Goal: Task Accomplishment & Management: Manage account settings

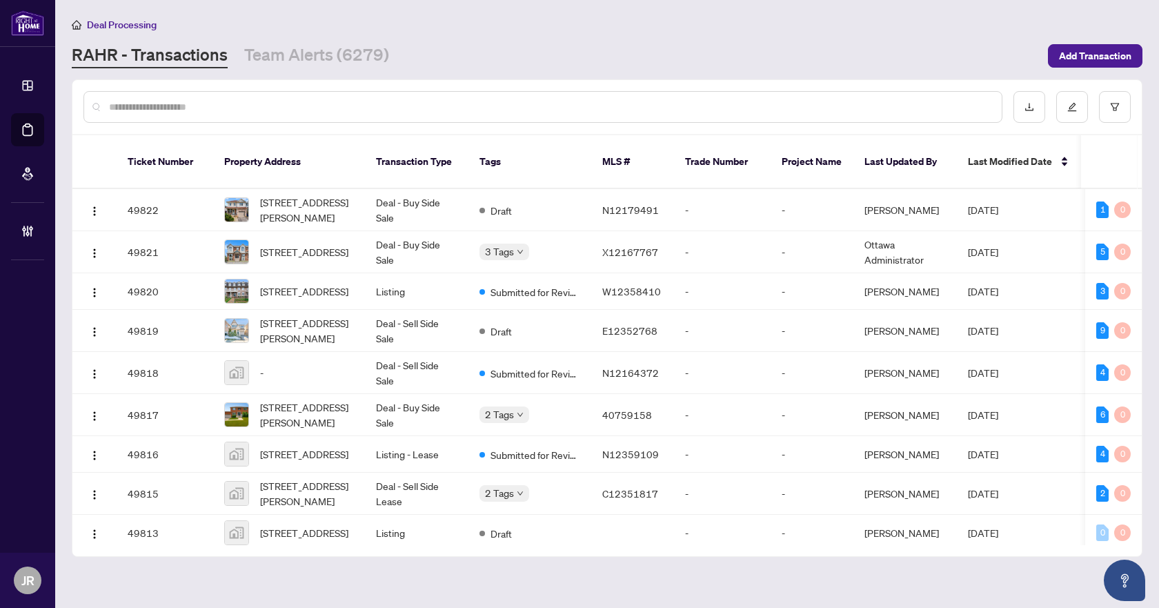
click at [329, 95] on div at bounding box center [542, 107] width 919 height 32
click at [319, 109] on input "text" at bounding box center [550, 106] width 882 height 15
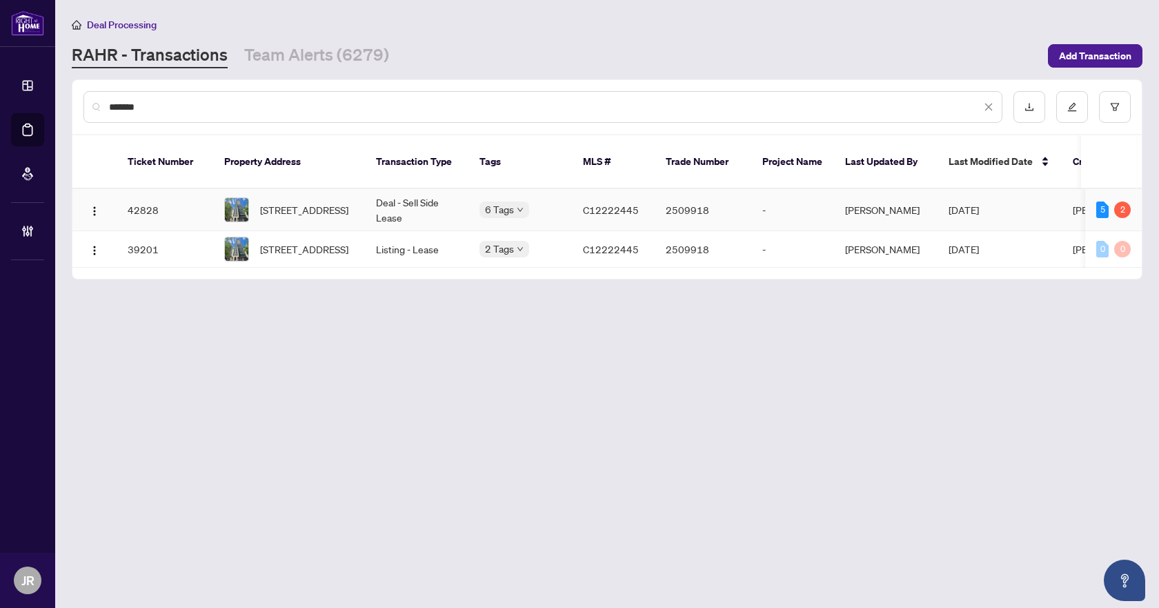
type input "*******"
click at [432, 189] on td "Deal - Sell Side Lease" at bounding box center [416, 210] width 103 height 42
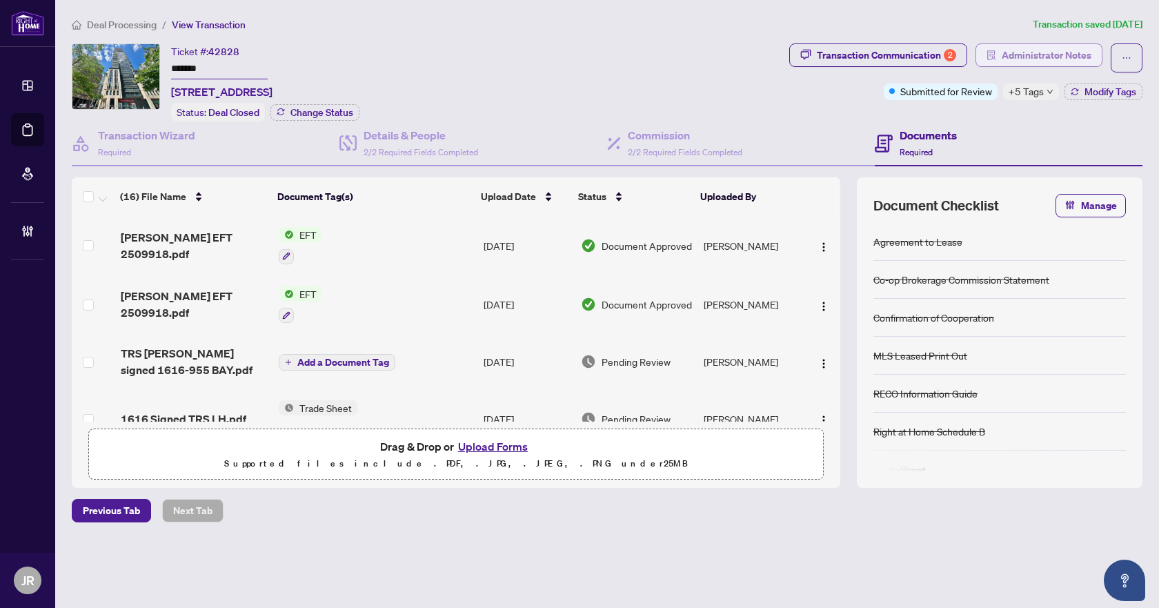
click at [1028, 59] on span "Administrator Notes" at bounding box center [1047, 55] width 90 height 22
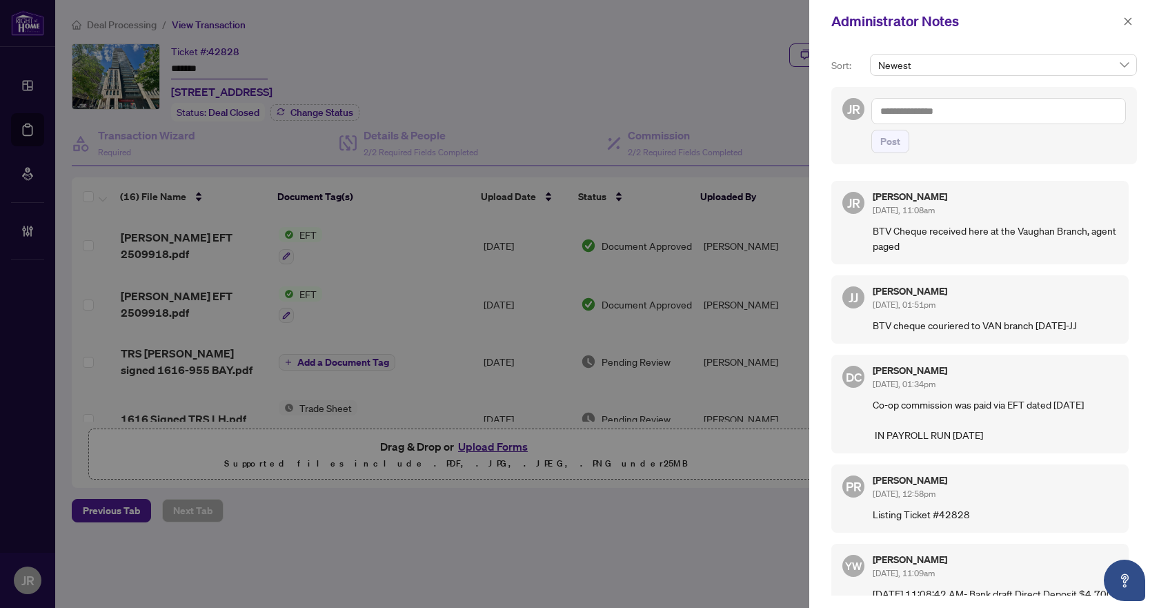
click at [986, 113] on textarea at bounding box center [998, 111] width 255 height 26
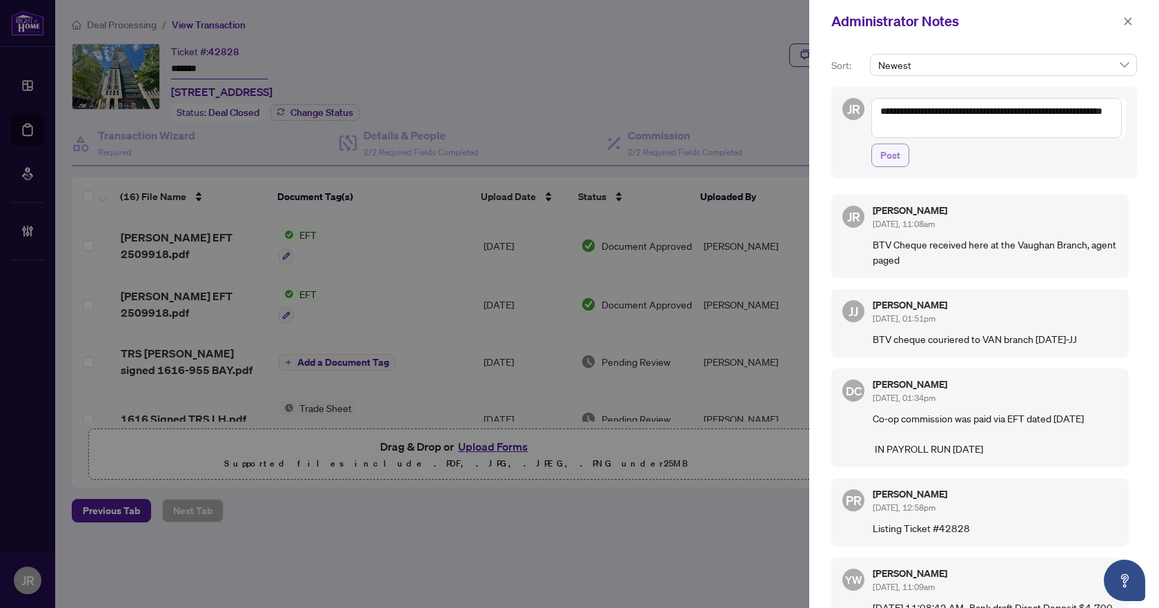
type textarea "**********"
click at [903, 152] on button "Post" at bounding box center [890, 154] width 38 height 23
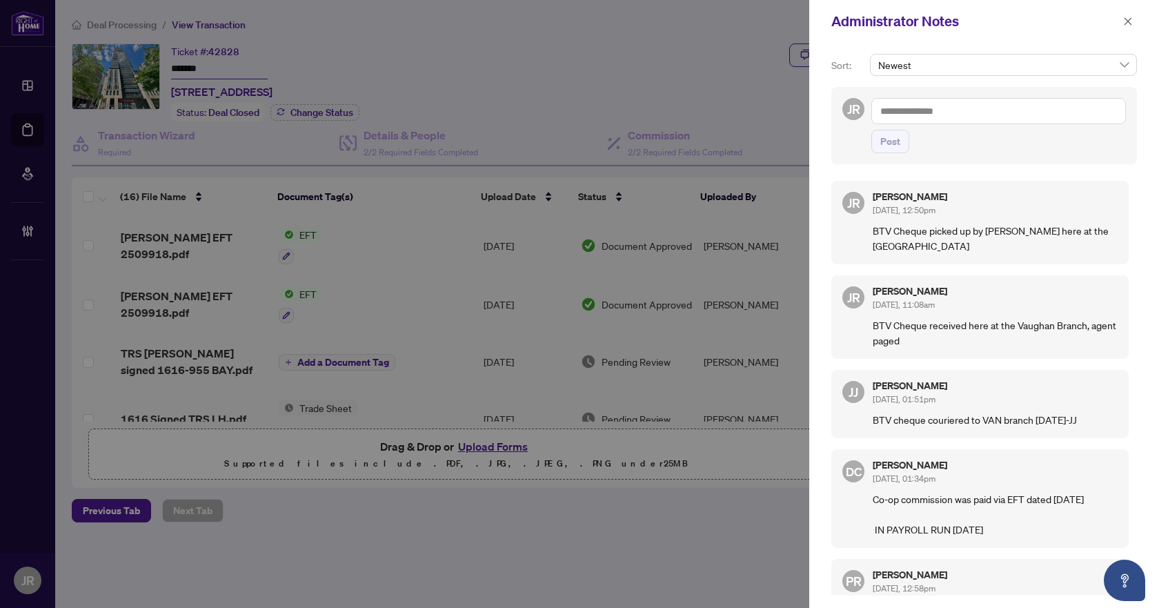
click at [902, 231] on p "BTV Cheque picked up by ANNA VERRILLI here at the Vaughan Branch" at bounding box center [995, 238] width 245 height 30
copy p "BTV Cheque picked up by ANNA VERRILLI here at the Vaughan Branch"
click at [1129, 22] on icon "close" at bounding box center [1128, 22] width 10 height 10
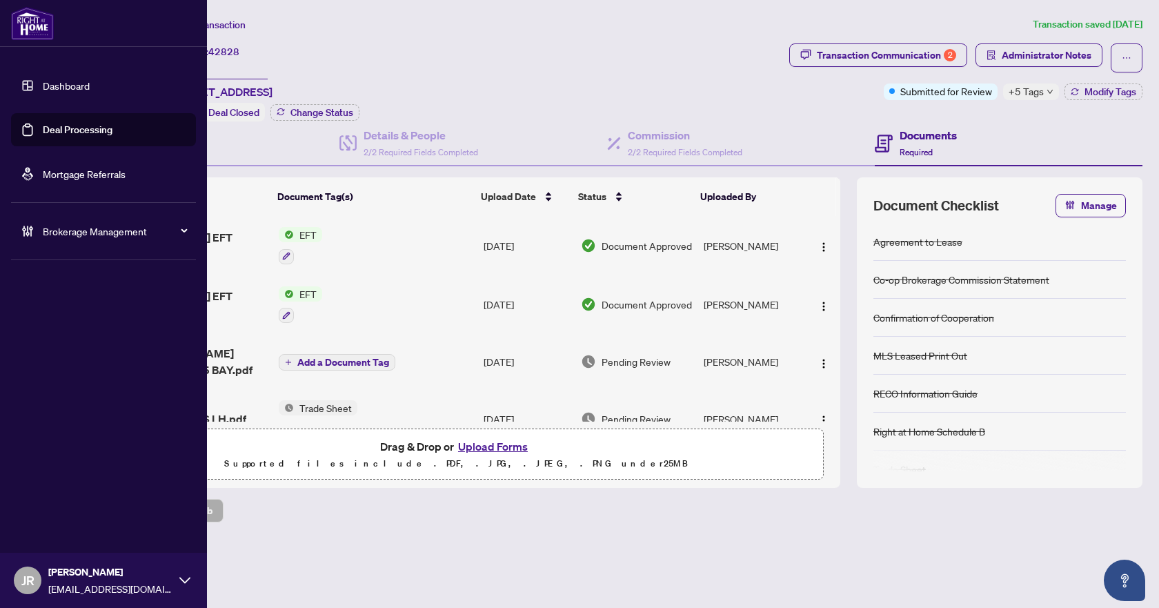
click at [32, 229] on icon at bounding box center [30, 231] width 3 height 10
click at [87, 337] on link "Manage Agents" at bounding box center [63, 330] width 68 height 12
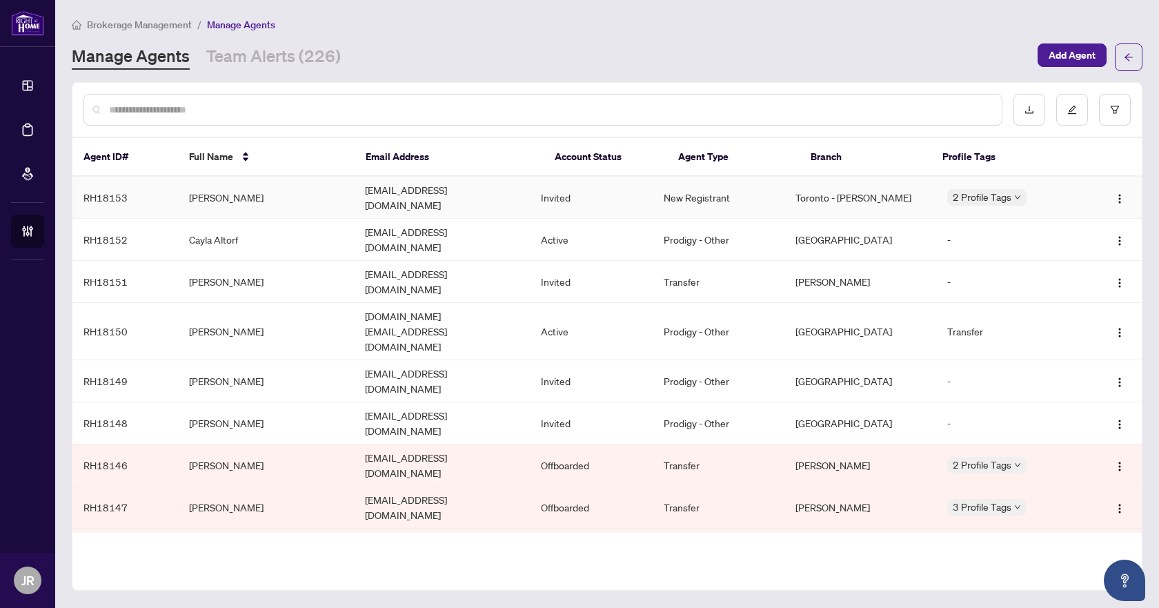
click at [404, 202] on td "Fabi_ola03@live.com" at bounding box center [442, 198] width 176 height 42
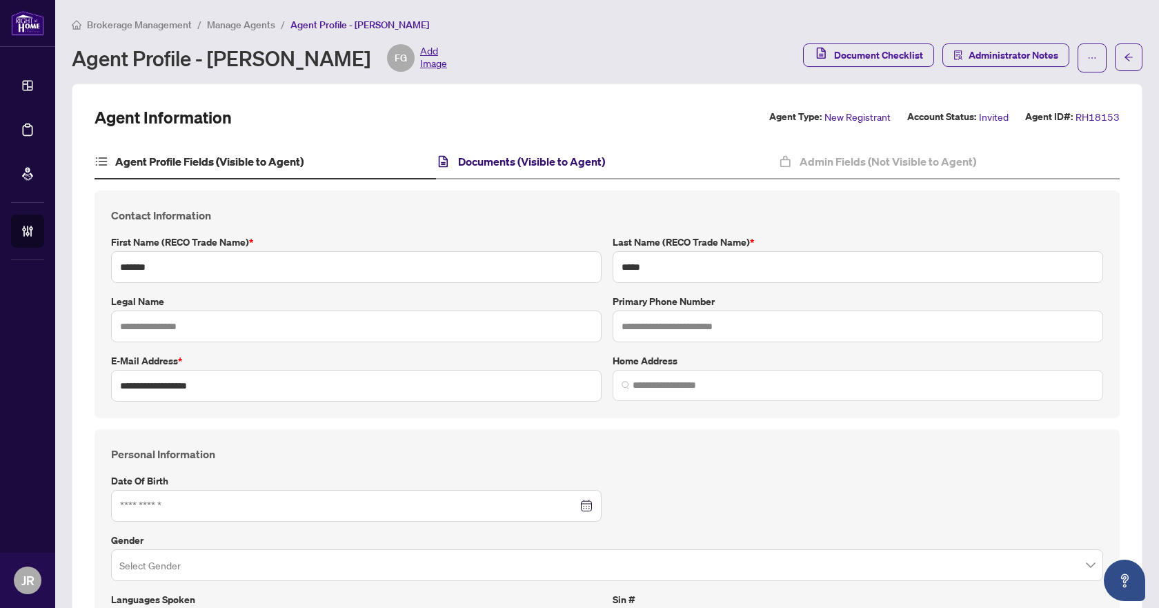
click at [497, 163] on h4 "Documents (Visible to Agent)" at bounding box center [531, 161] width 147 height 17
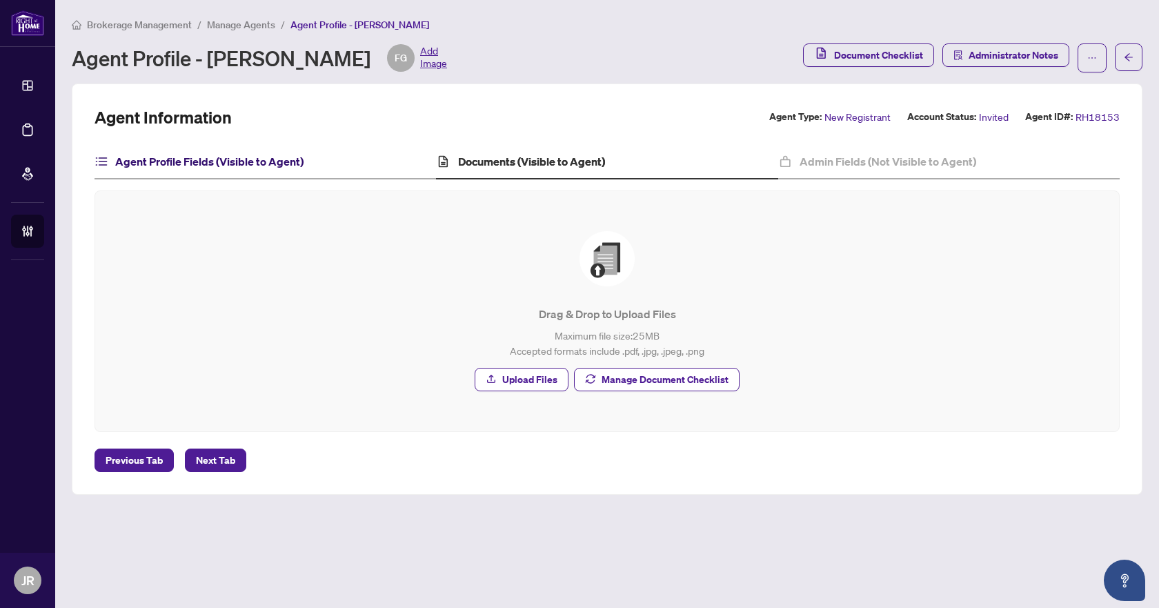
click at [239, 163] on h4 "Agent Profile Fields (Visible to Agent)" at bounding box center [209, 161] width 188 height 17
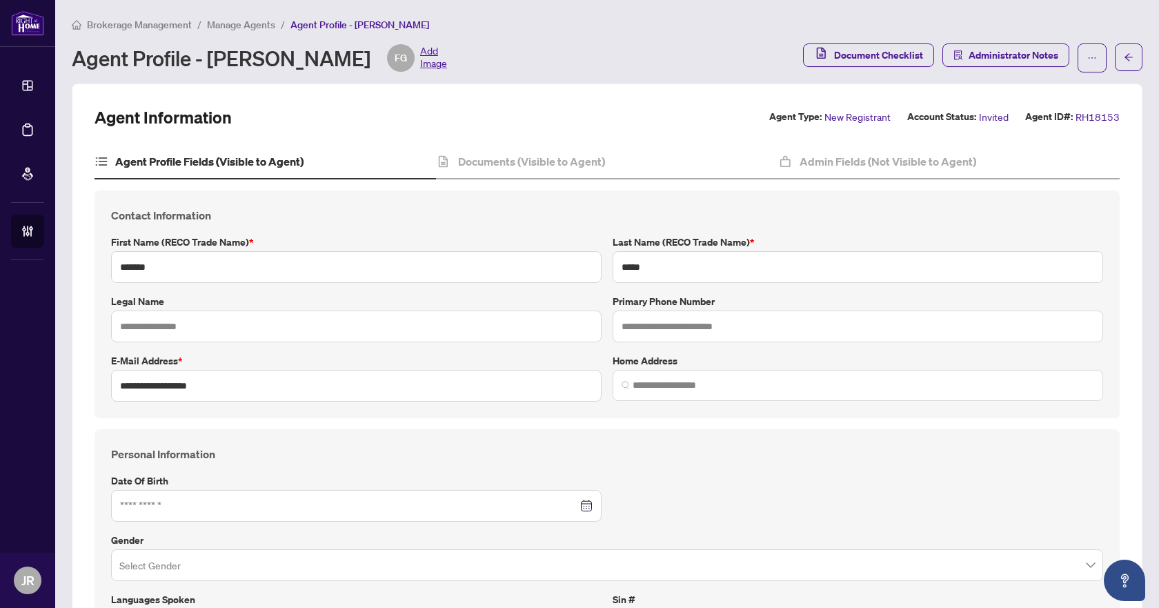
click at [264, 25] on span "Manage Agents" at bounding box center [241, 25] width 68 height 12
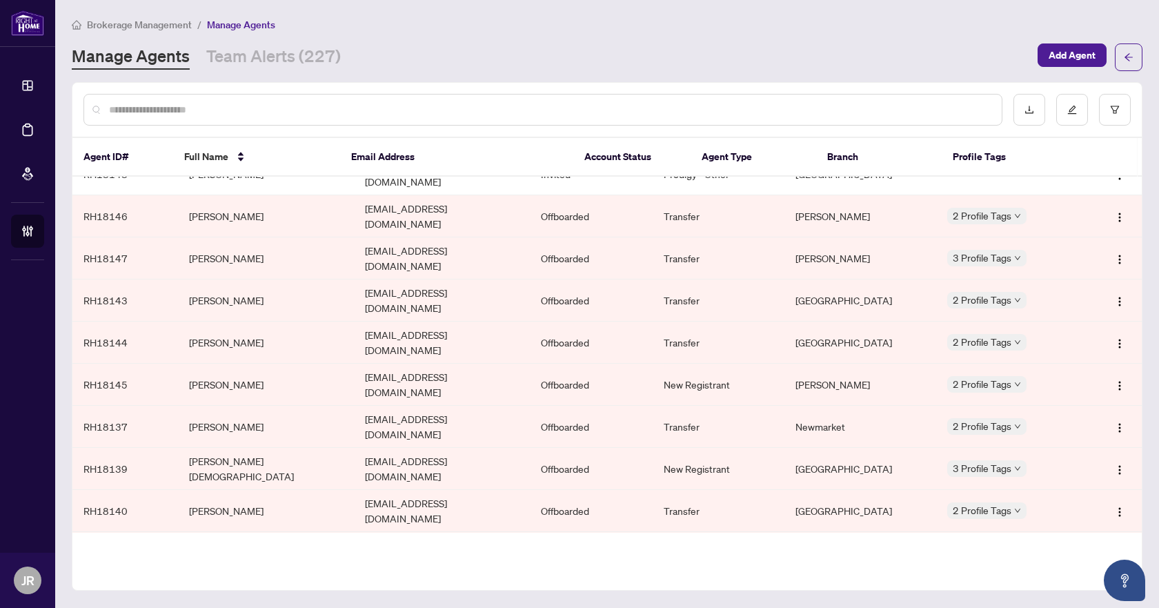
scroll to position [182, 0]
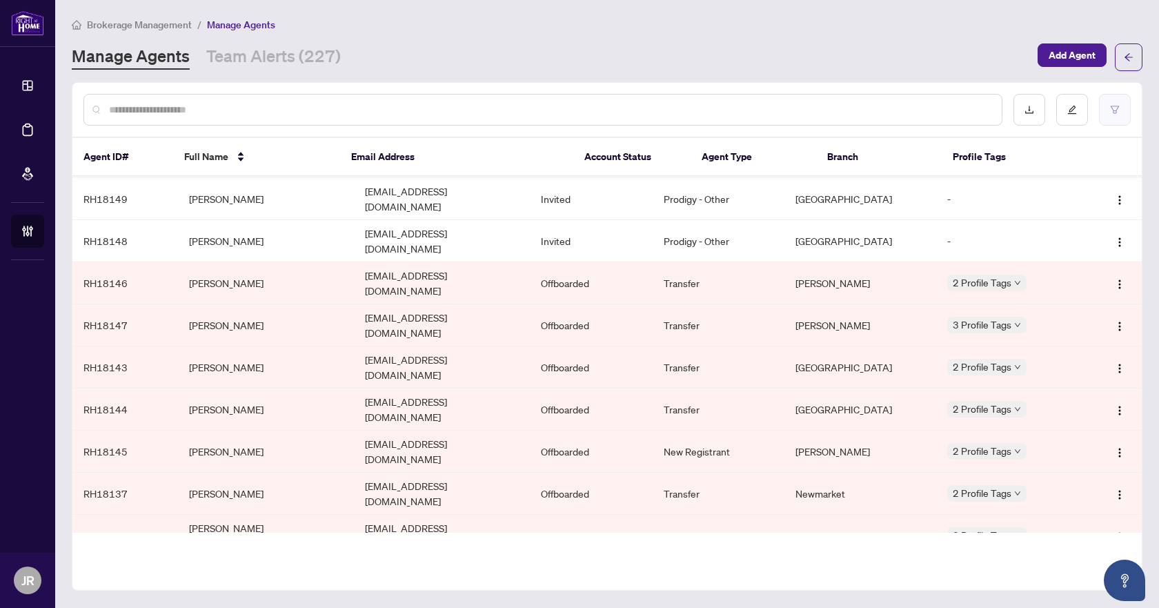
click at [1106, 109] on button "button" at bounding box center [1115, 110] width 32 height 32
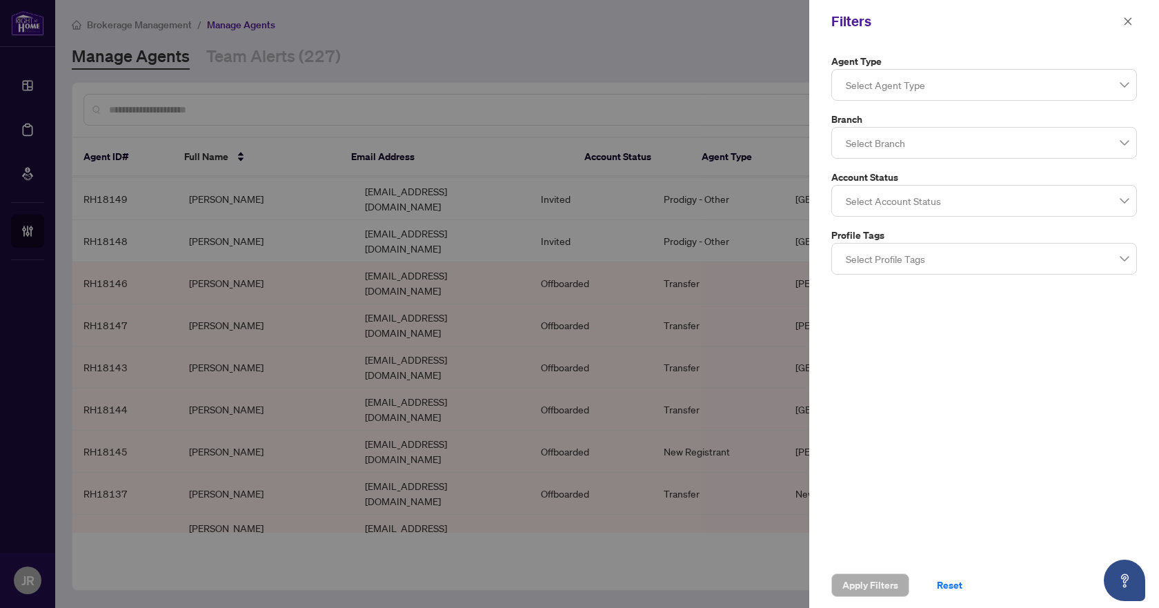
click at [959, 78] on div at bounding box center [984, 84] width 288 height 25
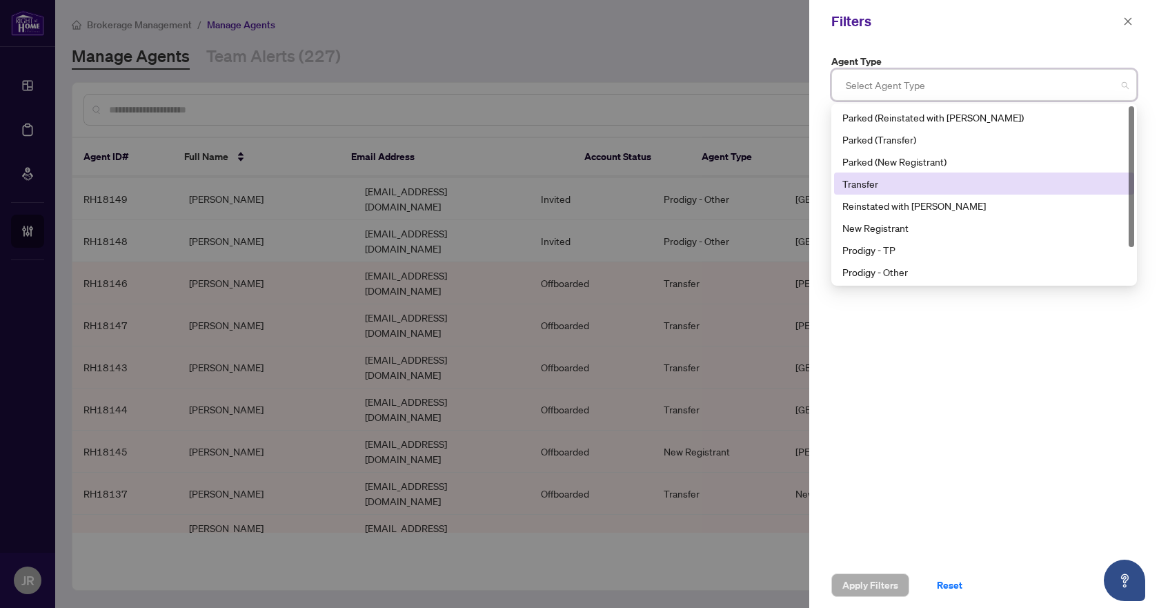
click at [911, 179] on div "Transfer" at bounding box center [984, 183] width 284 height 15
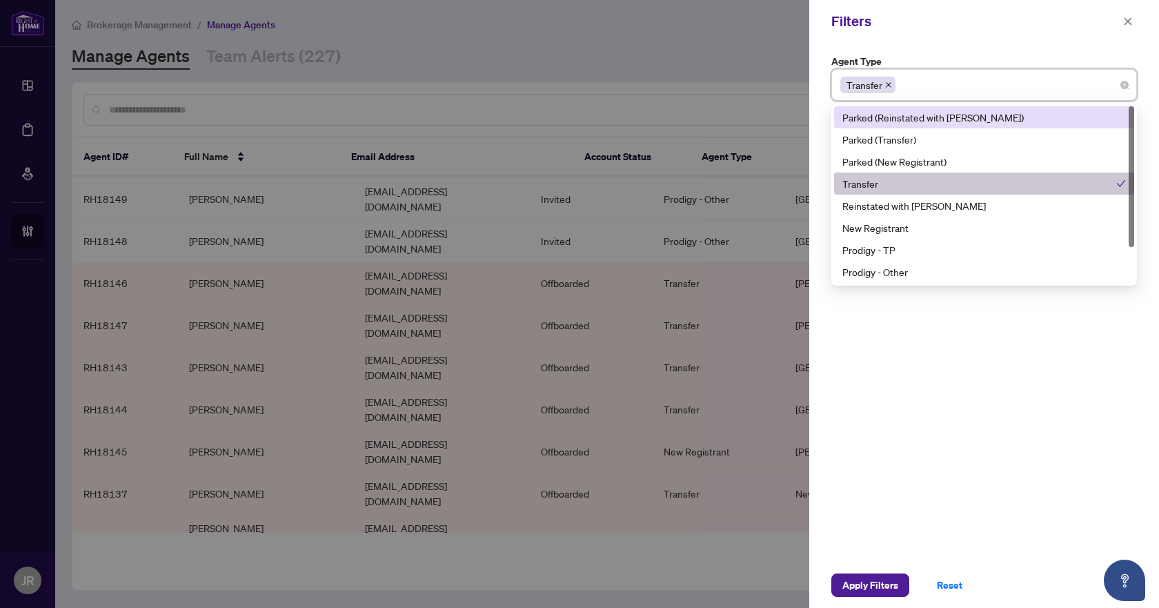
click at [1011, 25] on div "Filters" at bounding box center [975, 21] width 288 height 21
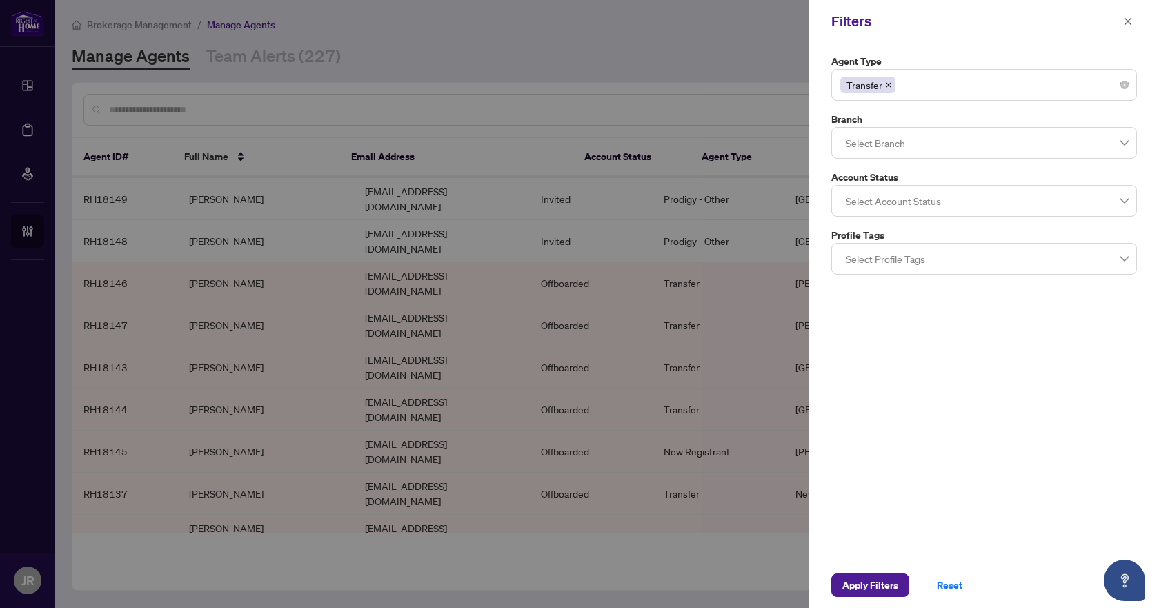
click at [920, 140] on div at bounding box center [984, 142] width 288 height 25
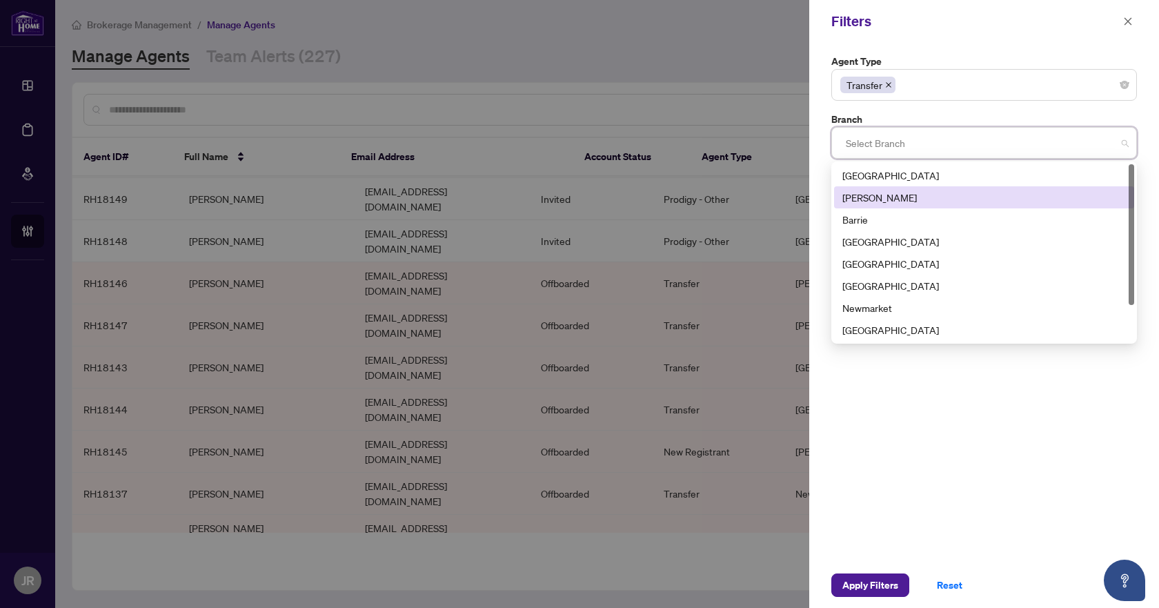
click at [933, 205] on div "[PERSON_NAME]" at bounding box center [984, 197] width 300 height 22
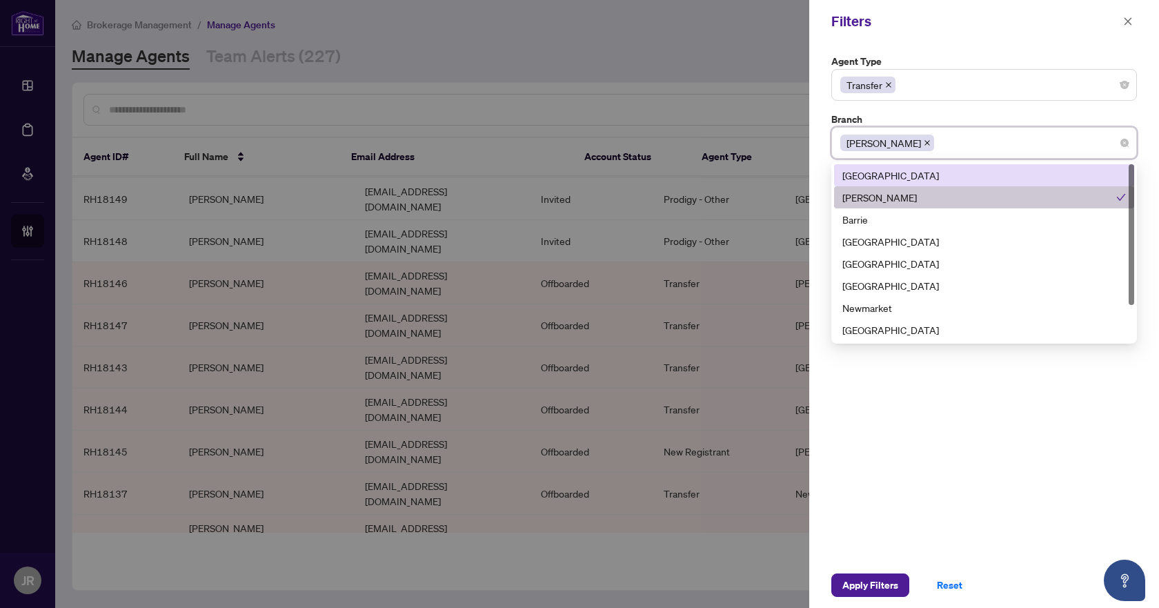
click at [986, 110] on div "Agent Type Transfer 1 2 Parked (Reinstated with RAHR) Parked (Transfer) Parked …" at bounding box center [984, 164] width 314 height 221
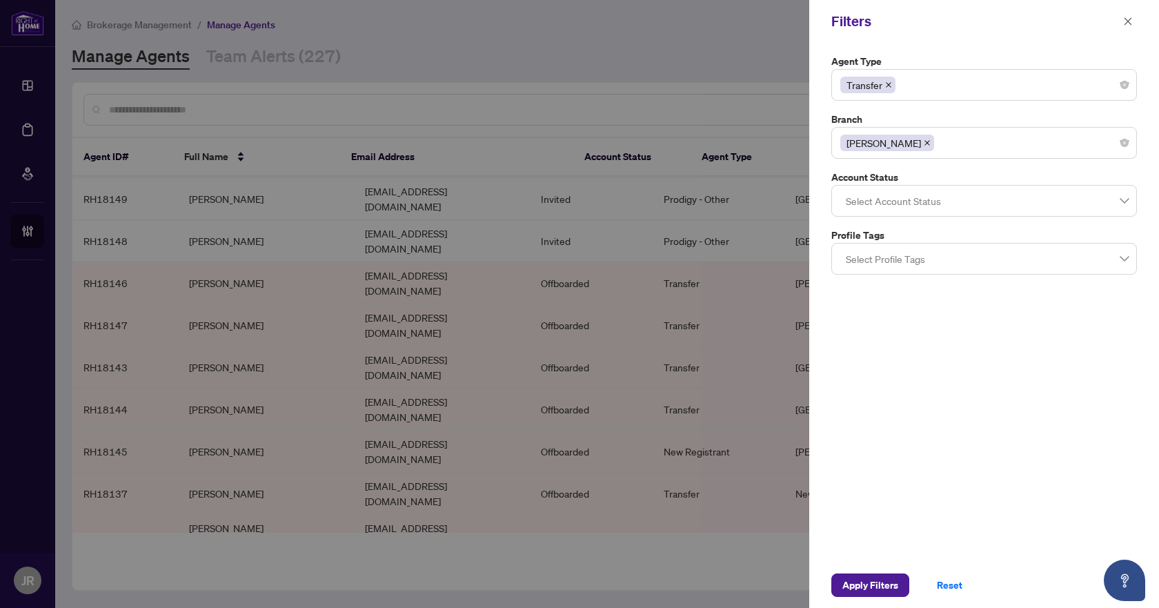
click at [924, 206] on div at bounding box center [984, 200] width 288 height 25
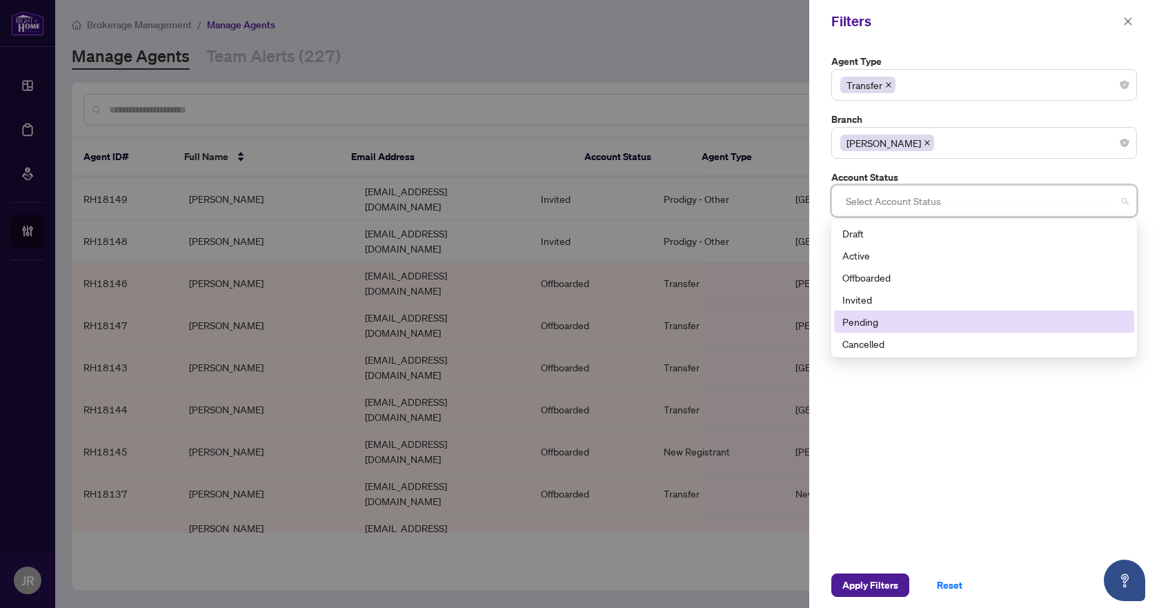
click at [902, 321] on div "Pending" at bounding box center [984, 321] width 284 height 15
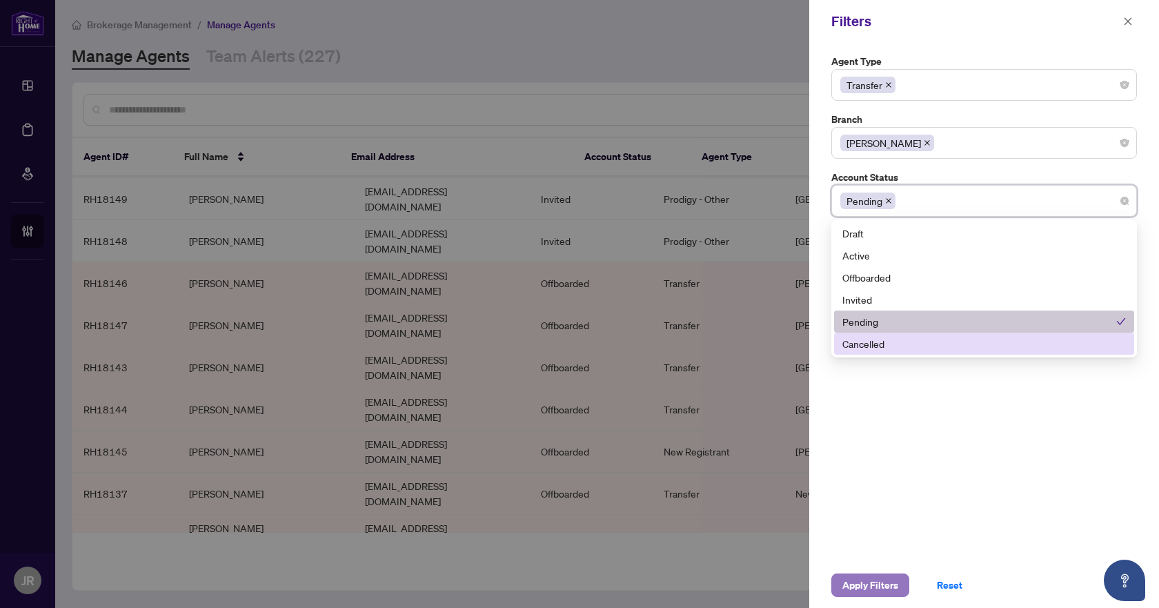
click at [894, 577] on span "Apply Filters" at bounding box center [870, 585] width 56 height 22
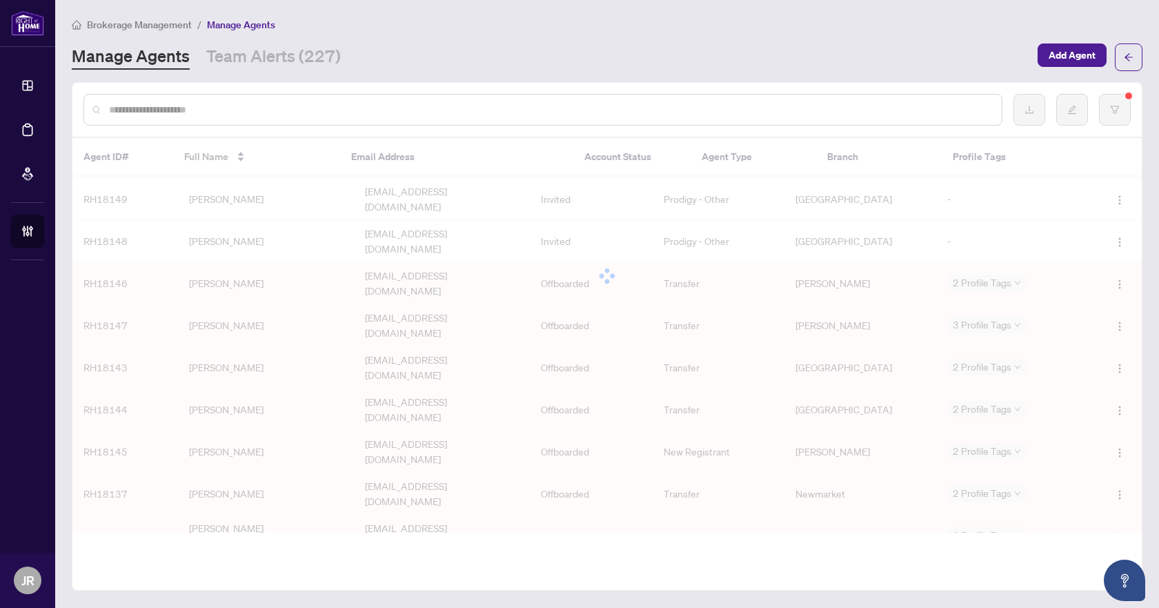
scroll to position [0, 0]
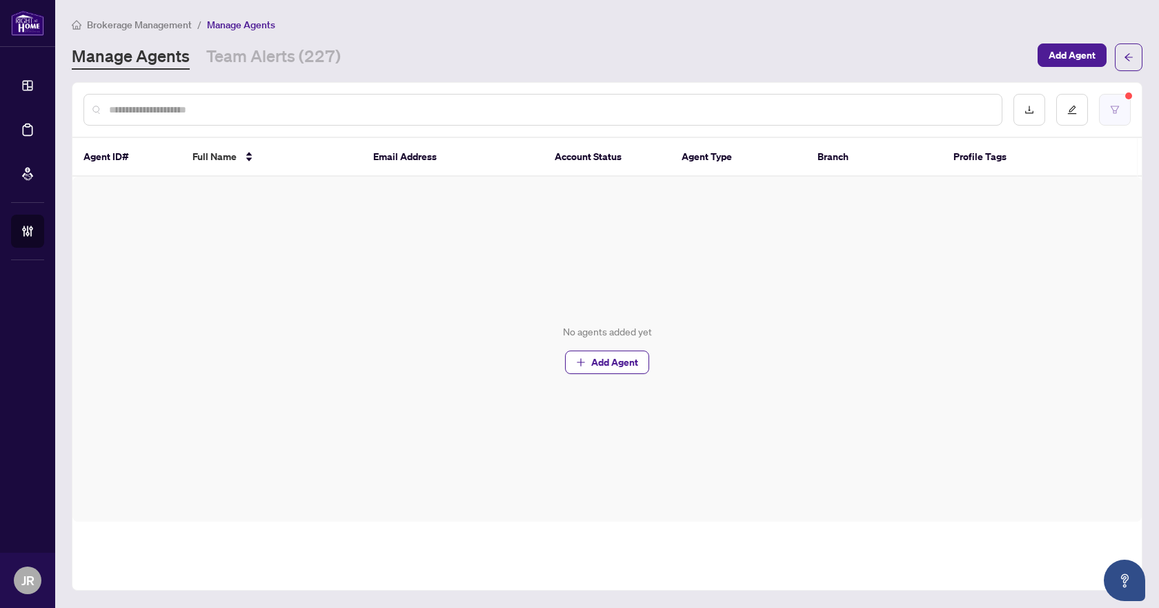
click at [1114, 99] on button "button" at bounding box center [1115, 110] width 32 height 32
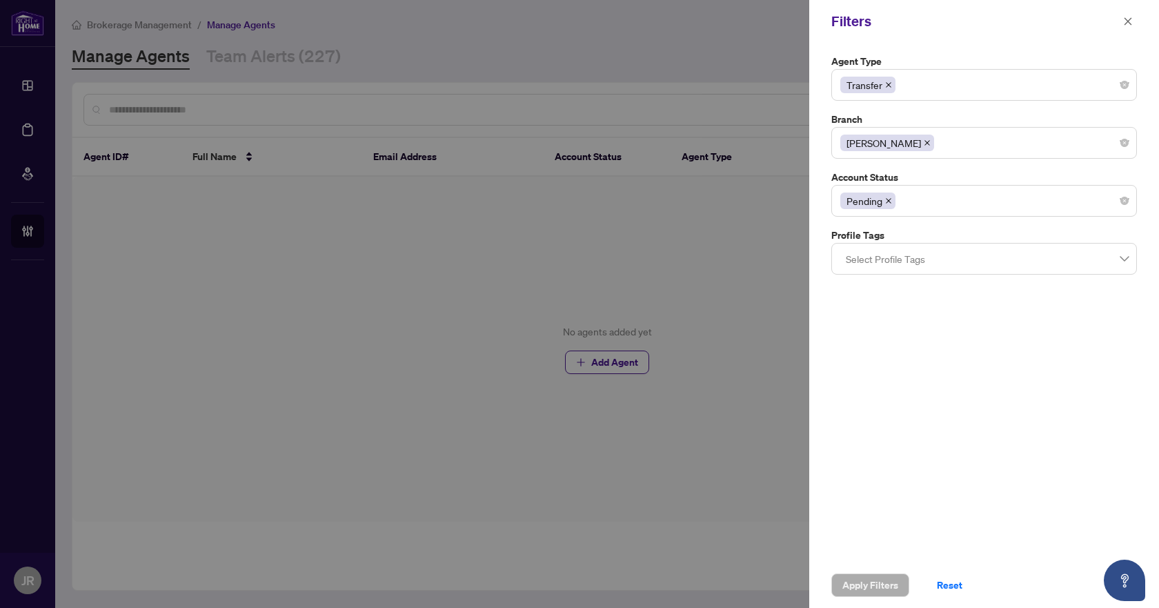
click at [886, 193] on span at bounding box center [888, 200] width 7 height 15
click at [901, 201] on div at bounding box center [984, 200] width 288 height 25
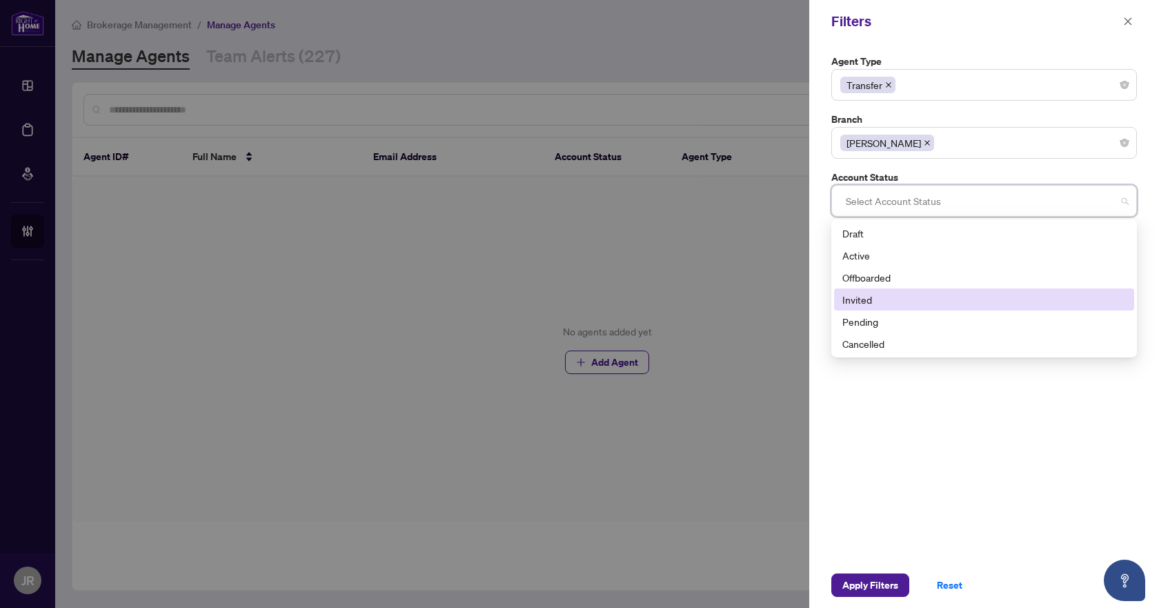
click at [906, 299] on div "Invited" at bounding box center [984, 299] width 284 height 15
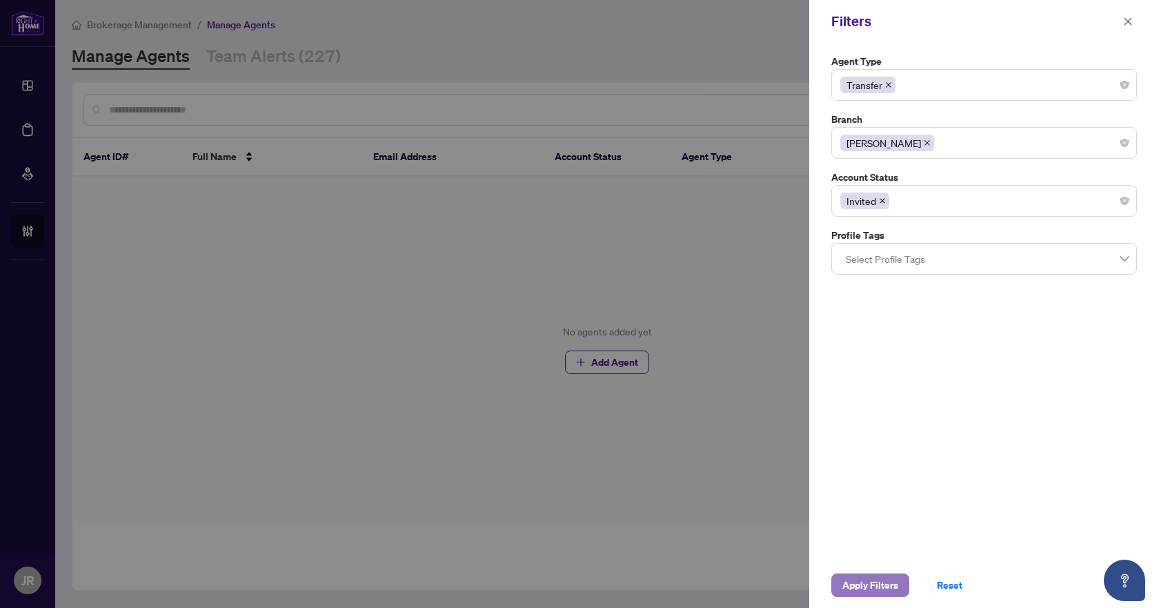
click at [888, 595] on span "Apply Filters" at bounding box center [870, 585] width 56 height 22
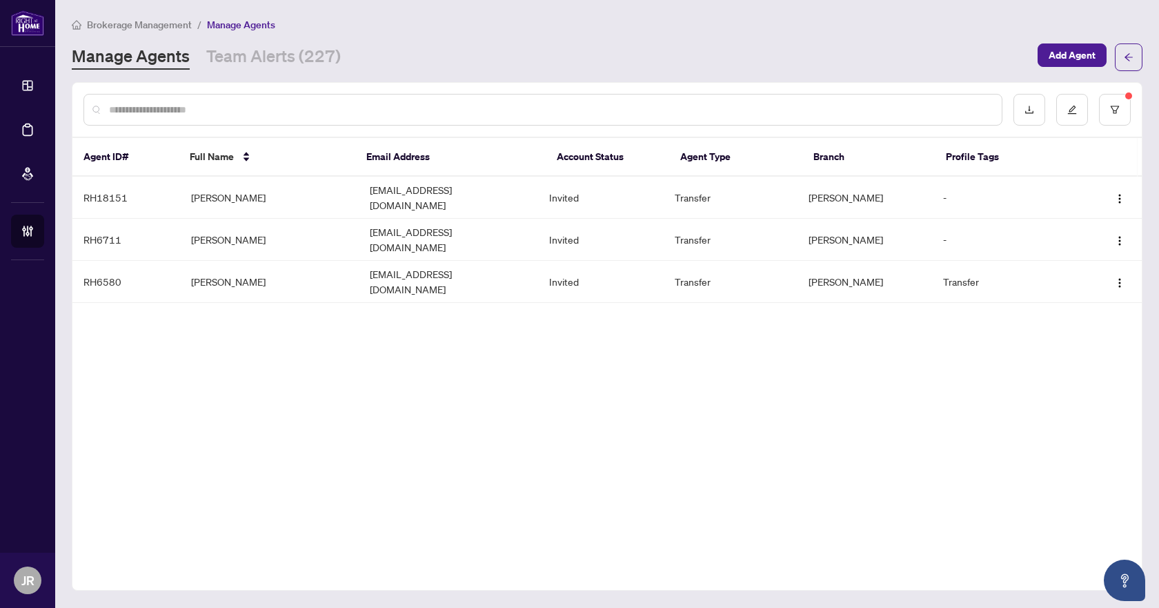
click at [383, 109] on input "text" at bounding box center [550, 109] width 882 height 15
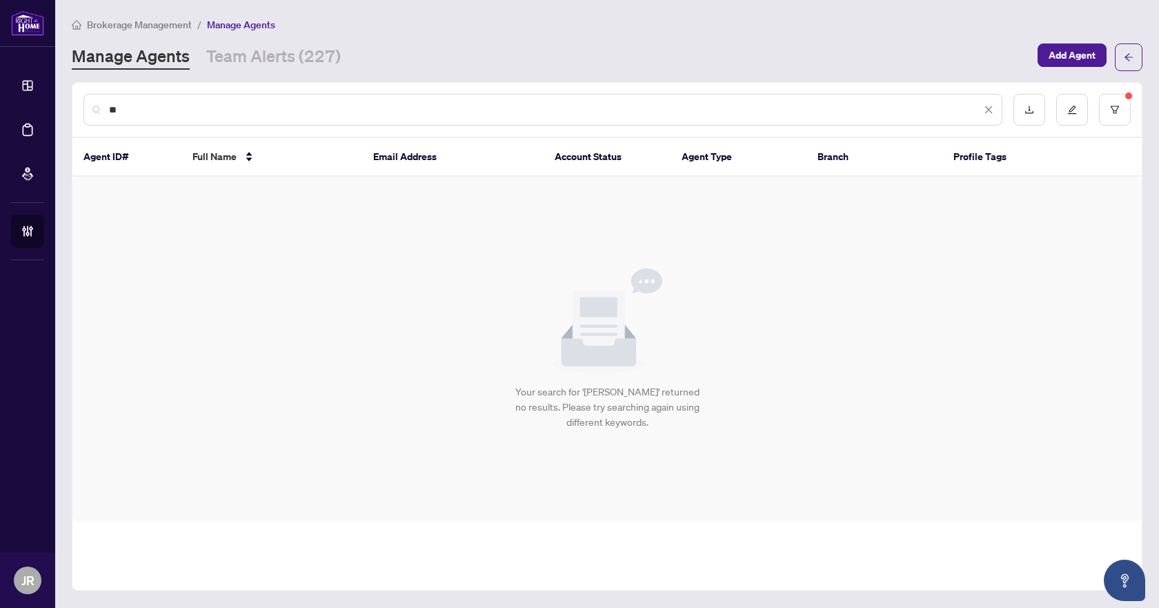
type input "*"
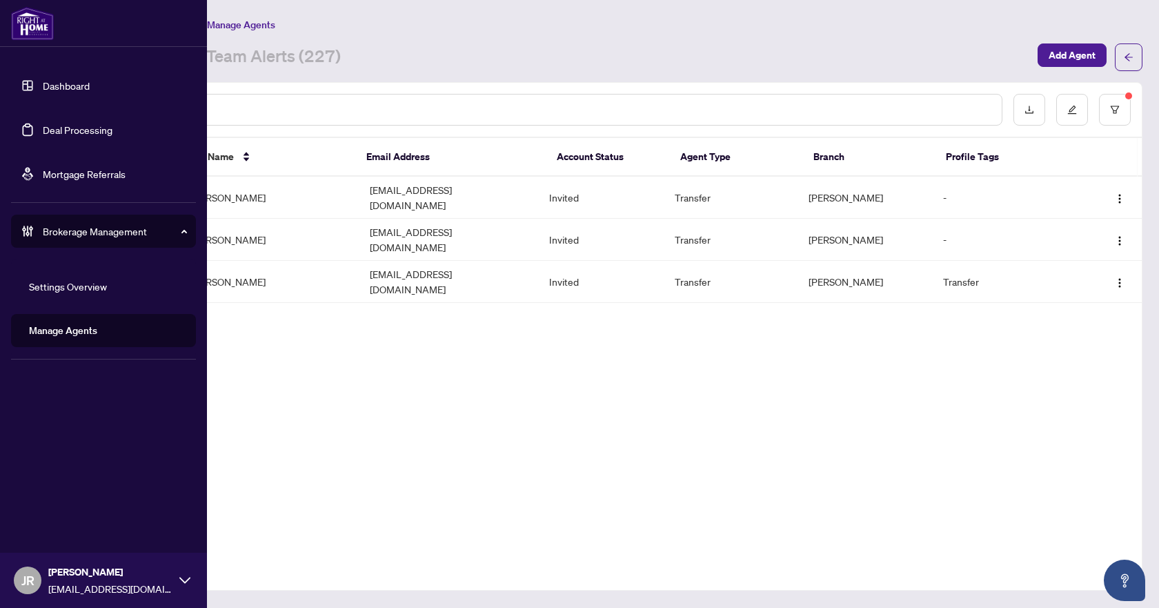
click at [67, 128] on link "Deal Processing" at bounding box center [78, 129] width 70 height 12
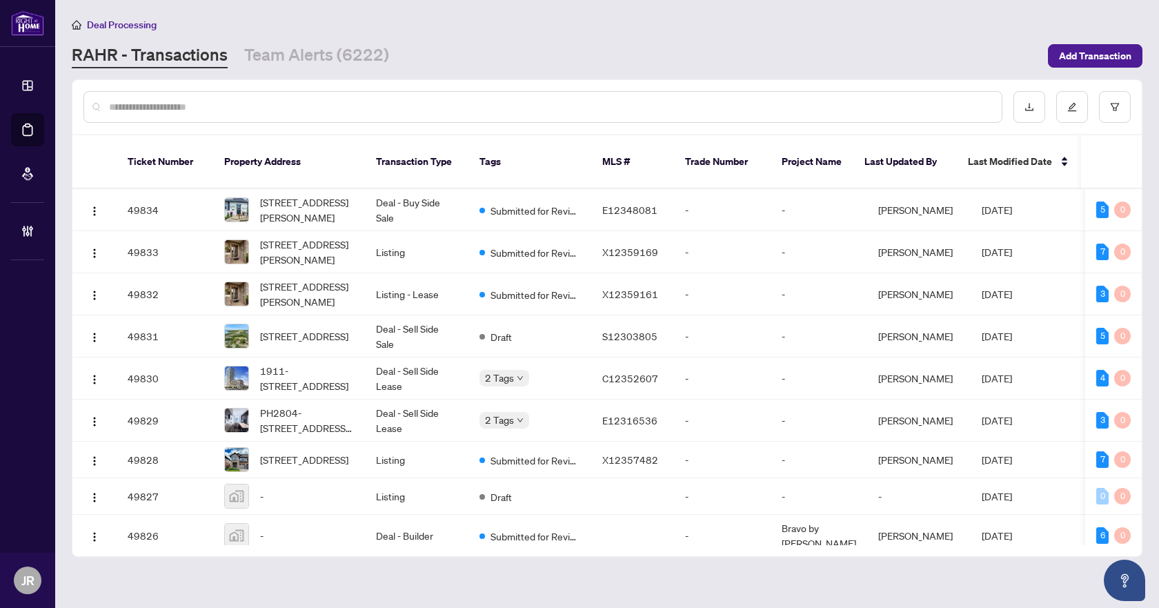
click at [286, 105] on input "text" at bounding box center [550, 106] width 882 height 15
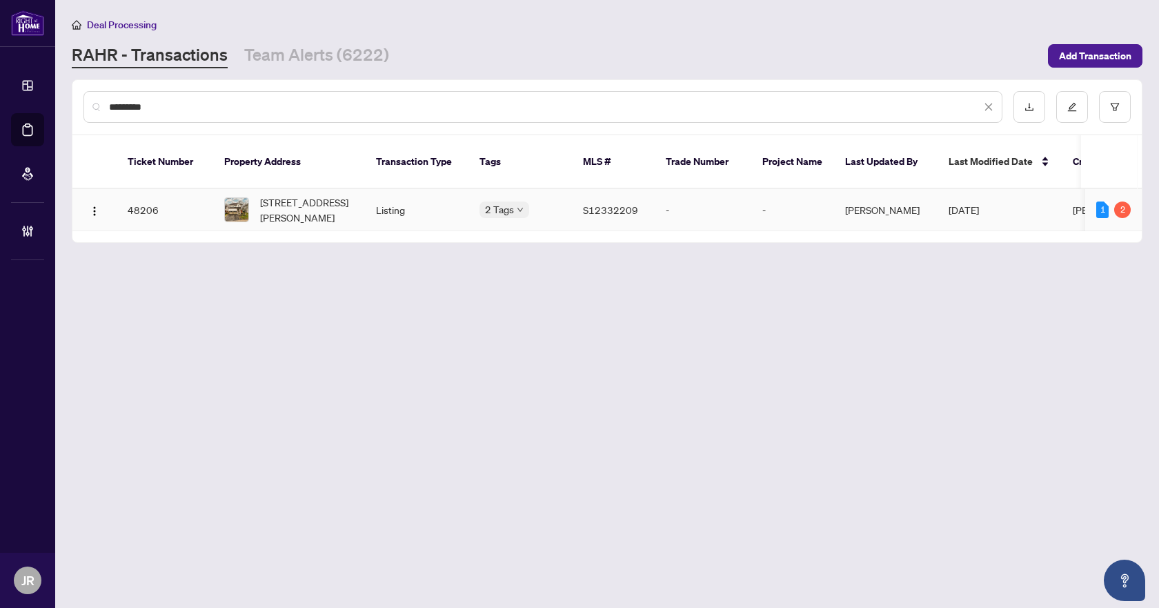
type input "*********"
click at [442, 196] on td "Listing" at bounding box center [416, 210] width 103 height 42
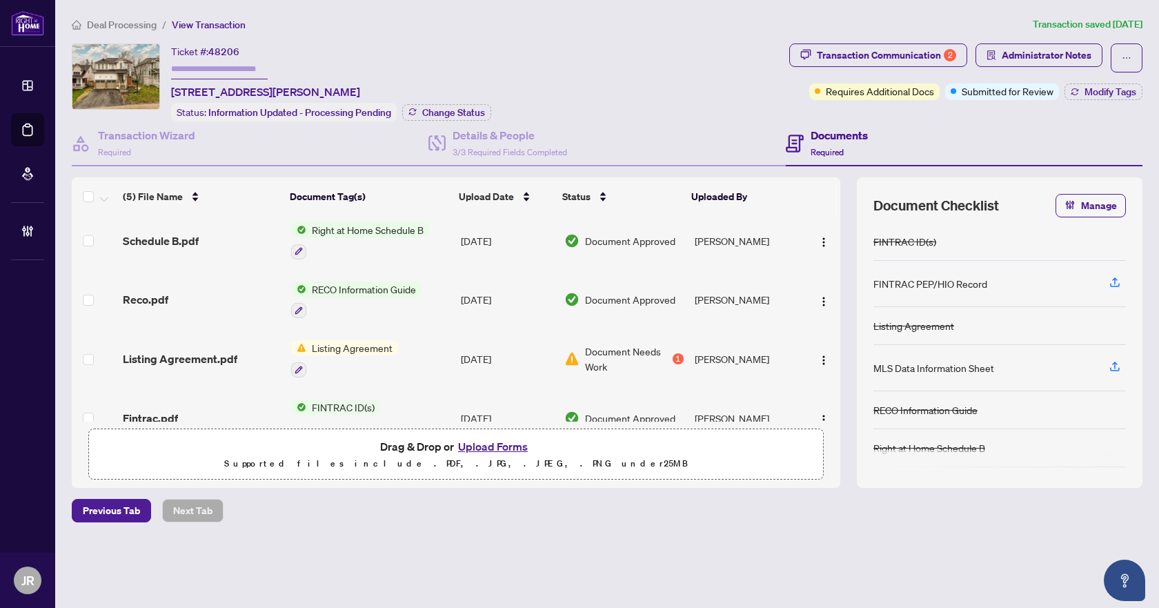
scroll to position [69, 0]
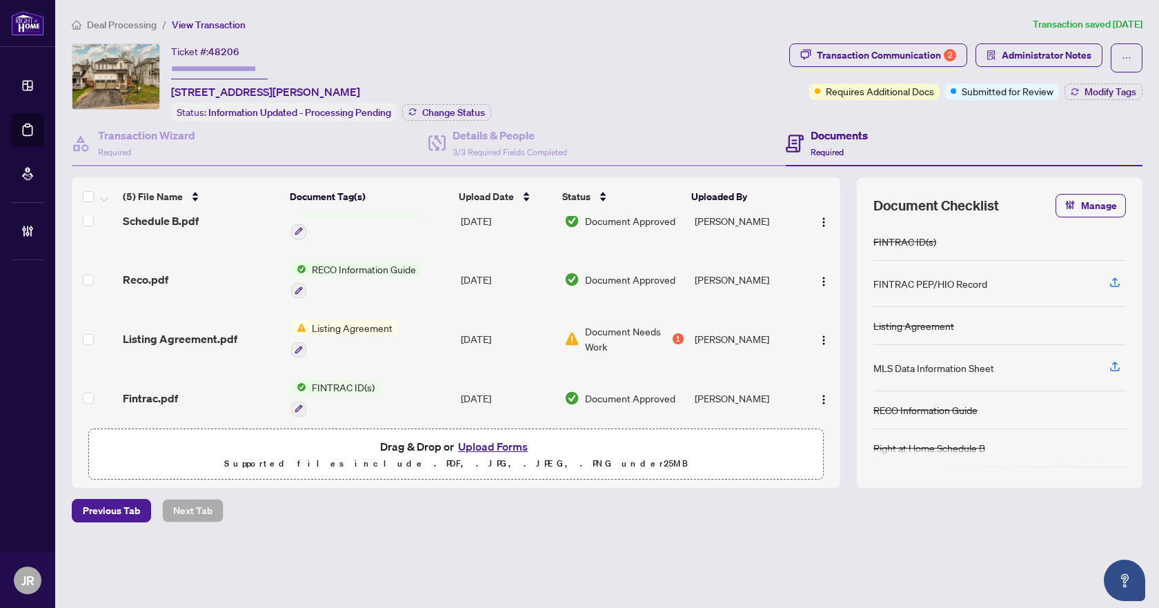
click at [940, 42] on div "Deal Processing / View Transaction Transaction saved 9 days ago Ticket #: 48206…" at bounding box center [607, 294] width 1082 height 554
click at [933, 63] on div "Transaction Communication 2" at bounding box center [886, 55] width 139 height 22
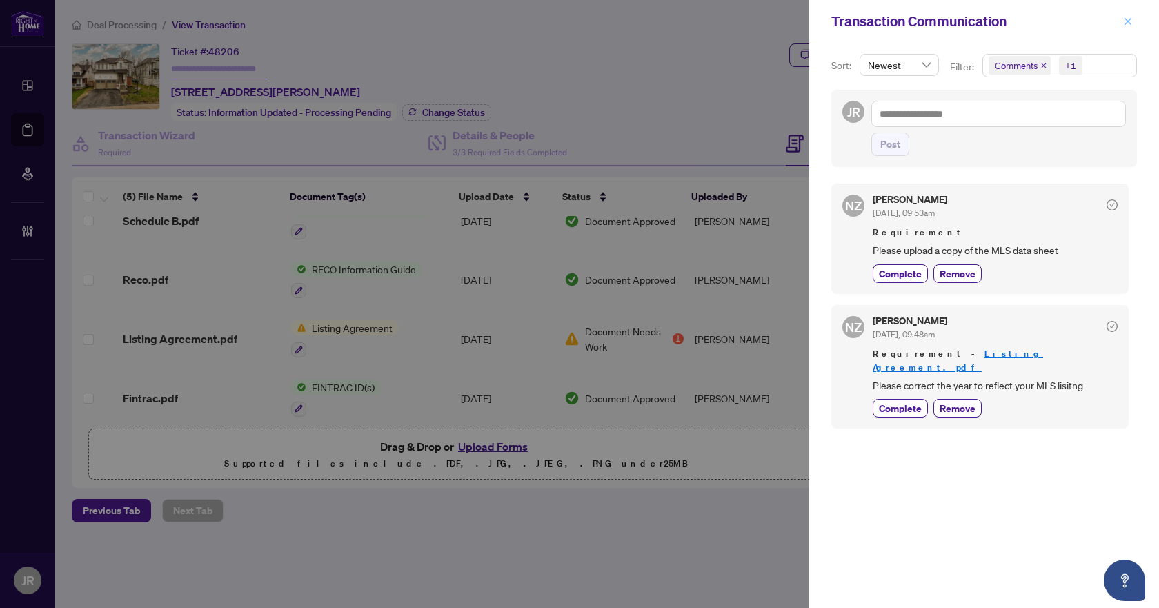
click at [1126, 25] on icon "close" at bounding box center [1128, 22] width 10 height 10
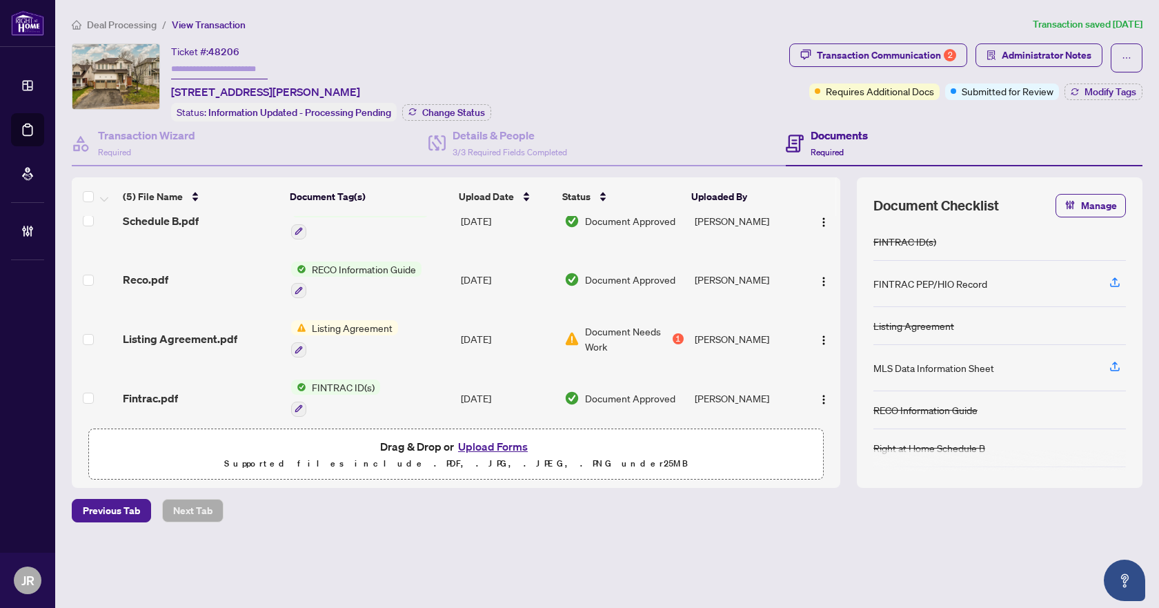
click at [251, 330] on div "Listing Agreement.pdf" at bounding box center [201, 338] width 157 height 17
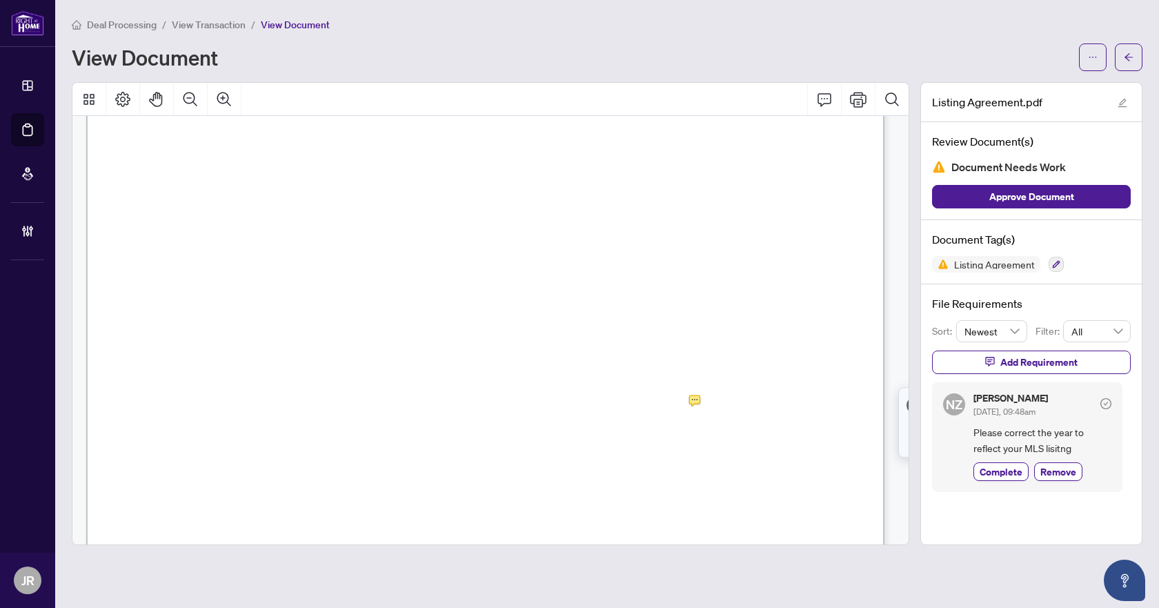
scroll to position [207, 0]
click at [1133, 61] on icon "arrow-left" at bounding box center [1129, 57] width 10 height 10
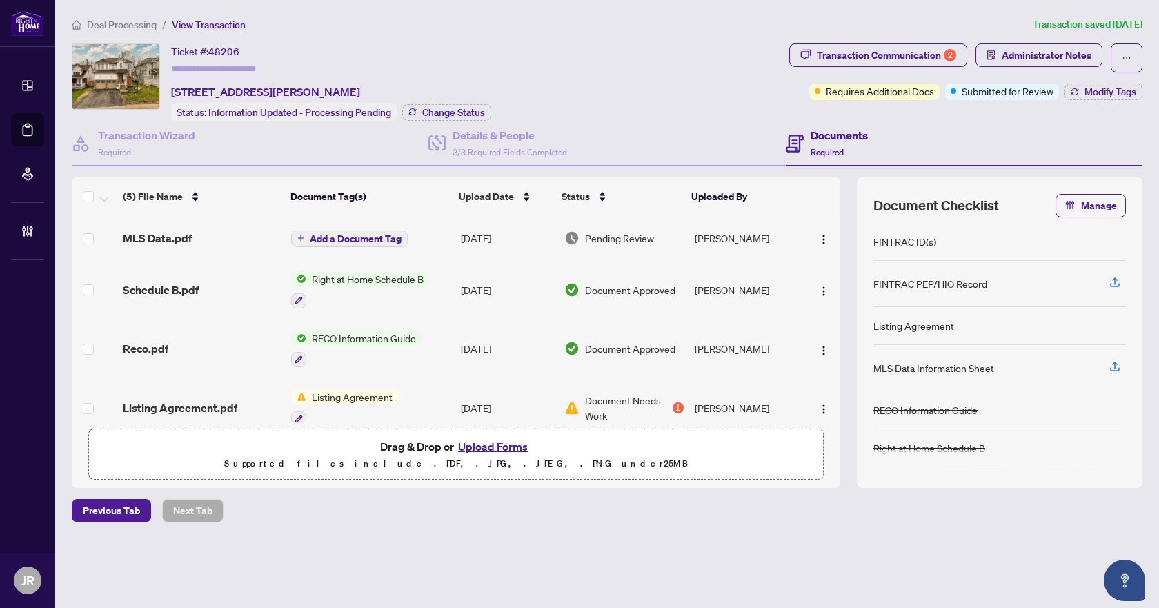
click at [246, 225] on td "MLS Data.pdf" at bounding box center [201, 238] width 168 height 44
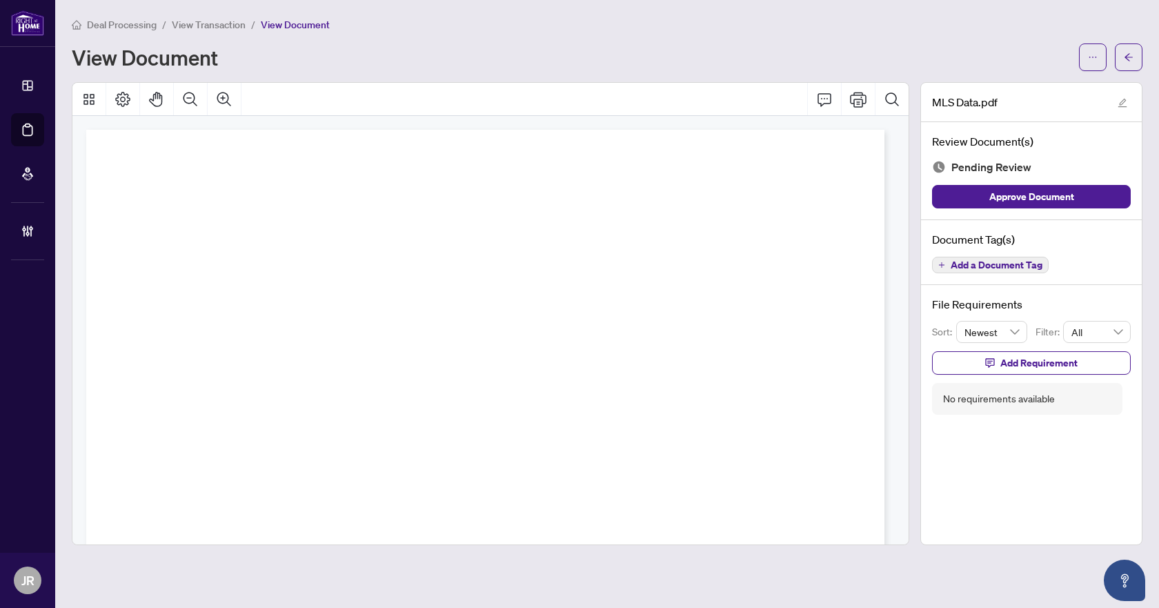
click at [1004, 261] on span "Add a Document Tag" at bounding box center [997, 265] width 92 height 10
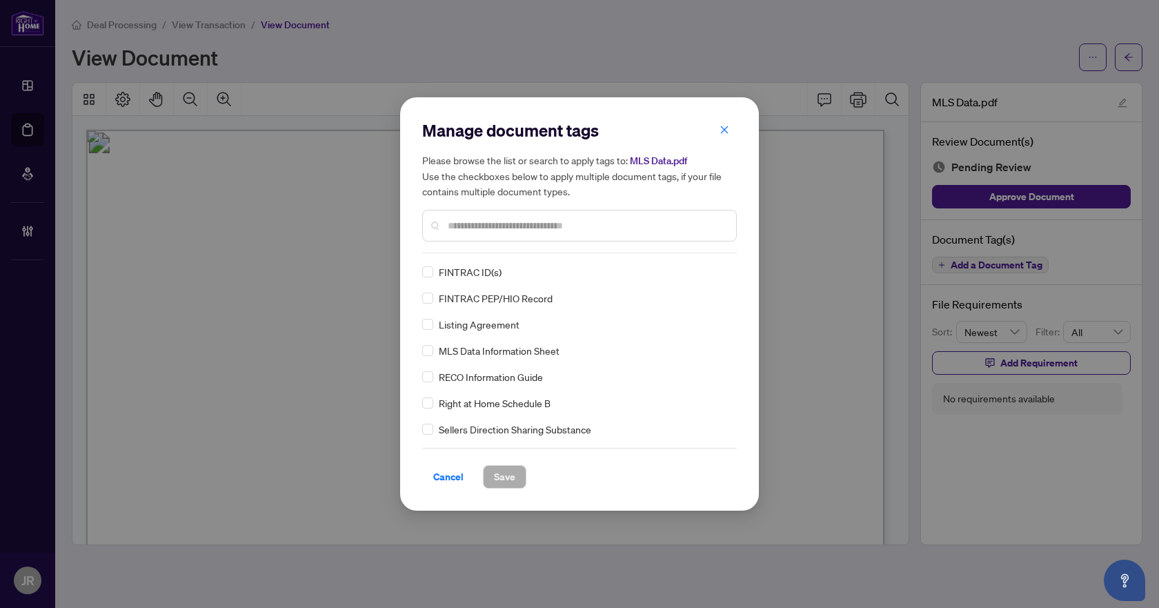
click at [494, 254] on div "Manage document tags Please browse the list or search to apply tags to: MLS Dat…" at bounding box center [579, 303] width 315 height 369
click at [514, 227] on input "text" at bounding box center [586, 225] width 277 height 15
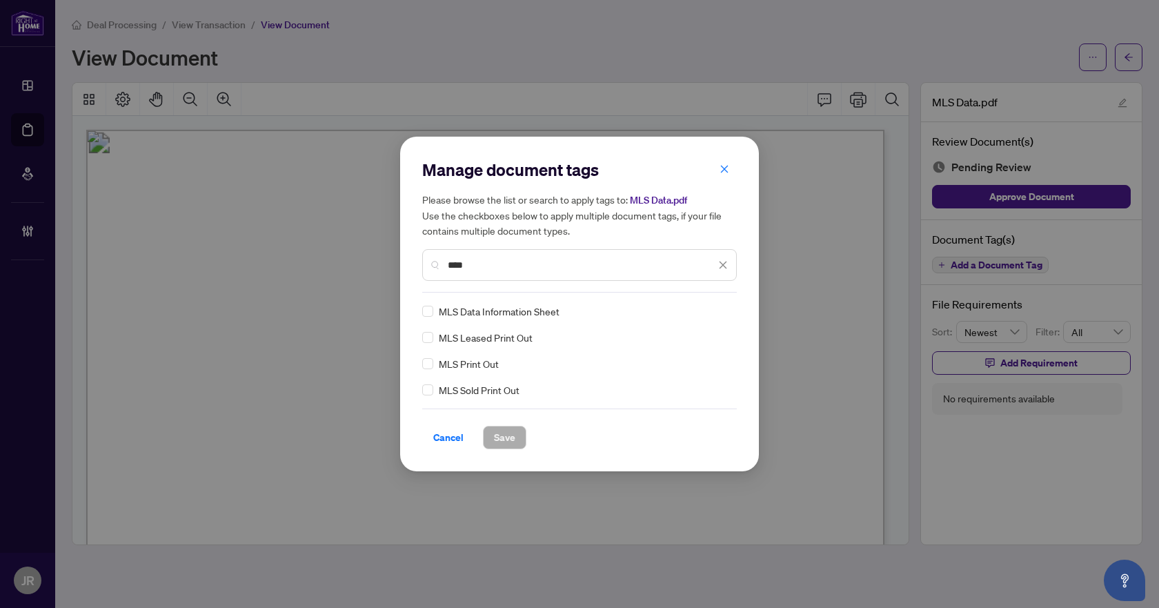
type input "***"
click at [718, 308] on div at bounding box center [715, 311] width 26 height 14
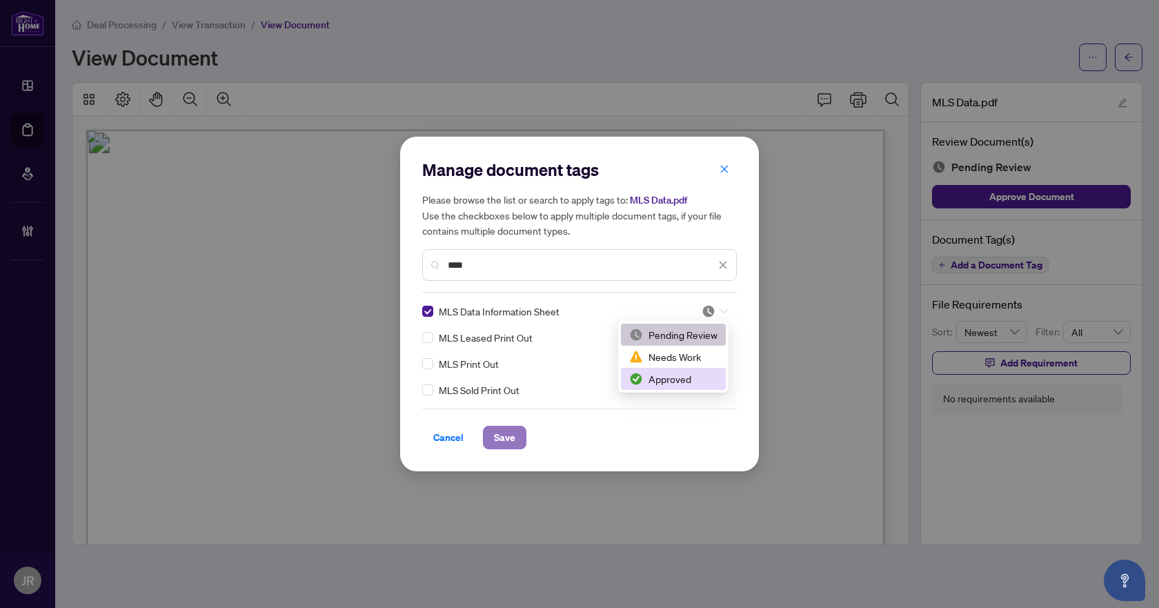
click at [493, 432] on button "Save" at bounding box center [504, 437] width 43 height 23
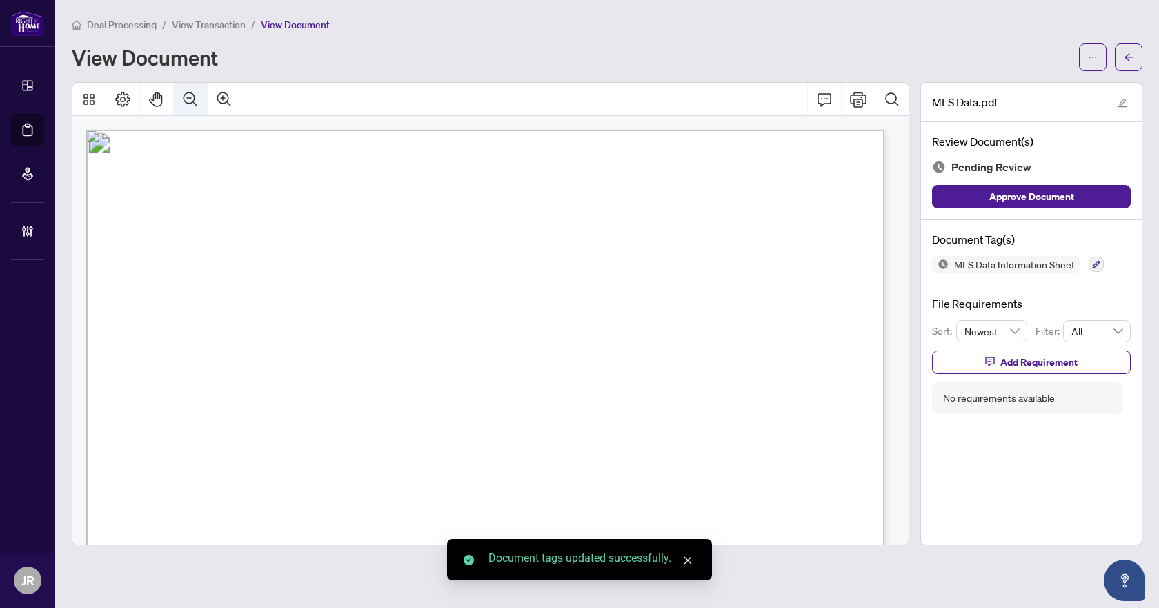
click at [189, 97] on icon "Zoom Out" at bounding box center [190, 99] width 14 height 14
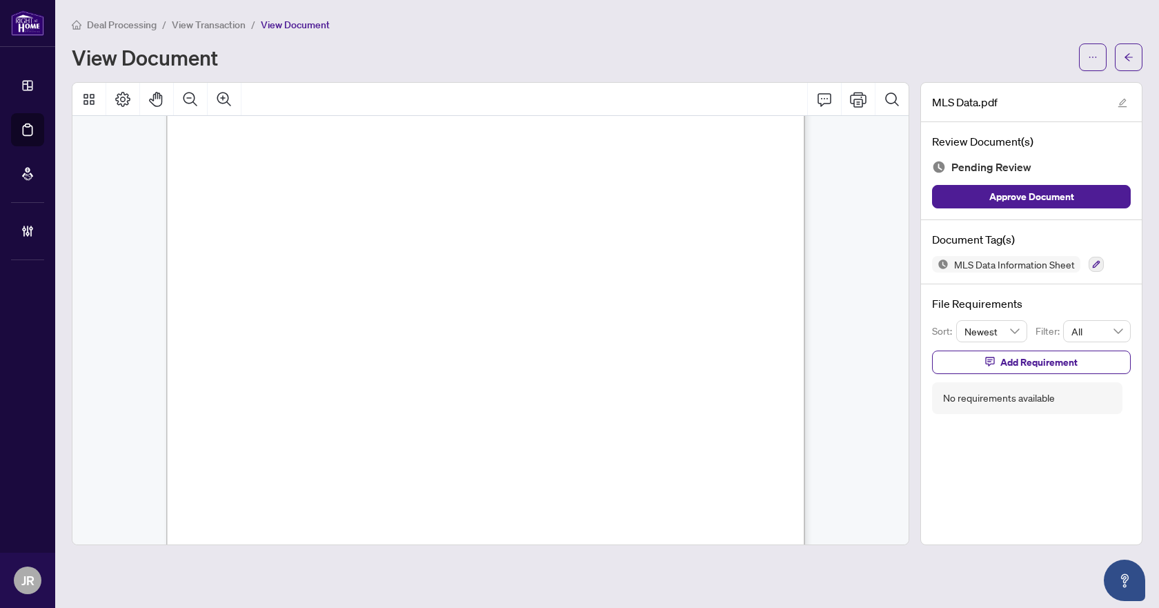
scroll to position [2621, 0]
click at [1095, 266] on icon "button" at bounding box center [1097, 265] width 8 height 8
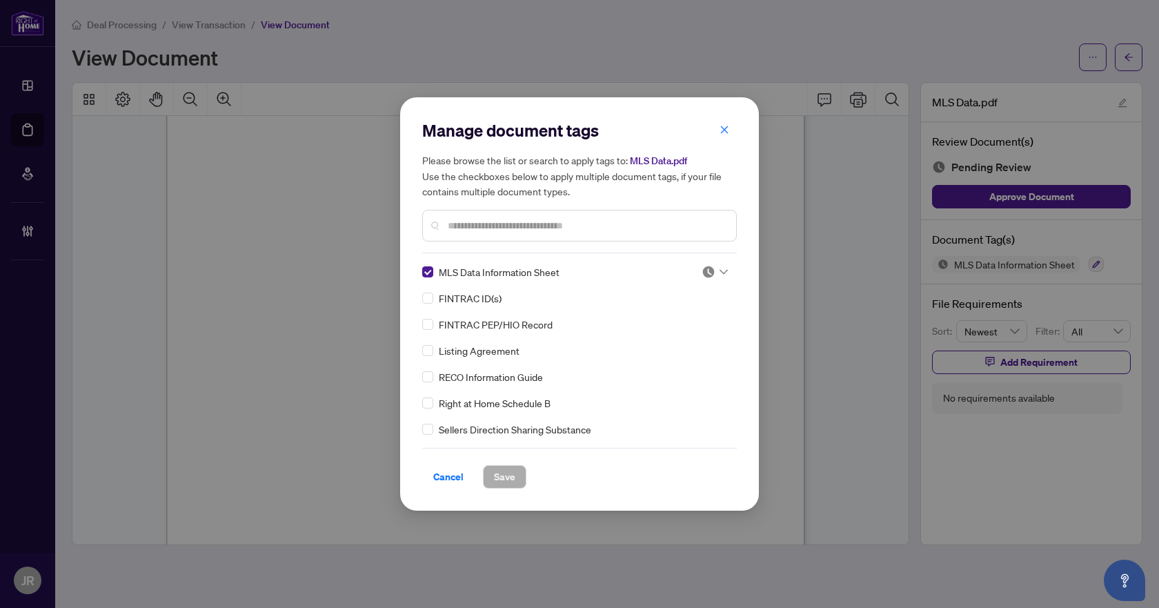
click at [702, 274] on img at bounding box center [709, 272] width 14 height 14
click at [679, 346] on div "Approved" at bounding box center [669, 339] width 88 height 15
click at [515, 480] on span "Save" at bounding box center [504, 477] width 21 height 22
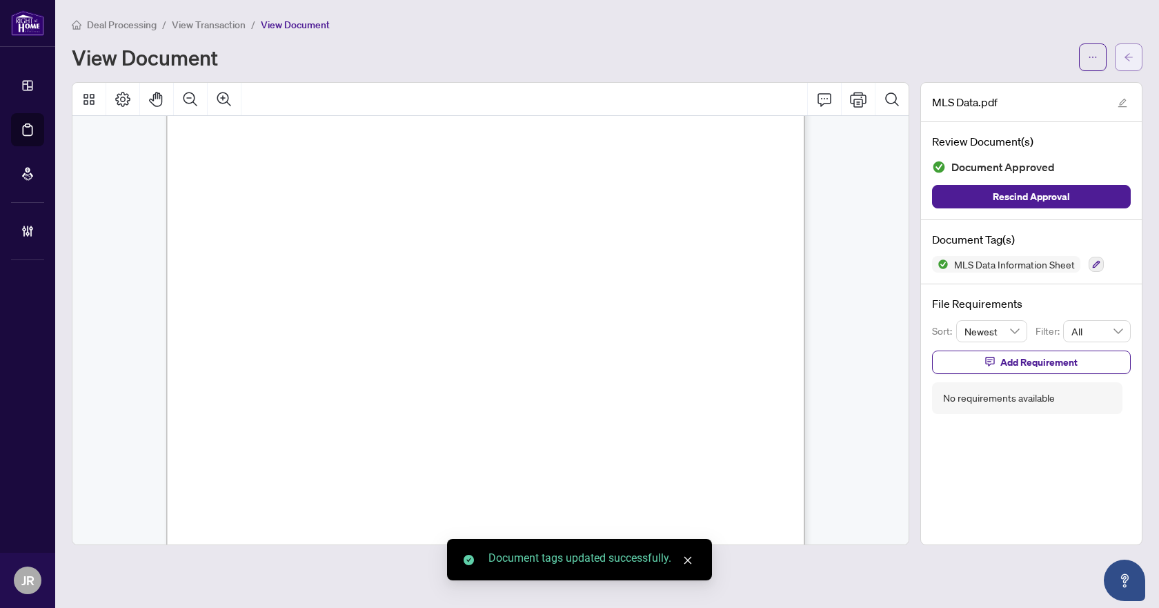
click at [1122, 59] on button "button" at bounding box center [1129, 57] width 28 height 28
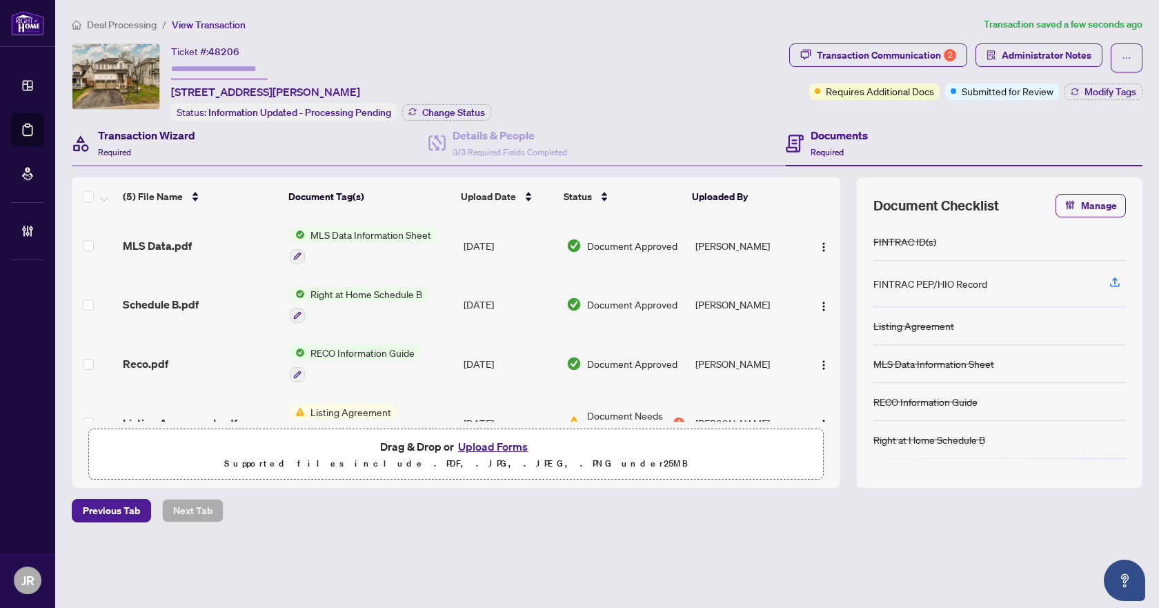
click at [161, 135] on h4 "Transaction Wizard" at bounding box center [146, 135] width 97 height 17
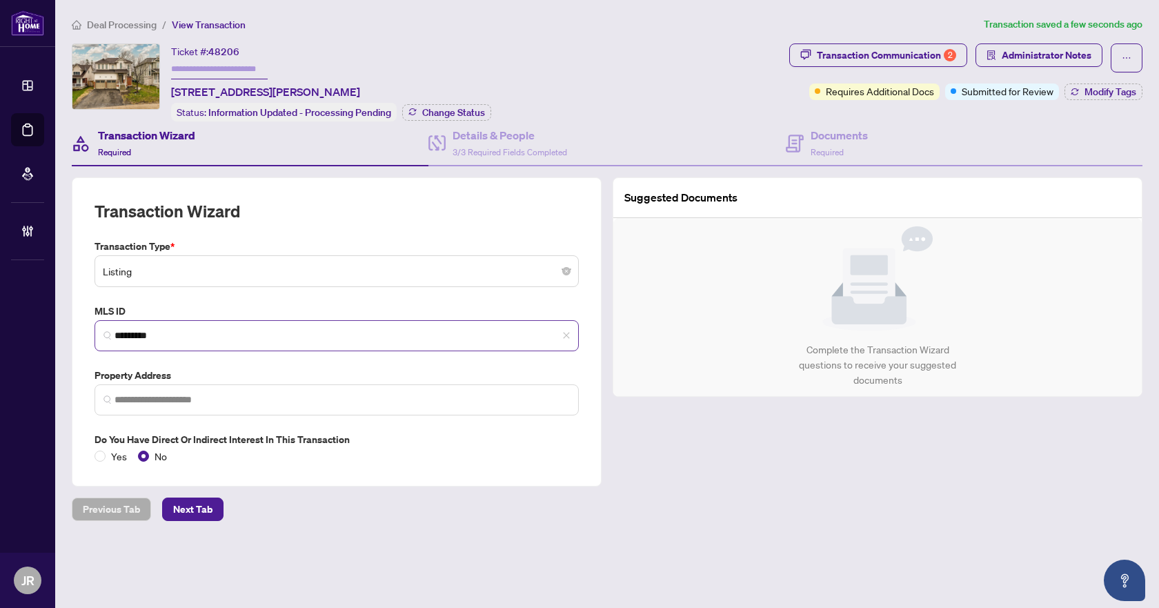
type input "**********"
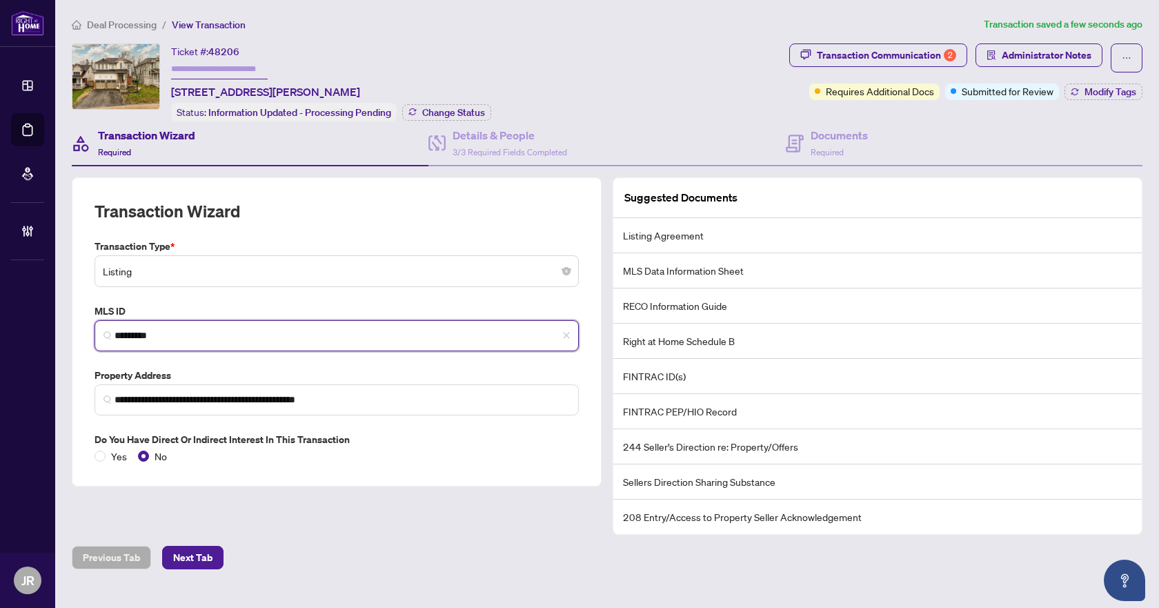
click at [141, 331] on input "*********" at bounding box center [342, 335] width 455 height 14
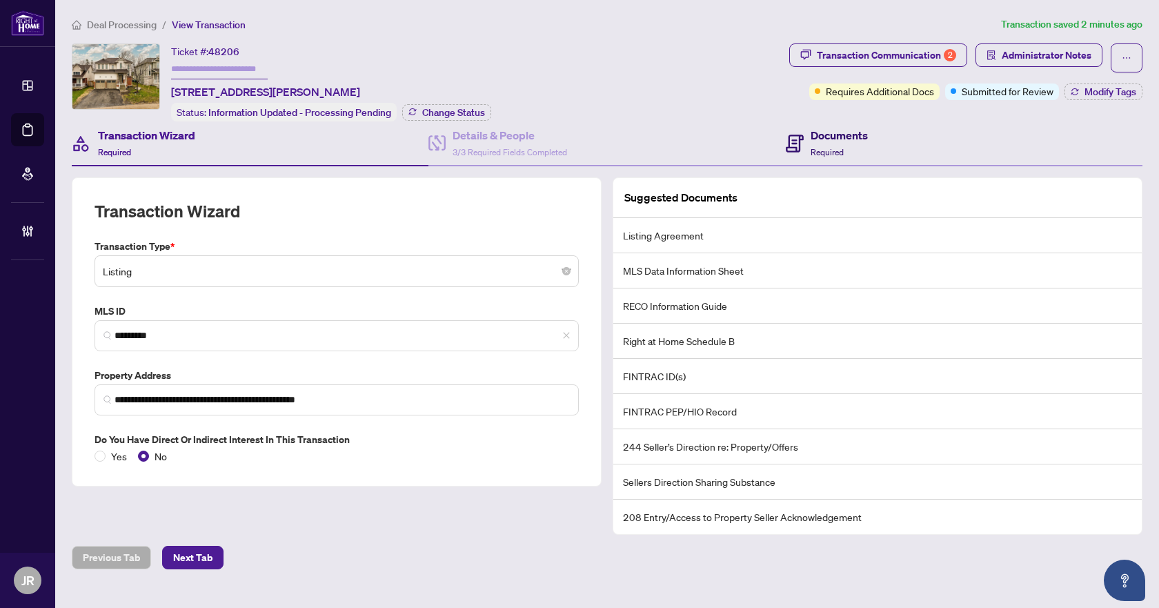
click at [818, 143] on div "Documents Required" at bounding box center [839, 143] width 57 height 32
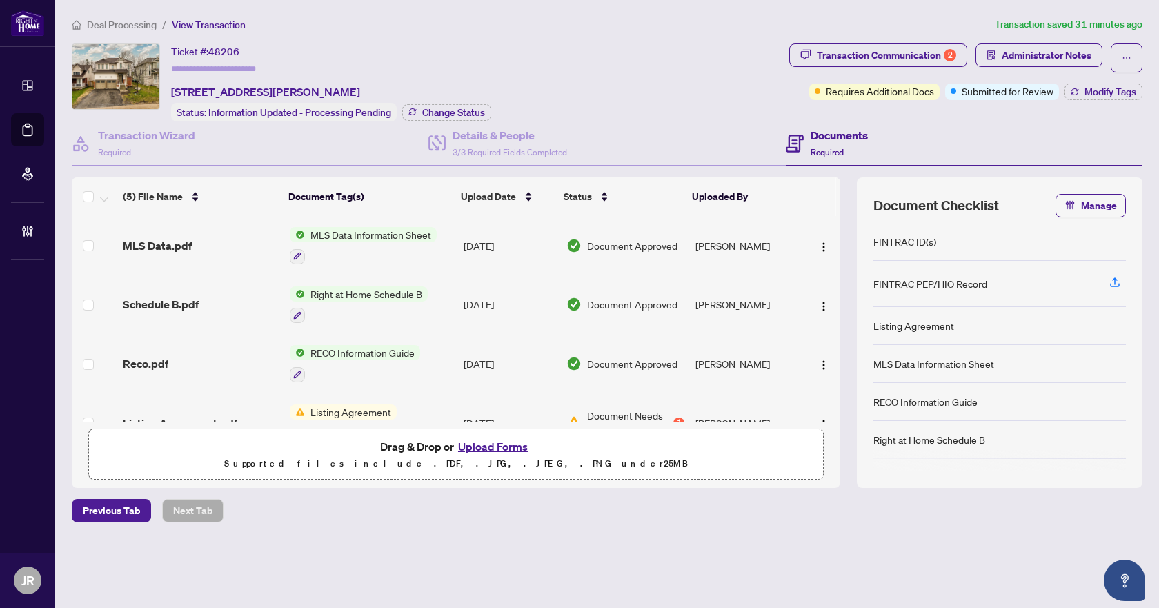
click at [132, 20] on span "Deal Processing" at bounding box center [122, 25] width 70 height 12
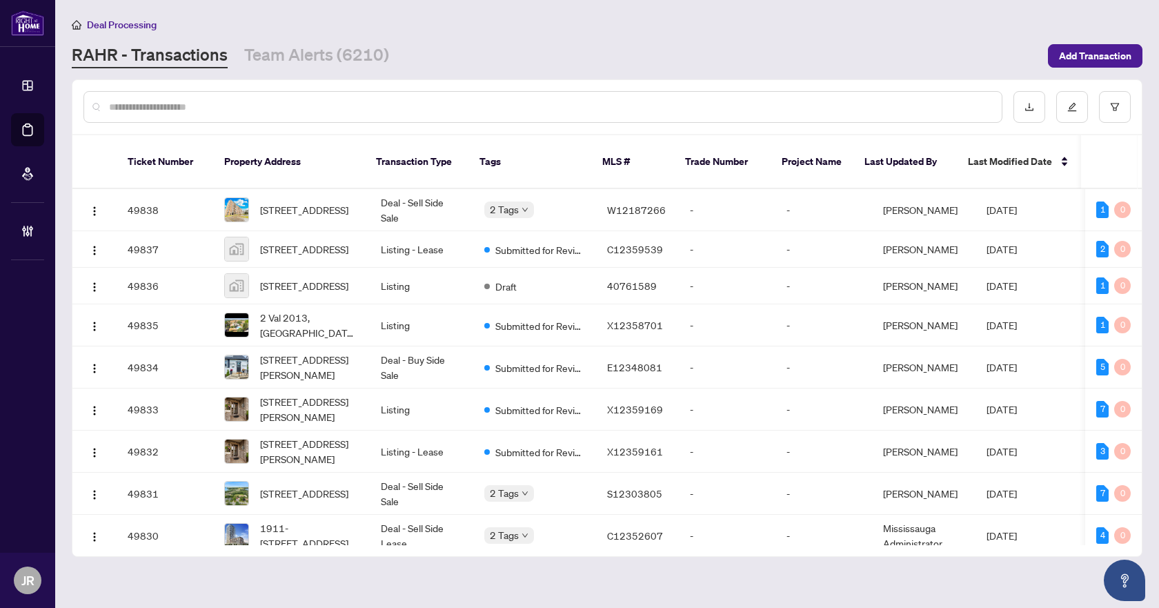
click at [234, 104] on input "text" at bounding box center [550, 106] width 882 height 15
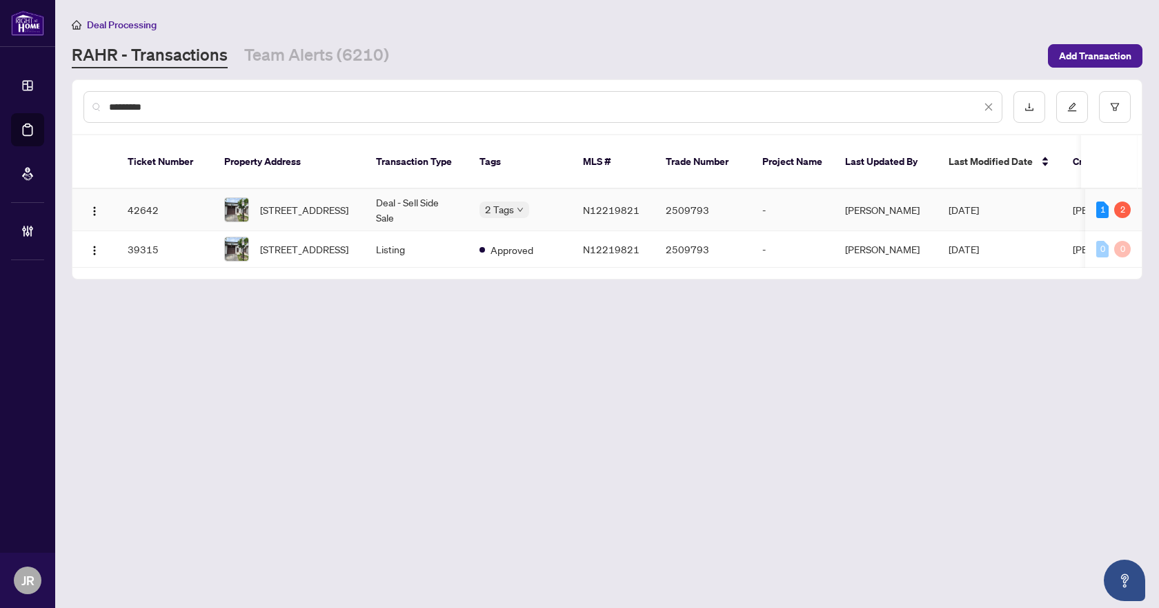
type input "********"
click at [436, 191] on td "Deal - Sell Side Sale" at bounding box center [416, 210] width 103 height 42
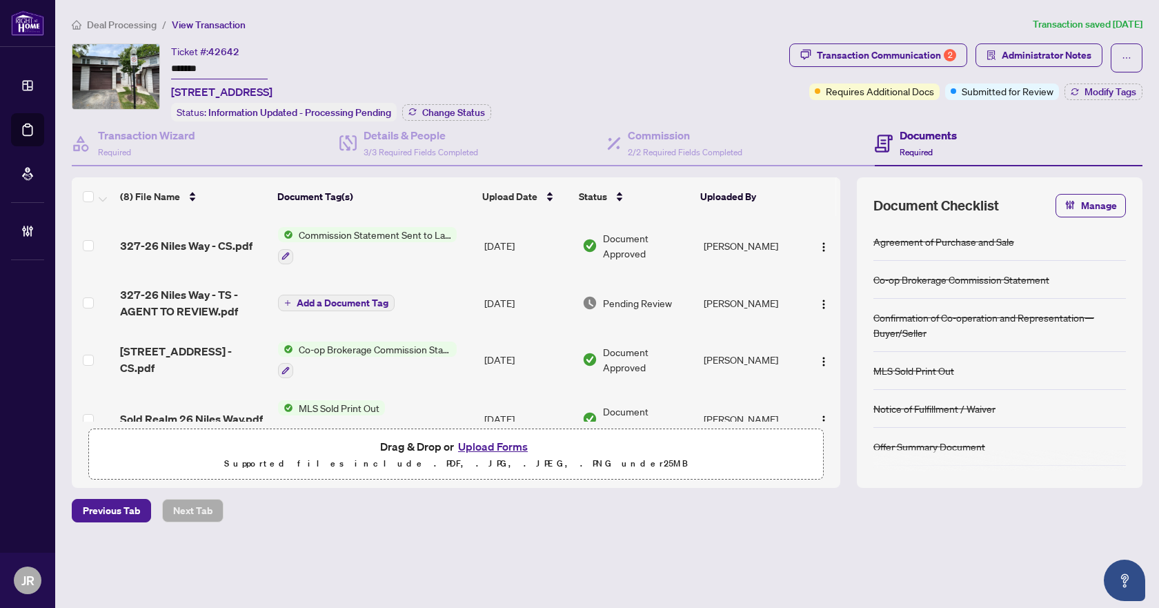
click at [135, 23] on span "Deal Processing" at bounding box center [122, 25] width 70 height 12
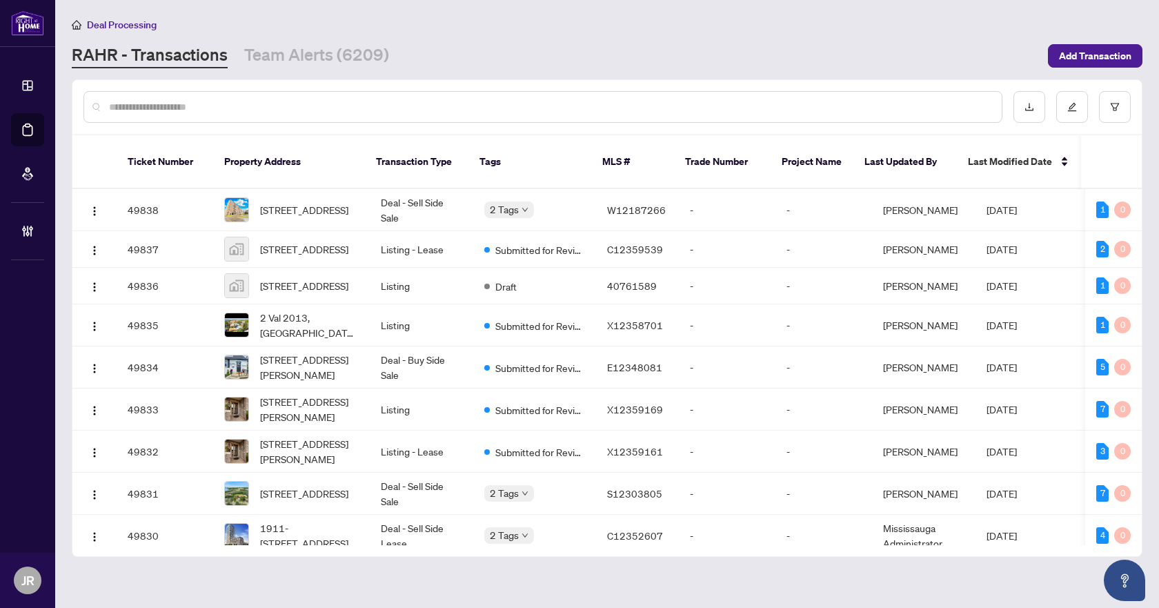
click at [316, 108] on input "text" at bounding box center [550, 106] width 882 height 15
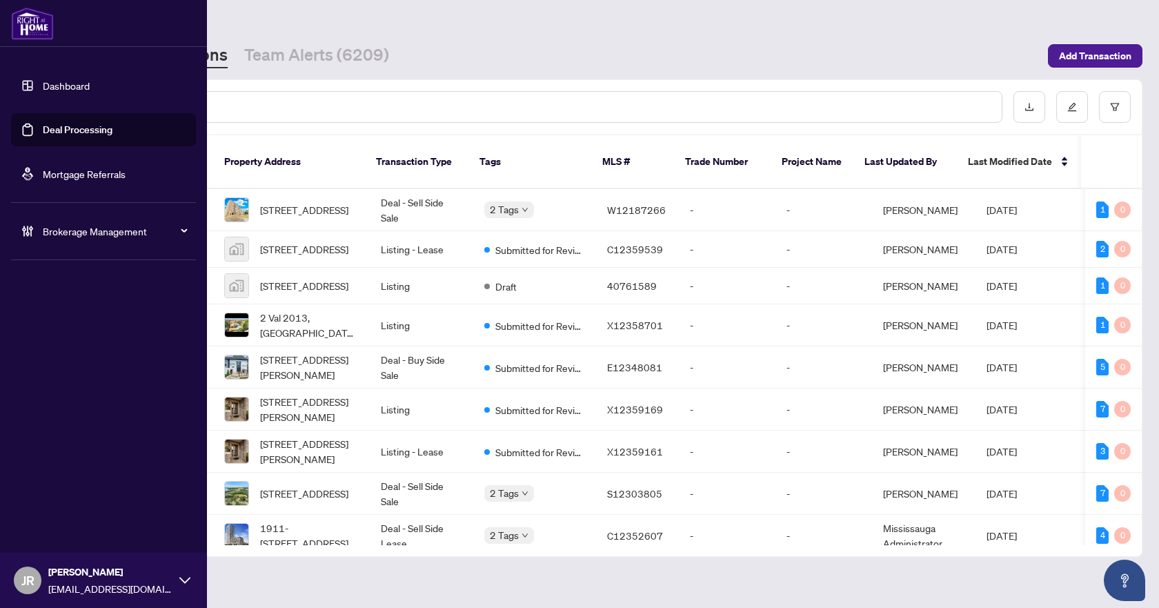
click at [32, 223] on div "Brokerage Management" at bounding box center [103, 231] width 185 height 33
click at [66, 330] on link "Manage Agents" at bounding box center [63, 330] width 68 height 12
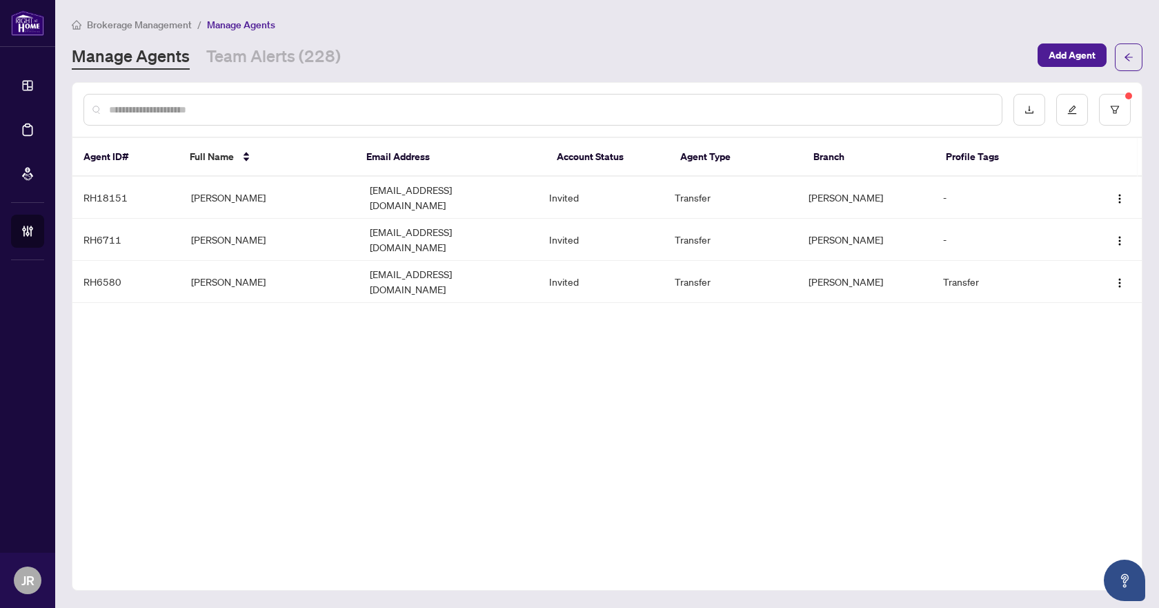
click at [415, 114] on input "text" at bounding box center [550, 109] width 882 height 15
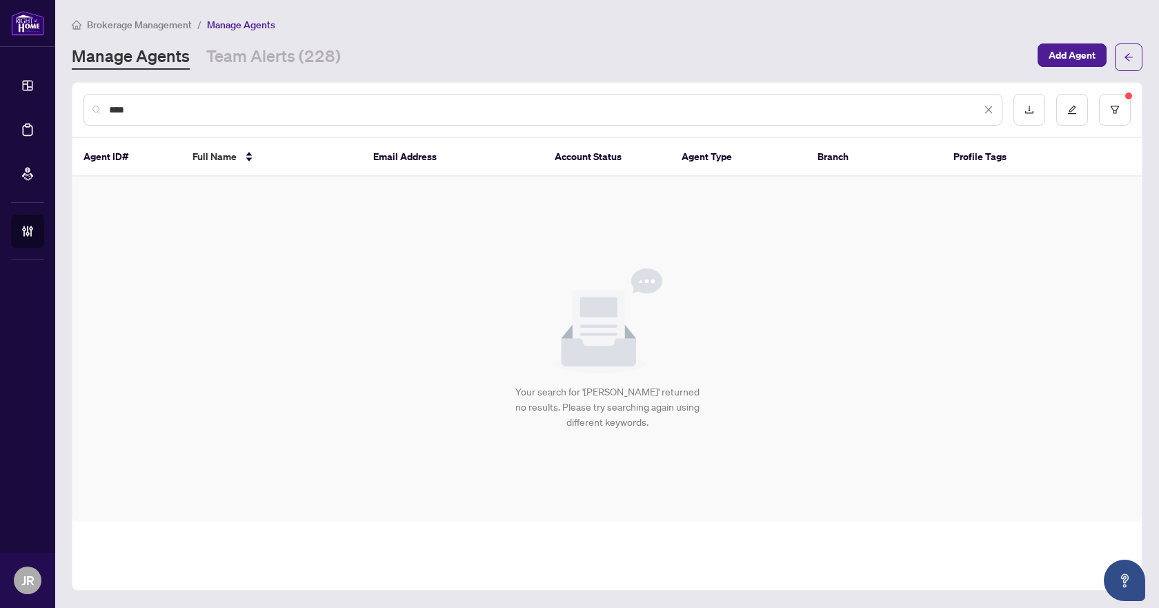
click at [237, 117] on div "****" at bounding box center [542, 110] width 919 height 32
click at [346, 112] on input "****" at bounding box center [545, 109] width 872 height 15
type input "*"
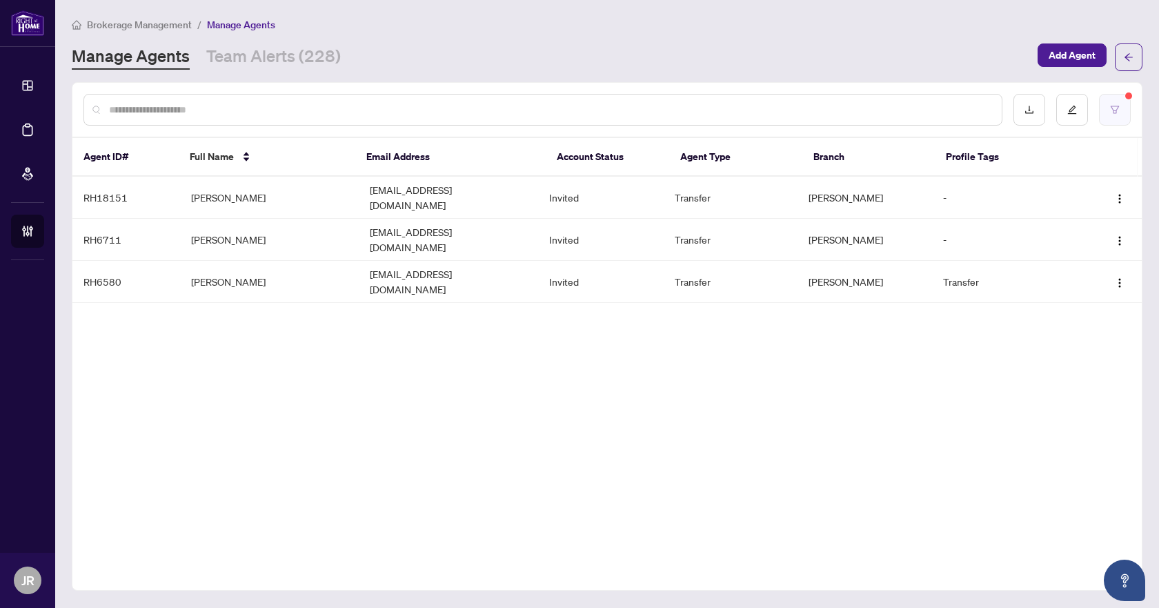
click at [1114, 111] on icon "filter" at bounding box center [1115, 110] width 10 height 10
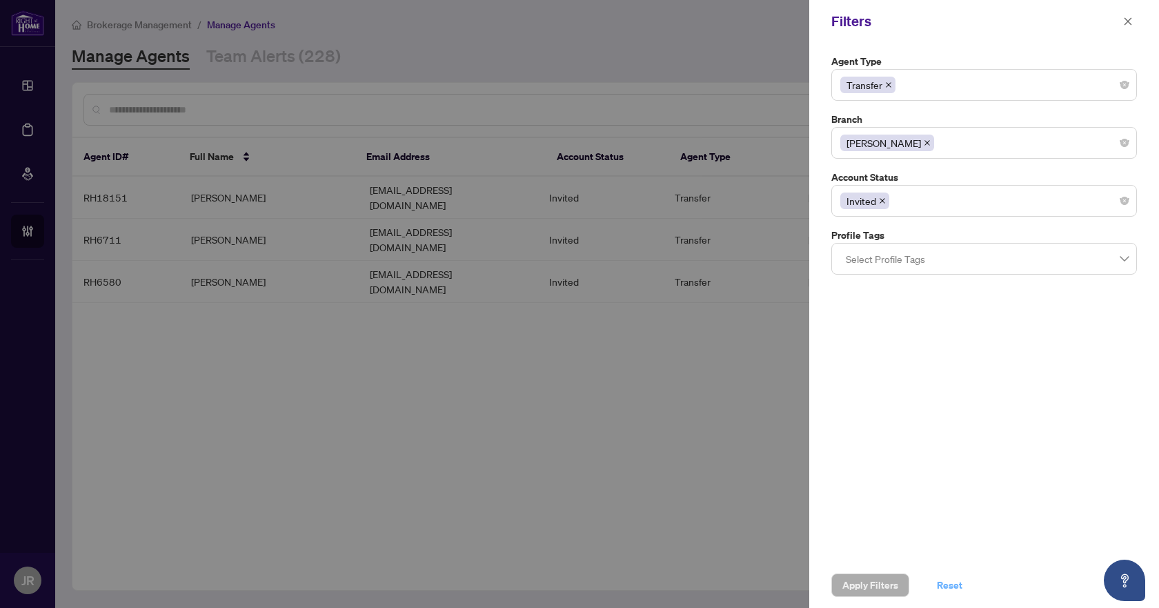
click at [952, 588] on span "Reset" at bounding box center [950, 585] width 26 height 22
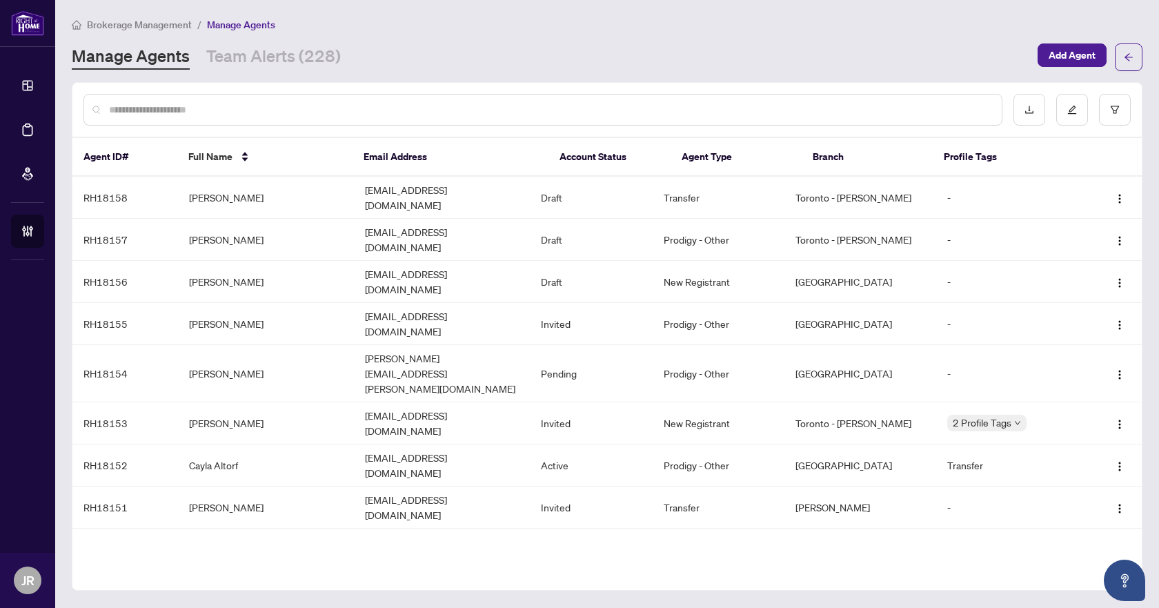
click at [215, 112] on input "text" at bounding box center [550, 109] width 882 height 15
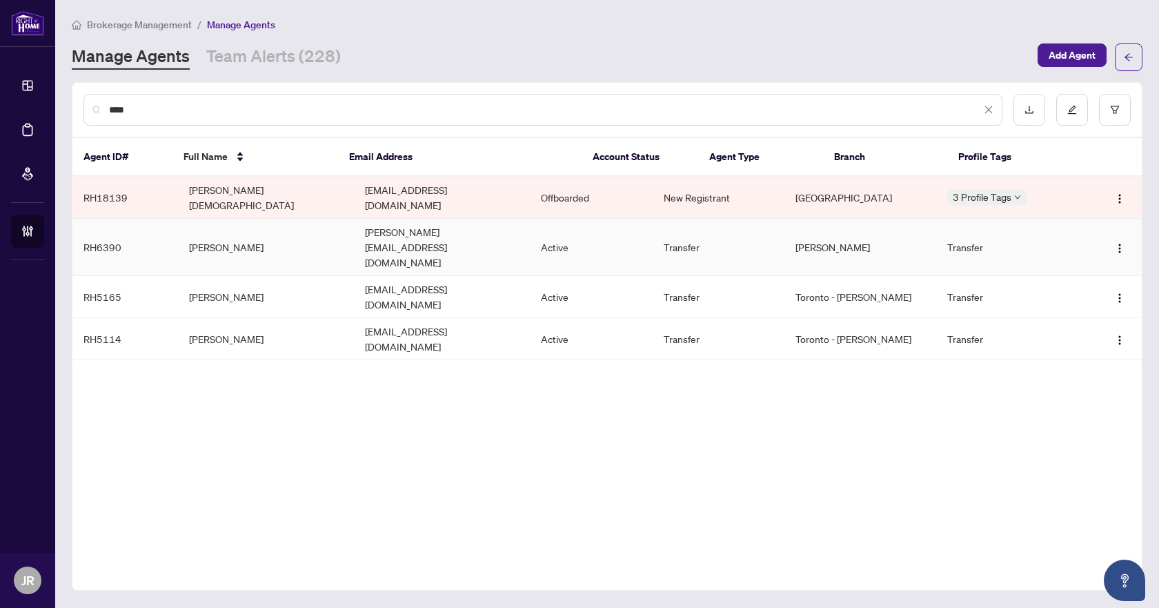
type input "****"
click at [281, 219] on td "Nathan Hajj" at bounding box center [266, 247] width 176 height 57
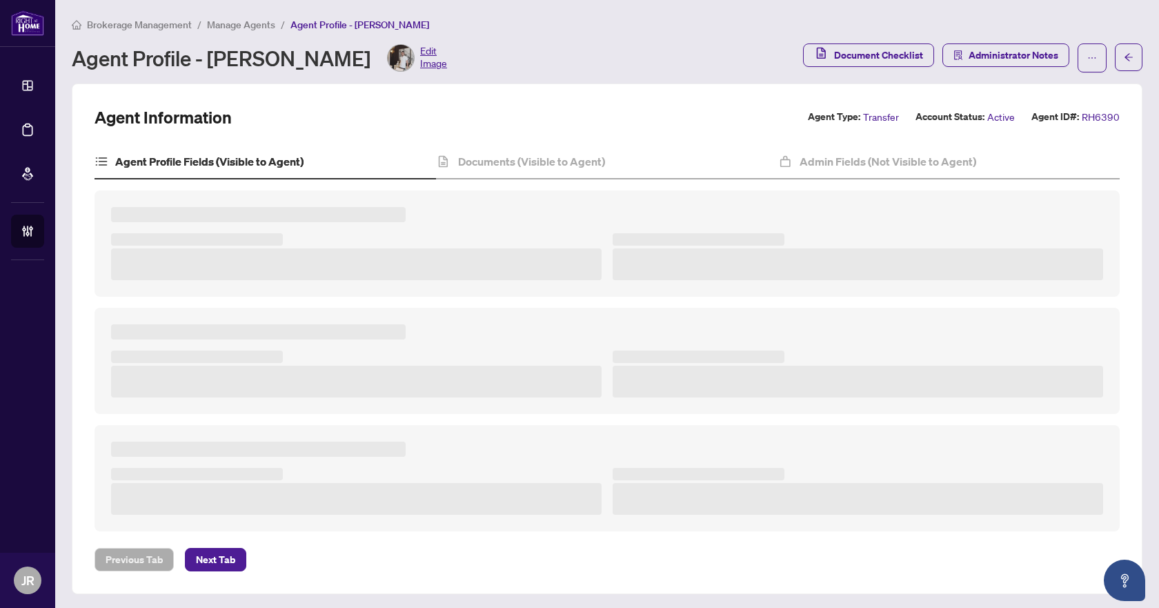
type textarea "**********"
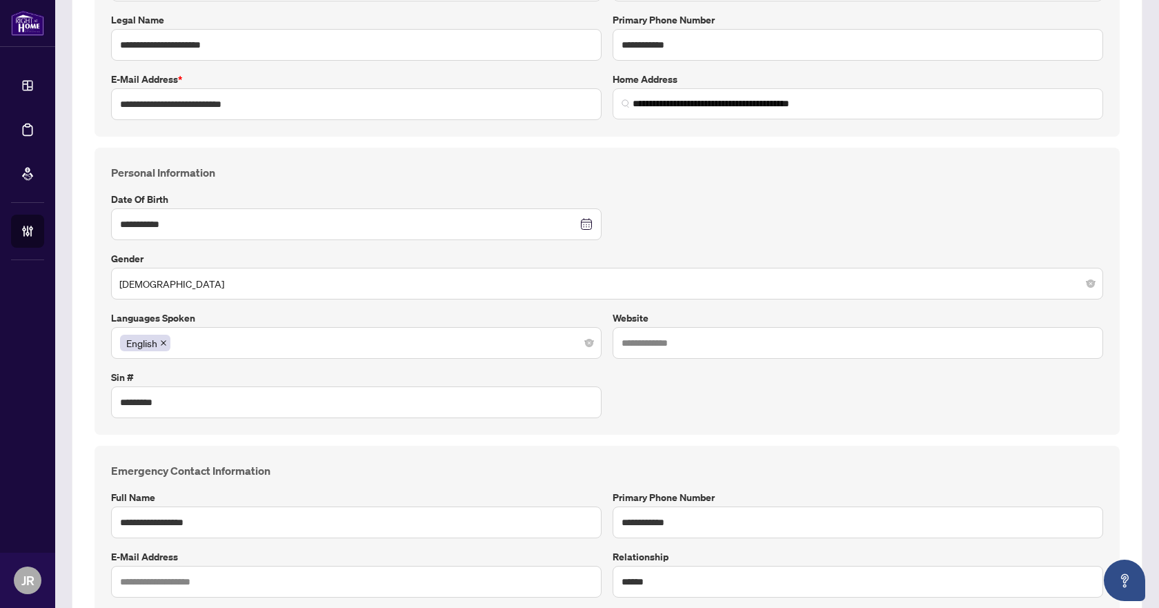
scroll to position [237, 0]
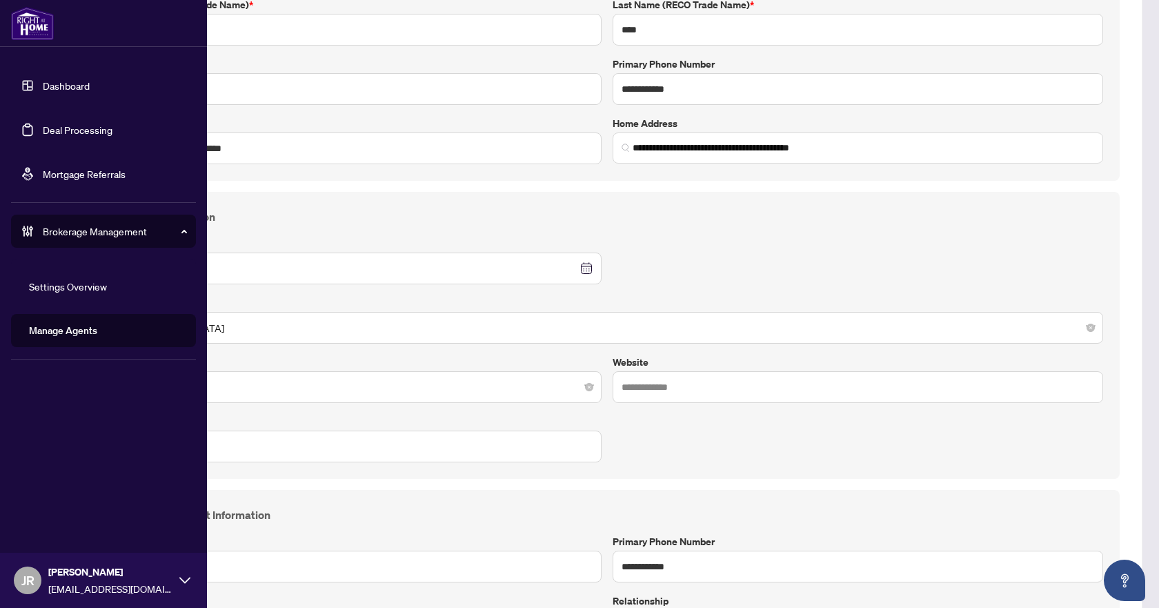
click at [87, 132] on link "Deal Processing" at bounding box center [78, 129] width 70 height 12
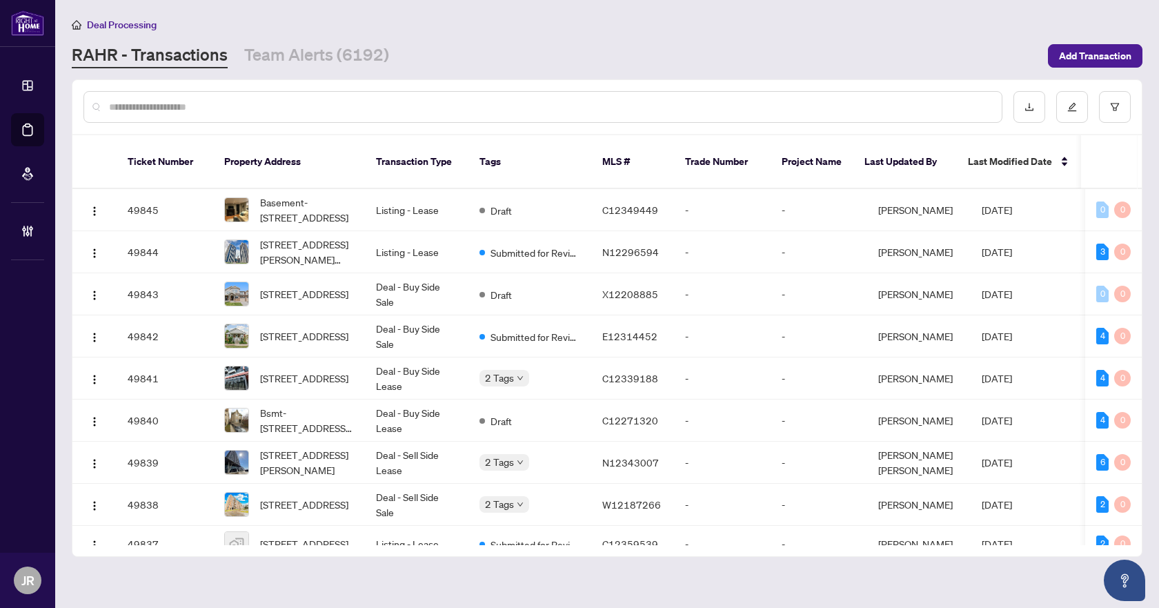
click at [220, 98] on div at bounding box center [542, 107] width 919 height 32
click at [220, 106] on input "text" at bounding box center [550, 106] width 882 height 15
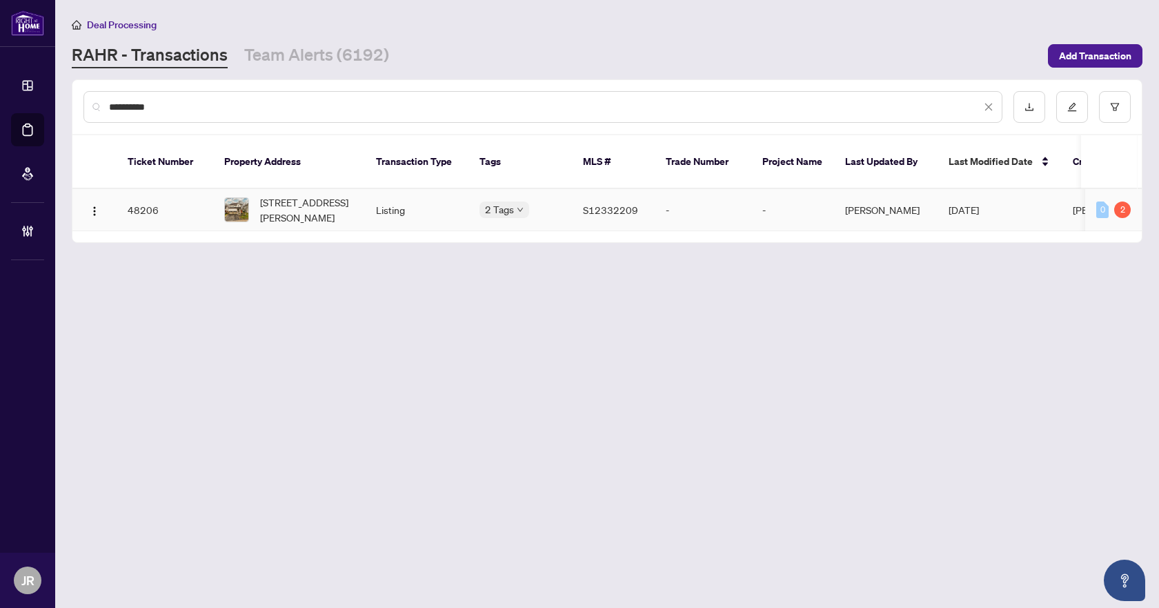
type input "**********"
click at [404, 195] on td "Listing" at bounding box center [416, 210] width 103 height 42
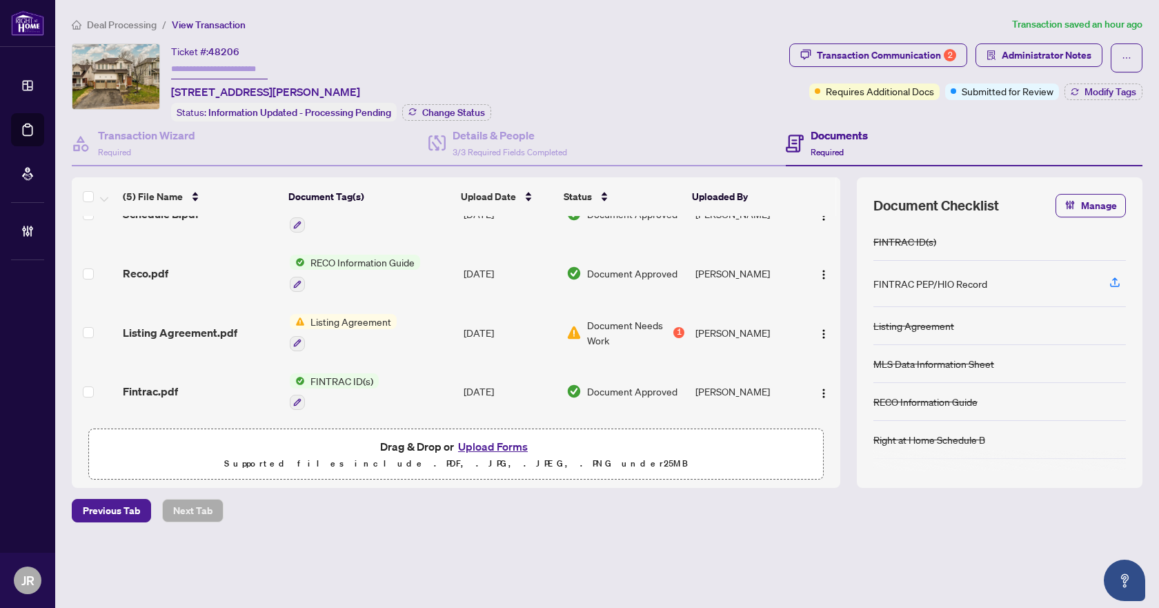
scroll to position [93, 0]
click at [244, 325] on div "Listing Agreement.pdf" at bounding box center [201, 332] width 156 height 17
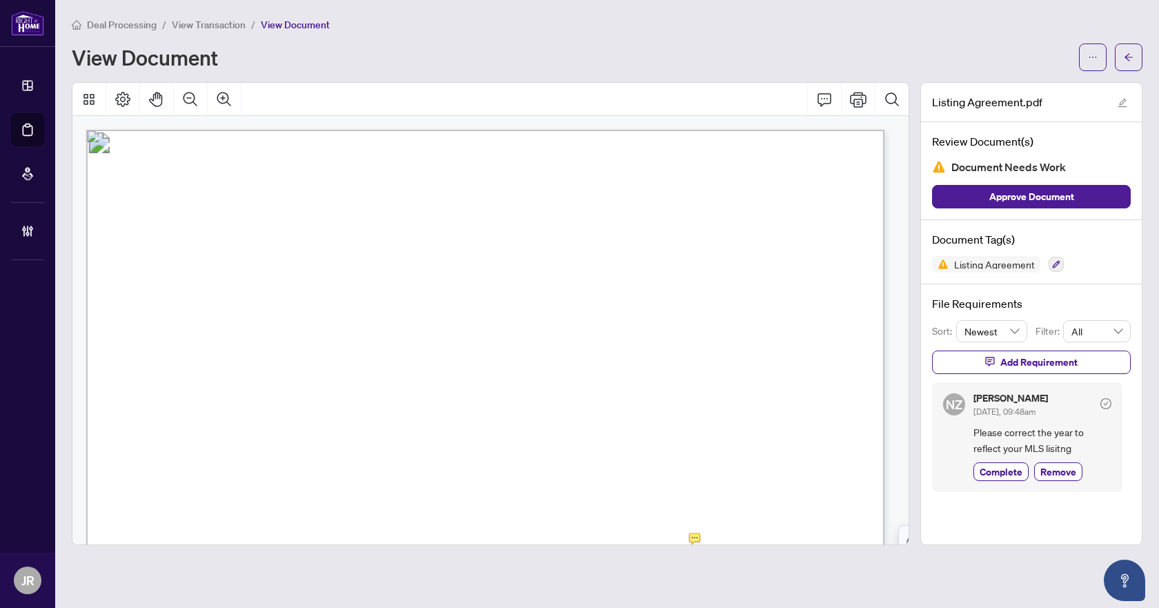
scroll to position [138, 0]
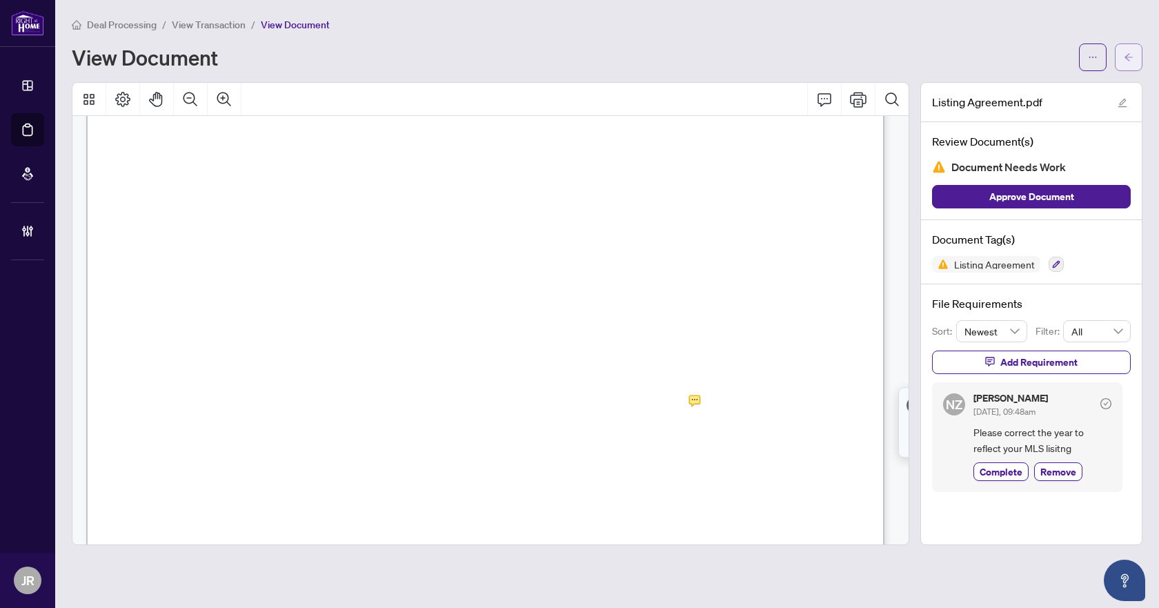
click at [1131, 54] on icon "arrow-left" at bounding box center [1129, 57] width 10 height 10
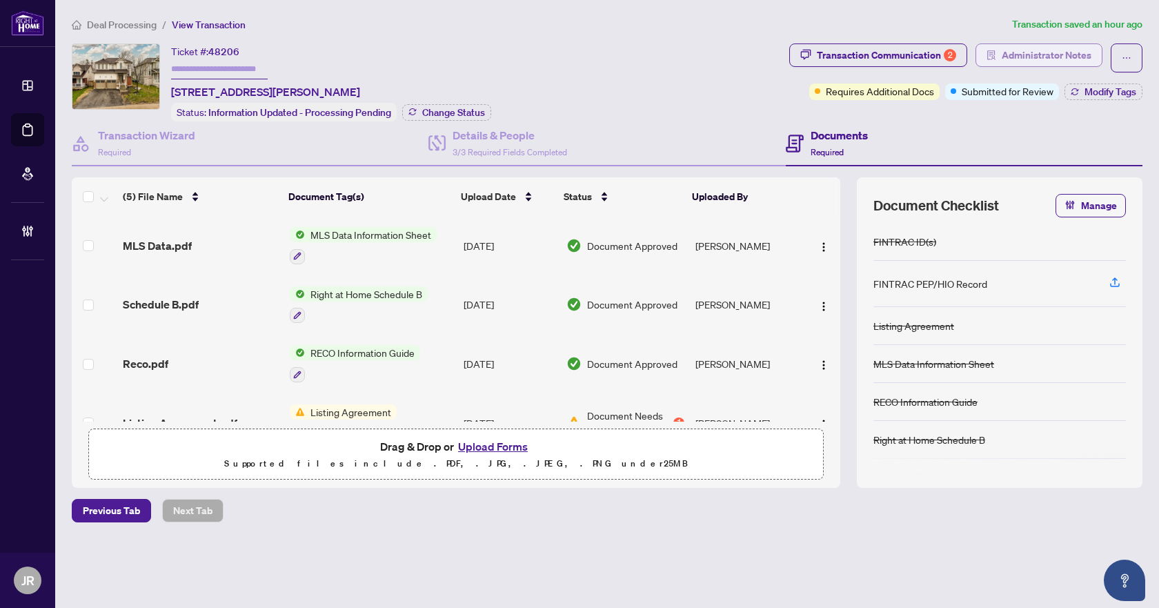
click at [1059, 58] on span "Administrator Notes" at bounding box center [1047, 55] width 90 height 22
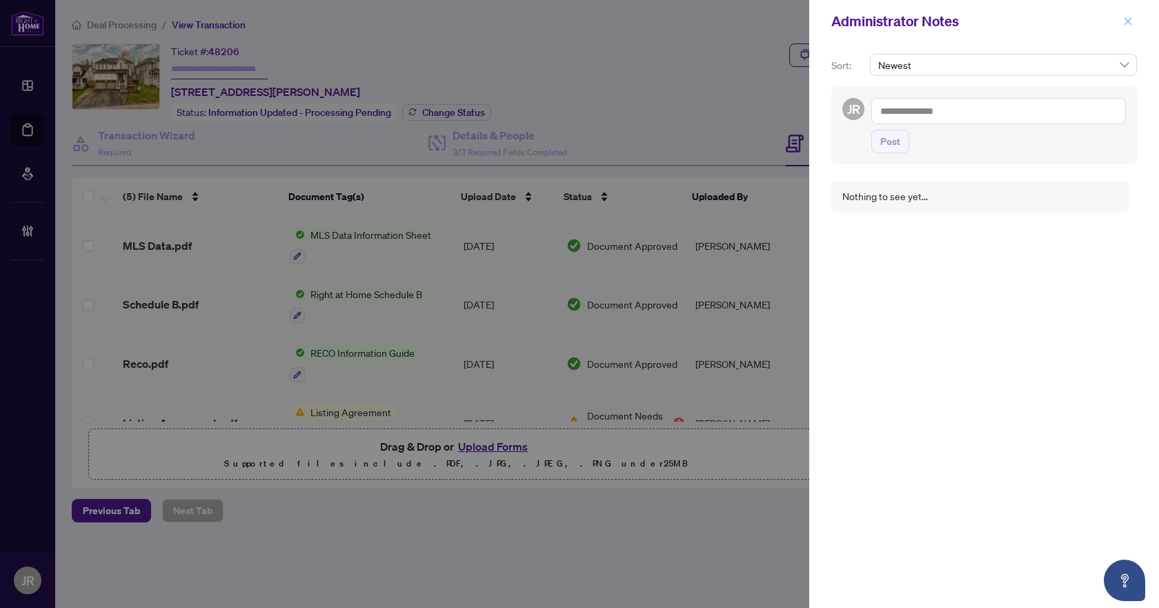
click at [1131, 25] on icon "close" at bounding box center [1128, 21] width 8 height 8
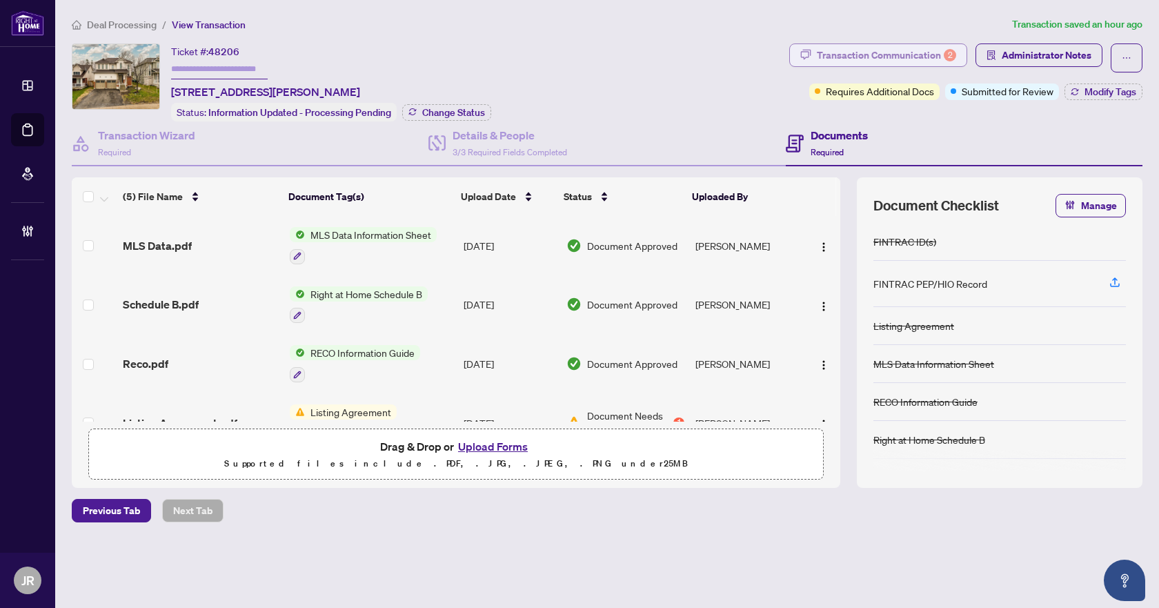
click at [902, 44] on div "Transaction Communication 2" at bounding box center [886, 55] width 139 height 22
type textarea "**********"
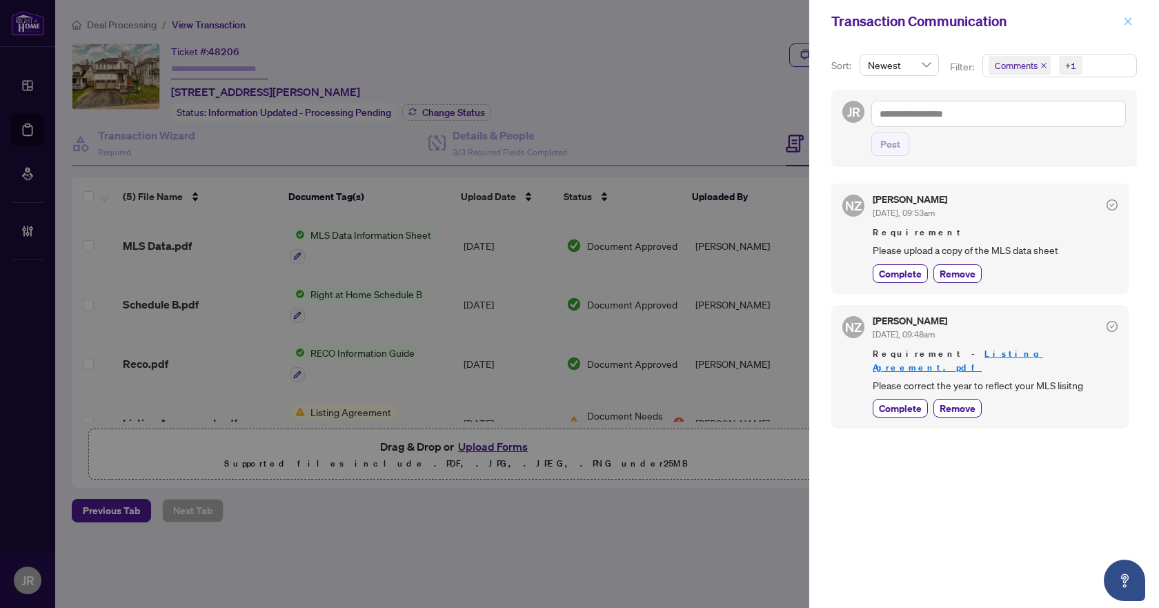
click at [1131, 20] on icon "close" at bounding box center [1128, 22] width 10 height 10
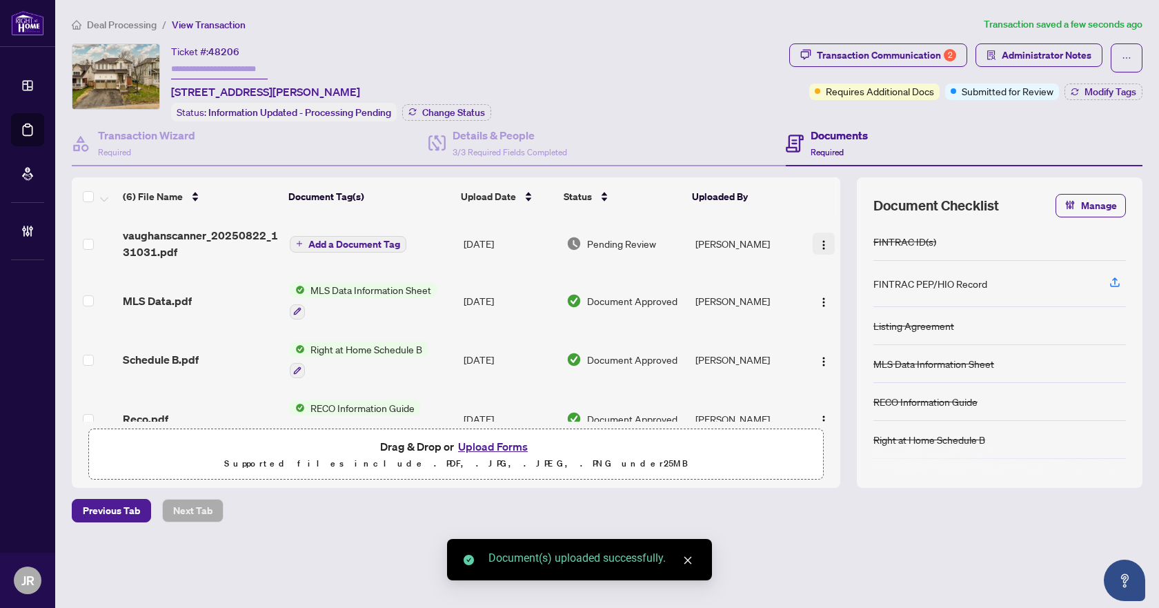
click at [818, 244] on img "button" at bounding box center [823, 244] width 11 height 11
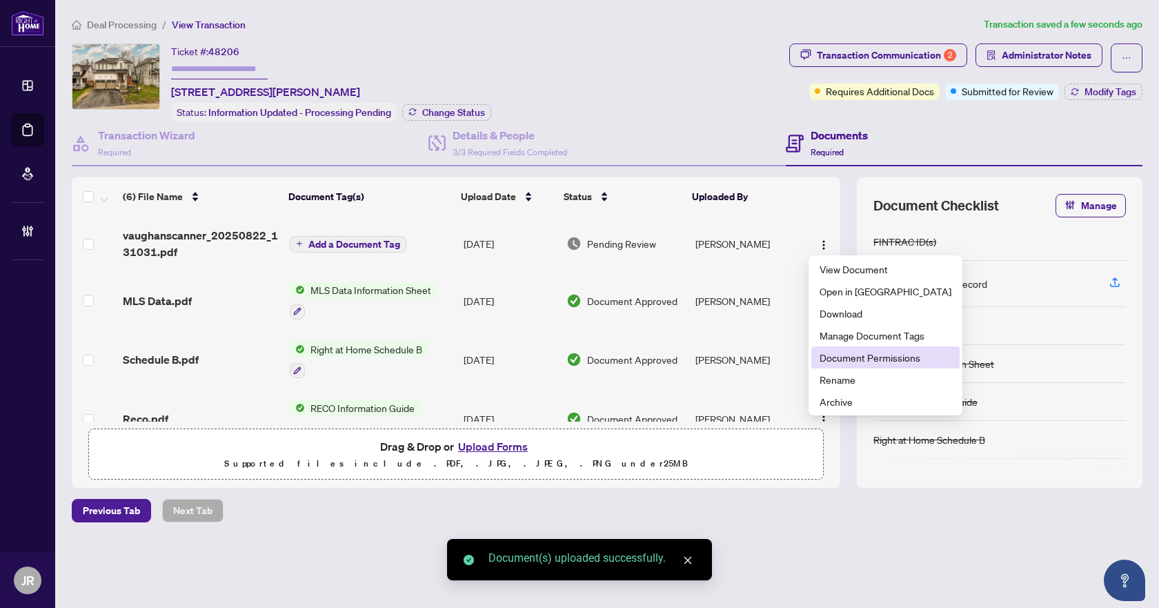
click at [909, 361] on span "Document Permissions" at bounding box center [885, 357] width 132 height 15
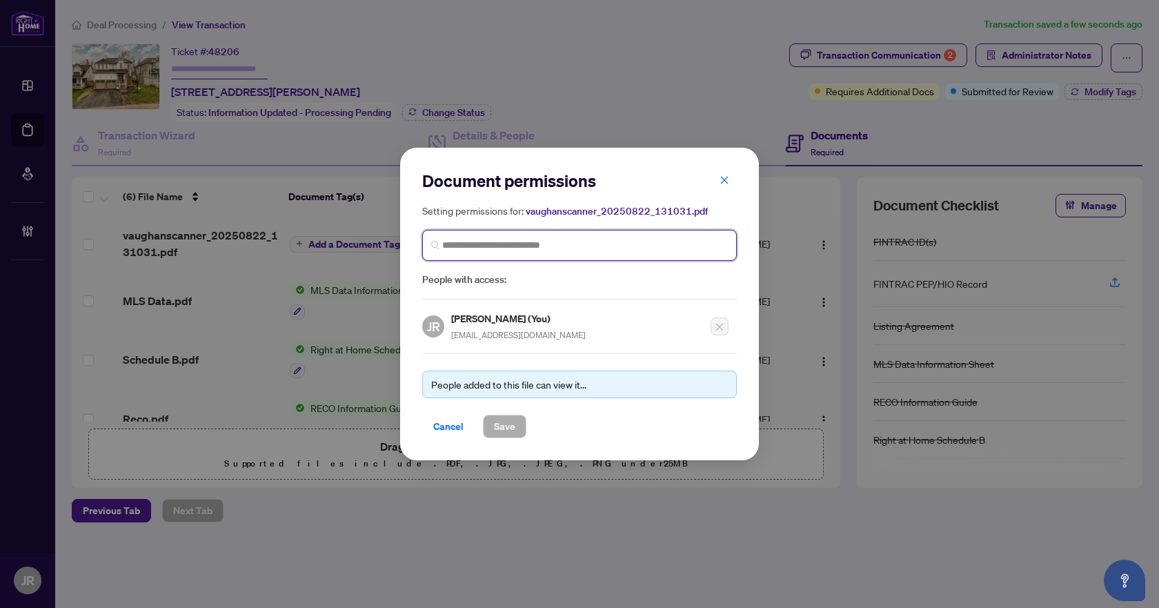
click at [570, 250] on input "search" at bounding box center [585, 245] width 286 height 14
type input "******"
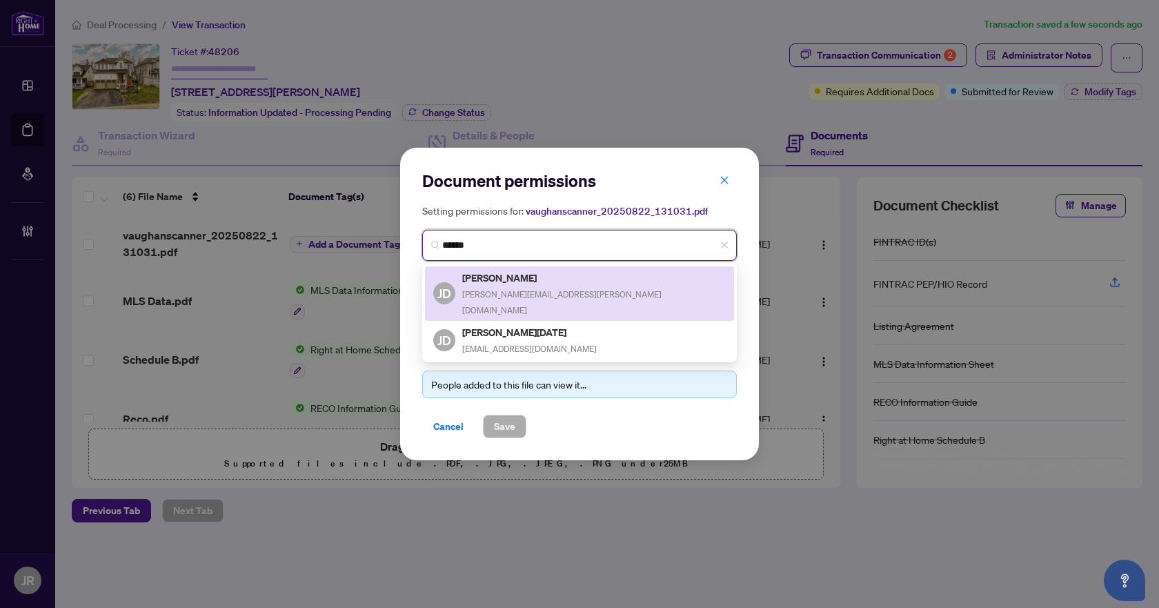
click at [561, 291] on div "JD Joe Di Giorgio digiorgio@rogers.com" at bounding box center [579, 294] width 292 height 48
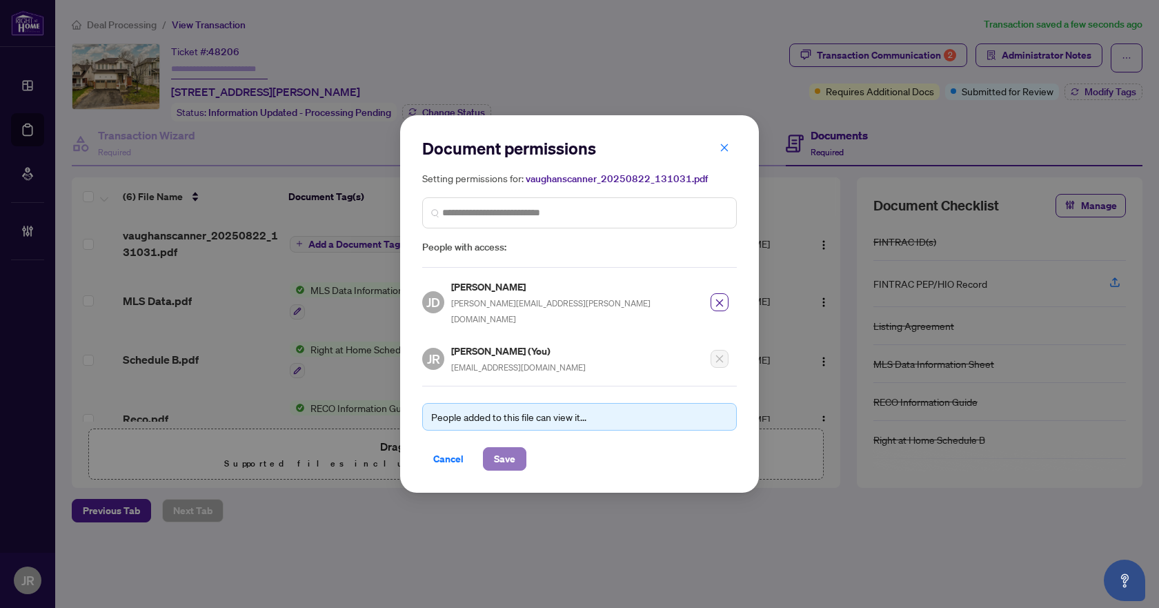
click at [511, 448] on span "Save" at bounding box center [504, 459] width 21 height 22
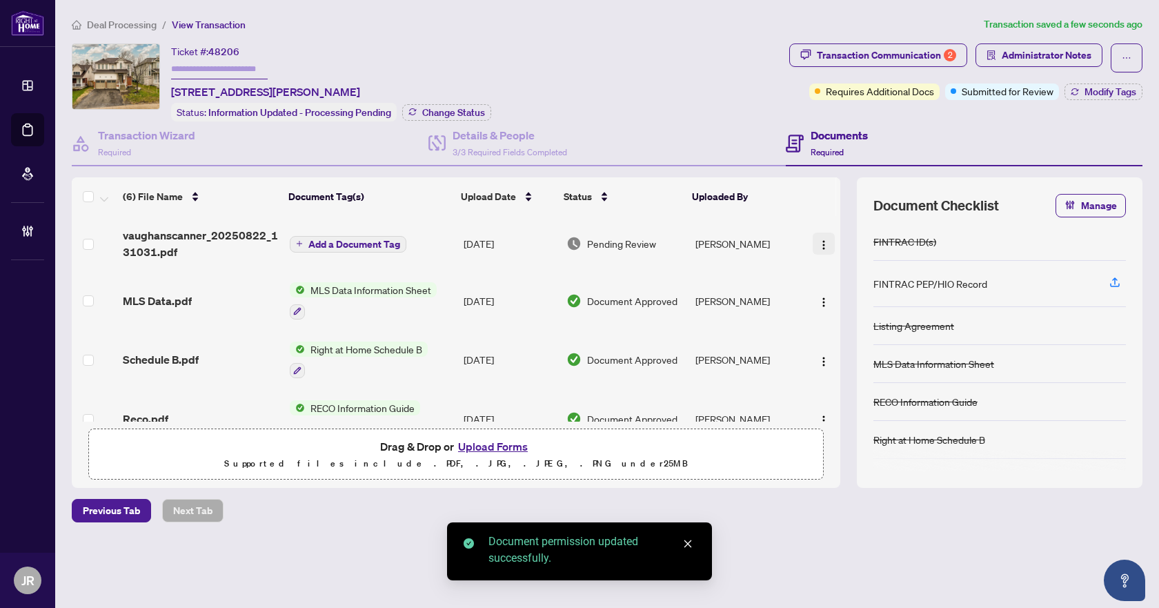
click at [813, 239] on button "button" at bounding box center [824, 243] width 22 height 22
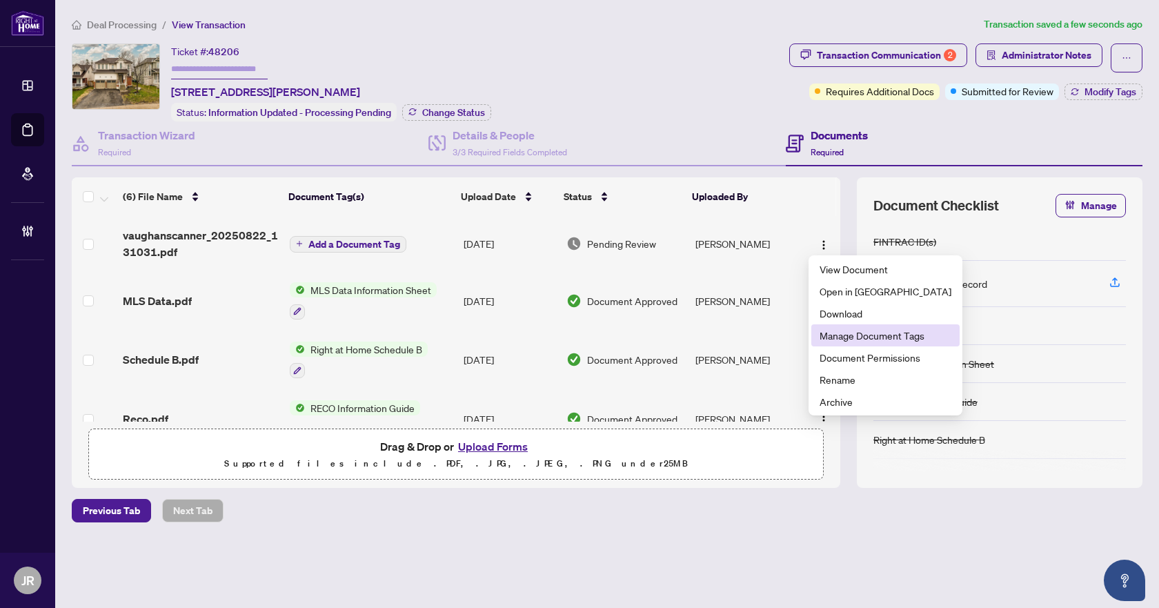
click at [855, 344] on li "Manage Document Tags" at bounding box center [885, 335] width 148 height 22
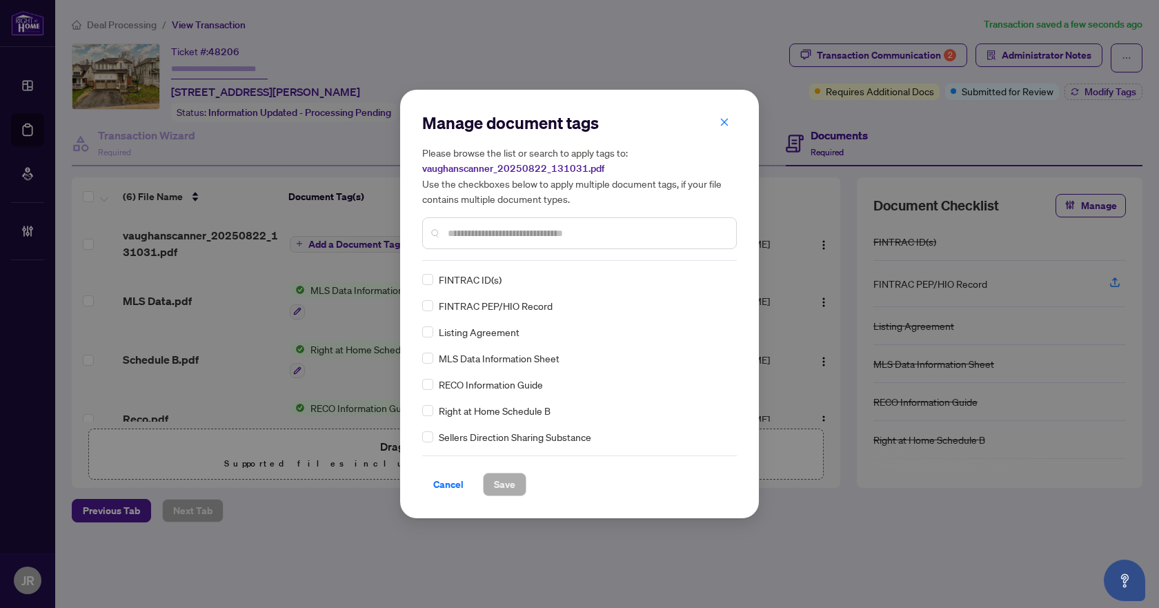
click at [524, 240] on input "text" at bounding box center [586, 233] width 277 height 15
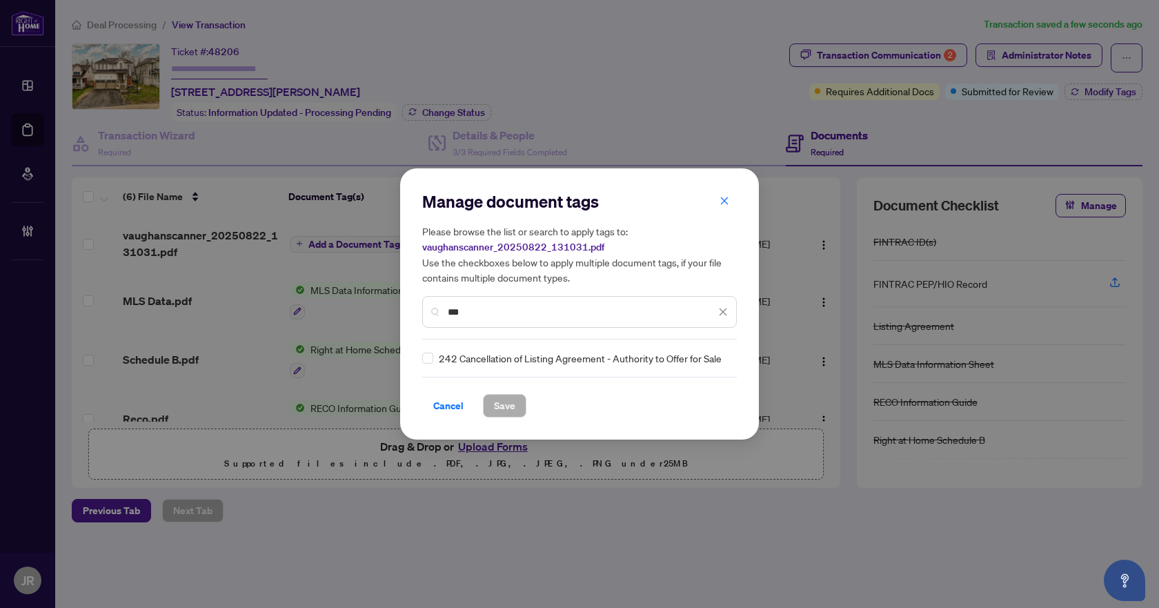
type input "***"
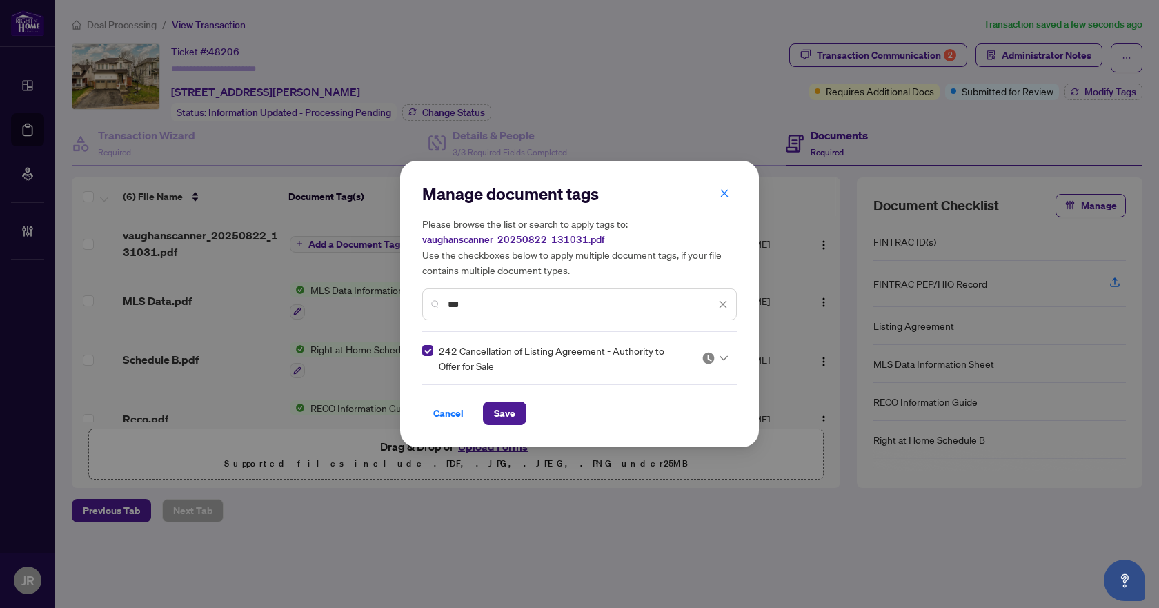
click at [723, 299] on icon "close" at bounding box center [723, 304] width 10 height 10
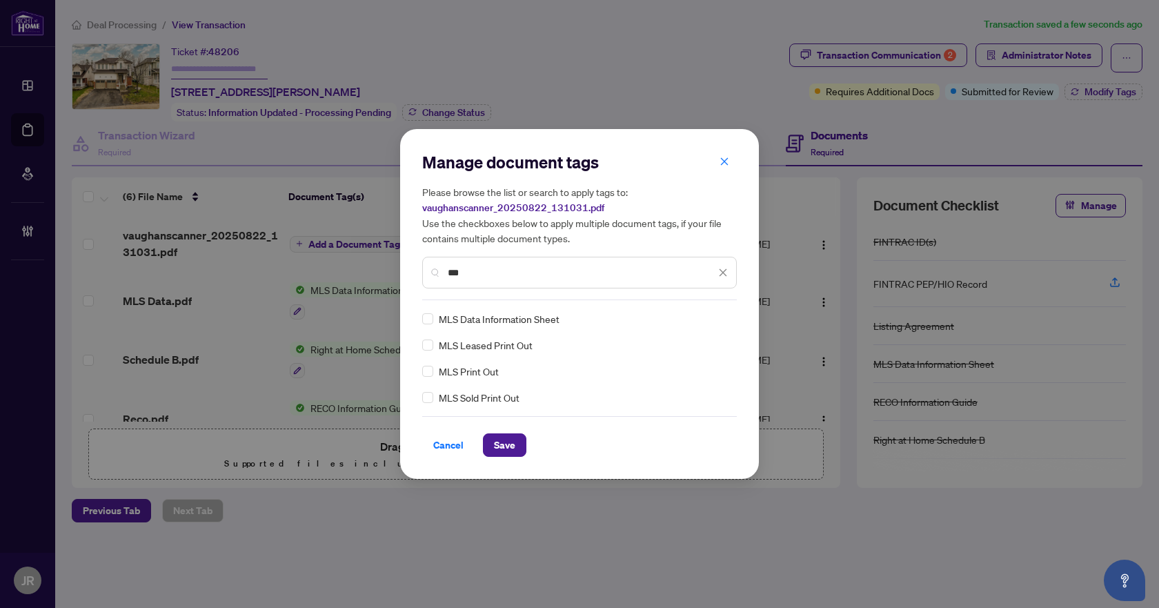
type input "***"
click at [434, 372] on div "MLS Print Out" at bounding box center [575, 371] width 306 height 15
click at [722, 277] on span at bounding box center [723, 272] width 10 height 15
click at [722, 275] on icon "close" at bounding box center [723, 273] width 10 height 10
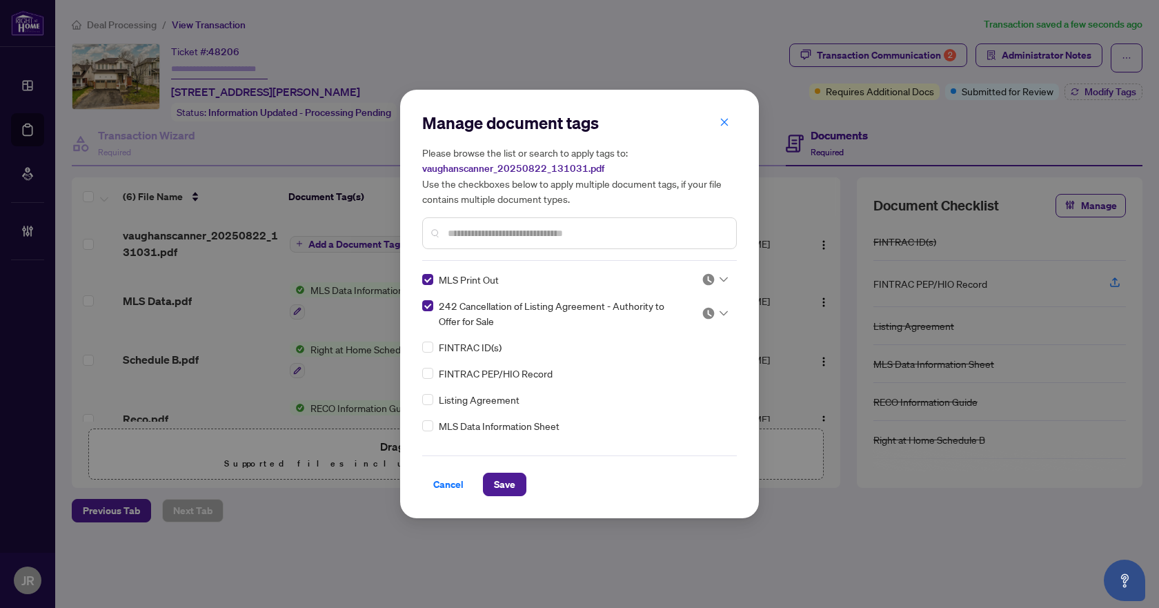
click at [714, 276] on div at bounding box center [715, 279] width 26 height 14
click at [698, 346] on div "Approved" at bounding box center [669, 346] width 88 height 15
click at [708, 314] on img at bounding box center [709, 313] width 14 height 14
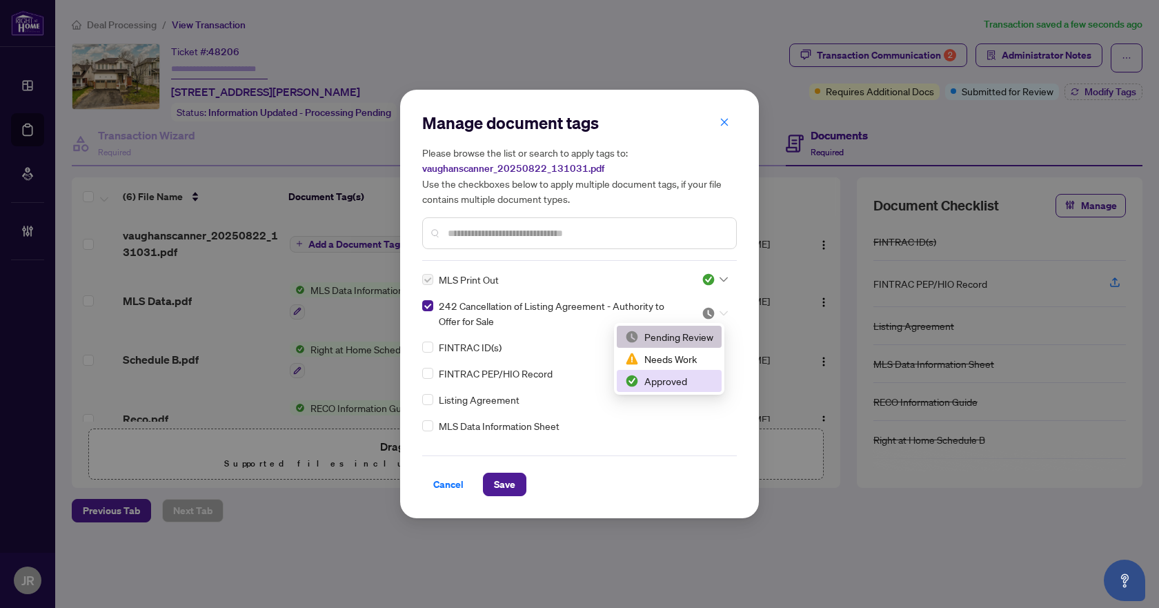
click at [679, 375] on div "Approved" at bounding box center [669, 380] width 88 height 15
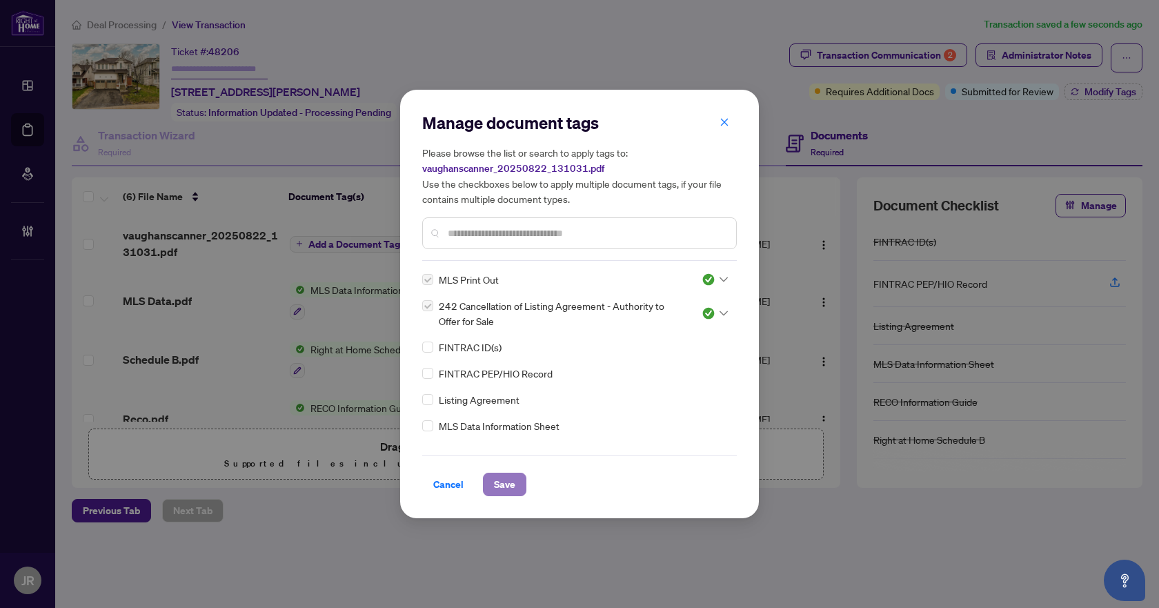
click at [517, 475] on button "Save" at bounding box center [504, 484] width 43 height 23
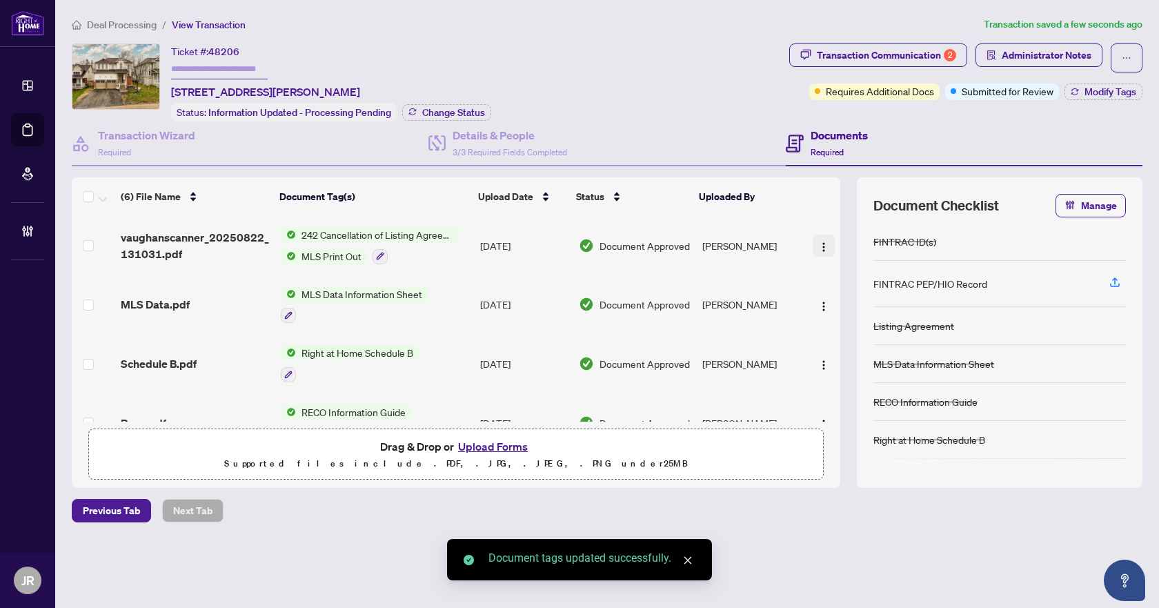
click at [823, 239] on span "button" at bounding box center [823, 245] width 11 height 15
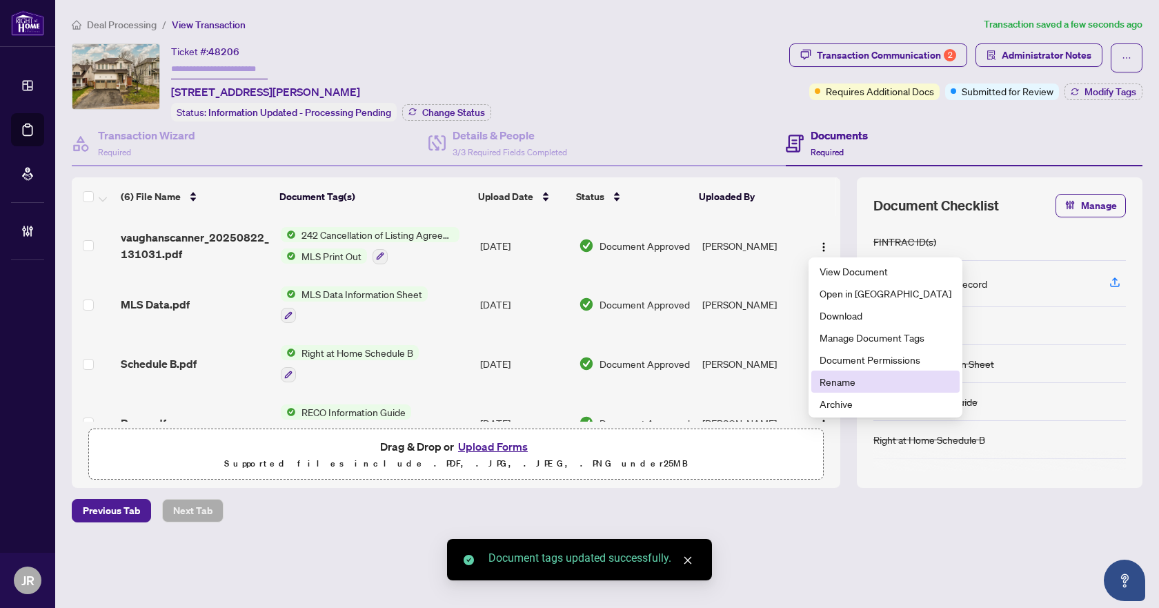
click at [830, 386] on span "Rename" at bounding box center [885, 381] width 132 height 15
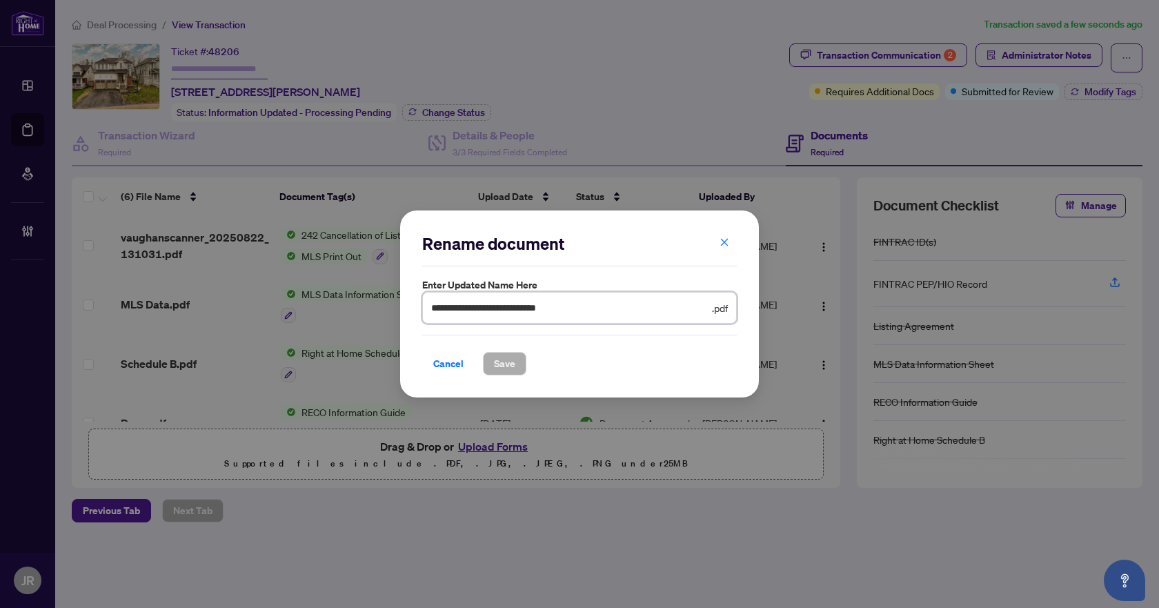
click at [554, 308] on input "**********" at bounding box center [570, 307] width 278 height 15
type input "**********"
click at [508, 359] on span "Save" at bounding box center [504, 363] width 21 height 22
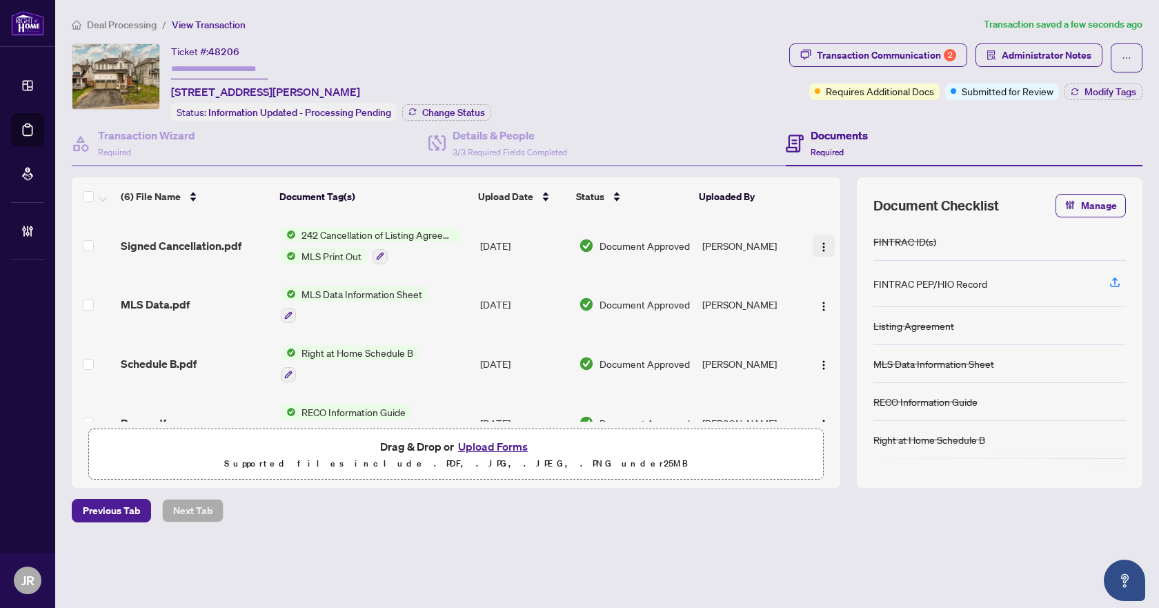
click at [824, 244] on img "button" at bounding box center [823, 246] width 11 height 11
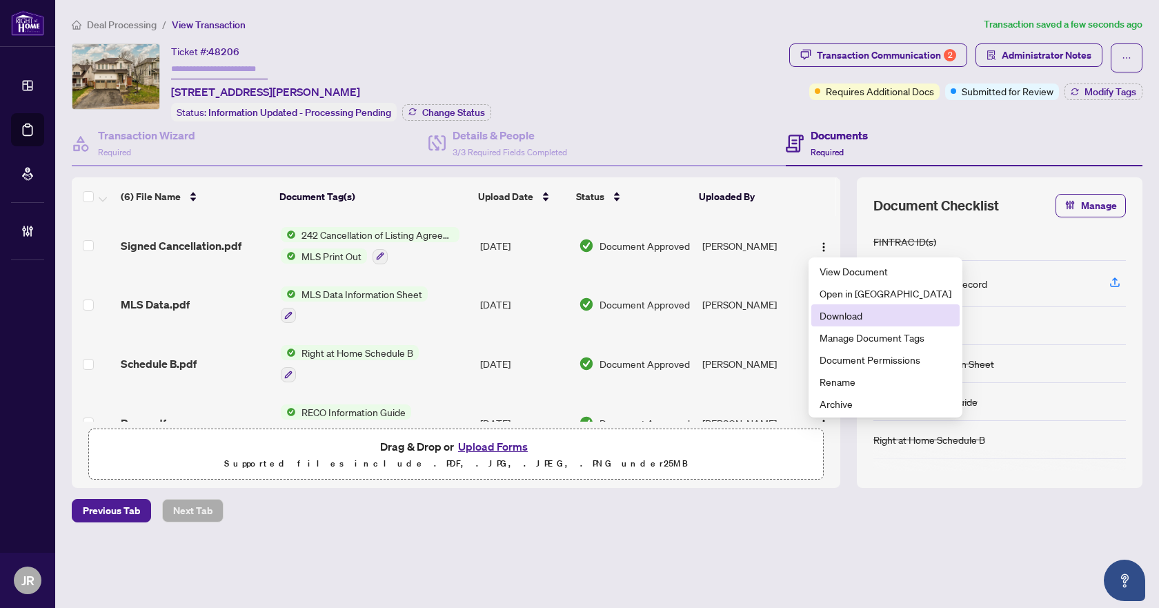
click at [850, 318] on span "Download" at bounding box center [885, 315] width 132 height 15
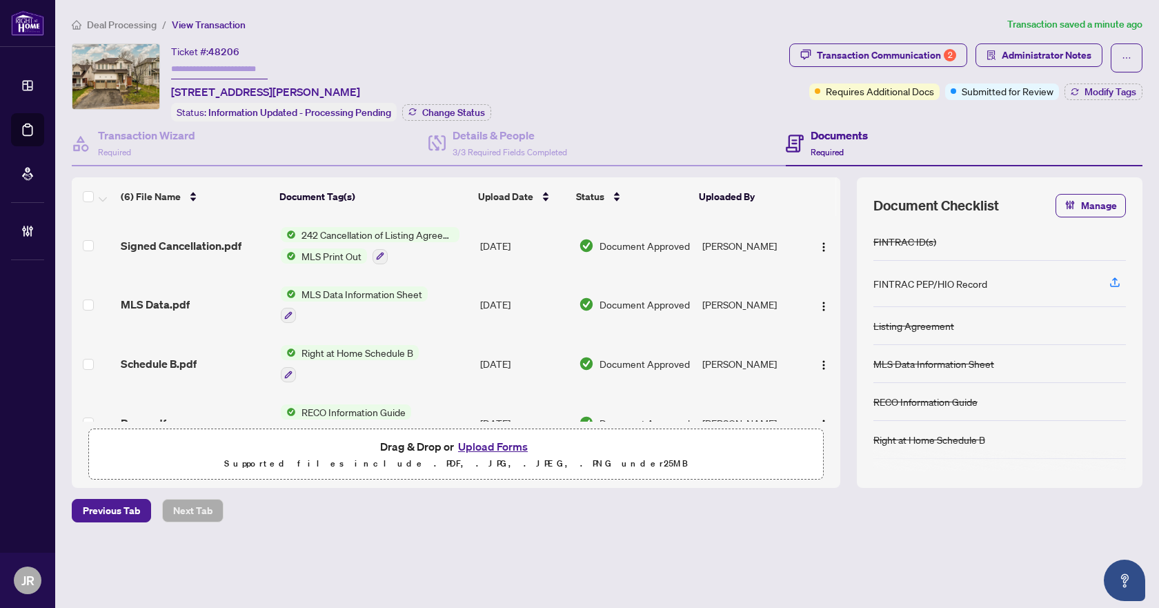
click at [121, 24] on span "Deal Processing" at bounding box center [122, 25] width 70 height 12
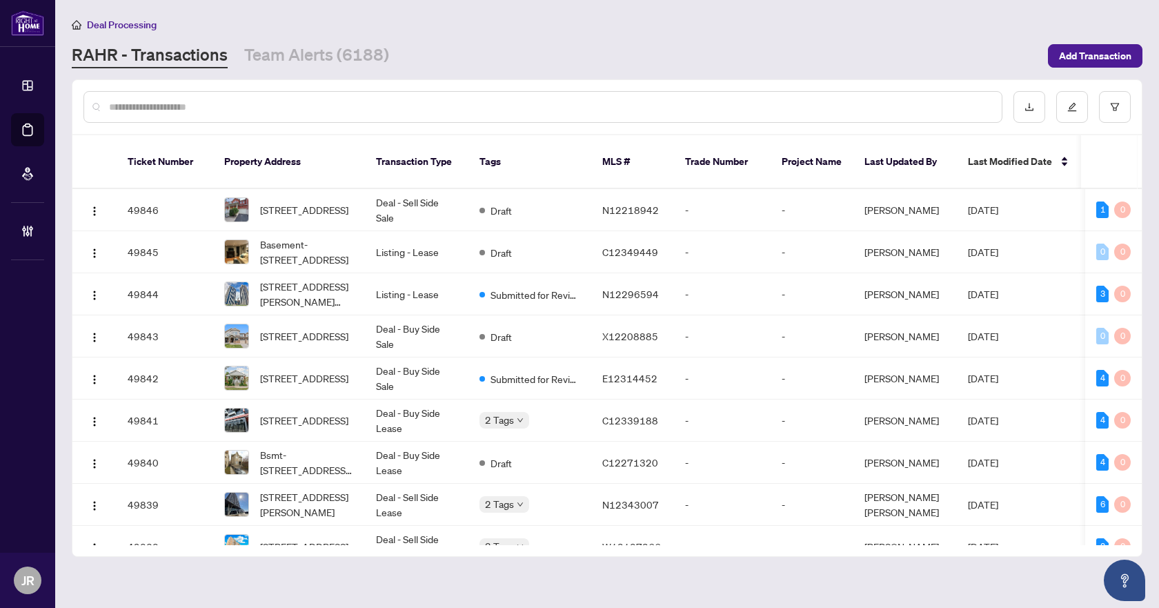
click at [337, 108] on input "text" at bounding box center [550, 106] width 882 height 15
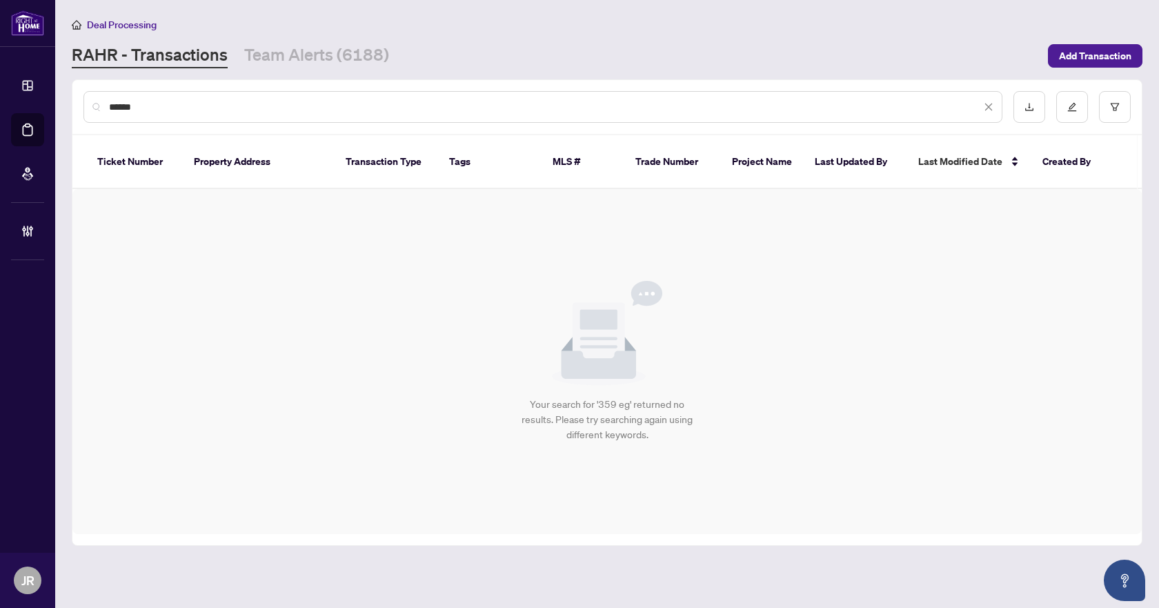
click at [125, 106] on input "******" at bounding box center [545, 106] width 872 height 15
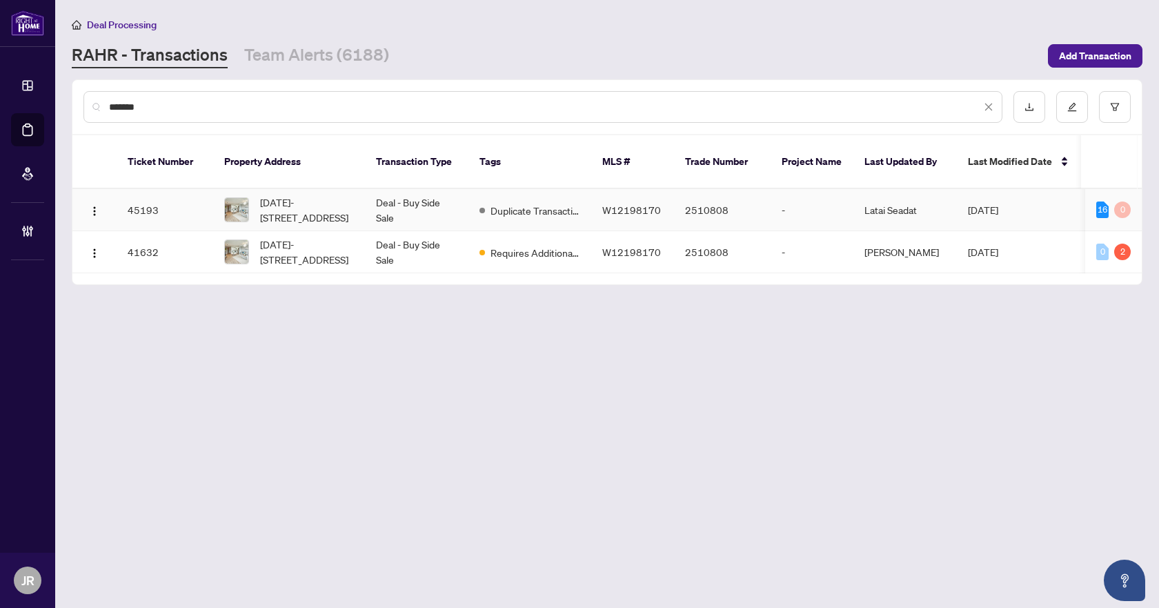
type input "*******"
click at [333, 195] on span "[DATE]-[STREET_ADDRESS]" at bounding box center [307, 210] width 94 height 30
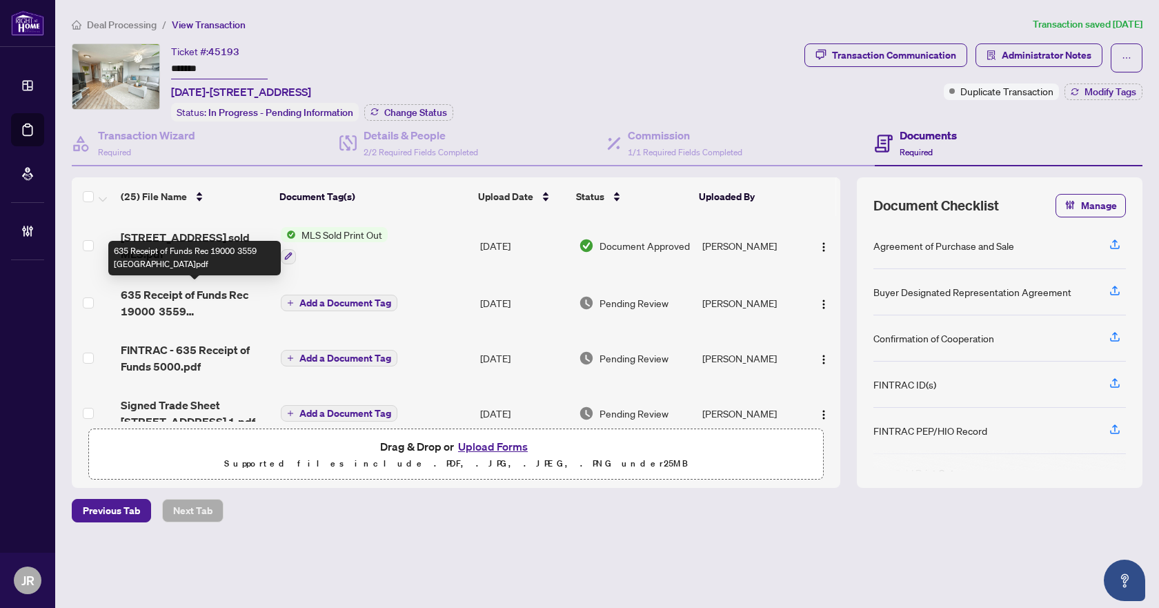
click at [219, 299] on span "635 Receipt of Funds Rec 19000 3559 [GEOGRAPHIC_DATA]pdf" at bounding box center [195, 302] width 148 height 33
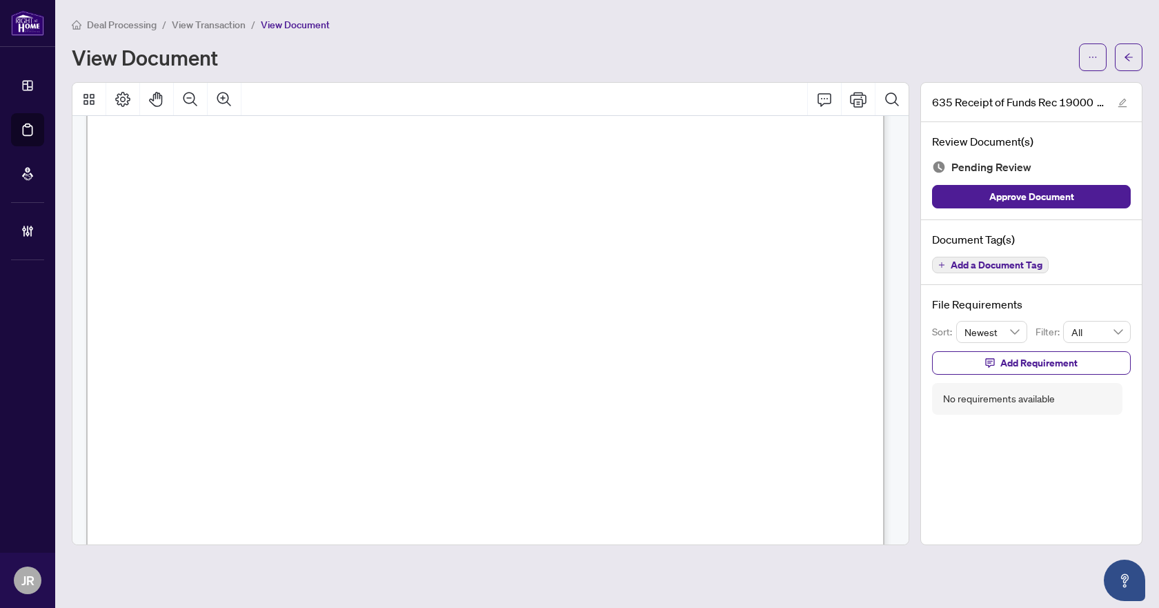
scroll to position [345, 0]
click at [1132, 66] on span "button" at bounding box center [1129, 57] width 10 height 22
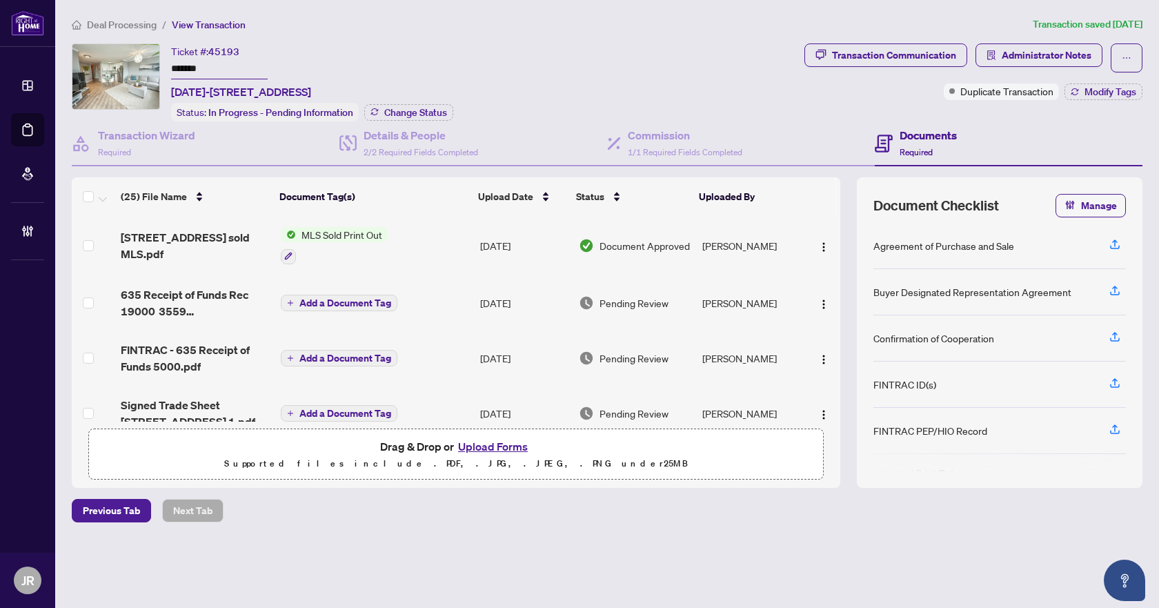
click at [127, 22] on span "Deal Processing" at bounding box center [122, 25] width 70 height 12
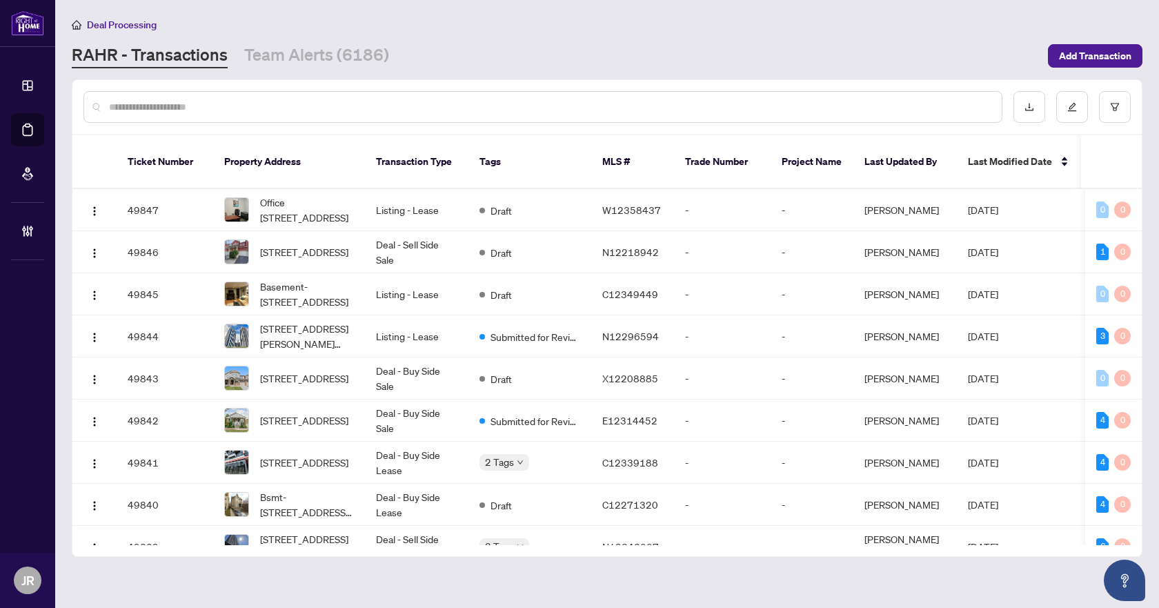
click at [167, 107] on input "text" at bounding box center [550, 106] width 882 height 15
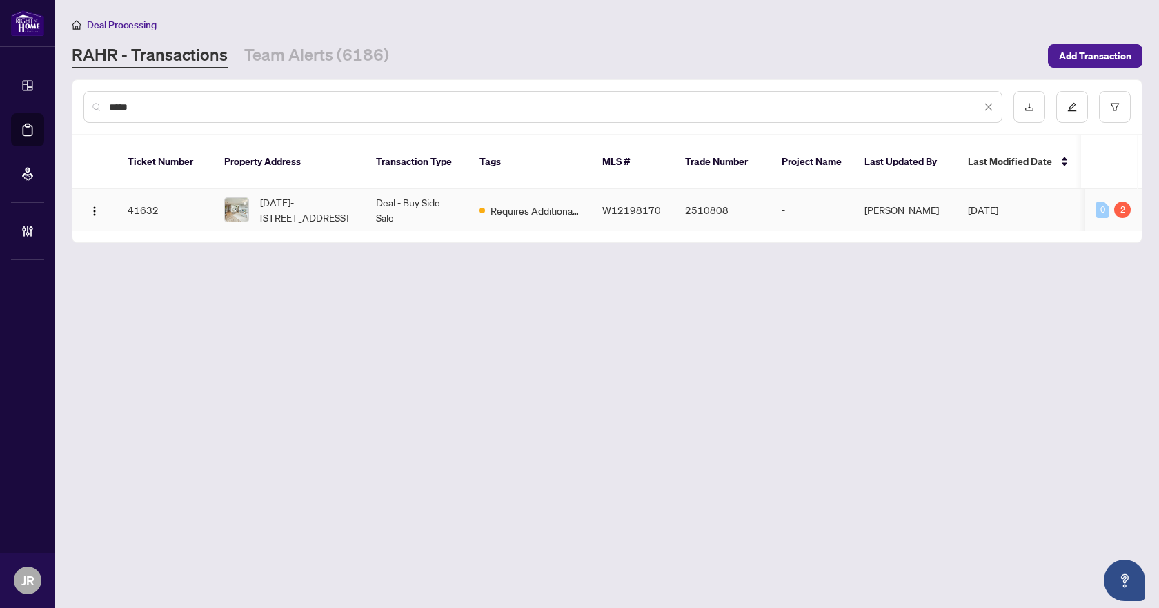
type input "*****"
click at [304, 195] on span "[DATE]-[STREET_ADDRESS]" at bounding box center [307, 210] width 94 height 30
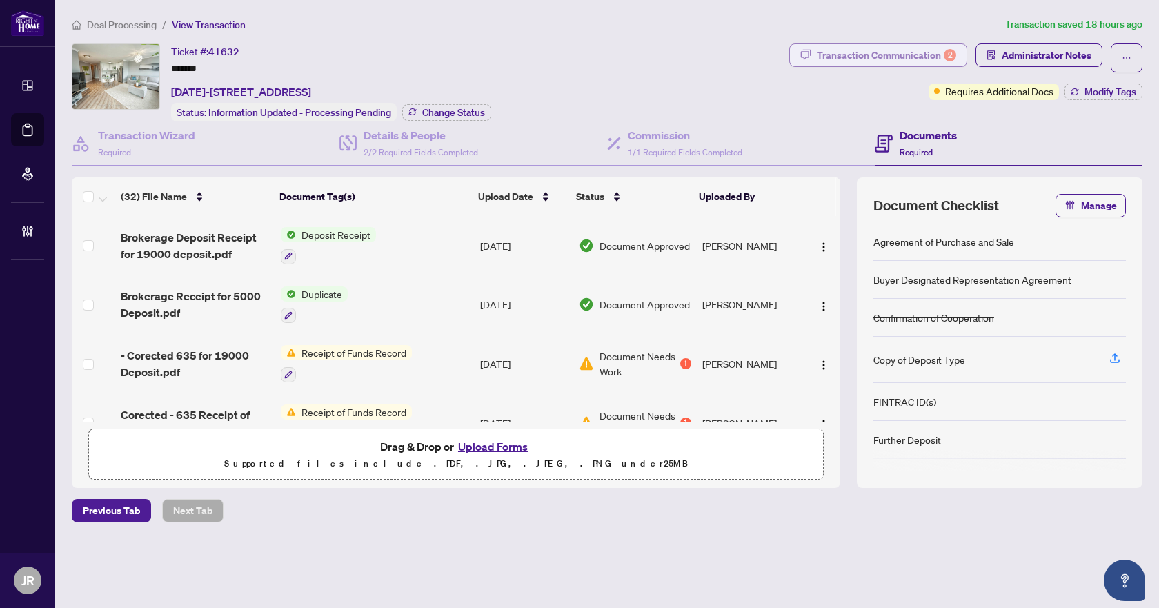
click at [940, 57] on div "Transaction Communication 2" at bounding box center [886, 55] width 139 height 22
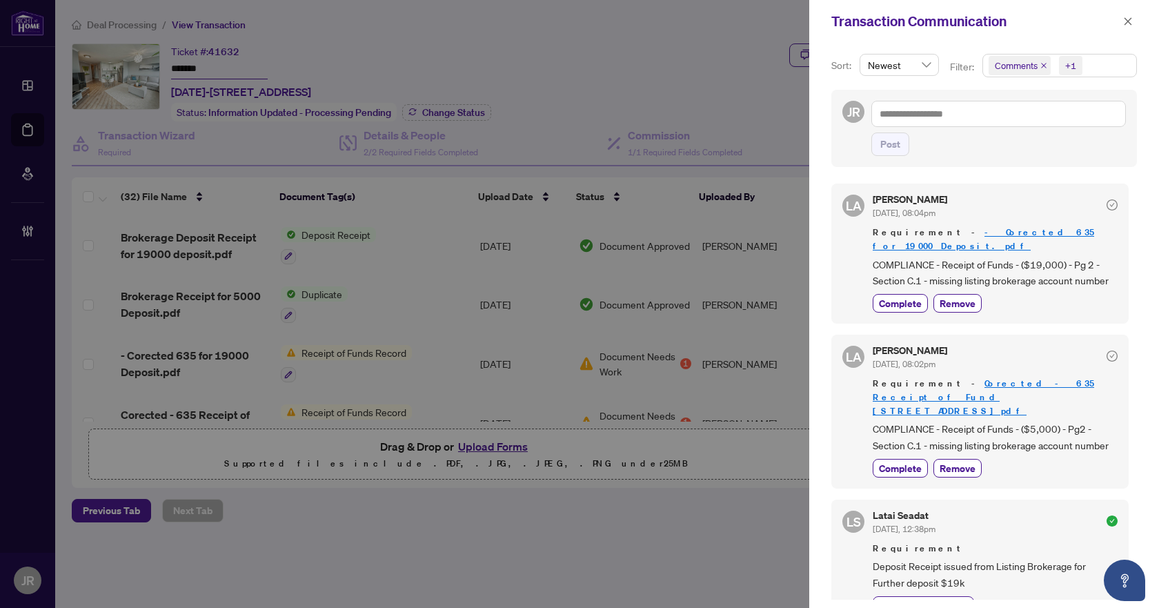
click at [1026, 228] on link "- Corected 635 for 19000 Deposit.pdf" at bounding box center [983, 239] width 221 height 26
click at [1126, 16] on span "button" at bounding box center [1128, 21] width 10 height 22
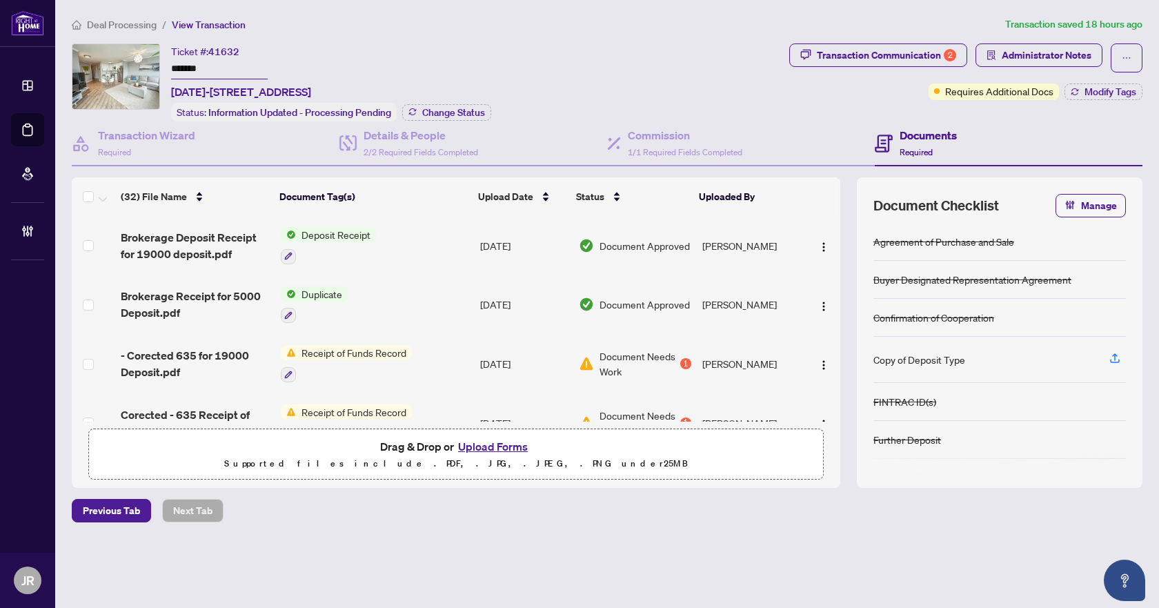
click at [117, 30] on li "Deal Processing" at bounding box center [114, 25] width 85 height 16
click at [678, 52] on div "Ticket #: 41632 ******* 1607-3559 Eglinton Ave, Toronto, Ontario M6M 5C6, Canad…" at bounding box center [428, 82] width 712 height 78
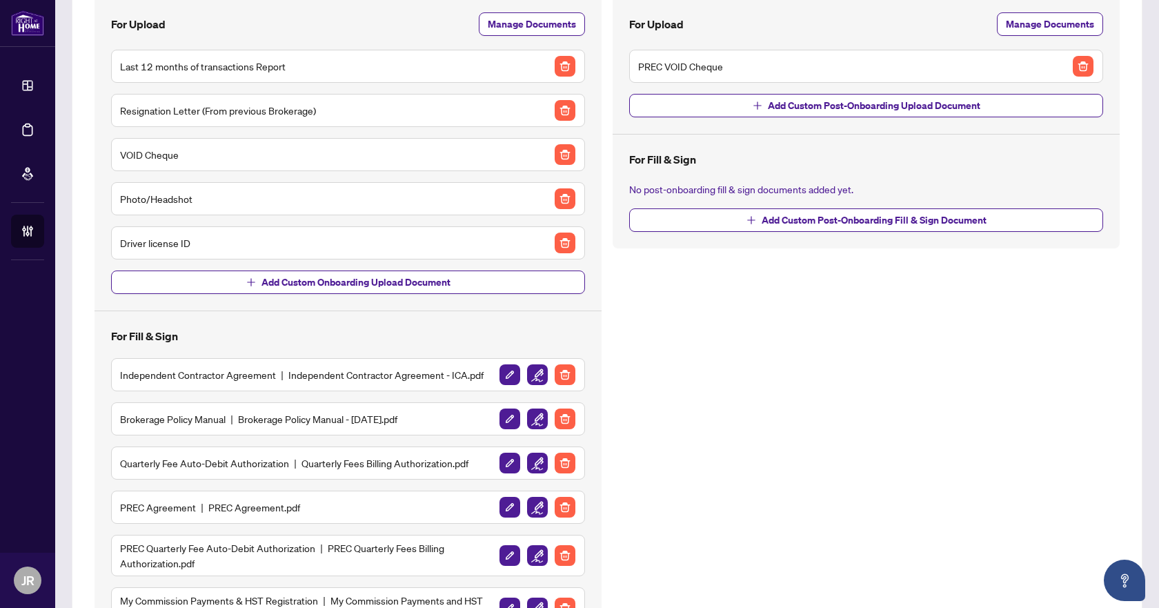
scroll to position [132, 0]
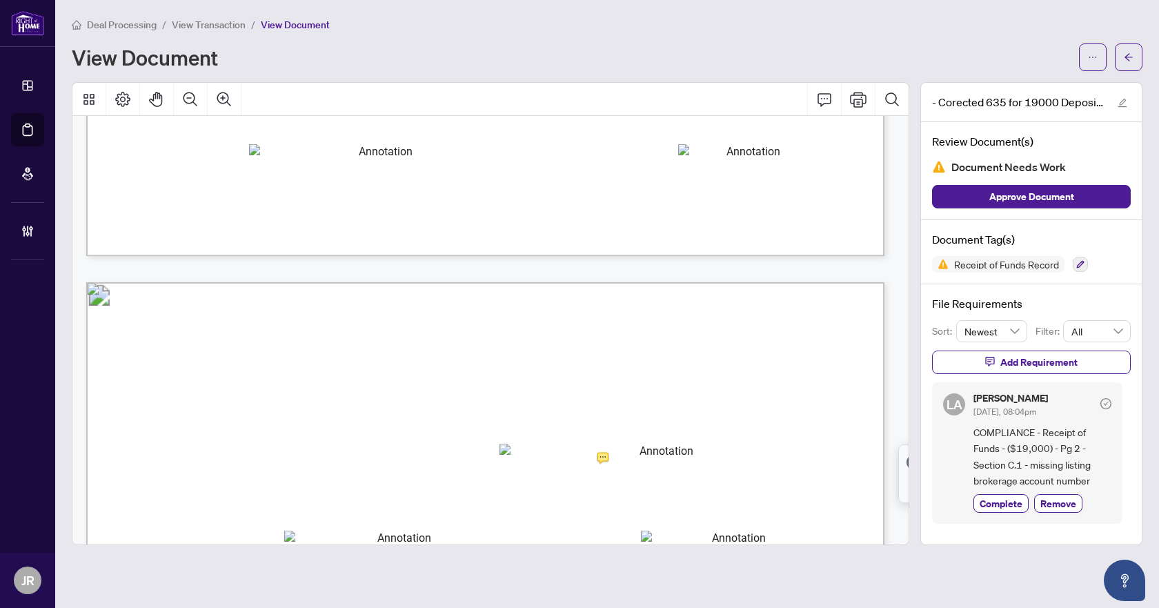
scroll to position [1104, 0]
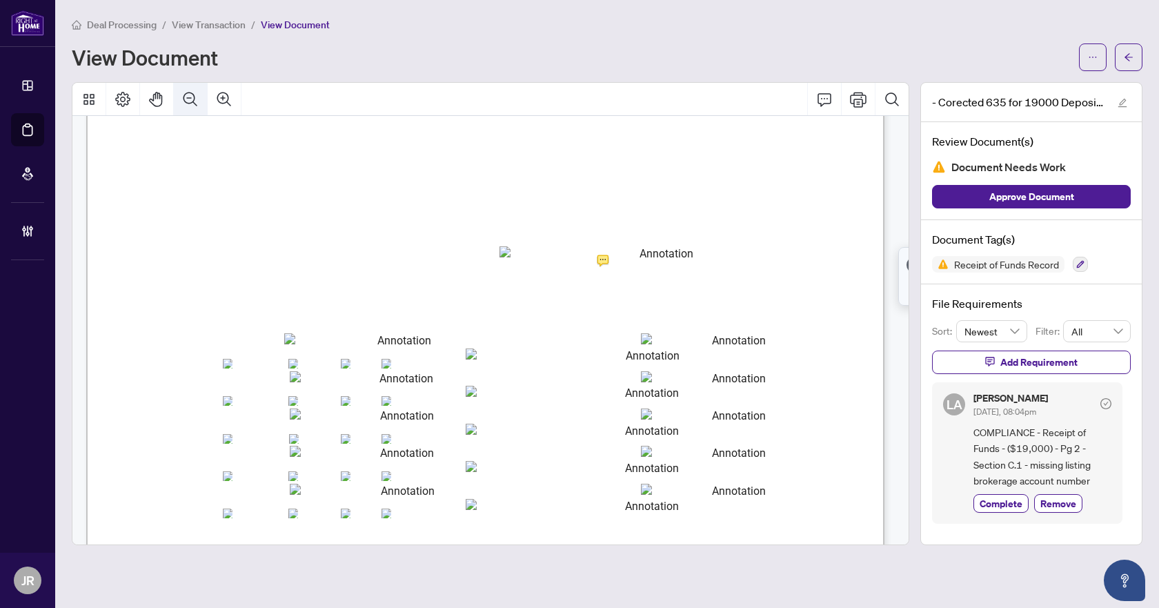
click at [195, 101] on icon "Zoom Out" at bounding box center [190, 99] width 17 height 17
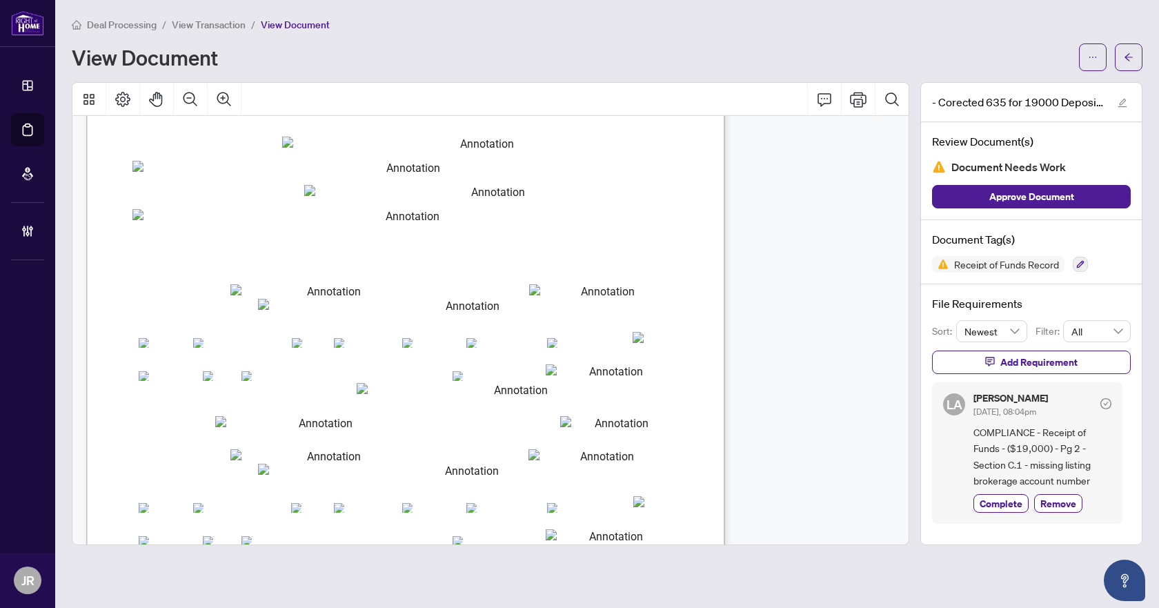
scroll to position [0, 0]
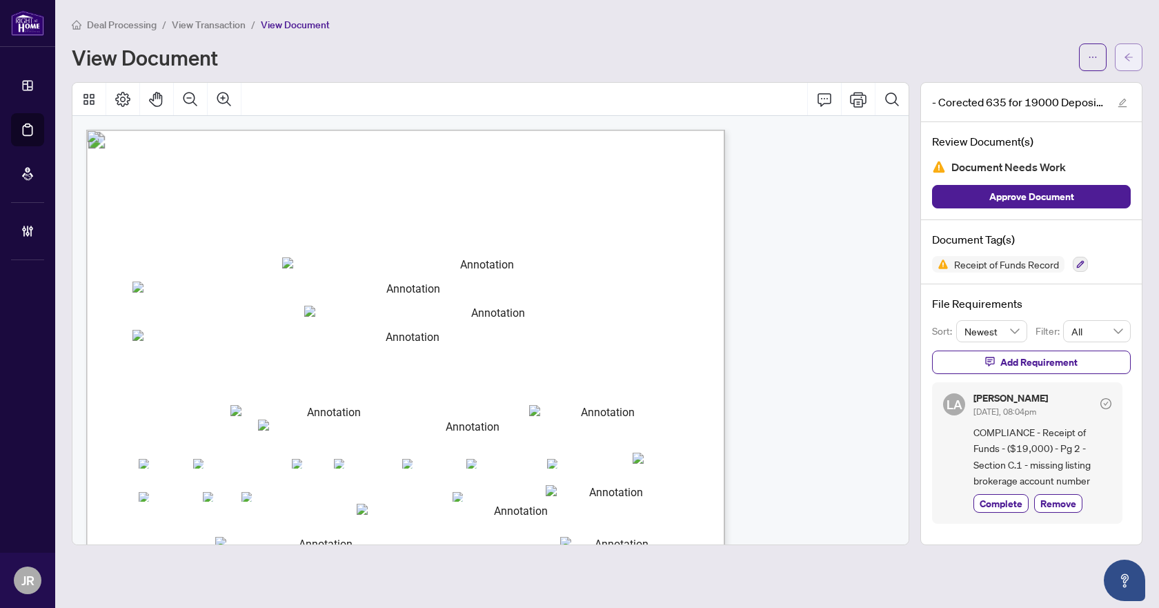
click at [1121, 61] on button "button" at bounding box center [1129, 57] width 28 height 28
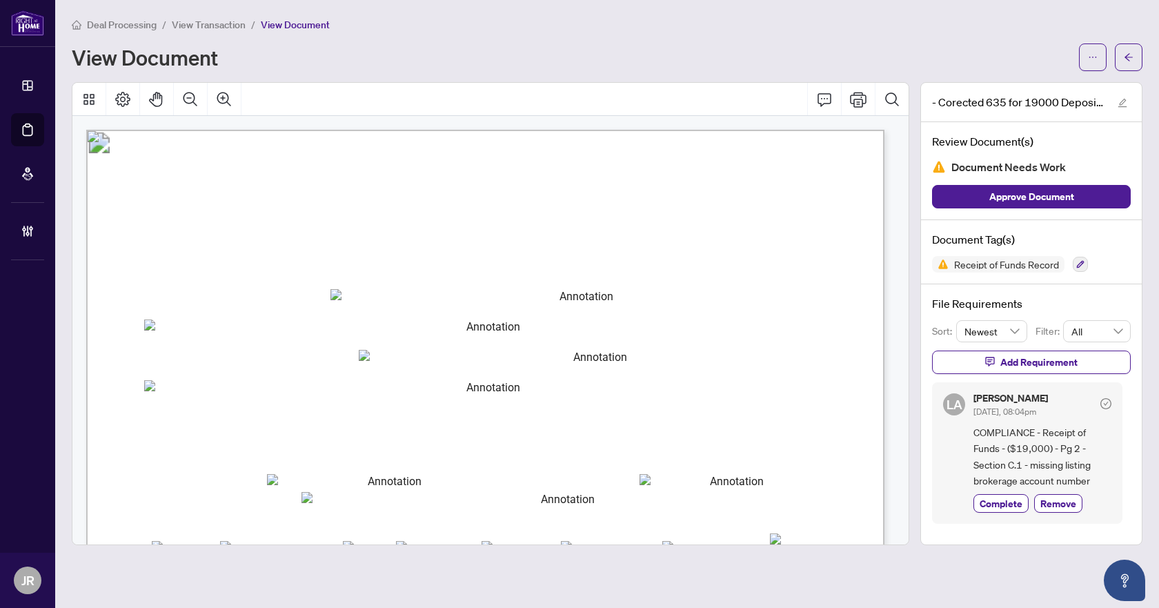
click at [121, 31] on li "Deal Processing" at bounding box center [114, 25] width 85 height 16
click at [125, 21] on span "Deal Processing" at bounding box center [122, 25] width 70 height 12
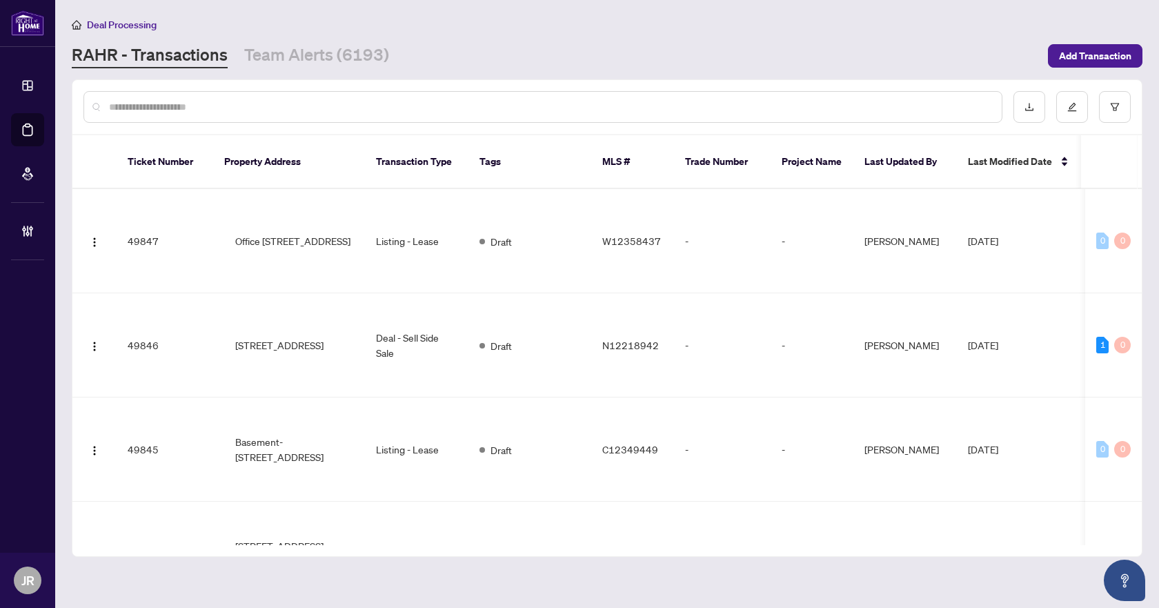
click at [268, 107] on input "text" at bounding box center [550, 106] width 882 height 15
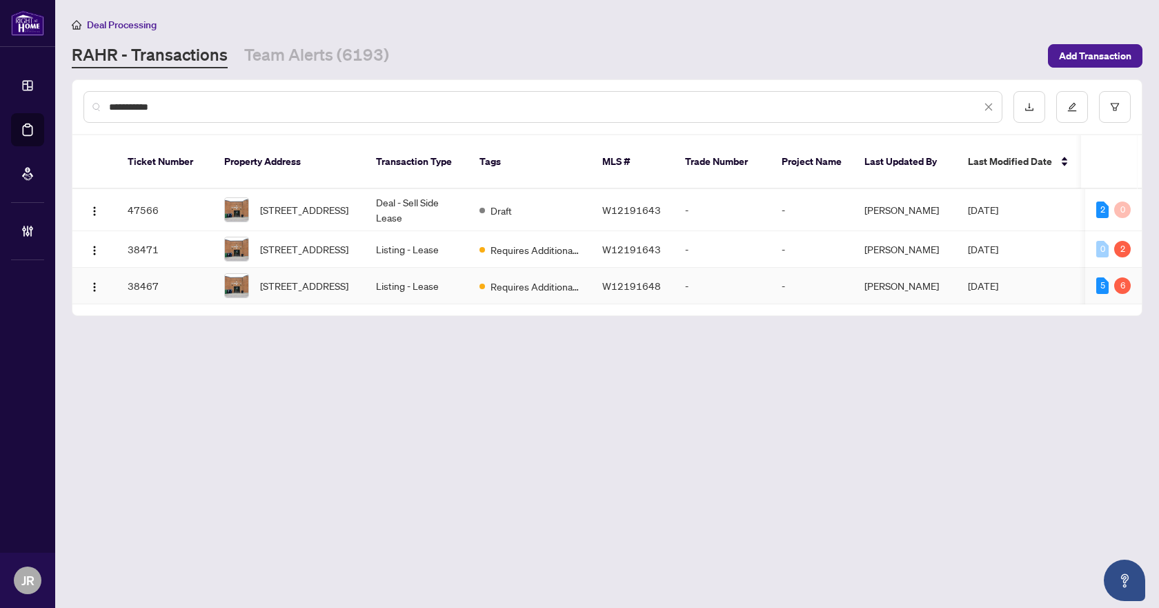
type input "**********"
click at [722, 275] on td "-" at bounding box center [722, 286] width 97 height 37
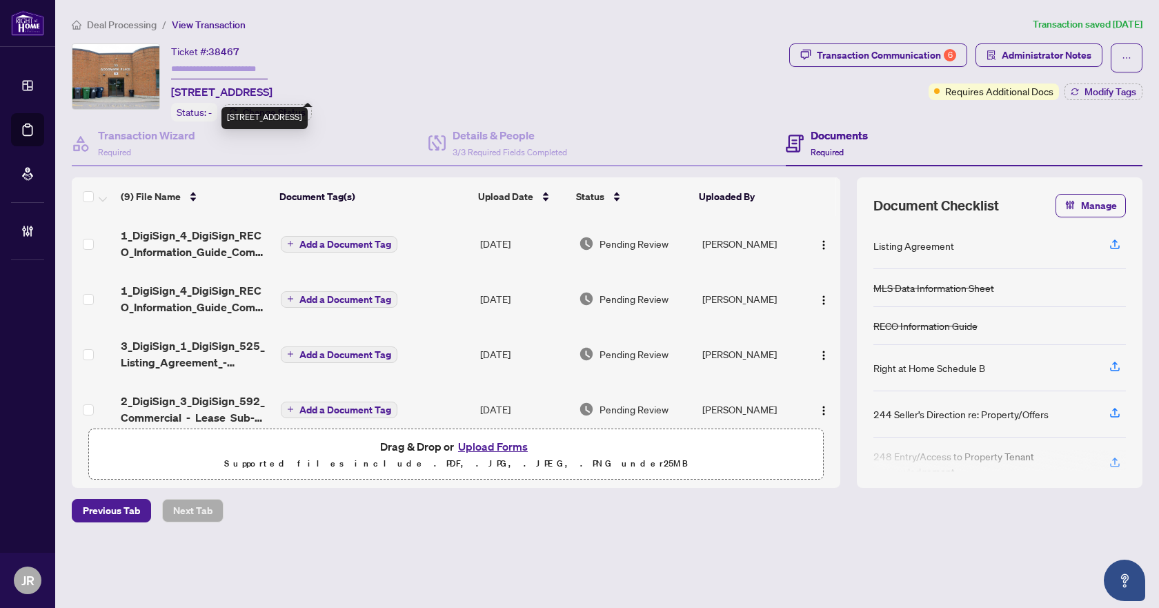
drag, startPoint x: 172, startPoint y: 86, endPoint x: 268, endPoint y: 92, distance: 96.0
click at [268, 92] on span "[STREET_ADDRESS]" at bounding box center [221, 91] width 101 height 17
copy span "17-32 Goodmark Pl"
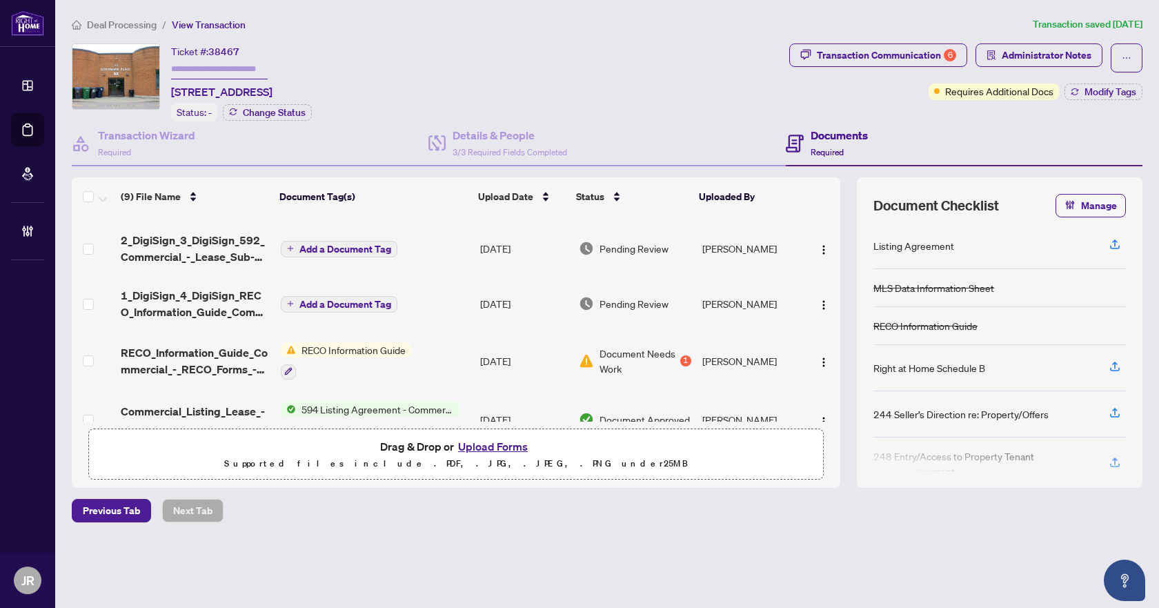
scroll to position [310, 0]
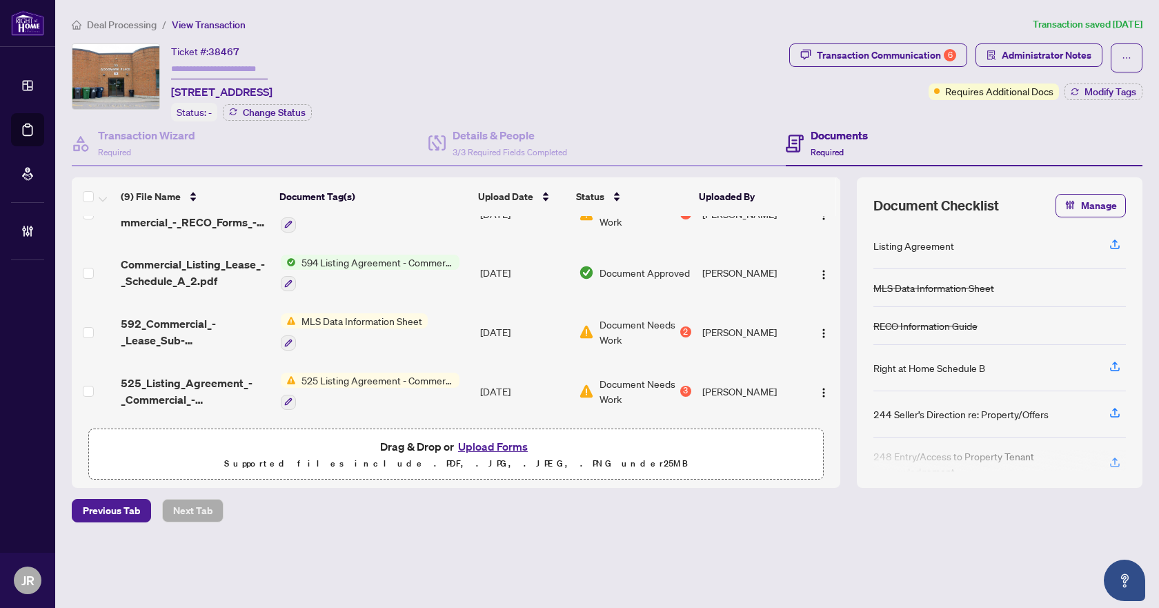
click at [141, 25] on span "Deal Processing" at bounding box center [122, 25] width 70 height 12
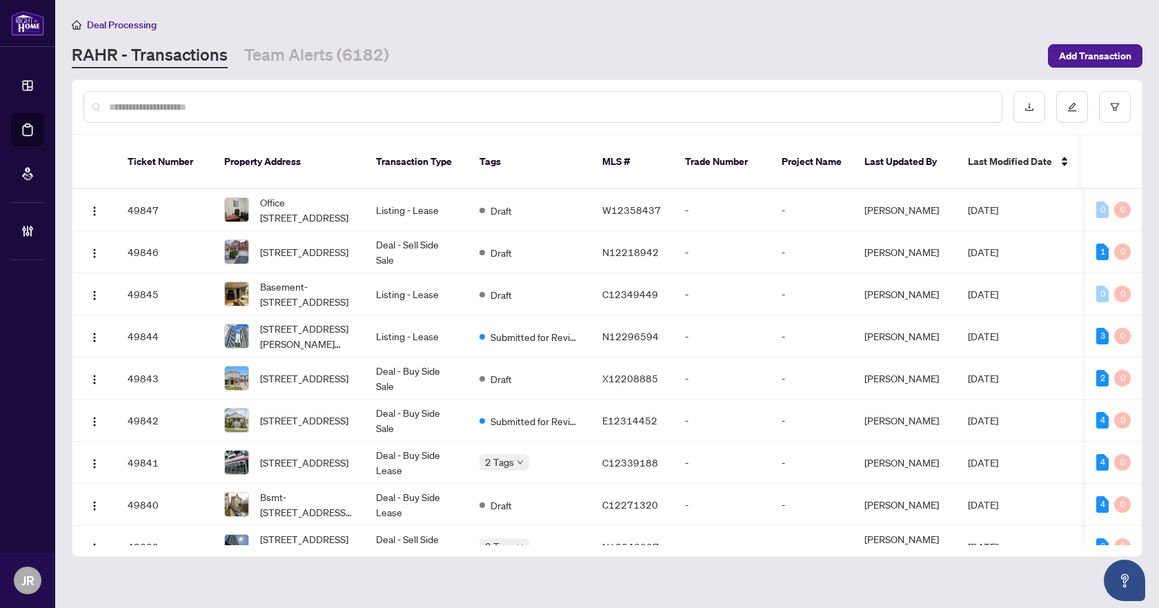
click at [247, 106] on input "text" at bounding box center [550, 106] width 882 height 15
click at [265, 111] on input "text" at bounding box center [550, 106] width 882 height 15
paste input "*********"
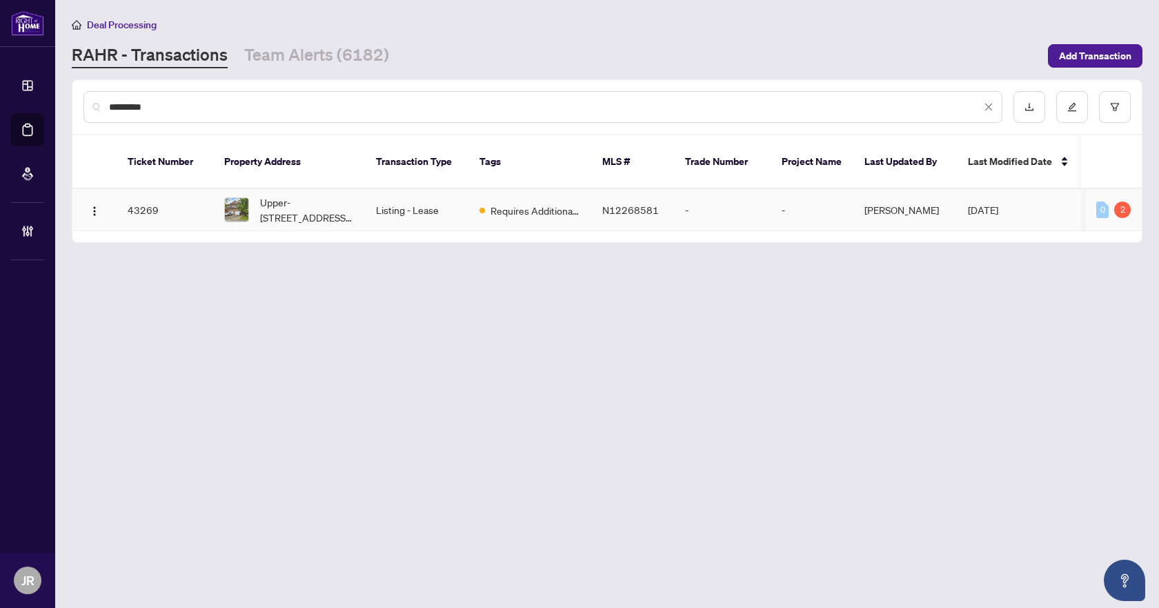
type input "*********"
click at [364, 206] on td "Upper-[STREET_ADDRESS][PERSON_NAME]" at bounding box center [289, 210] width 152 height 42
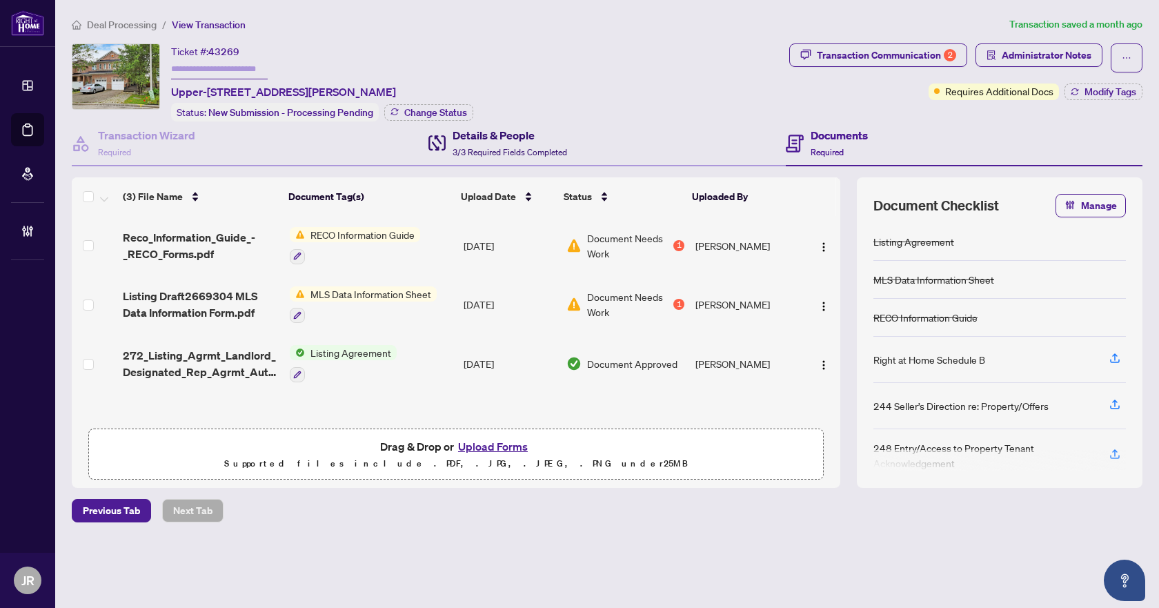
click at [445, 152] on span at bounding box center [436, 143] width 17 height 32
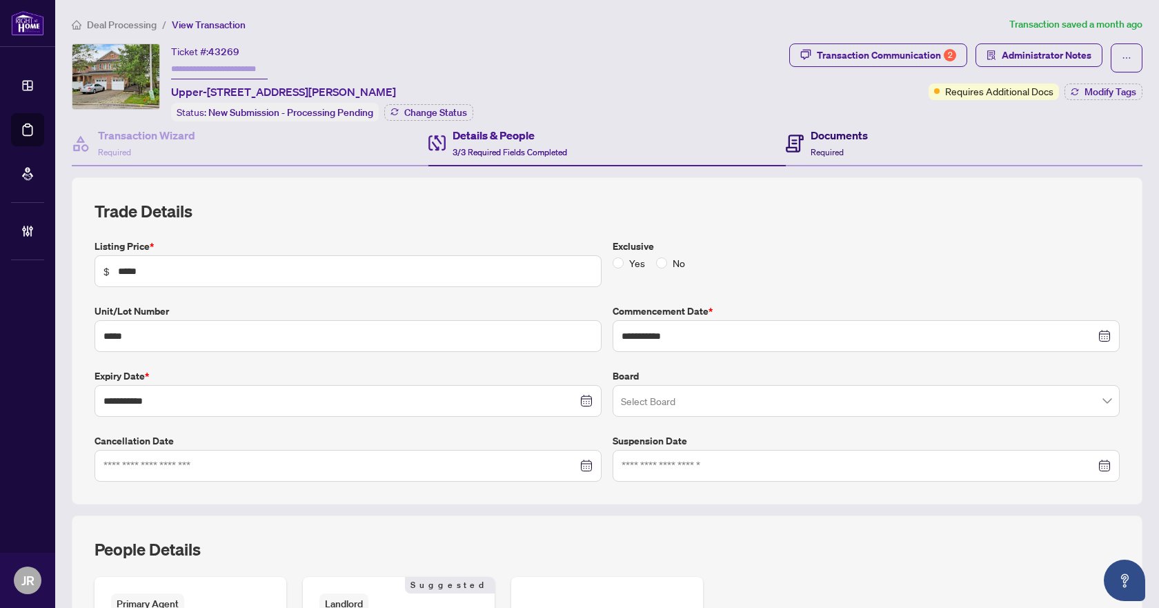
click at [826, 138] on h4 "Documents" at bounding box center [839, 135] width 57 height 17
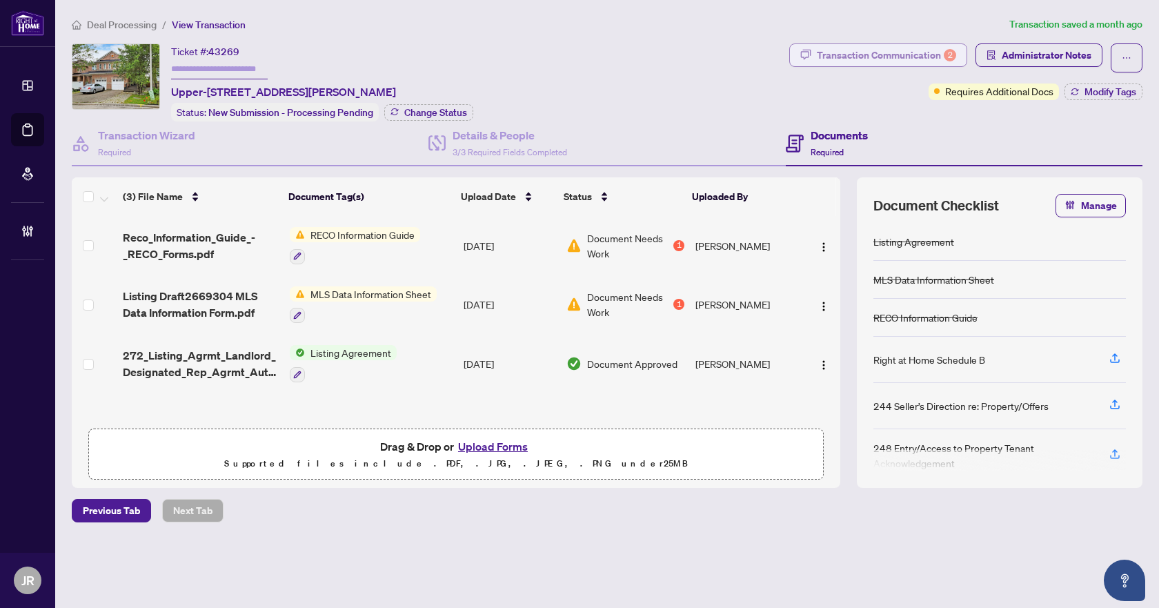
click at [888, 55] on div "Transaction Communication 2" at bounding box center [886, 55] width 139 height 22
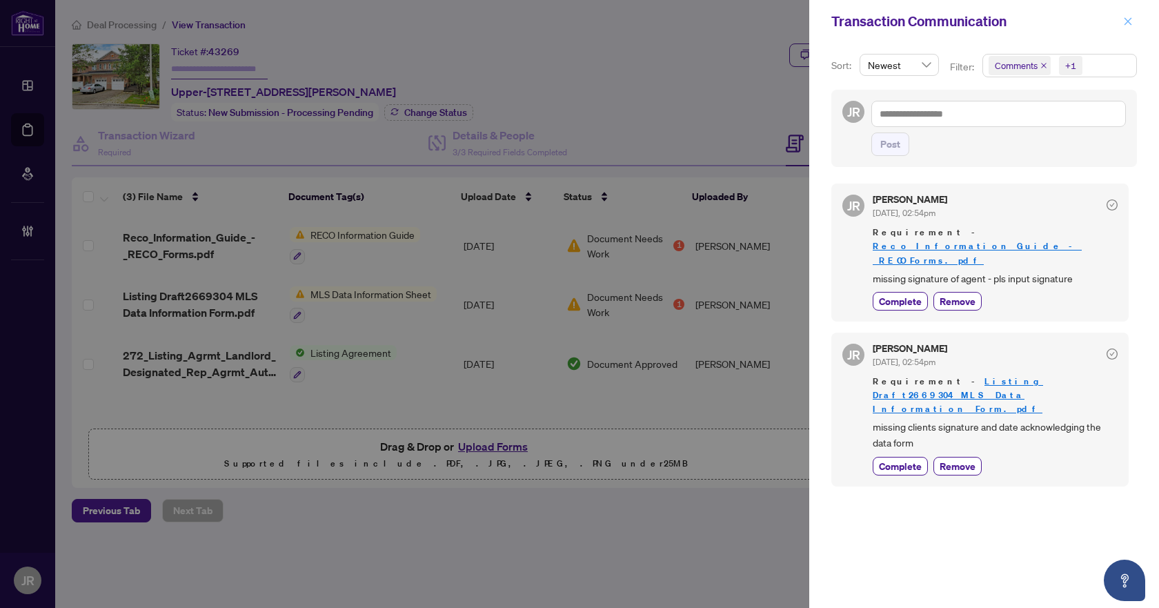
click at [1133, 22] on button "button" at bounding box center [1128, 21] width 18 height 17
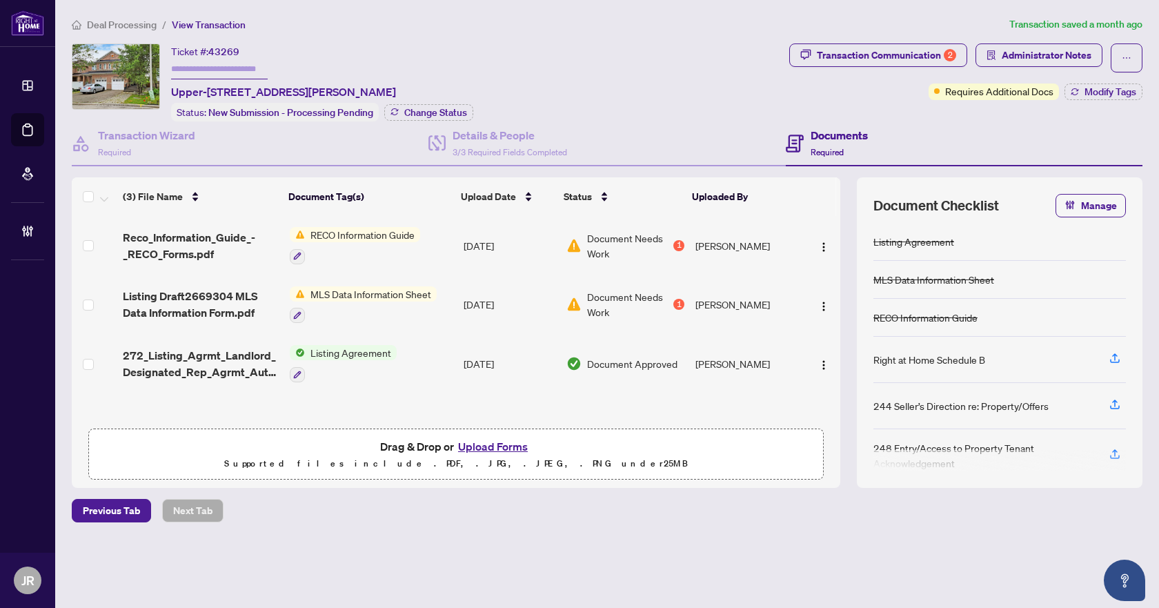
click at [410, 361] on td "Listing Agreement" at bounding box center [371, 363] width 174 height 59
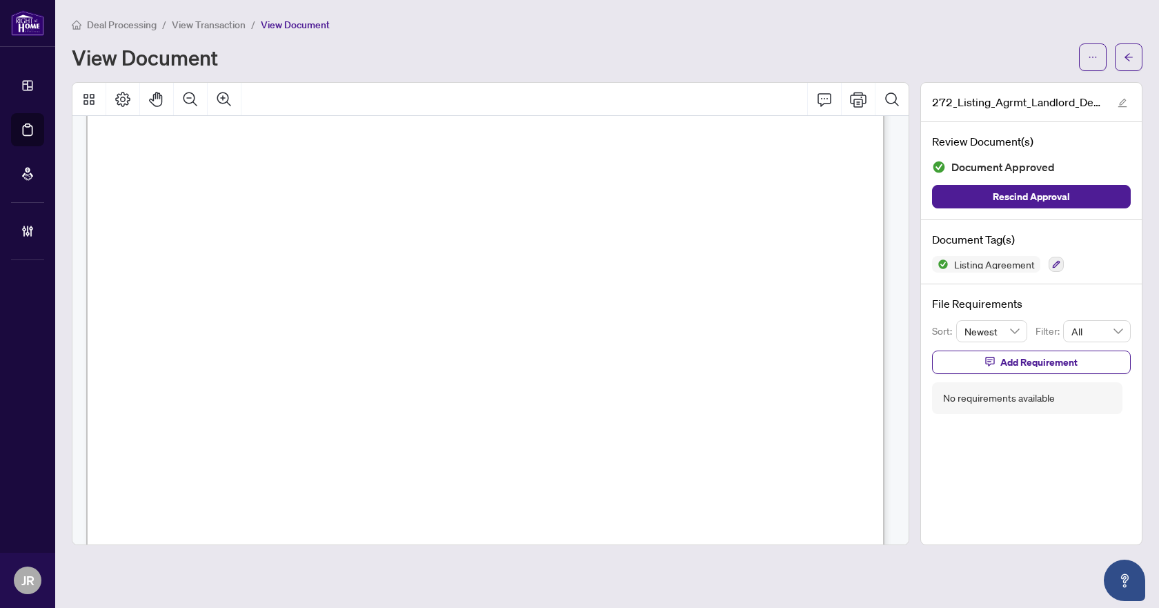
scroll to position [138, 0]
click at [188, 112] on button "Zoom Out" at bounding box center [190, 99] width 33 height 33
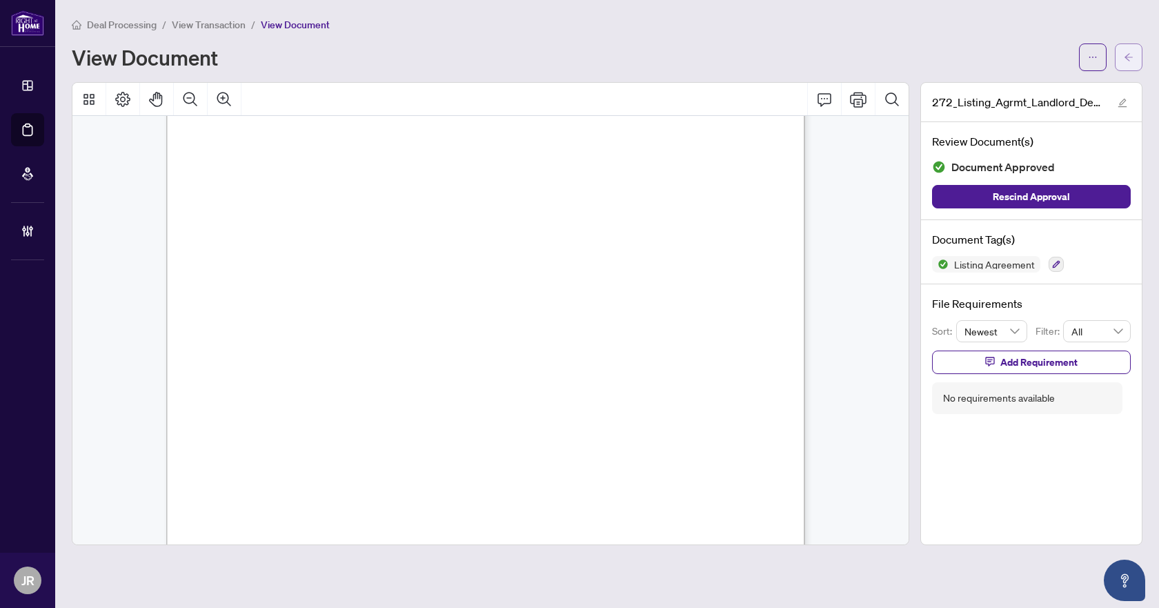
click at [1135, 57] on button "button" at bounding box center [1129, 57] width 28 height 28
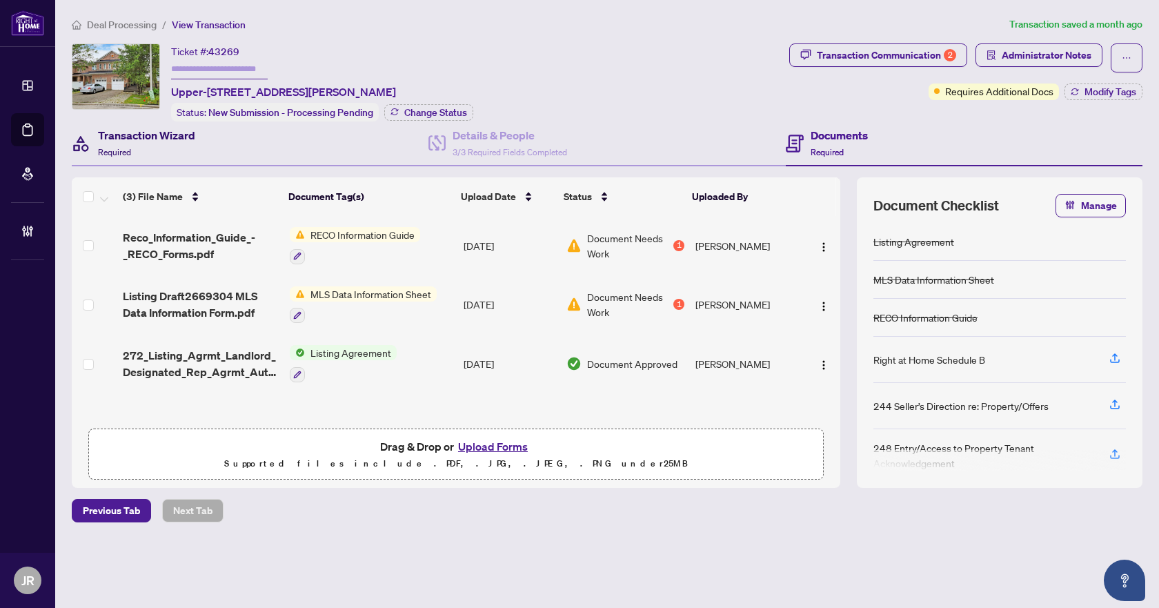
click at [188, 148] on div "Transaction Wizard Required" at bounding box center [146, 143] width 97 height 32
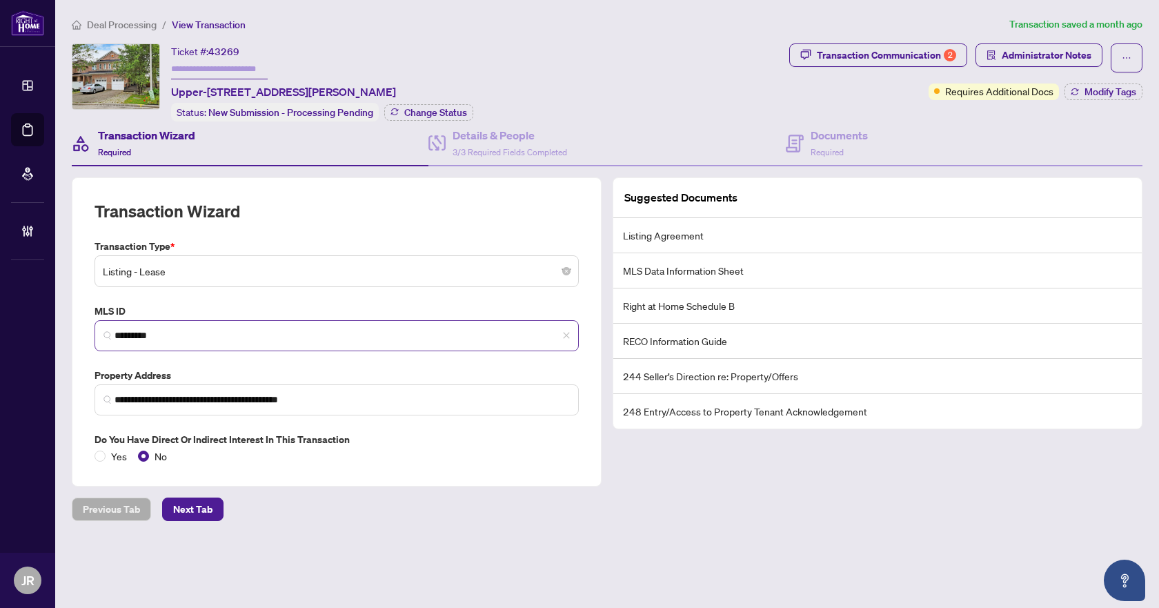
click at [182, 341] on span "*********" at bounding box center [337, 335] width 484 height 31
click at [159, 338] on input "*********" at bounding box center [342, 335] width 455 height 14
click at [521, 148] on span "3/3 Required Fields Completed" at bounding box center [510, 152] width 115 height 10
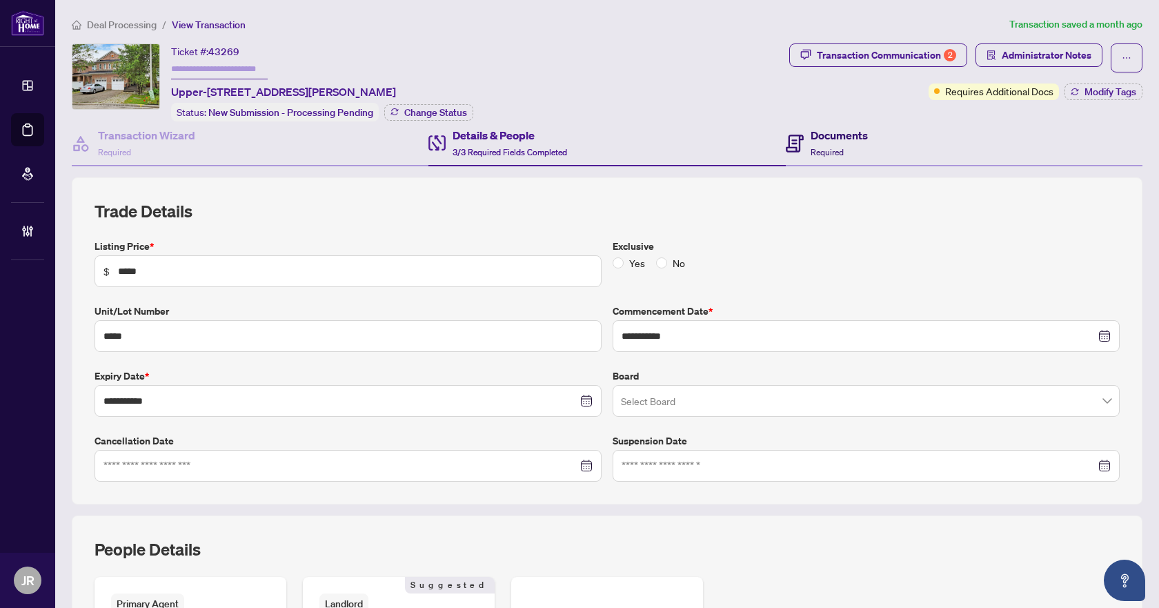
click at [848, 146] on div "Documents Required" at bounding box center [839, 143] width 57 height 32
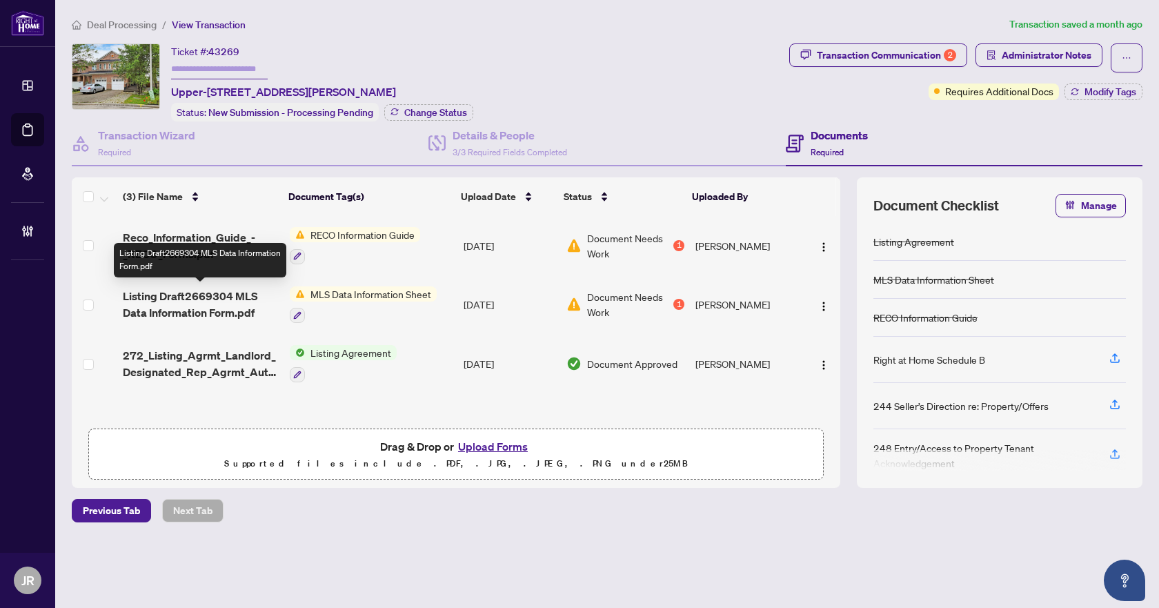
click at [234, 298] on span "Listing Draft2669304 MLS Data Information Form.pdf" at bounding box center [201, 304] width 156 height 33
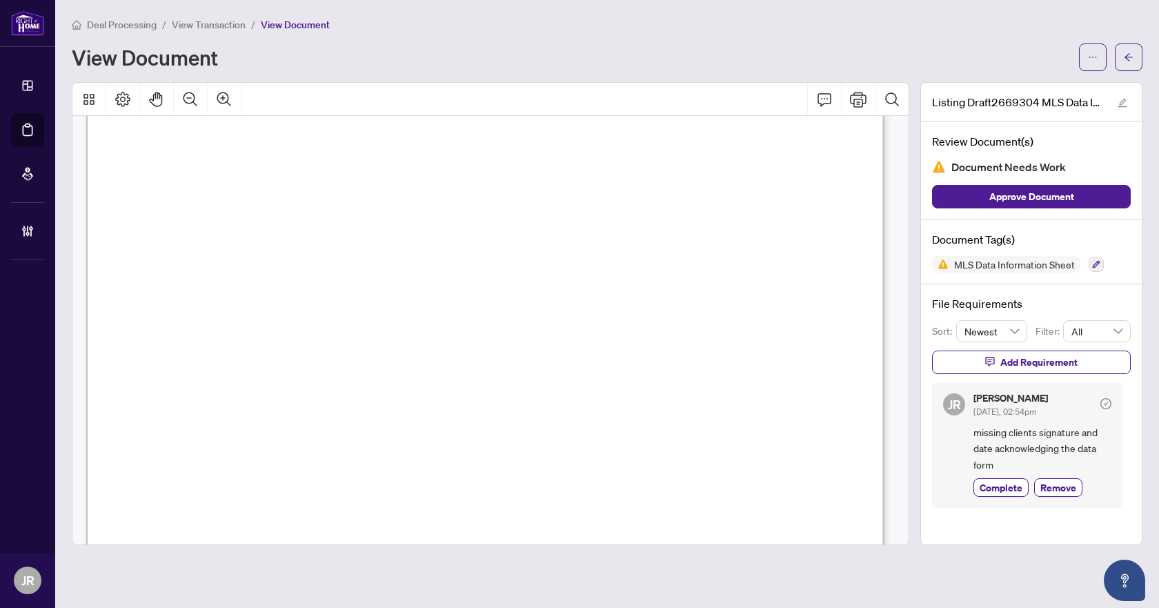
scroll to position [69, 0]
click at [1137, 59] on button "button" at bounding box center [1129, 57] width 28 height 28
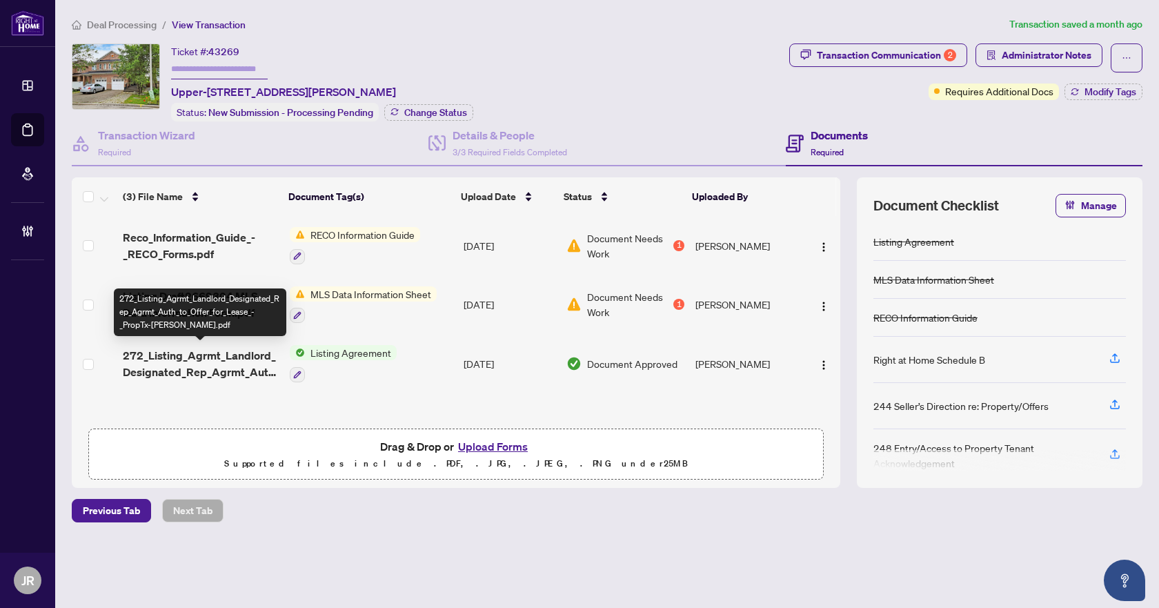
click at [198, 359] on span "272_Listing_Agrmt_Landlord_Designated_Rep_Agrmt_Auth_to_Offer_for_Lease_-_PropT…" at bounding box center [201, 363] width 156 height 33
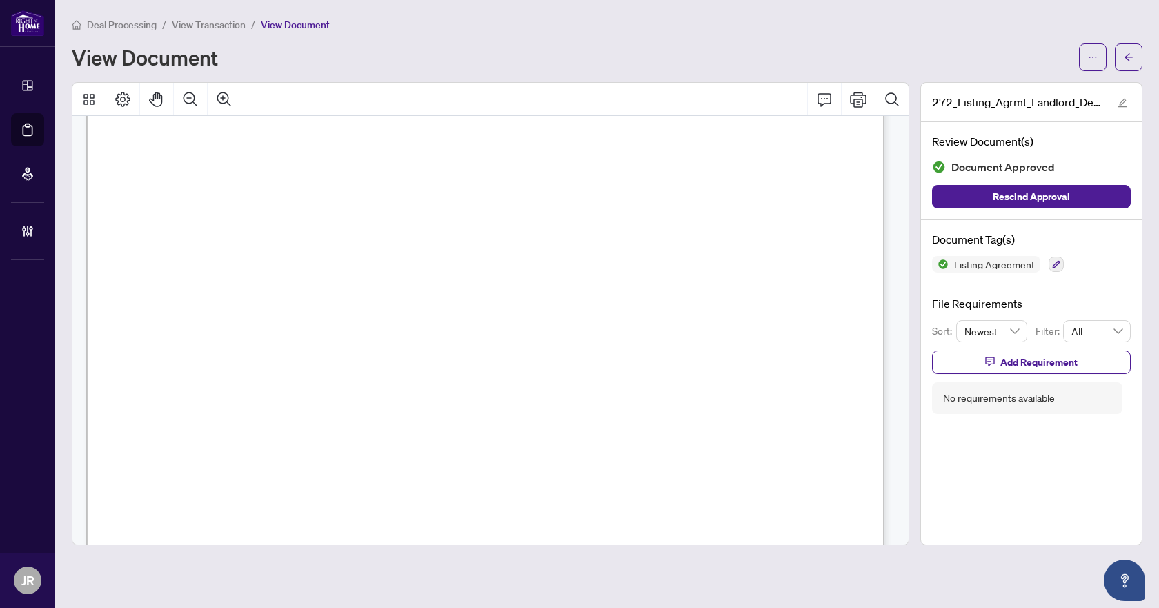
scroll to position [207, 0]
click at [1122, 45] on button "button" at bounding box center [1129, 57] width 28 height 28
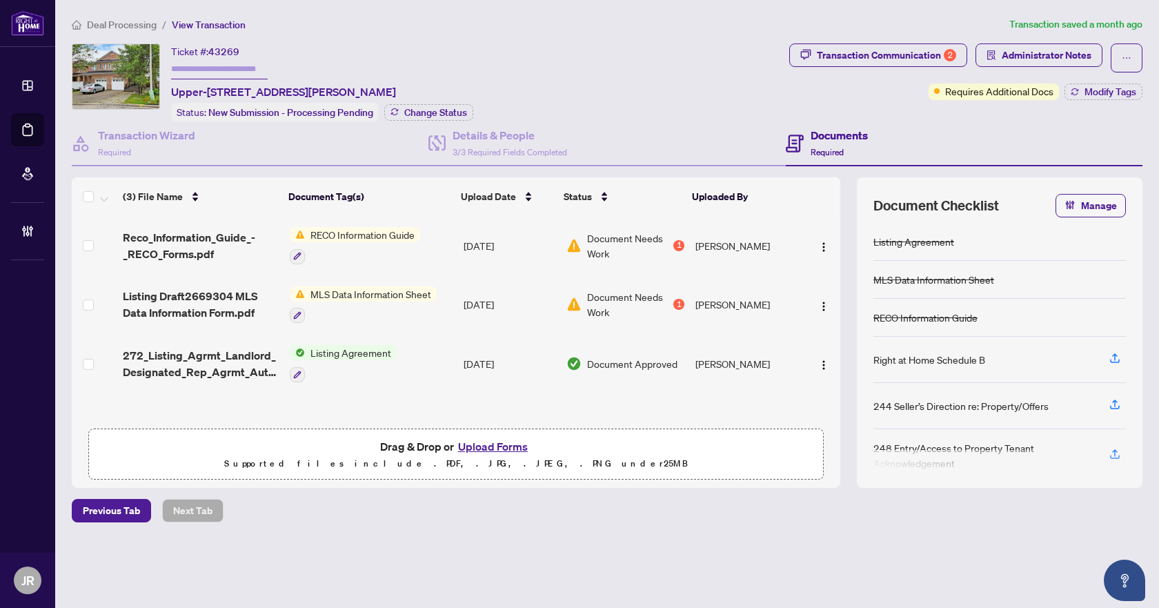
scroll to position [1, 0]
click at [141, 22] on span "Deal Processing" at bounding box center [122, 25] width 70 height 12
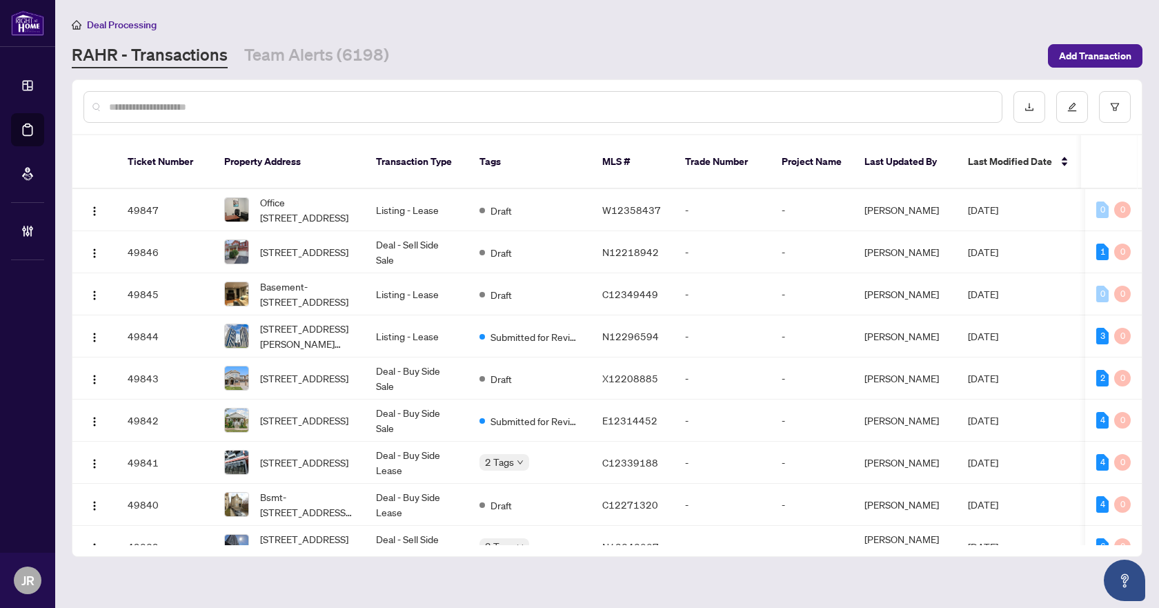
click at [294, 98] on div at bounding box center [542, 107] width 919 height 32
click at [173, 101] on input "text" at bounding box center [550, 106] width 882 height 15
paste input "*********"
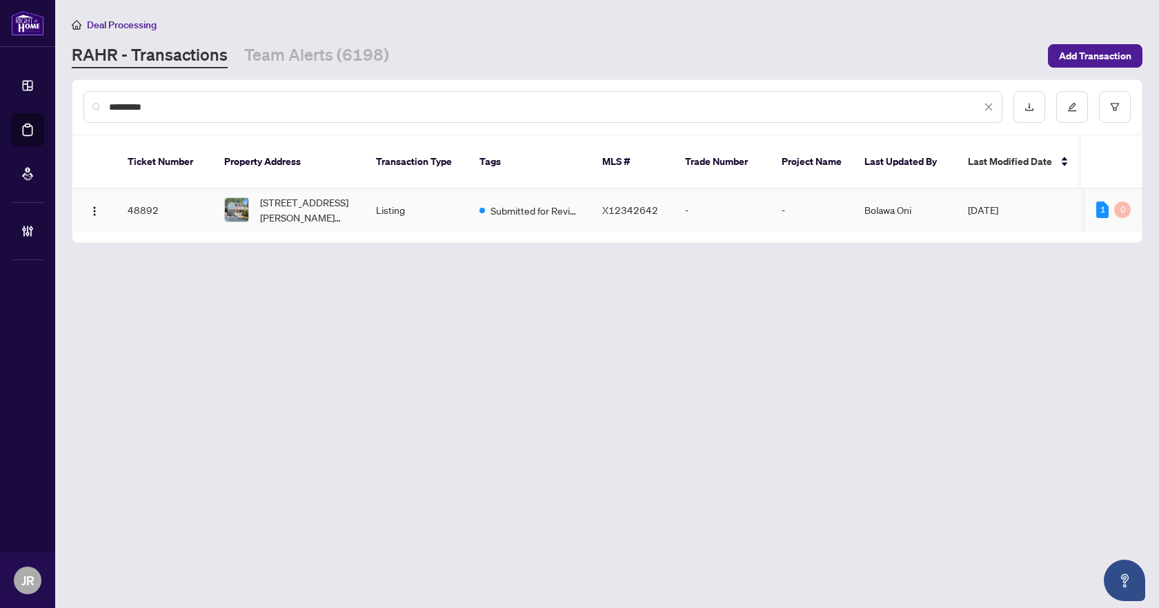
type input "*********"
click at [366, 193] on td "Listing" at bounding box center [416, 210] width 103 height 42
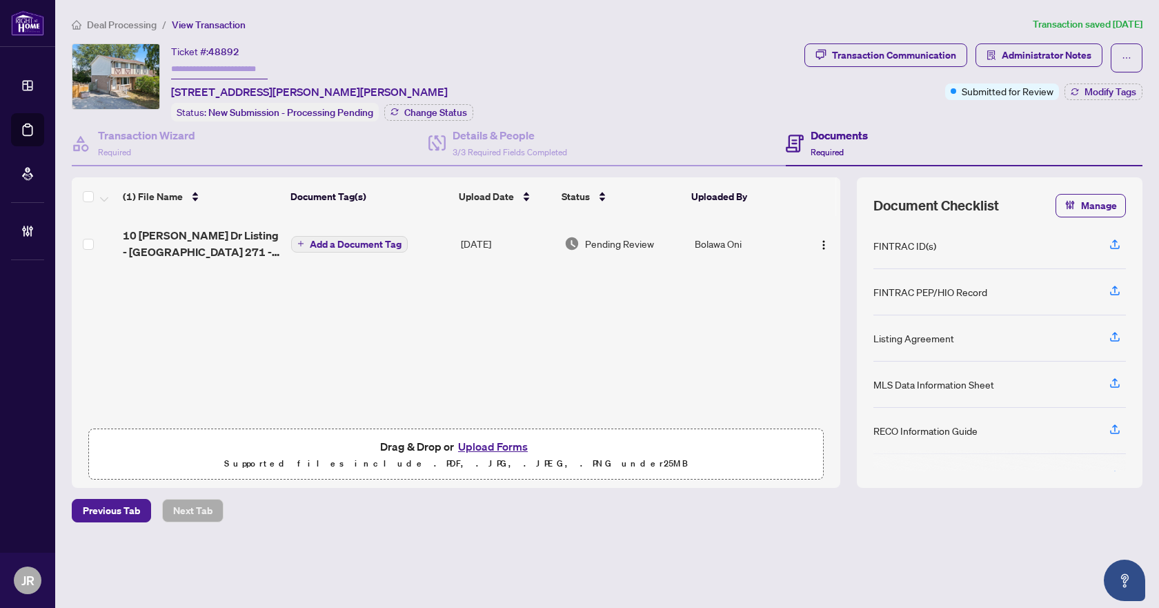
click at [168, 243] on span "10 [PERSON_NAME] Dr Listing - [GEOGRAPHIC_DATA] 271 - Listing Agreement - Selle…" at bounding box center [201, 243] width 157 height 33
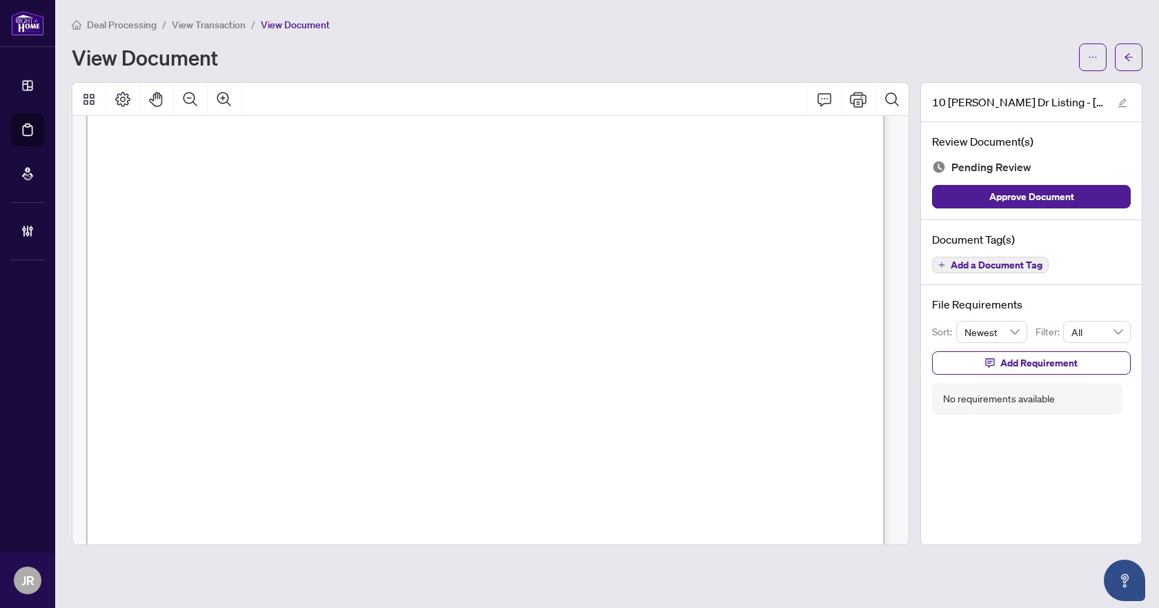
scroll to position [345, 0]
click at [200, 105] on button "Zoom Out" at bounding box center [190, 99] width 33 height 33
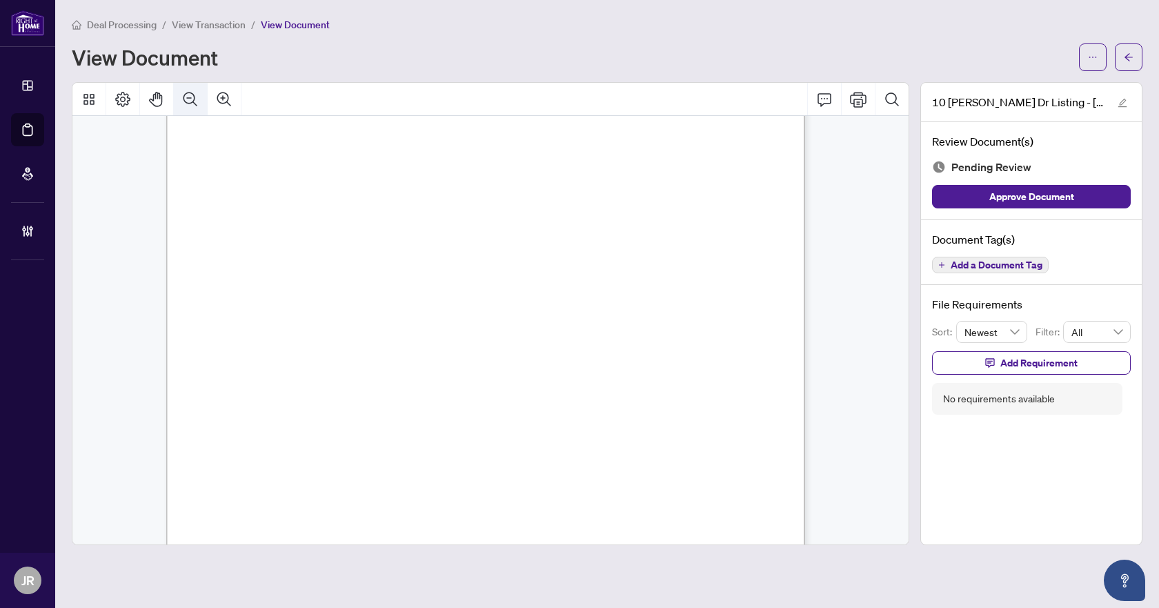
click at [200, 105] on button "Zoom Out" at bounding box center [190, 99] width 33 height 33
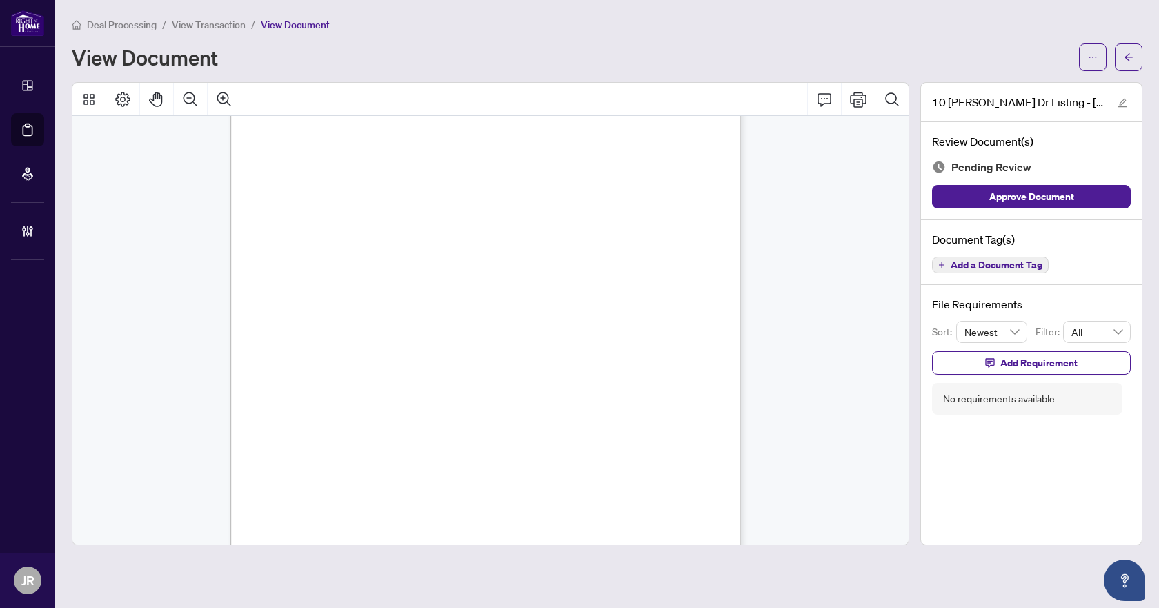
scroll to position [0, 0]
click at [1128, 47] on span "button" at bounding box center [1129, 57] width 10 height 22
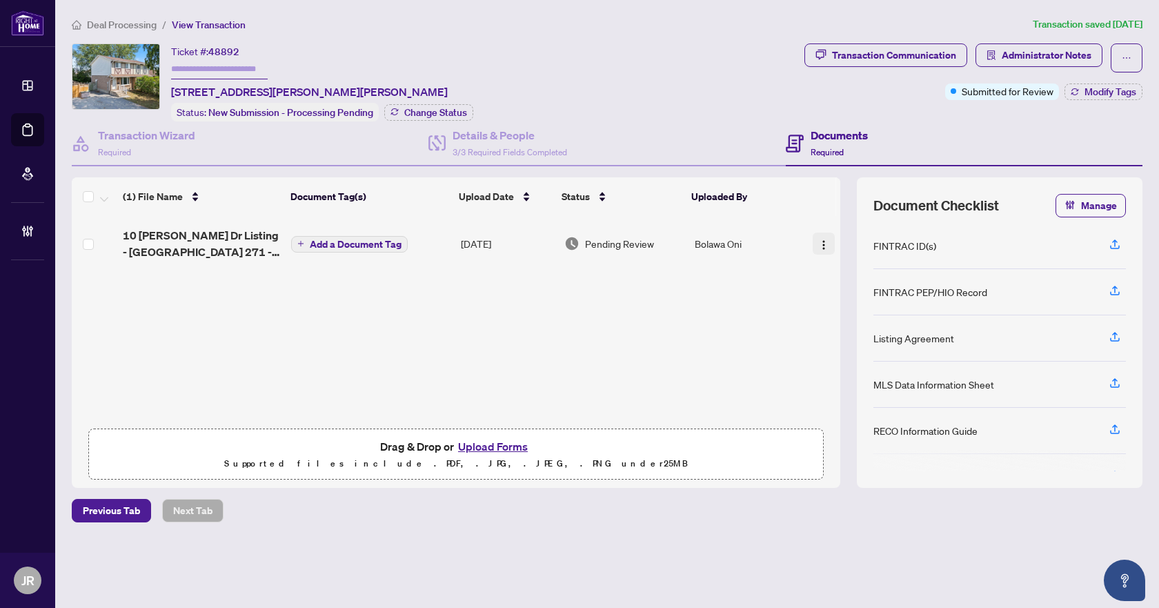
click at [819, 239] on img "button" at bounding box center [823, 244] width 11 height 11
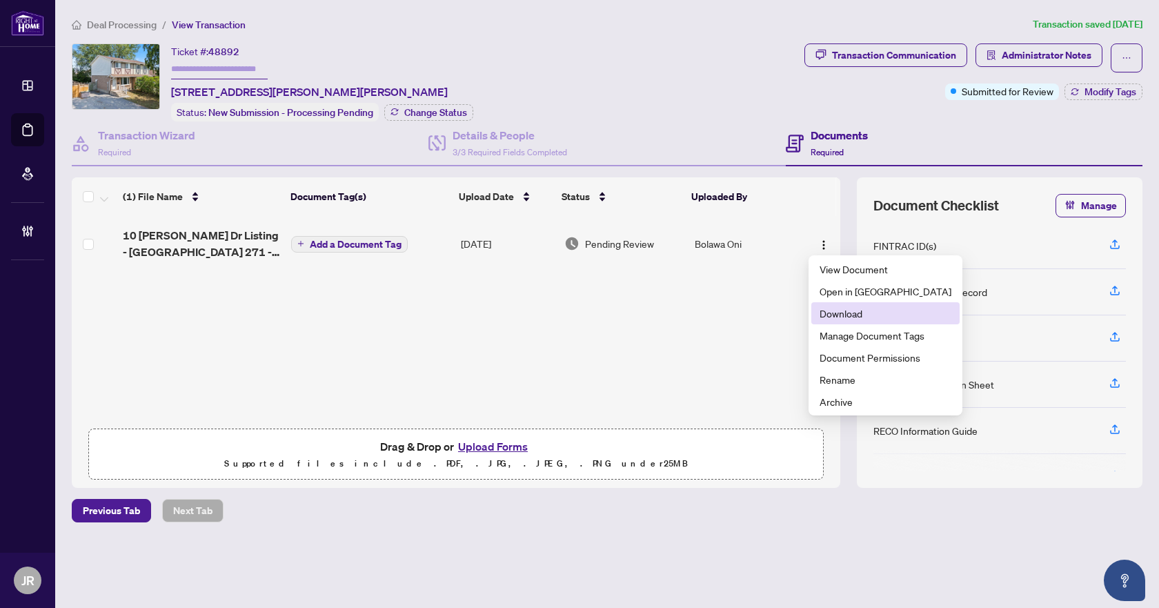
click at [835, 324] on li "Download" at bounding box center [885, 313] width 148 height 22
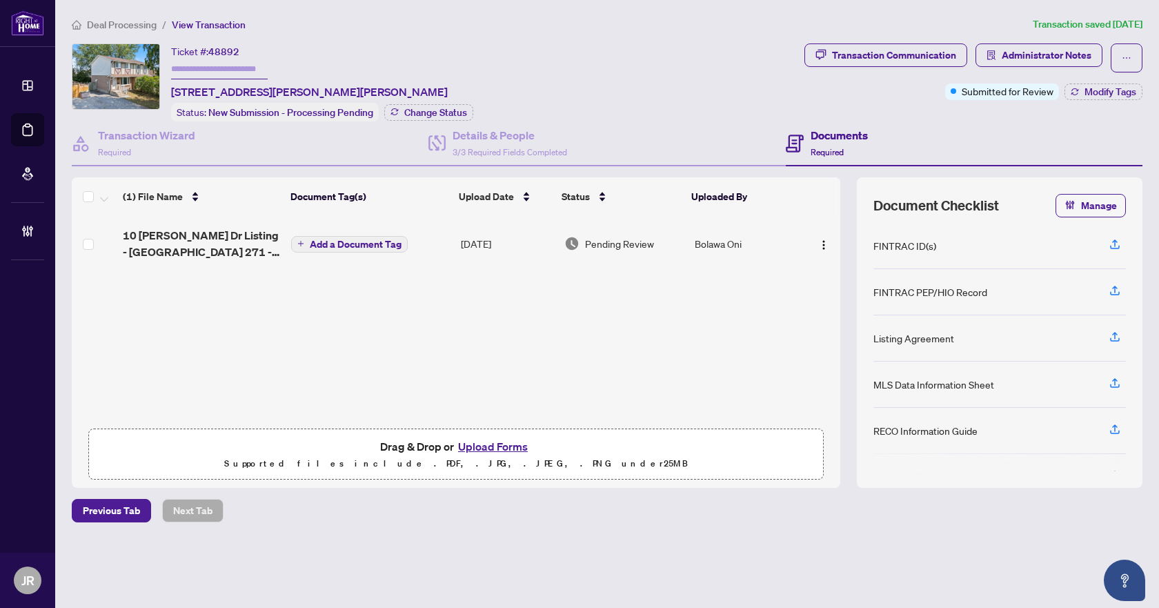
click at [105, 21] on span "Deal Processing" at bounding box center [122, 25] width 70 height 12
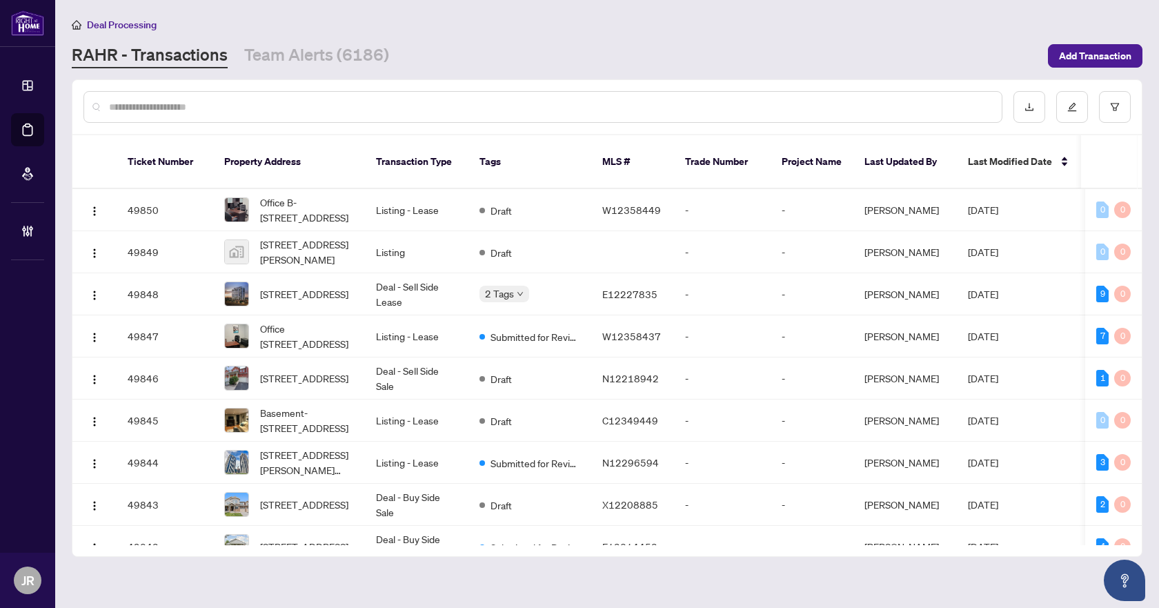
click at [246, 108] on input "text" at bounding box center [550, 106] width 882 height 15
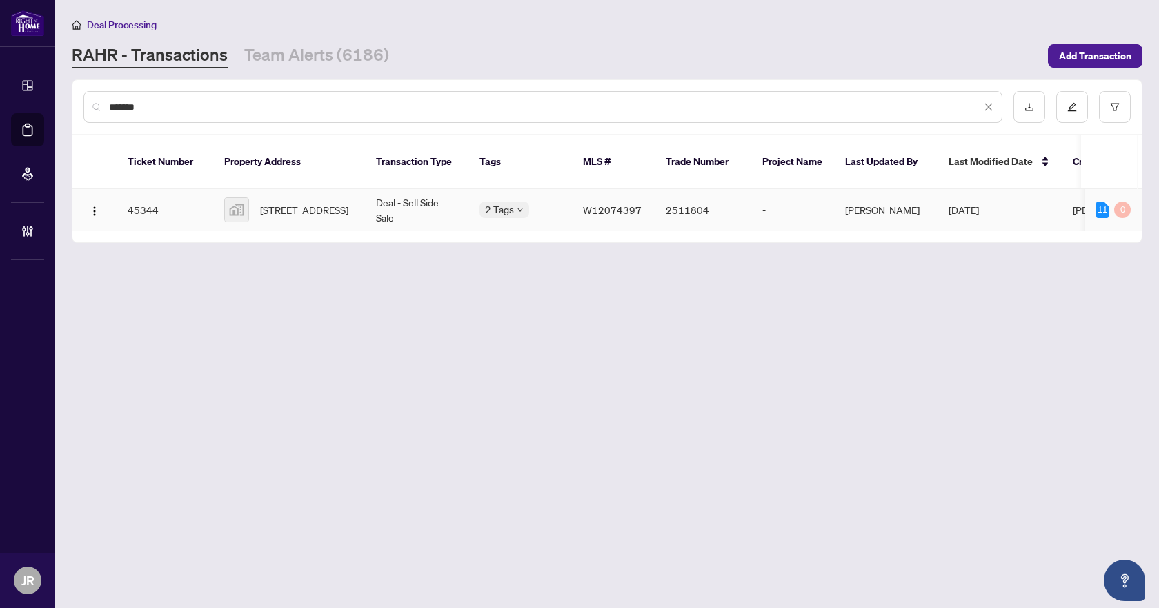
type input "*******"
click at [369, 201] on td "Deal - Sell Side Sale" at bounding box center [416, 210] width 103 height 42
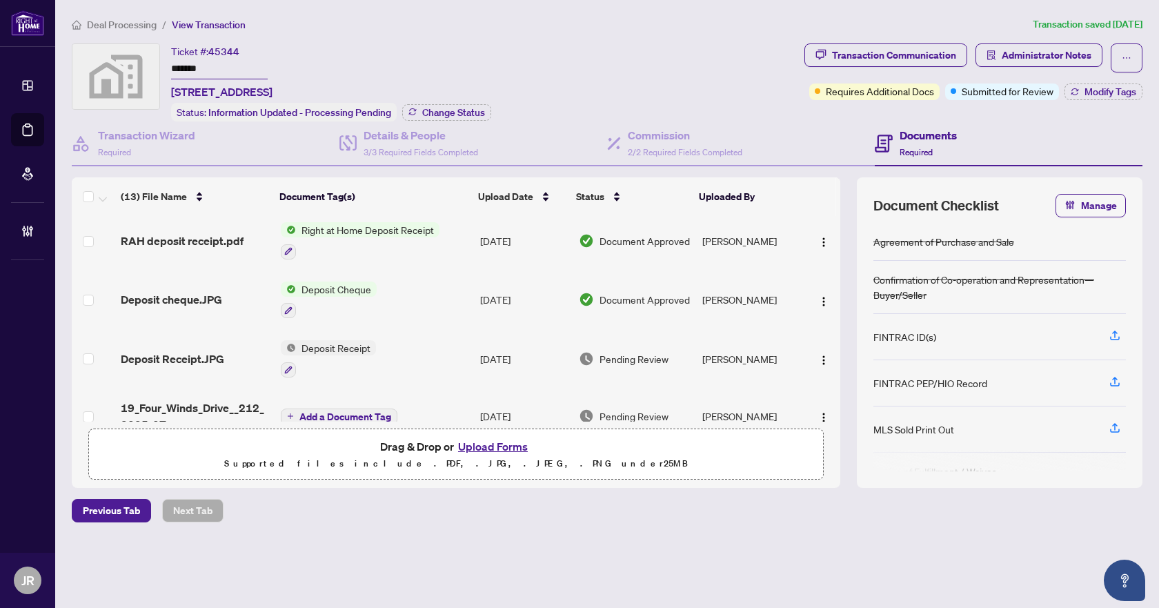
scroll to position [132, 0]
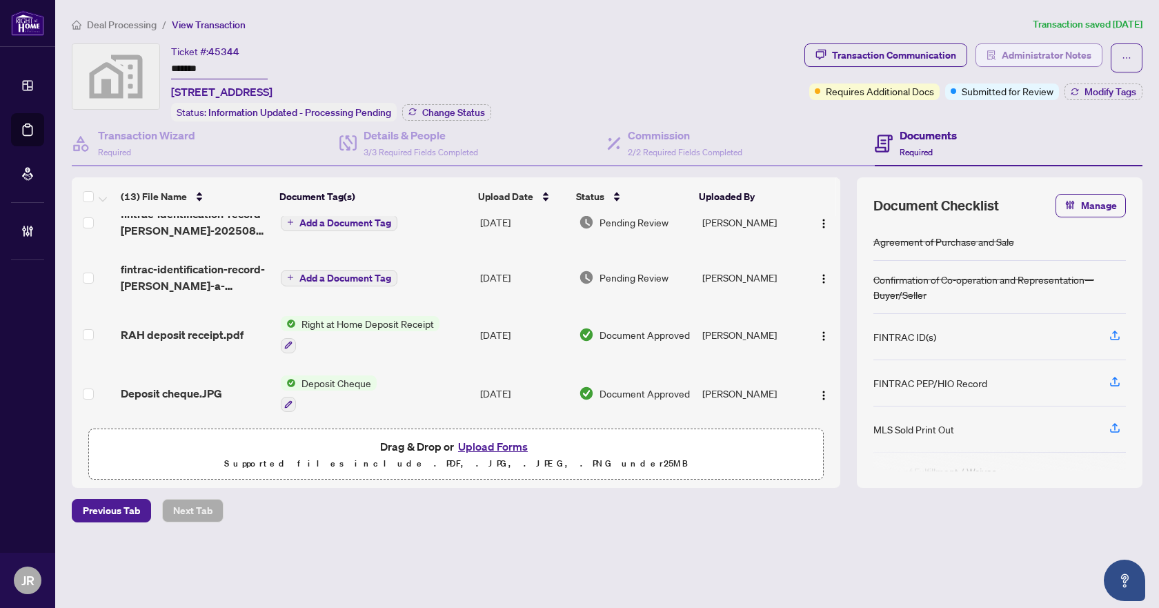
click at [1028, 60] on span "Administrator Notes" at bounding box center [1047, 55] width 90 height 22
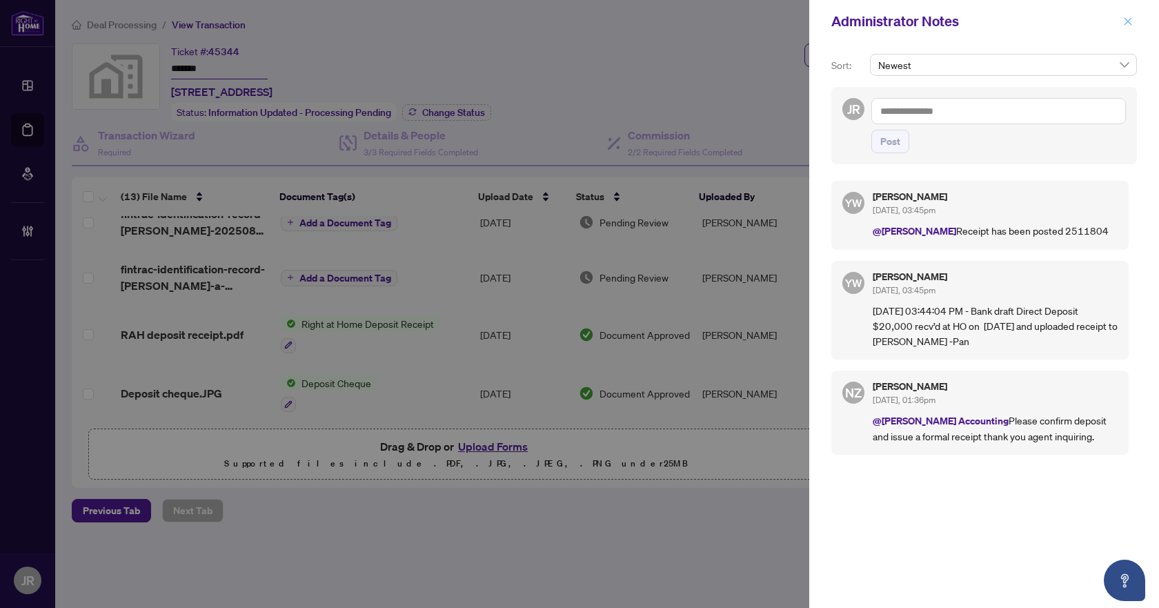
click at [1126, 21] on icon "close" at bounding box center [1128, 22] width 10 height 10
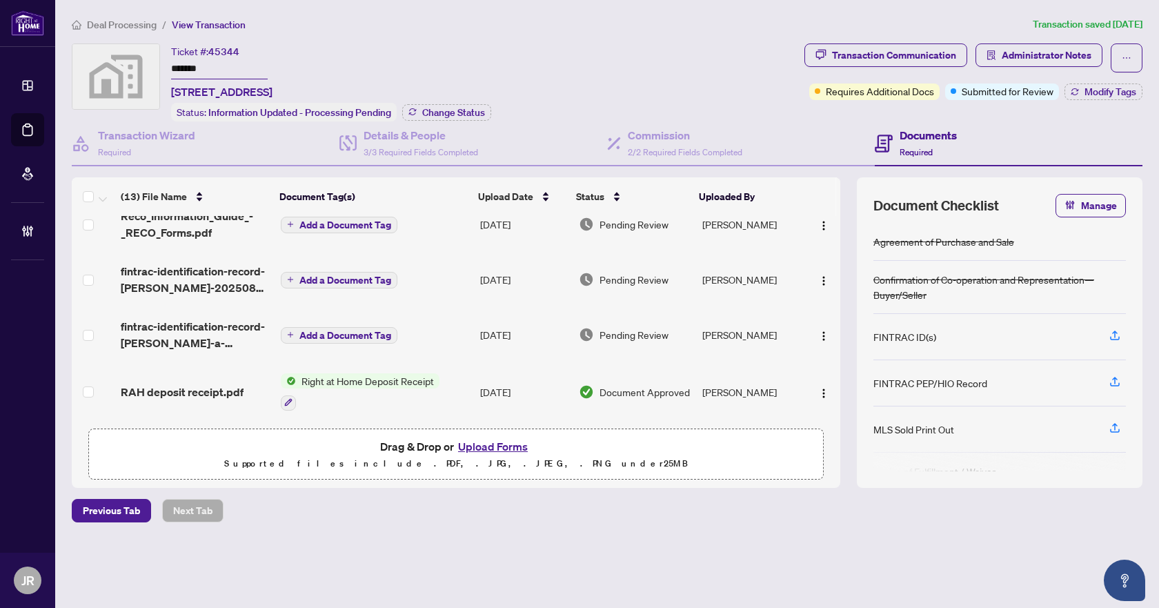
scroll to position [0, 0]
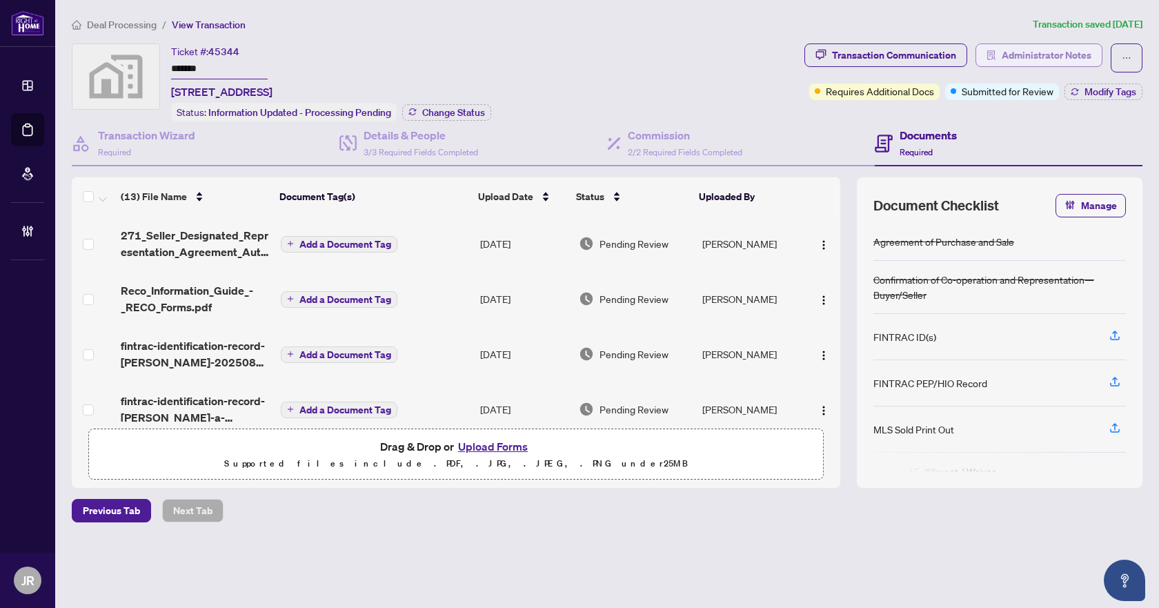
click at [1022, 52] on span "Administrator Notes" at bounding box center [1047, 55] width 90 height 22
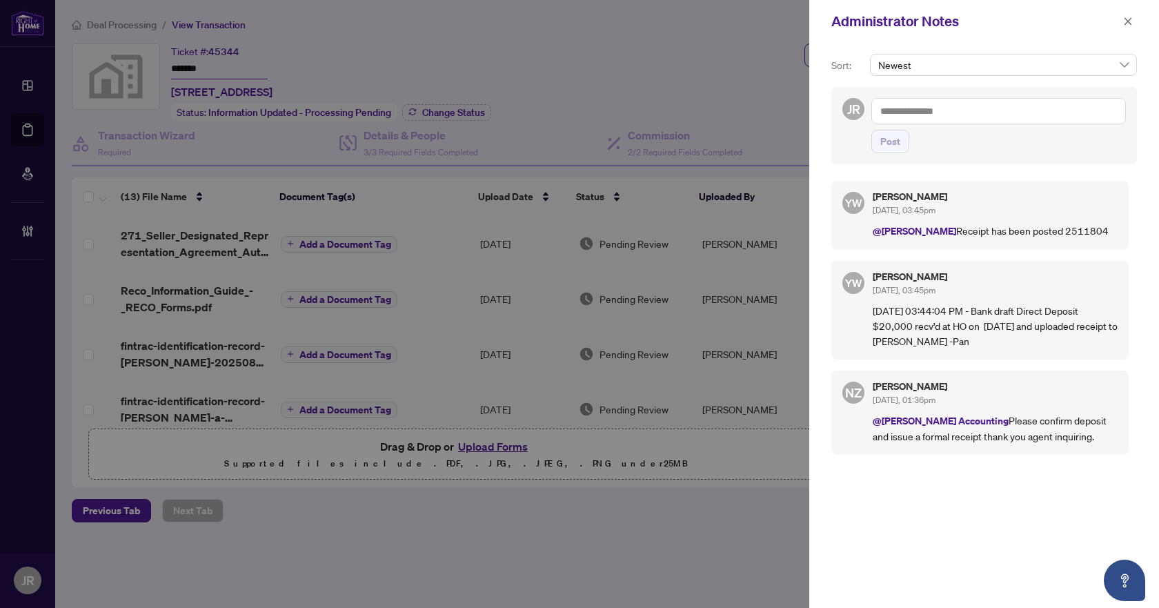
click at [997, 112] on textarea at bounding box center [998, 111] width 255 height 26
click at [1122, 21] on button "button" at bounding box center [1128, 21] width 18 height 17
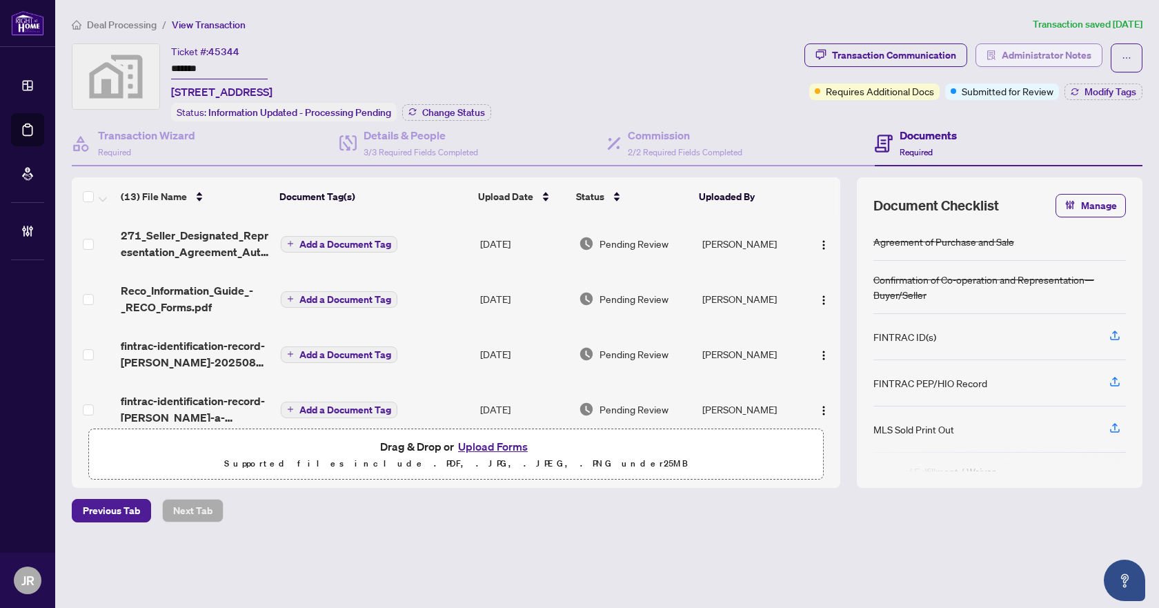
click at [1046, 54] on span "Administrator Notes" at bounding box center [1047, 55] width 90 height 22
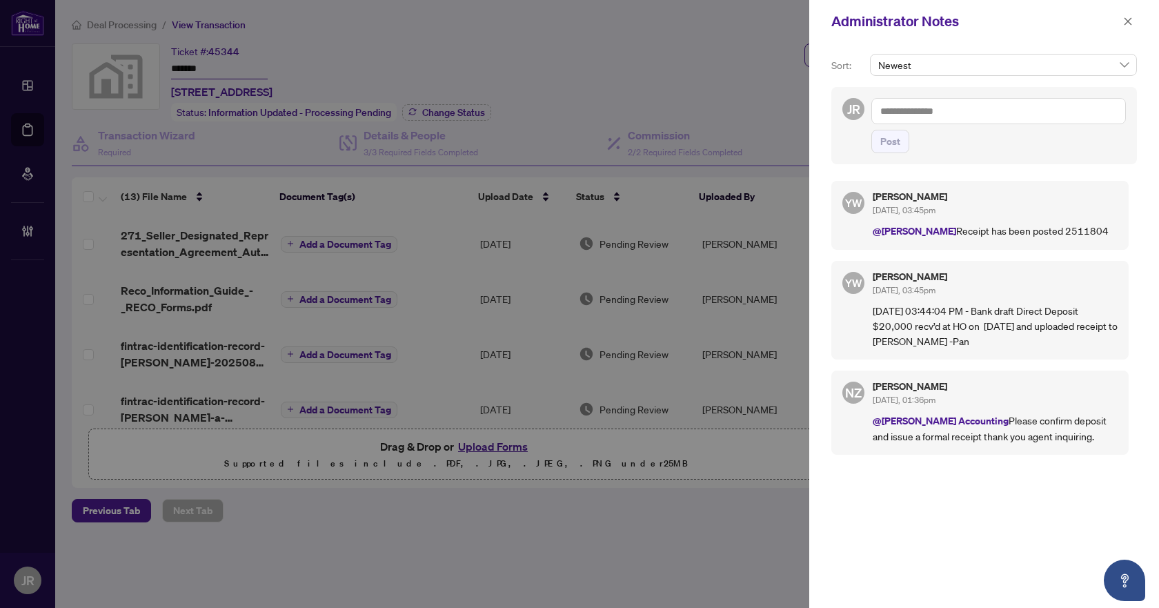
click at [1008, 109] on textarea at bounding box center [998, 111] width 255 height 26
type textarea "*"
click at [928, 211] on span "Deal s York" at bounding box center [930, 214] width 46 height 12
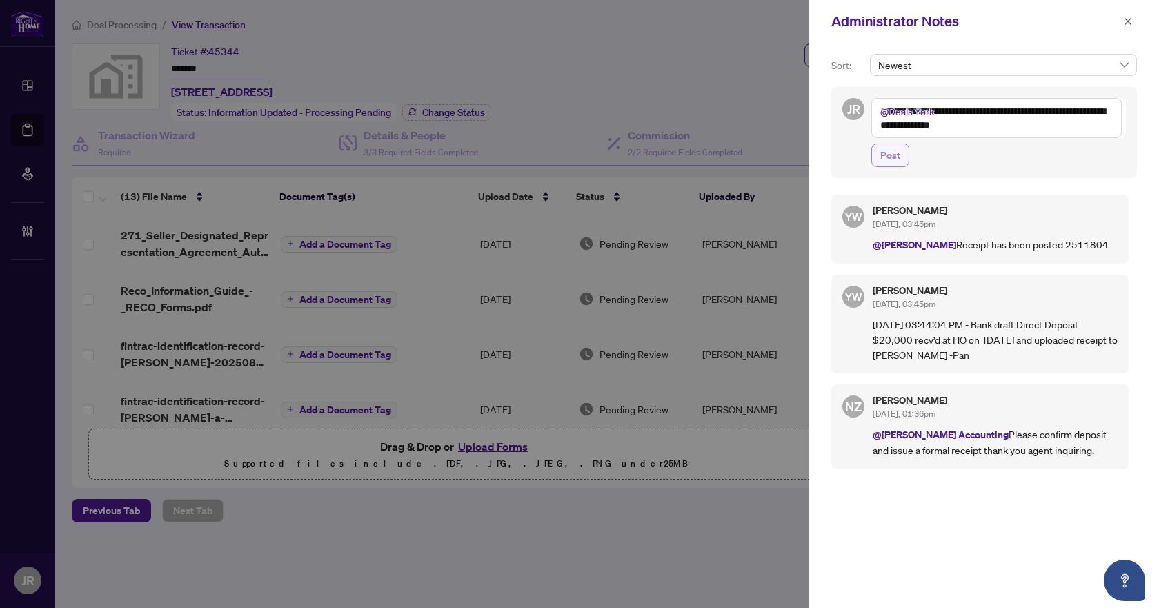
type textarea "**********"
click at [895, 153] on span "Post" at bounding box center [890, 155] width 20 height 22
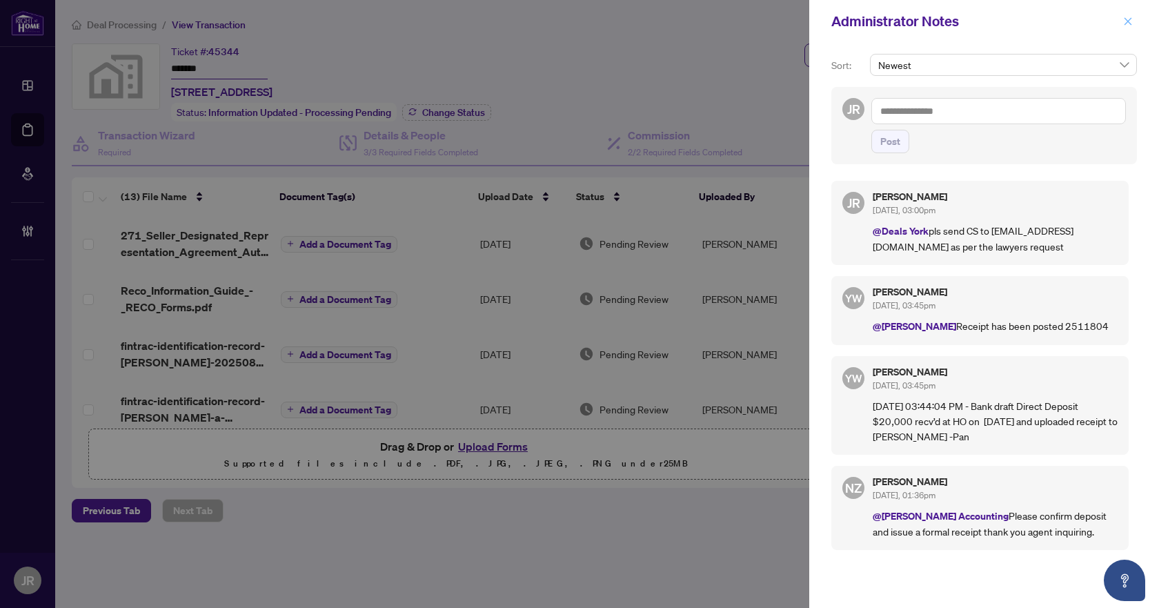
click at [1130, 20] on icon "close" at bounding box center [1128, 21] width 8 height 8
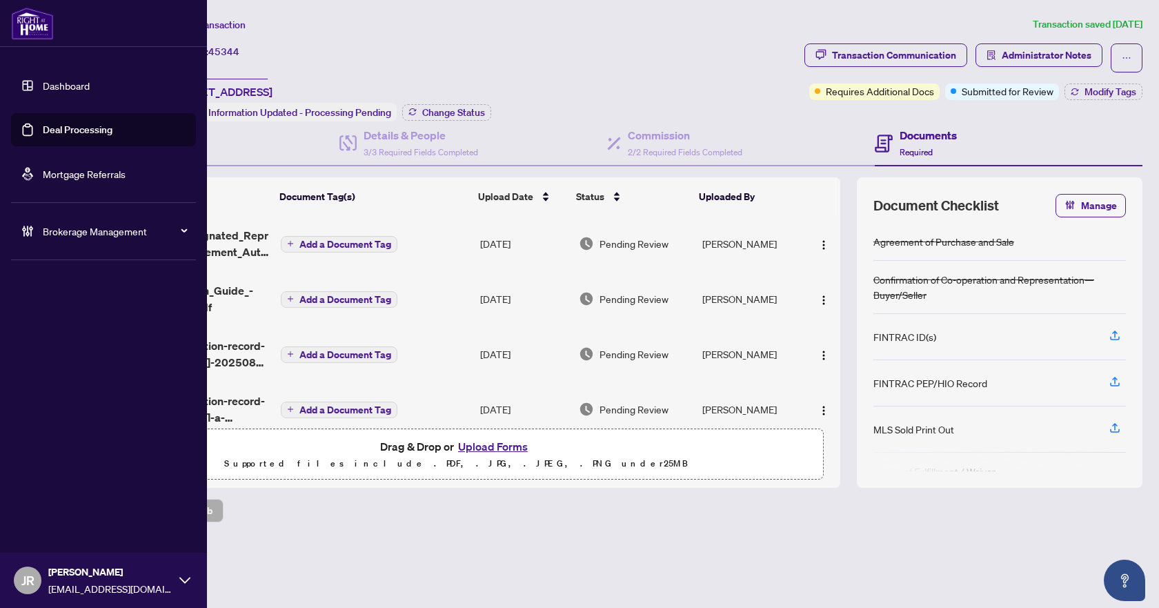
click at [88, 124] on link "Deal Processing" at bounding box center [78, 129] width 70 height 12
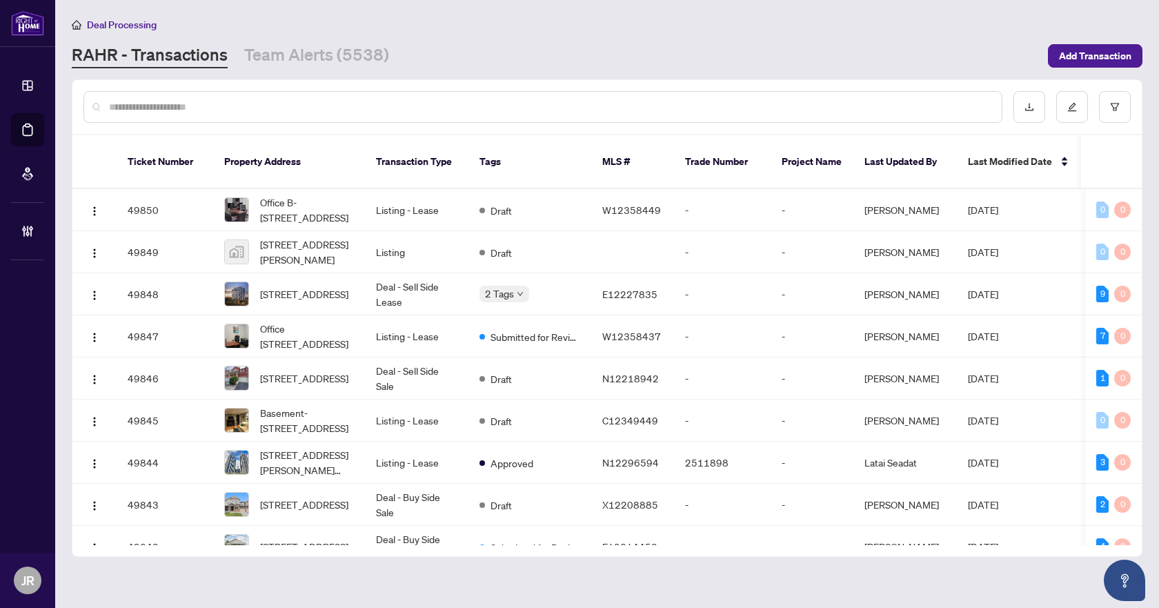
click at [594, 107] on input "text" at bounding box center [550, 106] width 882 height 15
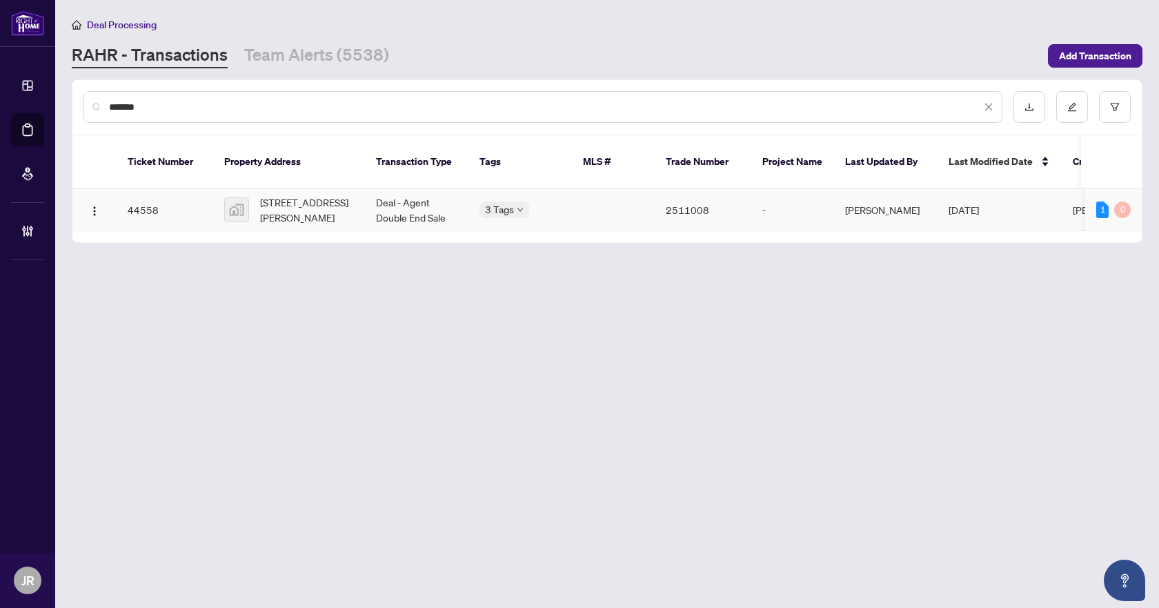
type input "*******"
click at [353, 195] on span "[STREET_ADDRESS][PERSON_NAME]" at bounding box center [307, 210] width 94 height 30
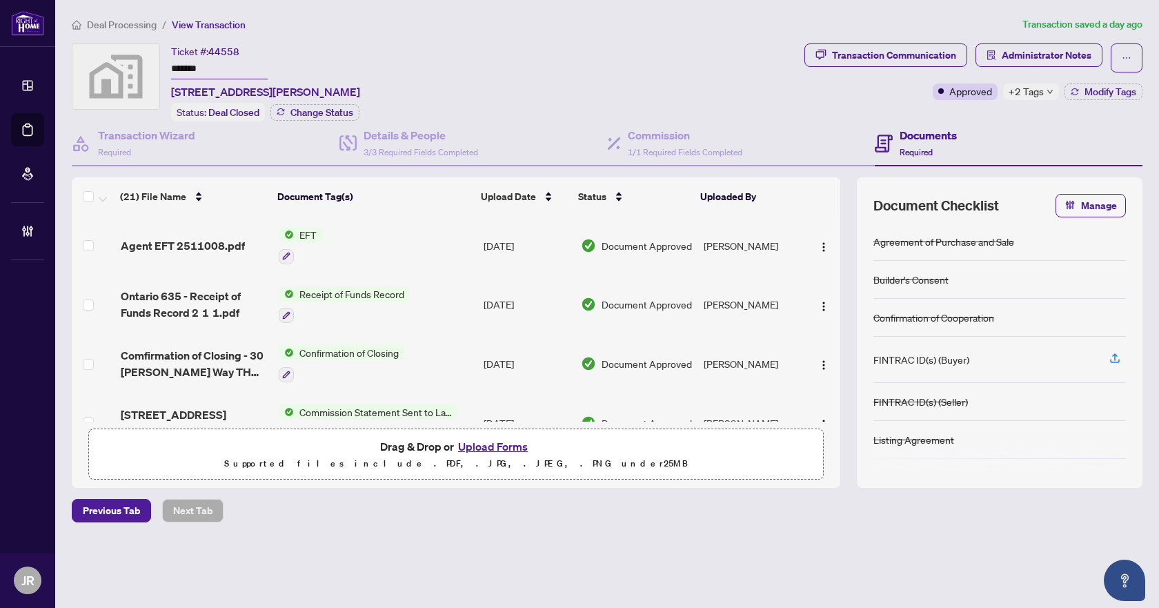
click at [1030, 73] on div "Transaction Communication Administrator Notes Approved +2 Tags Modify Tags" at bounding box center [973, 71] width 338 height 57
click at [1041, 60] on span "Administrator Notes" at bounding box center [1047, 55] width 90 height 22
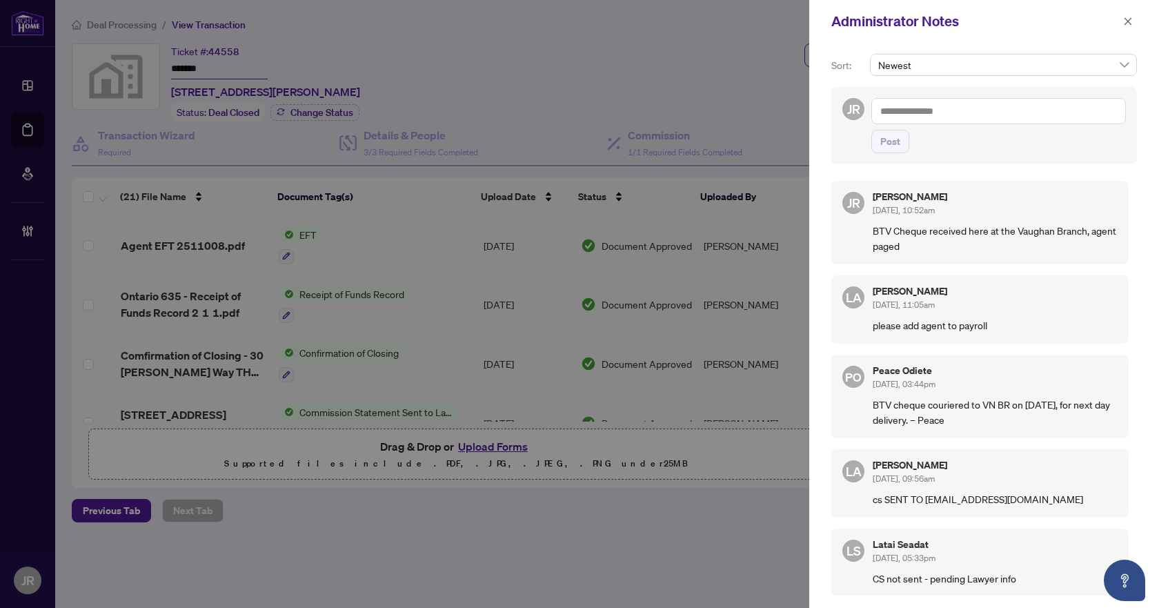
click at [984, 114] on textarea at bounding box center [998, 111] width 255 height 26
paste textarea "**********"
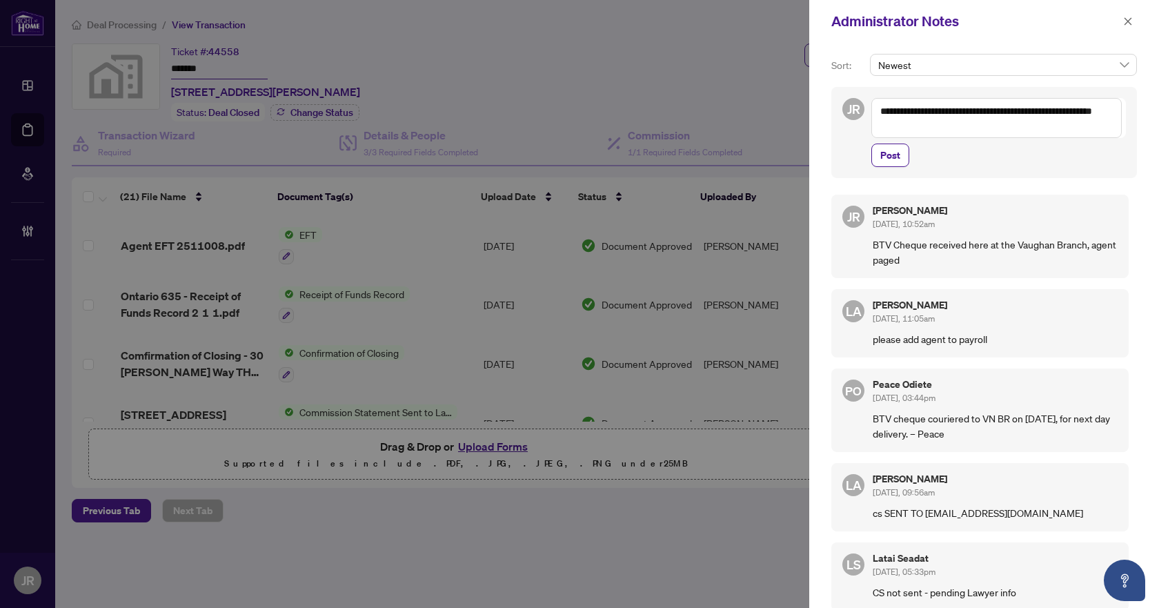
click at [919, 110] on textarea "**********" at bounding box center [996, 118] width 250 height 40
click at [915, 115] on textarea "**********" at bounding box center [996, 118] width 250 height 40
click at [928, 111] on textarea "**********" at bounding box center [996, 118] width 250 height 40
type textarea "**********"
drag, startPoint x: 886, startPoint y: 157, endPoint x: 1107, endPoint y: 87, distance: 231.5
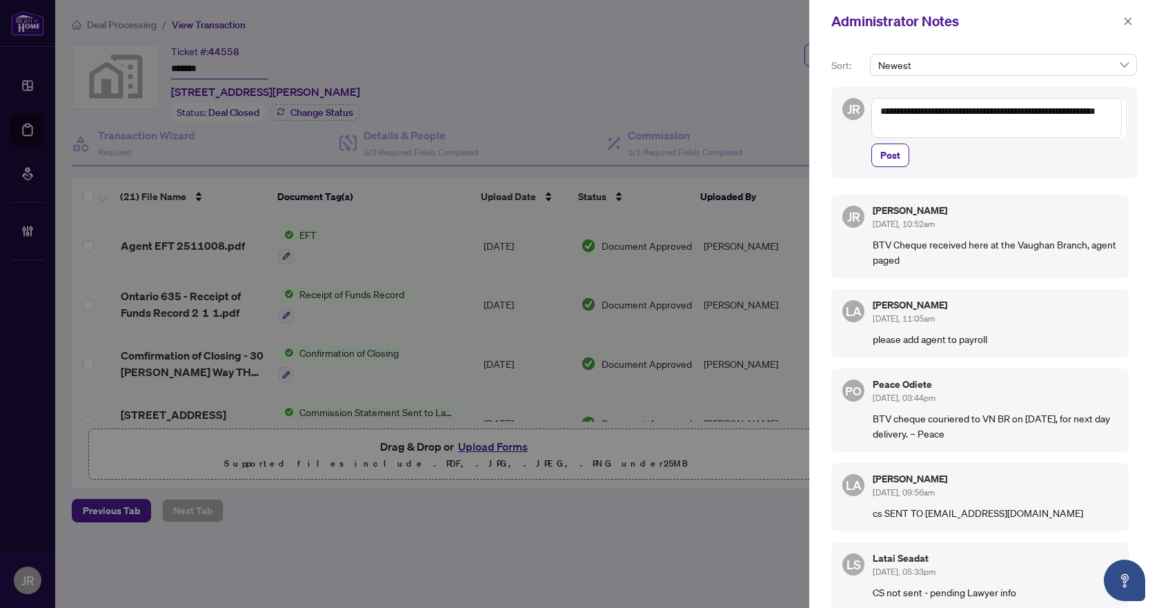
click at [886, 157] on span "Post" at bounding box center [890, 155] width 20 height 22
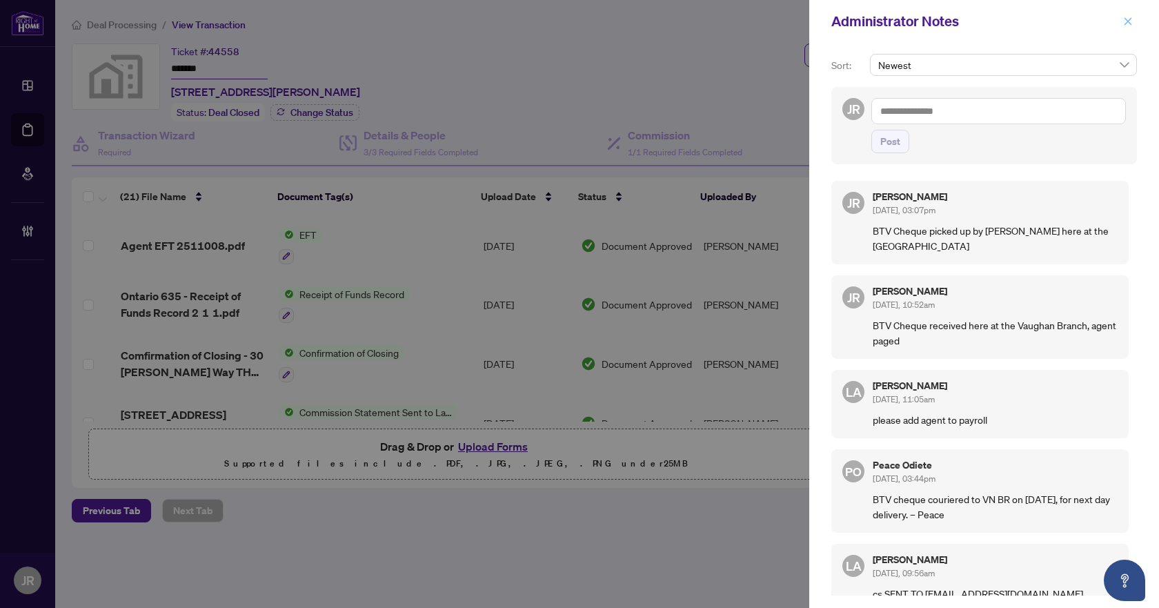
click at [1131, 21] on icon "close" at bounding box center [1128, 22] width 10 height 10
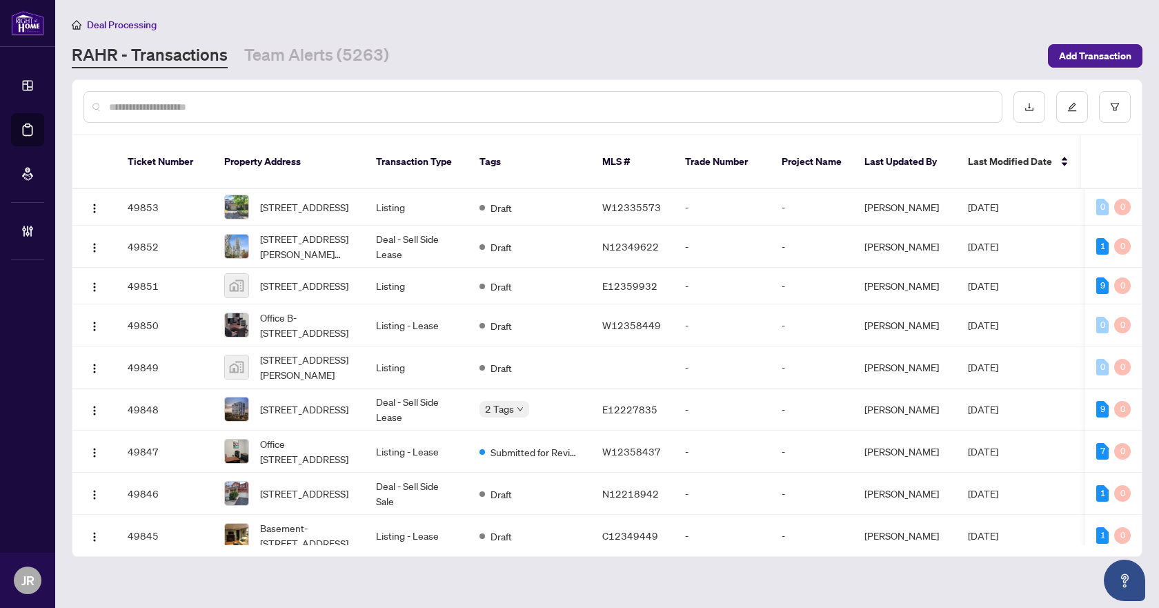
click at [277, 106] on input "text" at bounding box center [550, 106] width 882 height 15
paste input "*********"
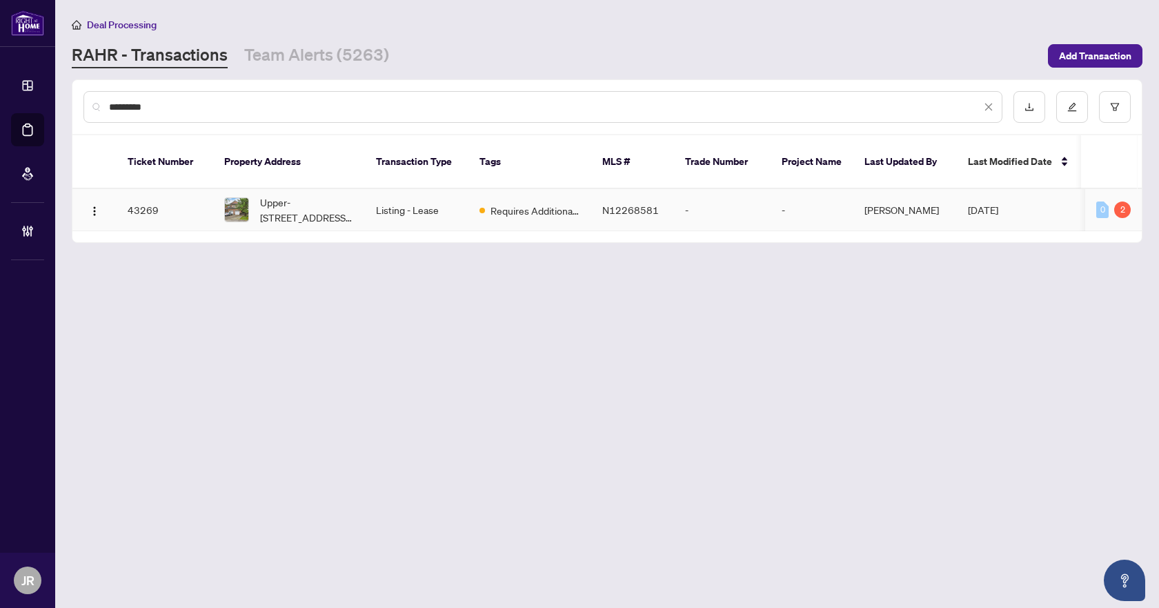
type input "*********"
click at [328, 197] on span "Upper-[STREET_ADDRESS][PERSON_NAME]" at bounding box center [307, 210] width 94 height 30
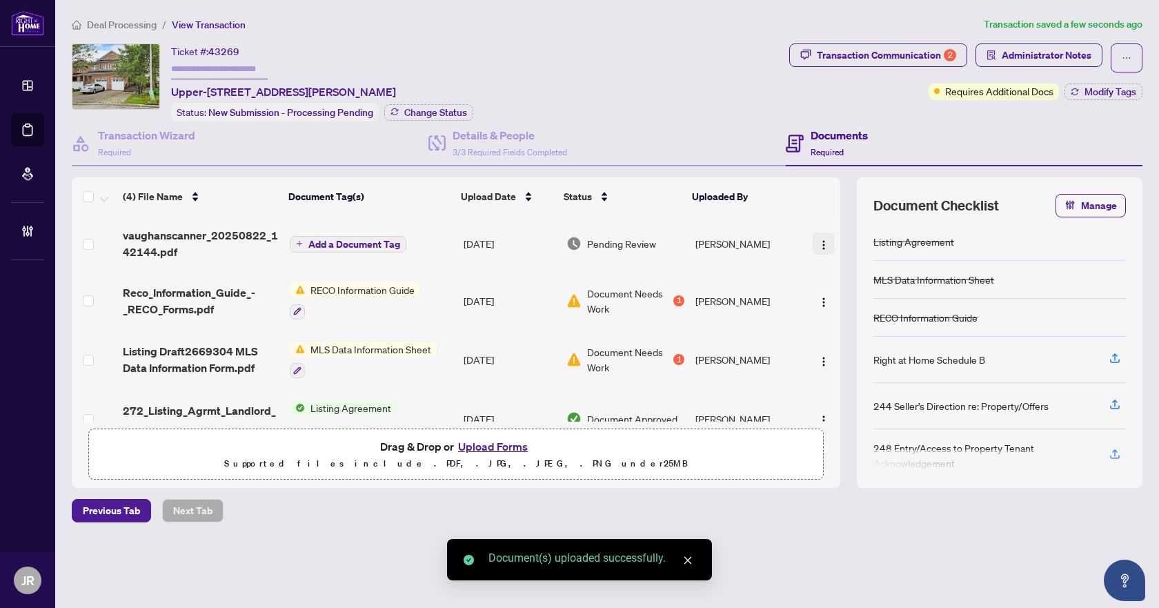
click at [819, 244] on img "button" at bounding box center [823, 244] width 11 height 11
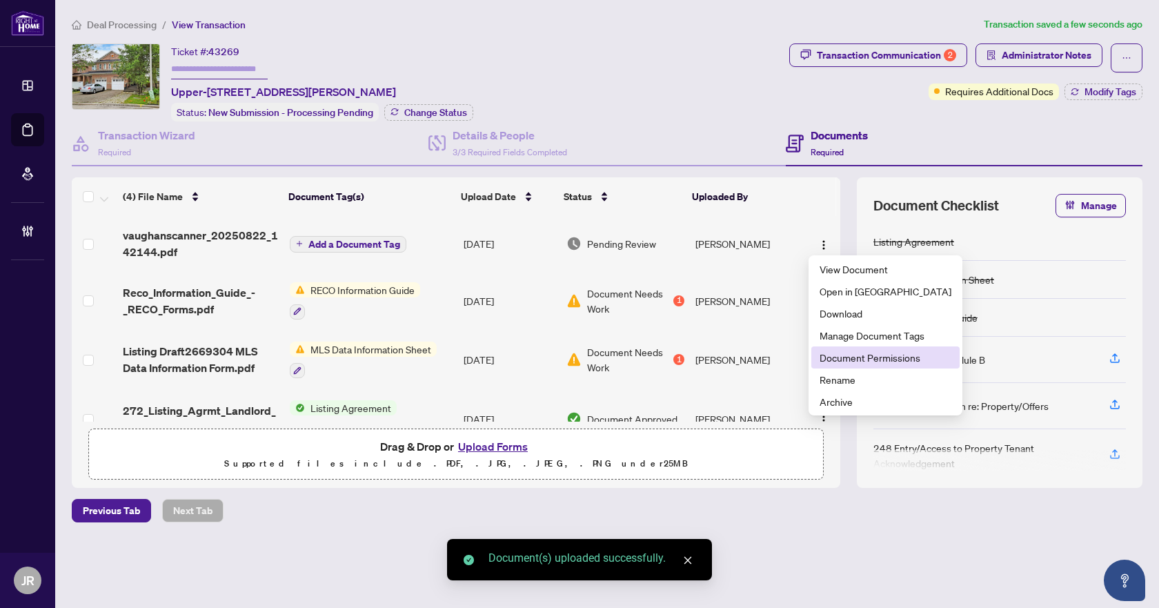
click at [874, 364] on span "Document Permissions" at bounding box center [885, 357] width 132 height 15
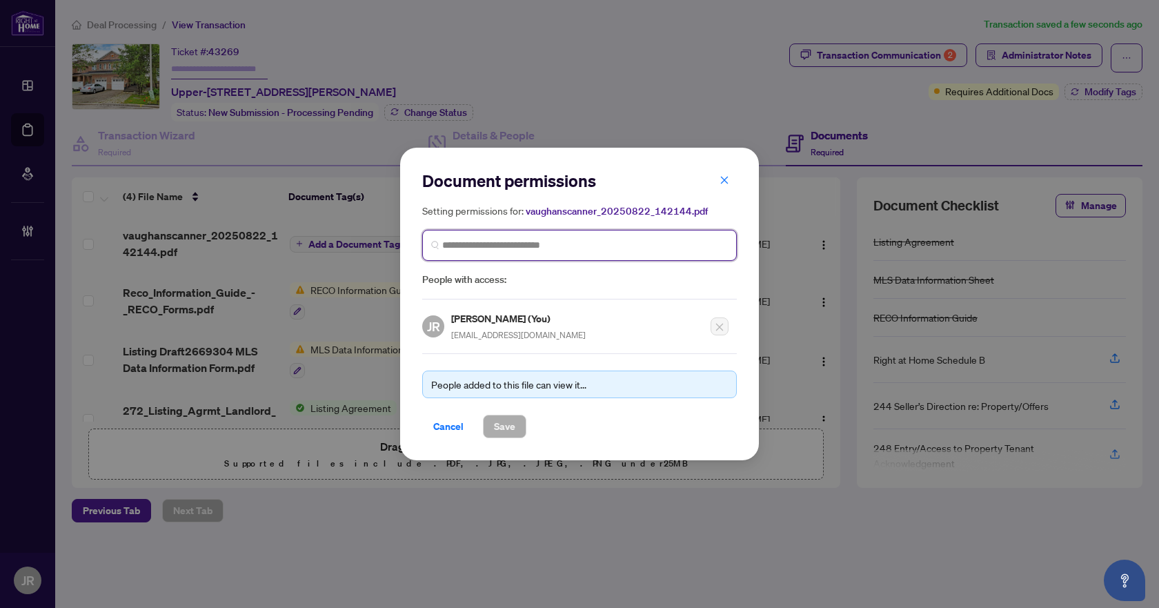
click at [546, 241] on input "search" at bounding box center [585, 245] width 286 height 14
type input "******"
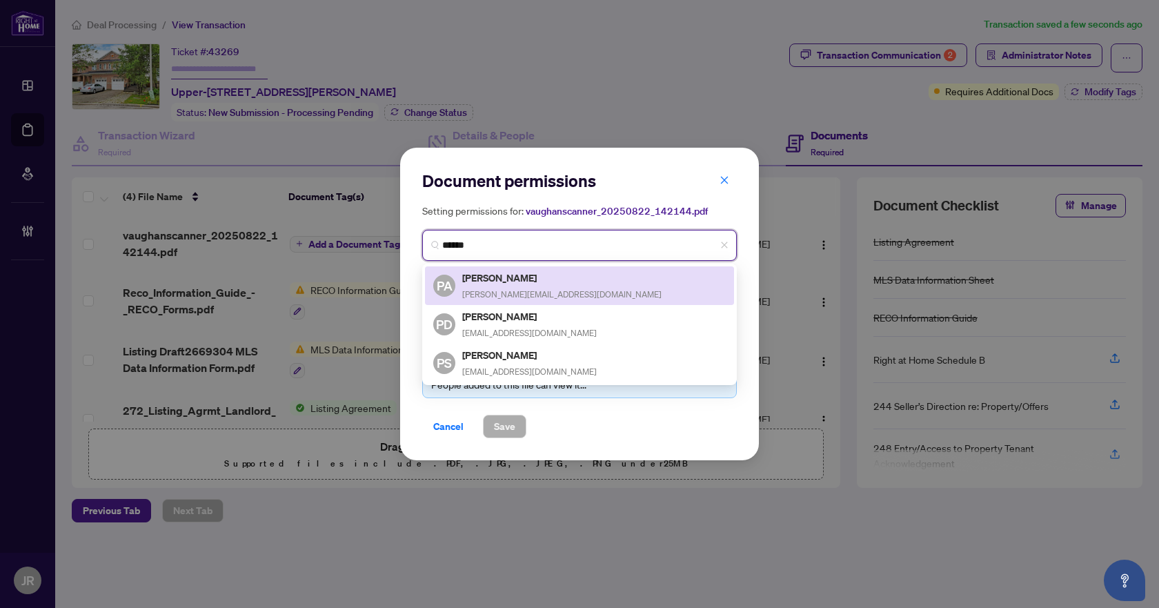
click at [577, 286] on div "PA [PERSON_NAME] [PERSON_NAME][EMAIL_ADDRESS][DOMAIN_NAME]" at bounding box center [579, 286] width 292 height 32
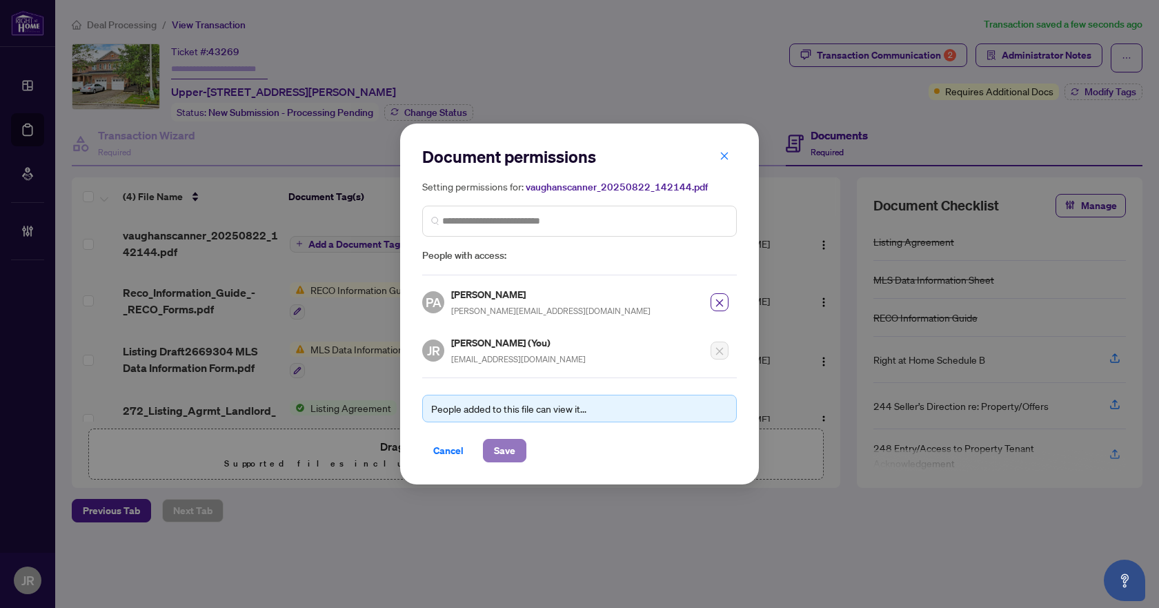
click at [517, 446] on button "Save" at bounding box center [504, 450] width 43 height 23
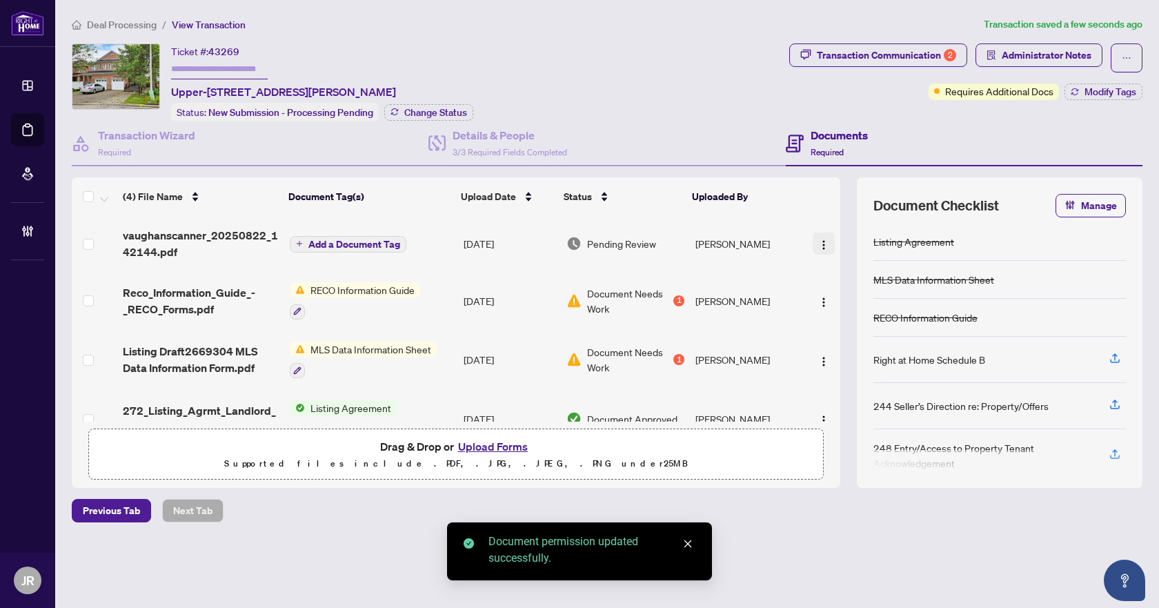
click at [822, 240] on img "button" at bounding box center [823, 244] width 11 height 11
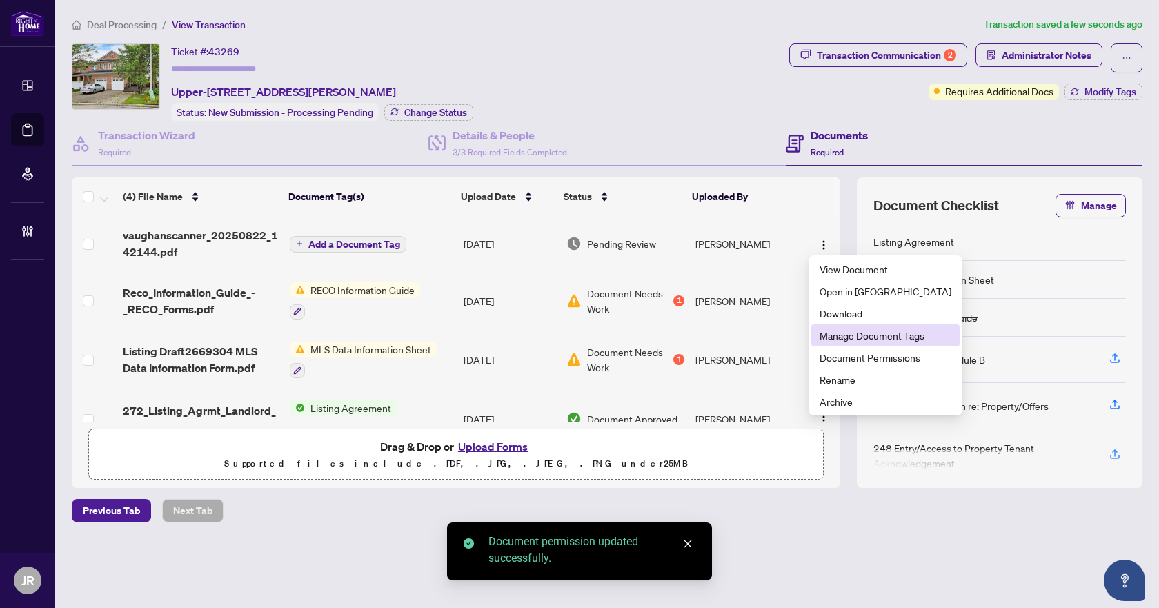
click at [866, 335] on span "Manage Document Tags" at bounding box center [885, 335] width 132 height 15
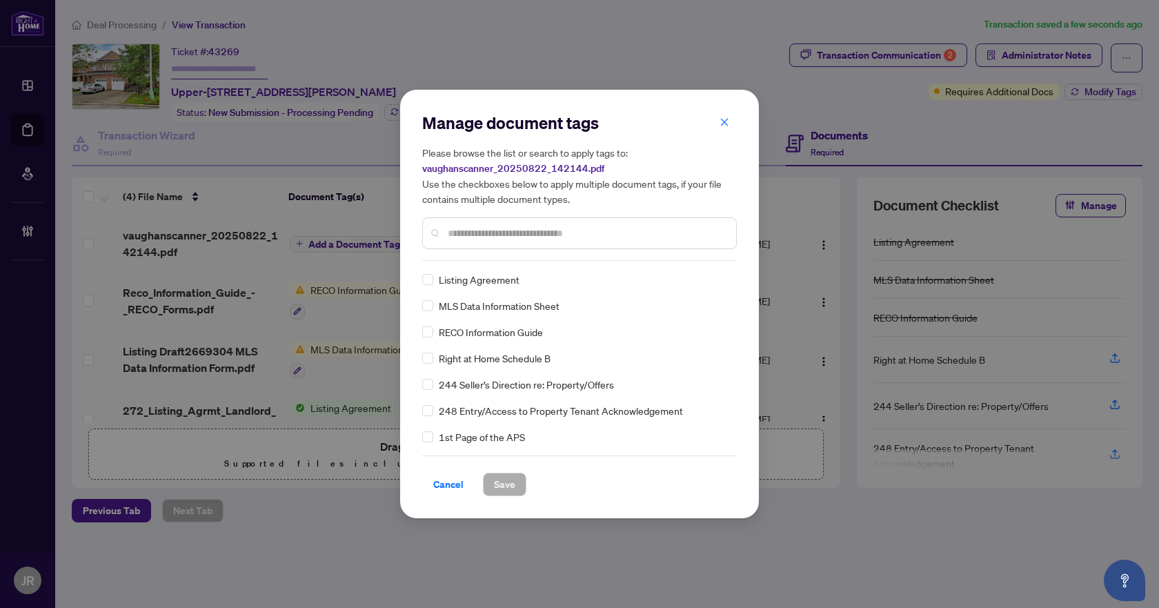
click at [579, 234] on input "text" at bounding box center [586, 233] width 277 height 15
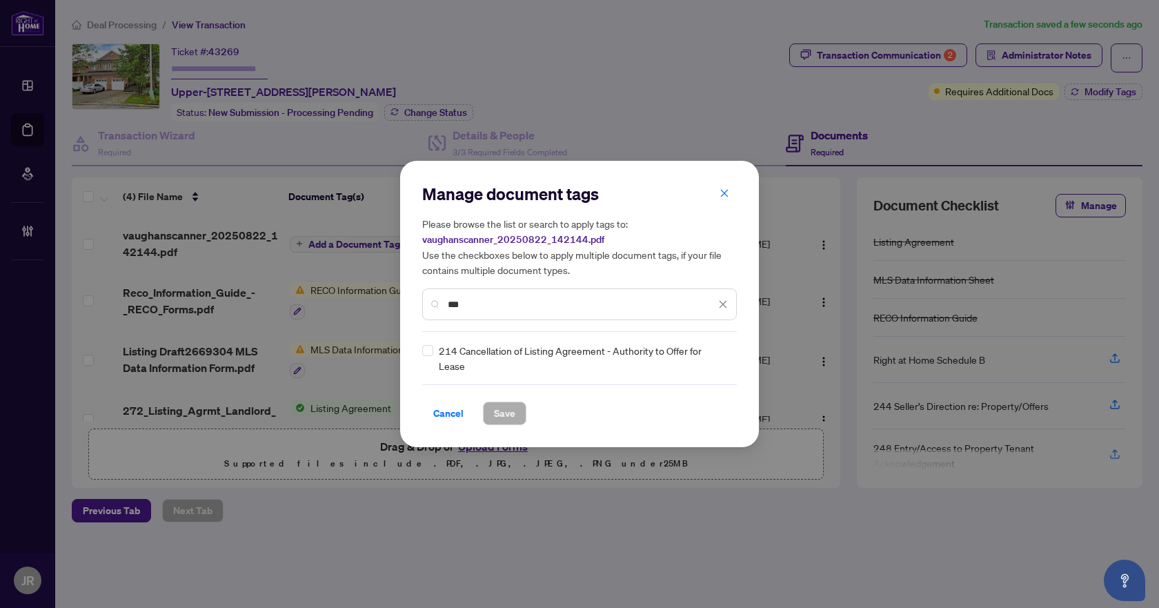
type input "***"
click at [433, 354] on div "214 Cancellation of Listing Agreement - Authority to Offer for Lease" at bounding box center [575, 358] width 306 height 30
click at [723, 306] on icon "close" at bounding box center [723, 304] width 10 height 10
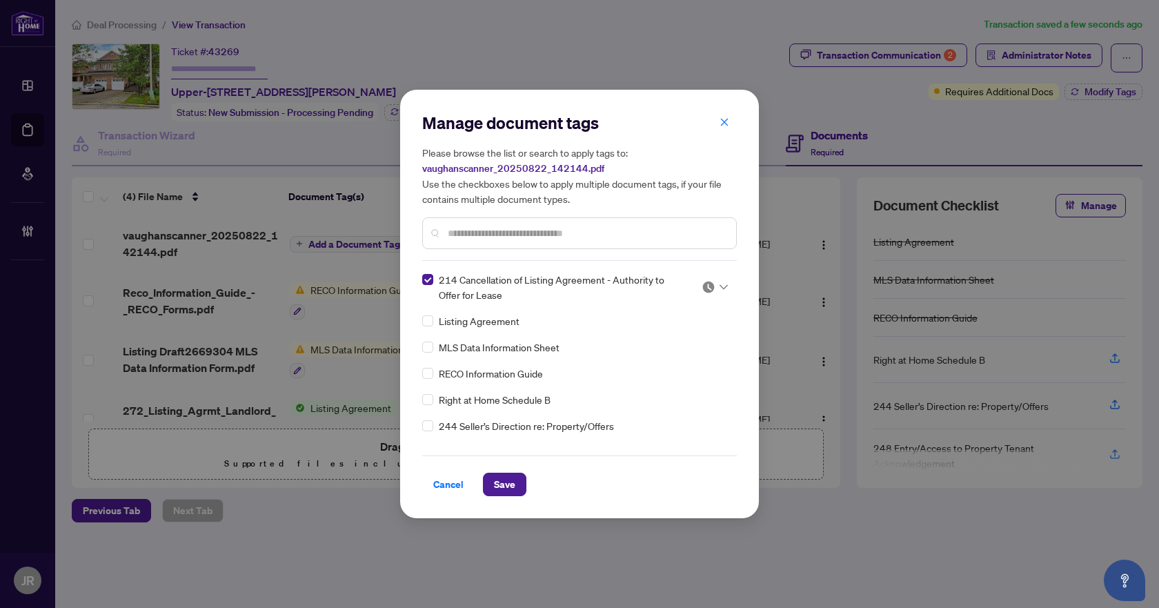
click at [492, 311] on div "214 Cancellation of Listing Agreement - Authority to Offer for Lease Listing Ag…" at bounding box center [579, 358] width 315 height 172
click at [535, 224] on div at bounding box center [579, 233] width 315 height 32
click at [540, 230] on input "text" at bounding box center [586, 233] width 277 height 15
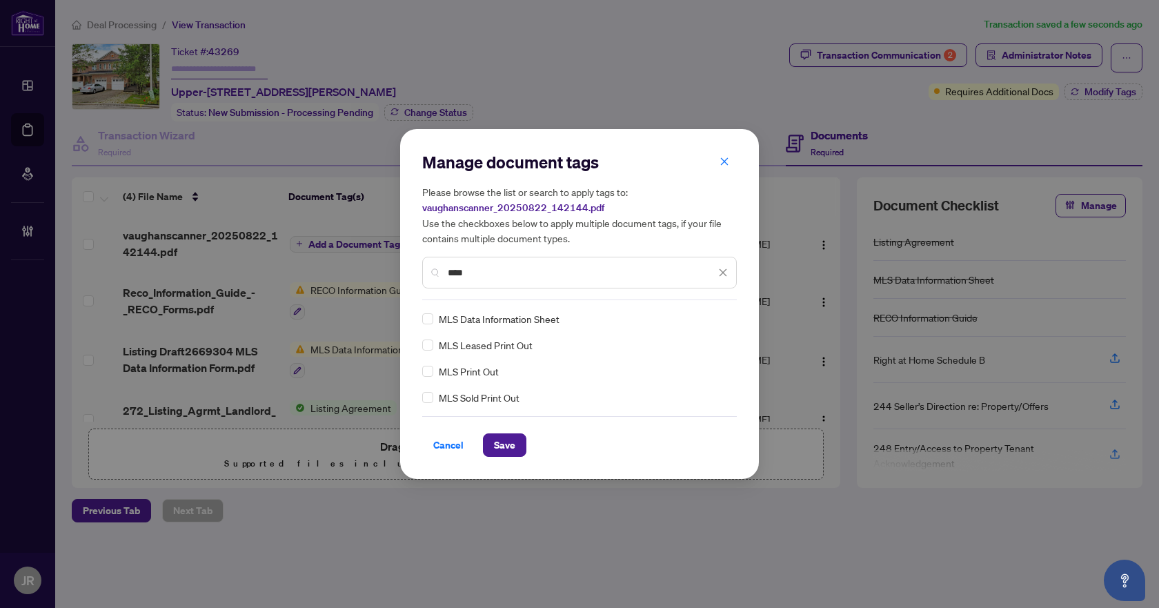
type input "***"
click at [722, 270] on icon "close" at bounding box center [723, 273] width 10 height 10
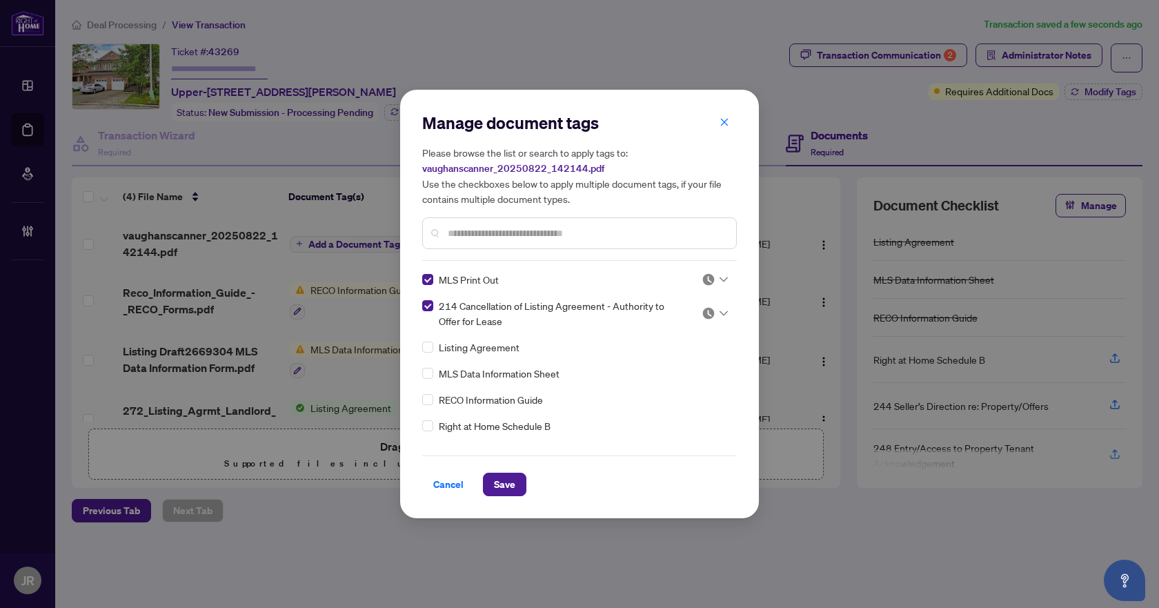
click at [719, 281] on icon at bounding box center [723, 280] width 8 height 6
click at [680, 349] on div "Approved" at bounding box center [669, 346] width 88 height 15
click at [708, 306] on img at bounding box center [709, 313] width 14 height 14
click at [697, 368] on div "Needs Work" at bounding box center [669, 359] width 105 height 22
click at [717, 307] on div at bounding box center [715, 313] width 26 height 14
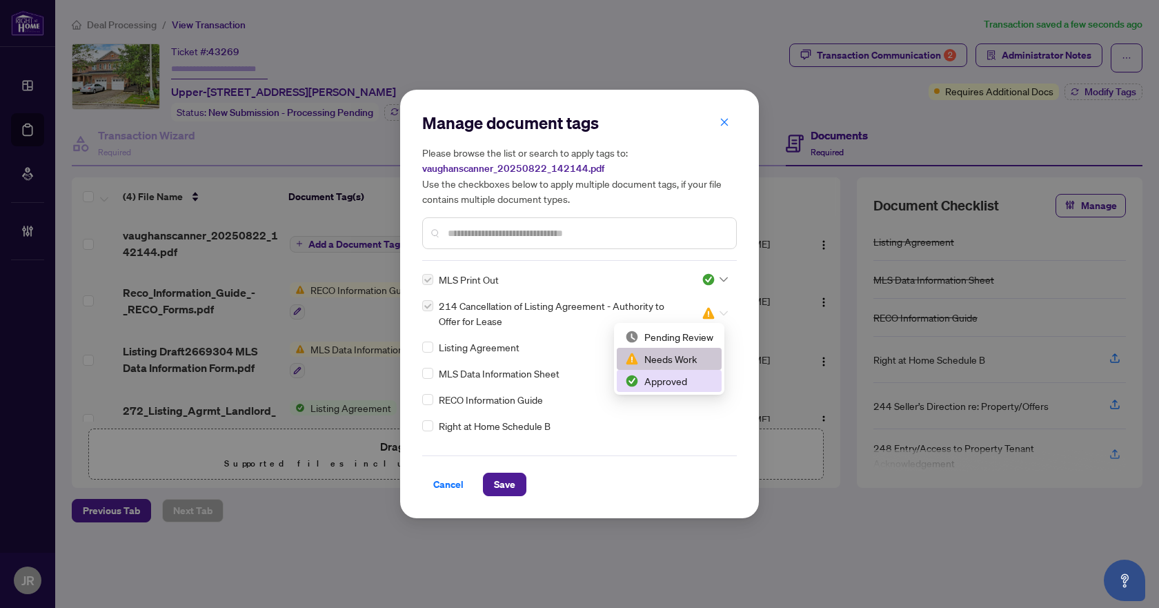
click at [673, 382] on div "Approved" at bounding box center [669, 380] width 88 height 15
click at [505, 497] on div "Manage document tags Please browse the list or search to apply tags to: vaughan…" at bounding box center [579, 304] width 359 height 428
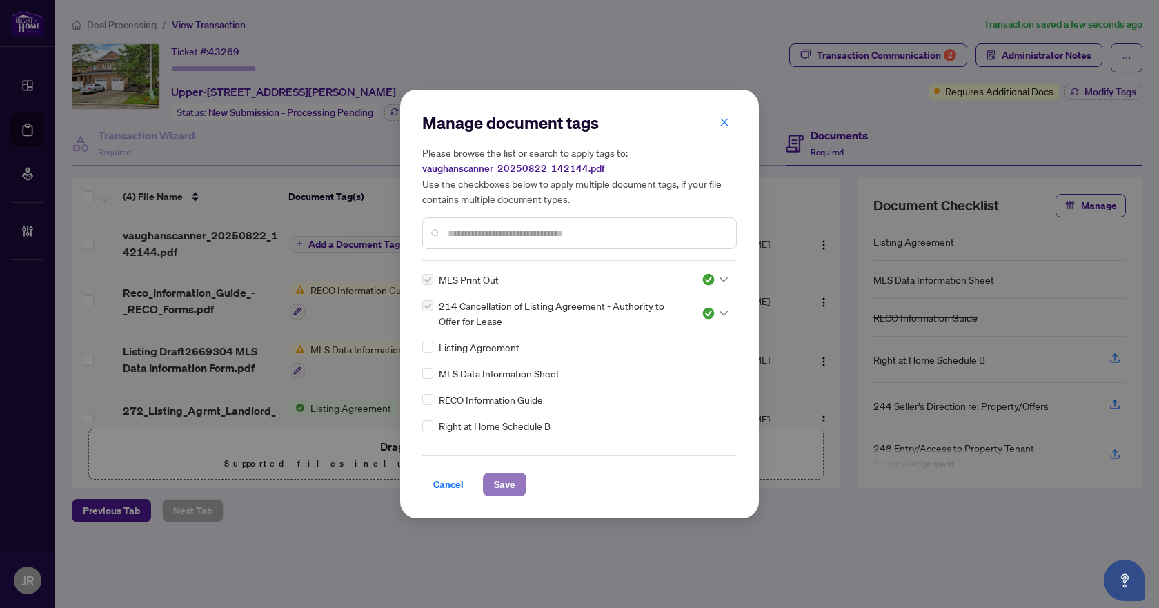
click at [505, 488] on span "Save" at bounding box center [504, 484] width 21 height 22
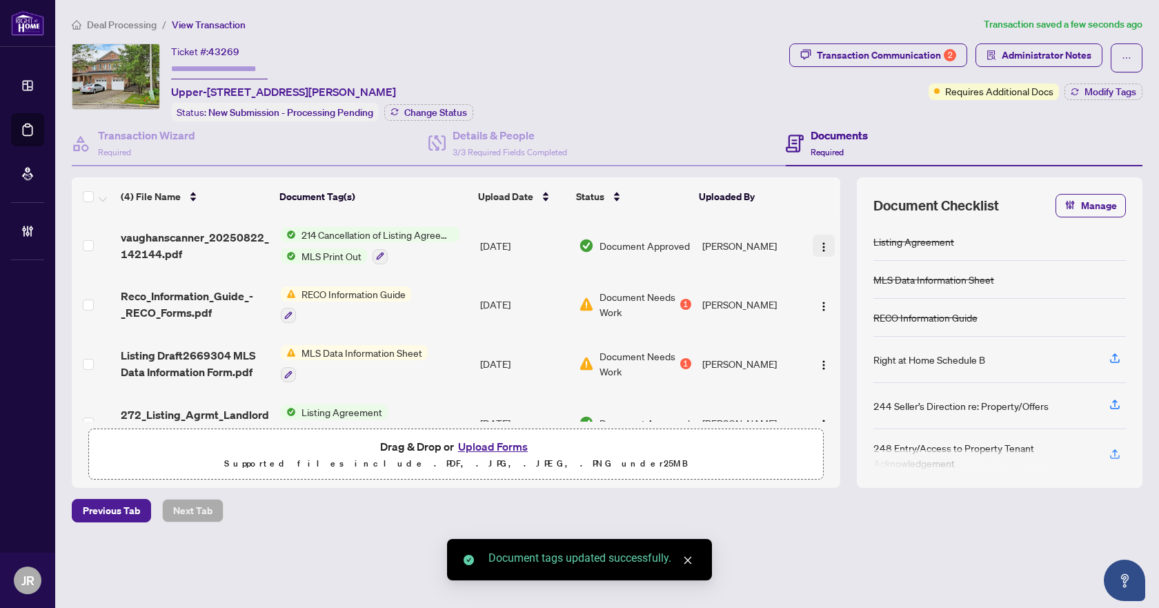
click at [828, 244] on button "button" at bounding box center [824, 246] width 22 height 22
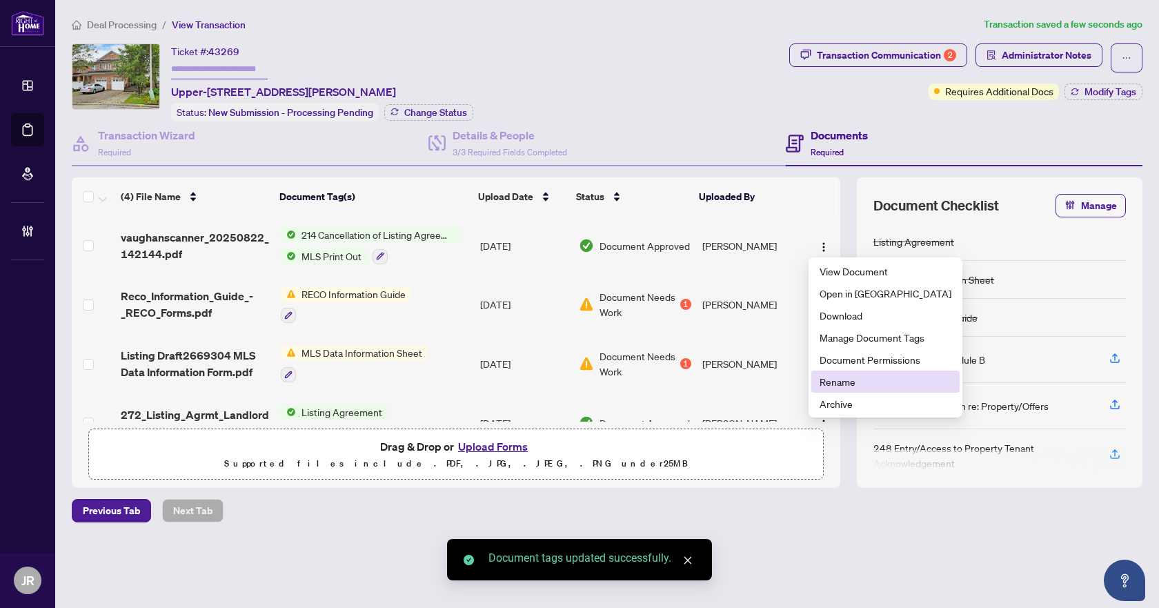
click at [853, 379] on span "Rename" at bounding box center [885, 381] width 132 height 15
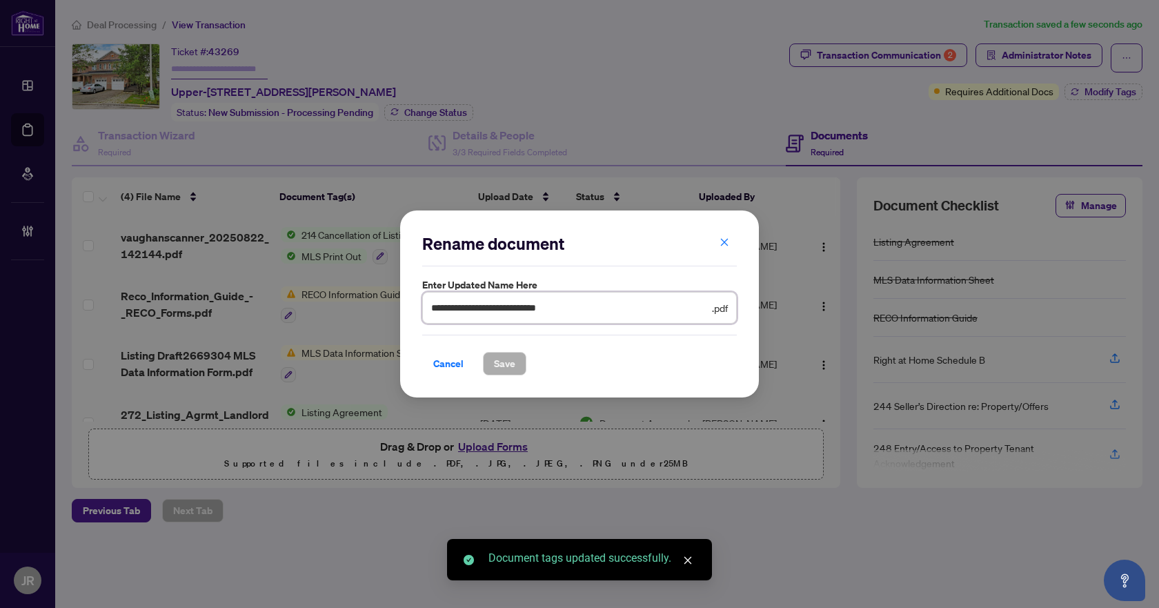
click at [601, 306] on input "**********" at bounding box center [570, 307] width 278 height 15
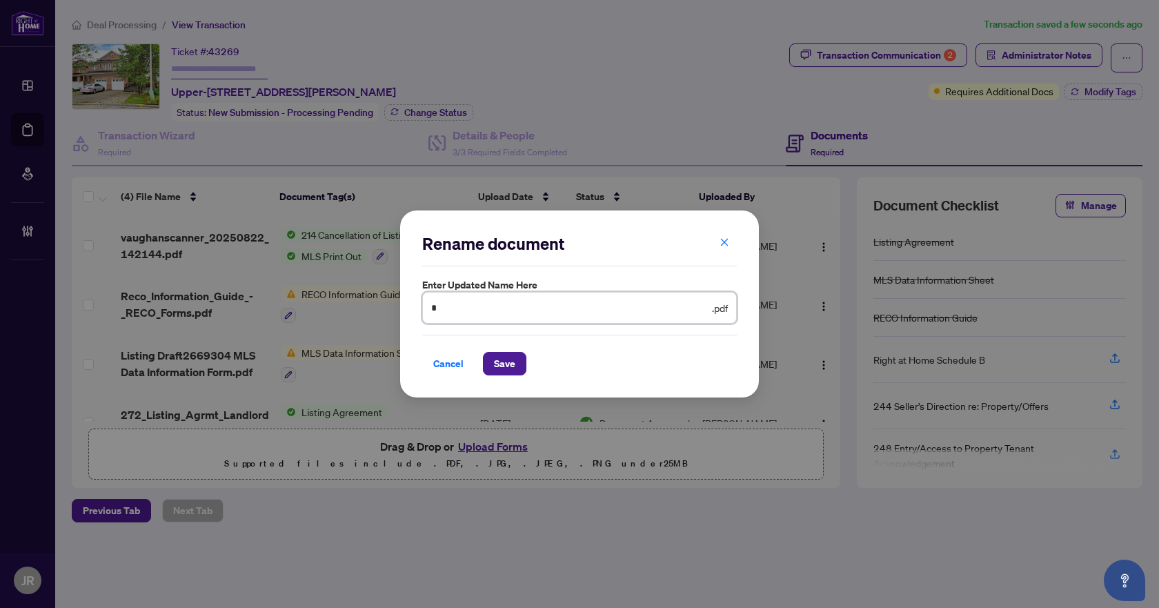
type input "**********"
click at [521, 361] on button "Save" at bounding box center [504, 363] width 43 height 23
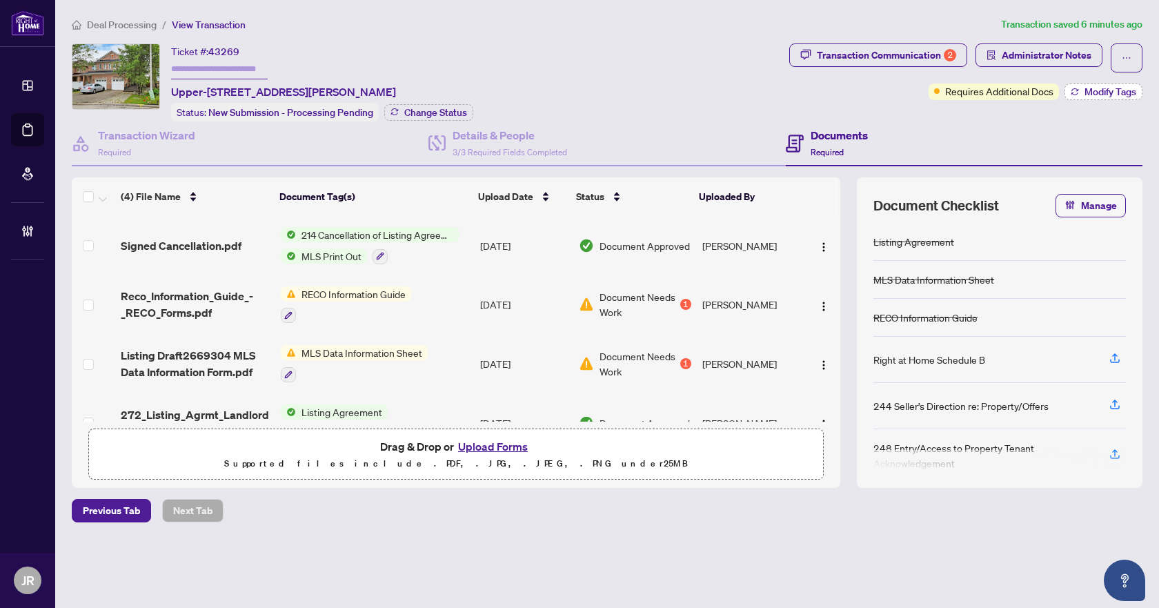
click at [1099, 90] on span "Modify Tags" at bounding box center [1110, 92] width 52 height 10
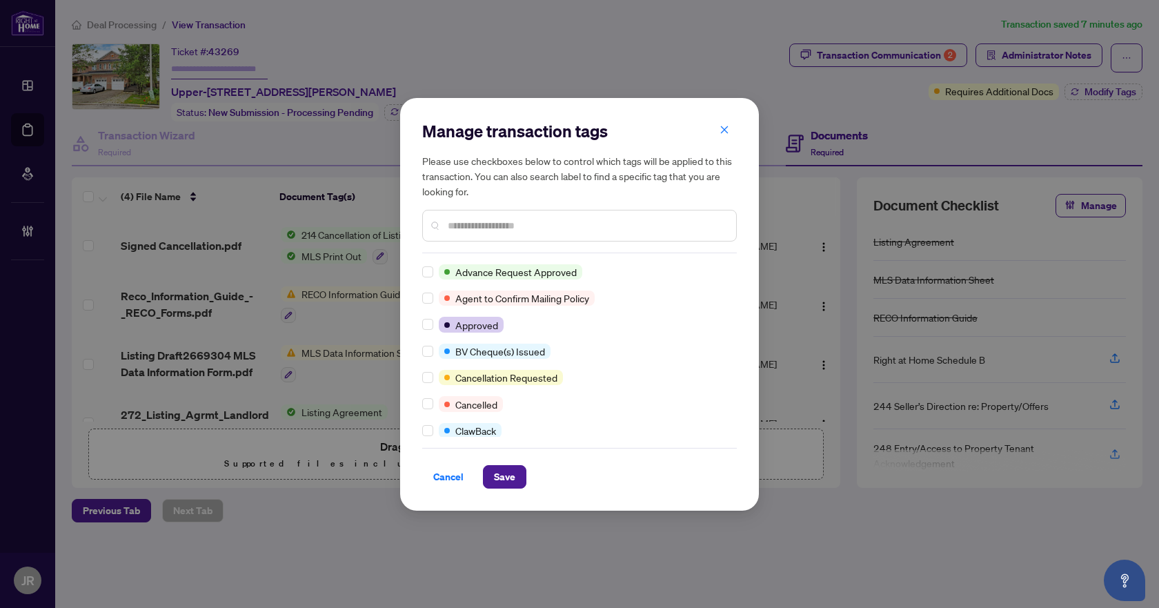
click at [539, 226] on input "text" at bounding box center [586, 225] width 277 height 15
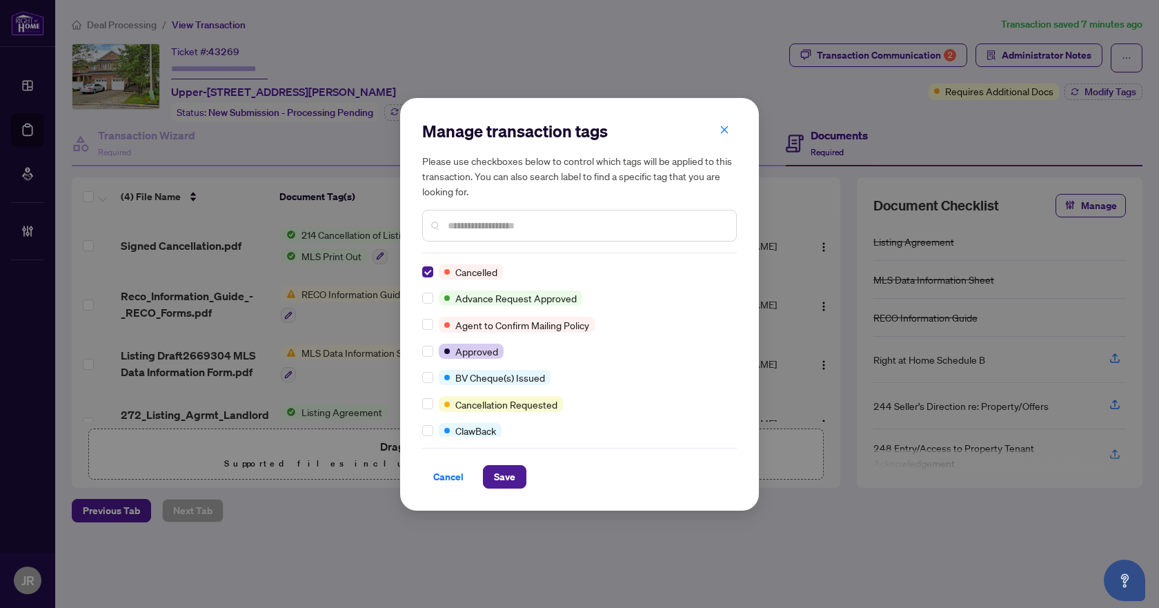
click at [521, 230] on input "text" at bounding box center [586, 225] width 277 height 15
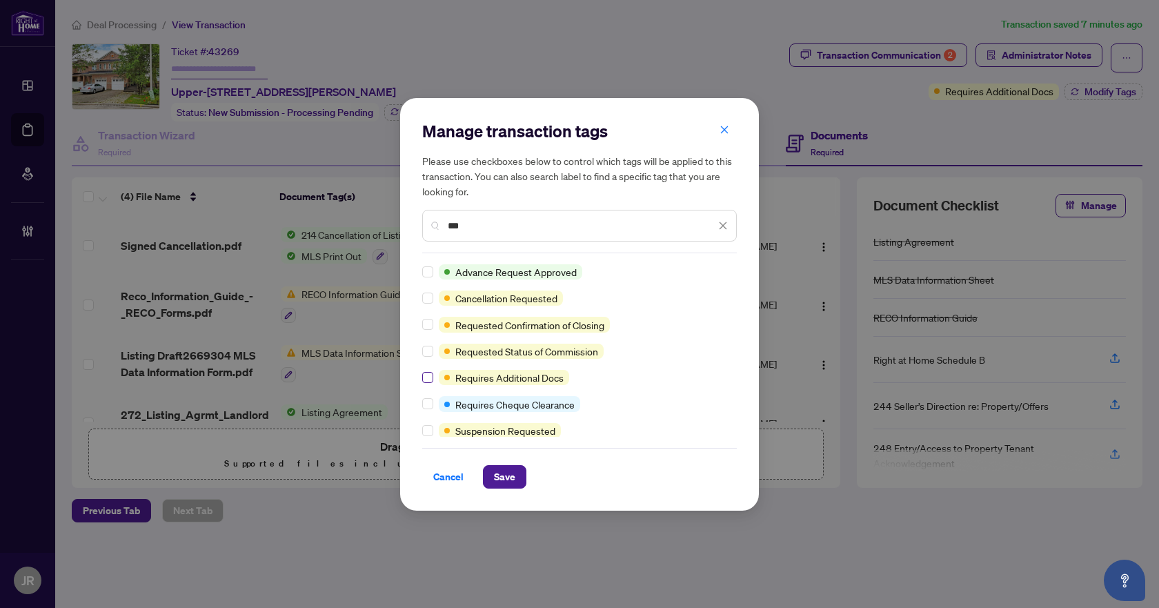
type input "***"
click at [428, 370] on label at bounding box center [427, 377] width 11 height 15
click at [505, 470] on span "Save" at bounding box center [504, 477] width 21 height 22
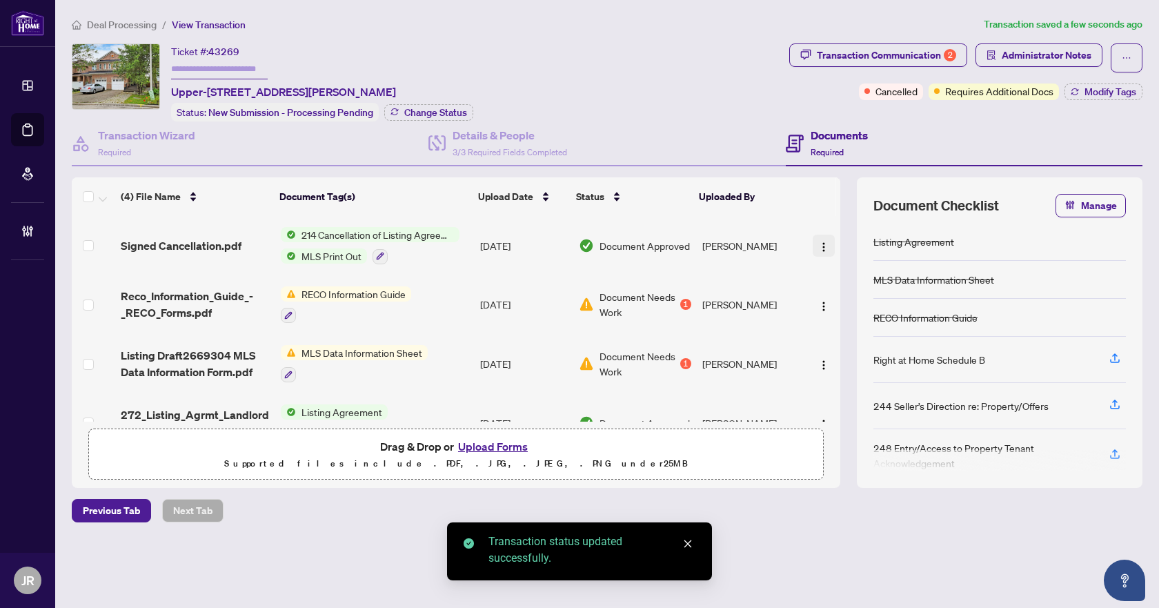
click at [818, 241] on img "button" at bounding box center [823, 246] width 11 height 11
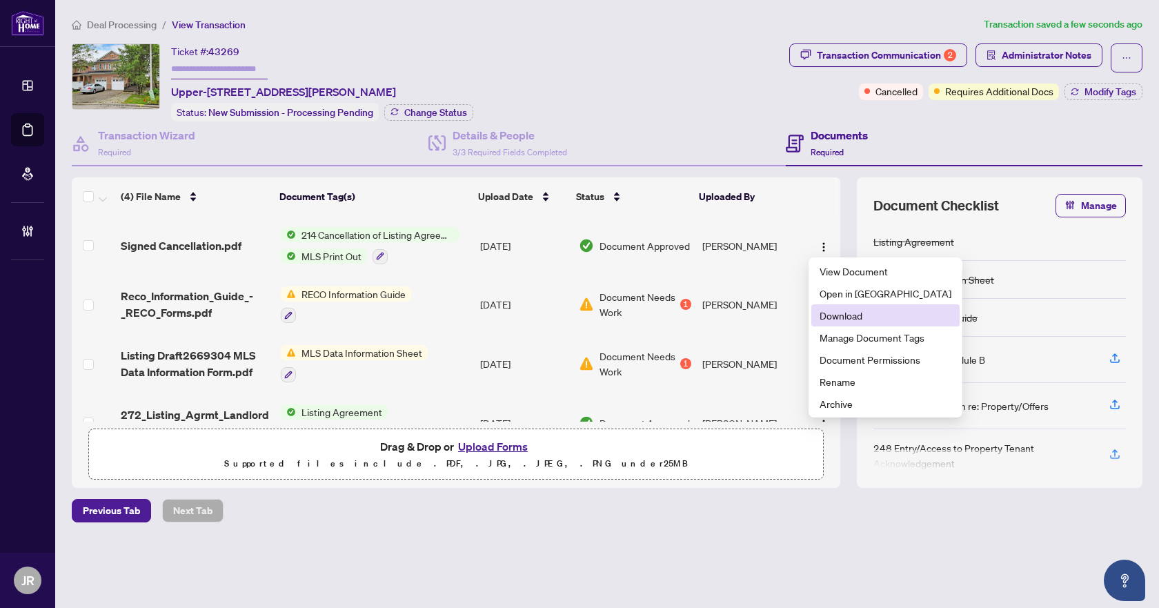
click at [855, 319] on span "Download" at bounding box center [885, 315] width 132 height 15
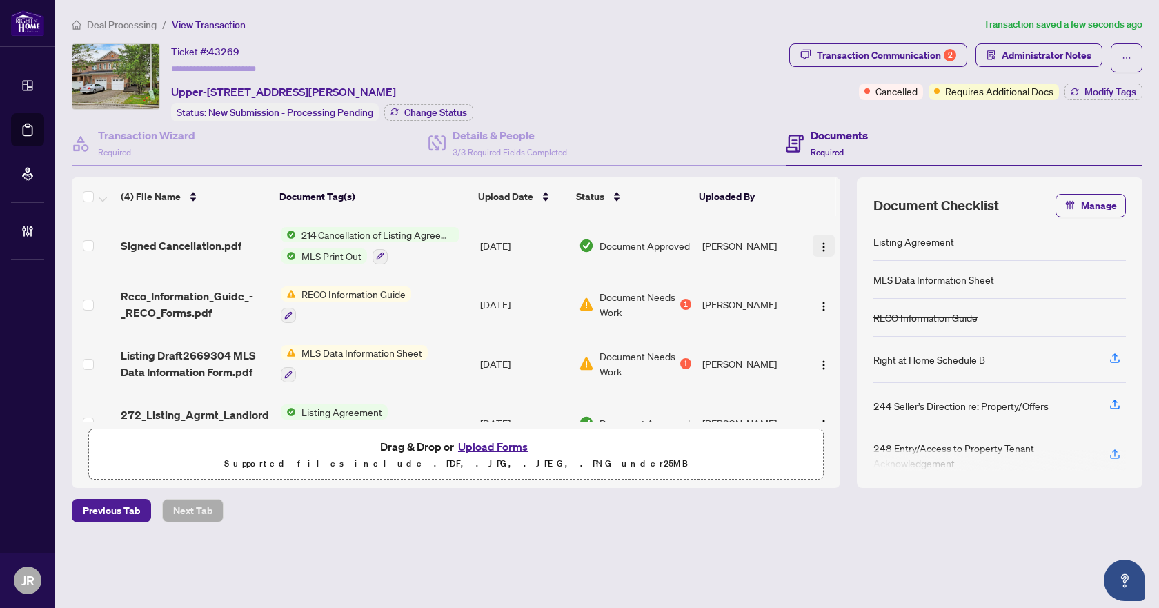
click at [818, 246] on img "button" at bounding box center [823, 246] width 11 height 11
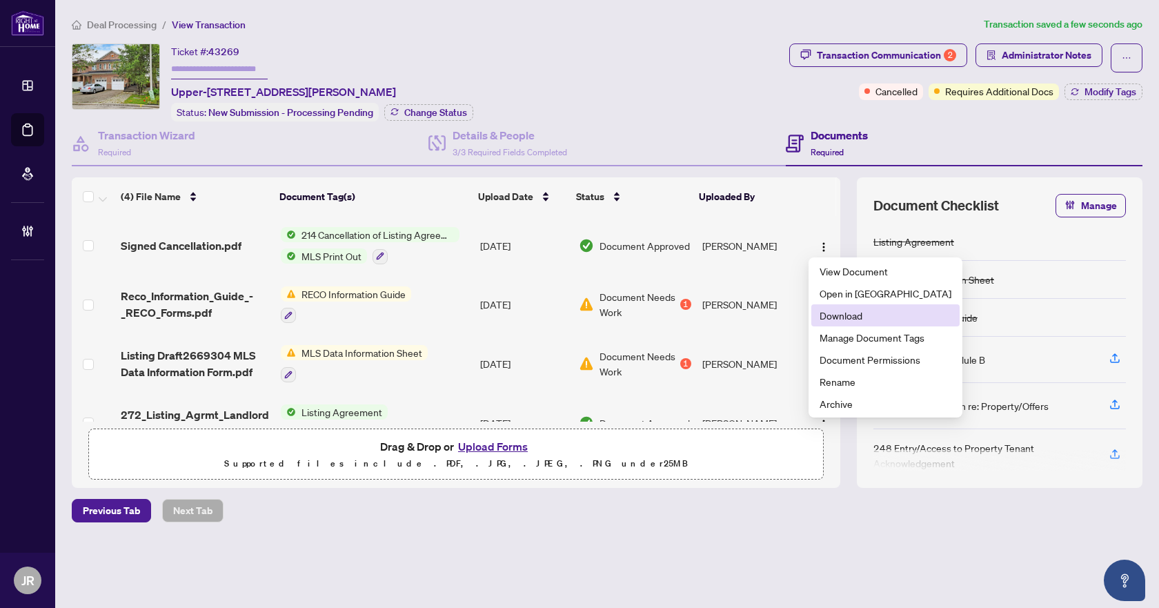
click at [871, 319] on span "Download" at bounding box center [885, 315] width 132 height 15
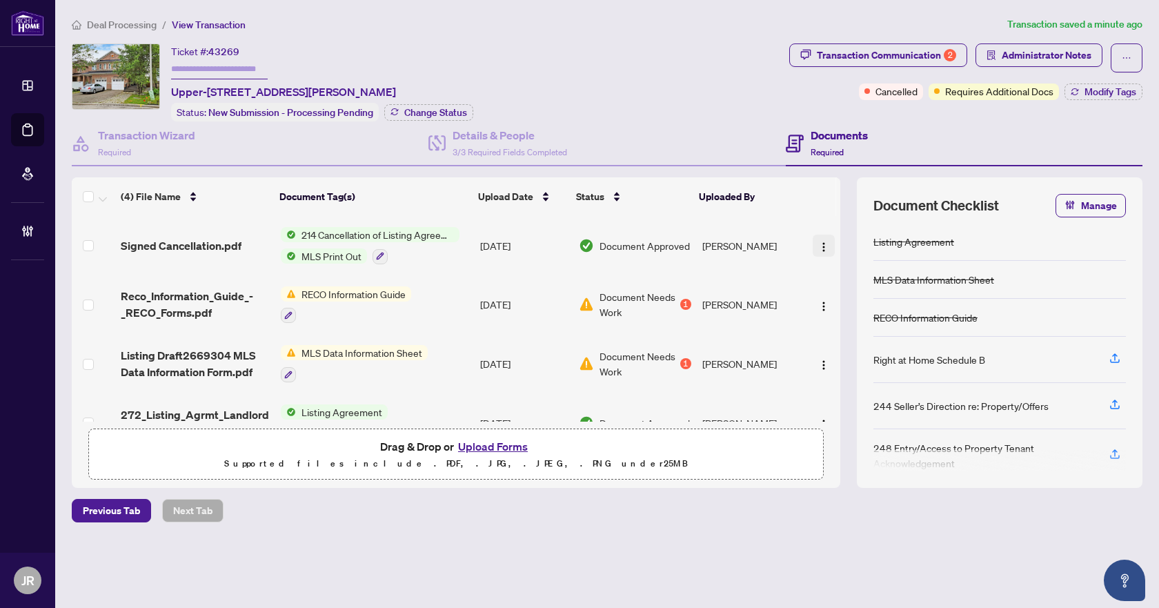
click at [818, 247] on img "button" at bounding box center [823, 246] width 11 height 11
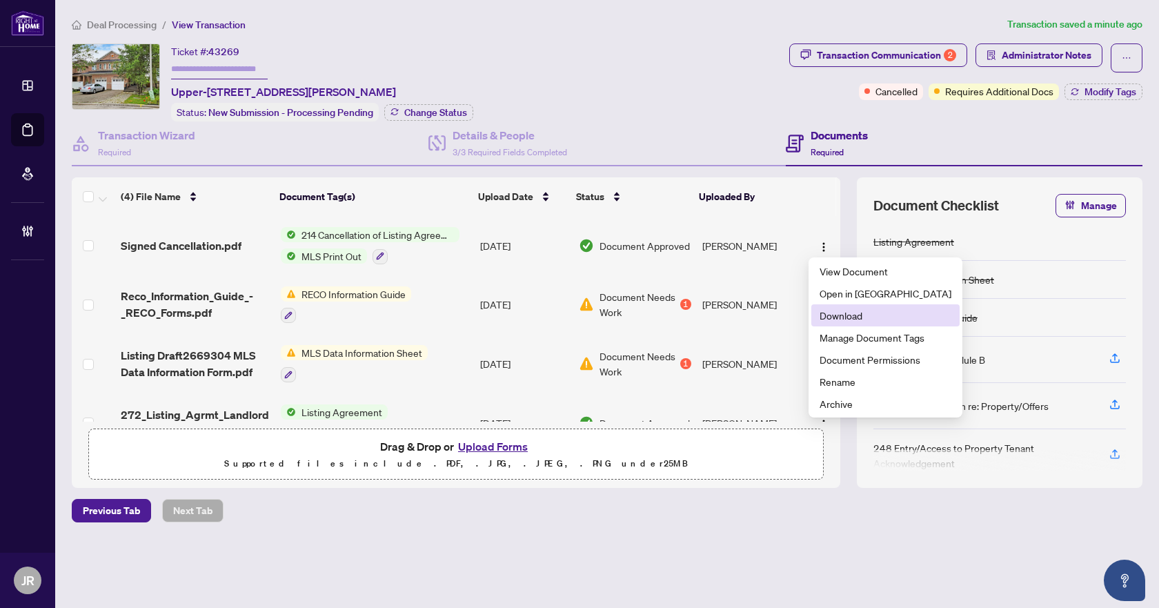
click at [860, 306] on li "Download" at bounding box center [885, 315] width 148 height 22
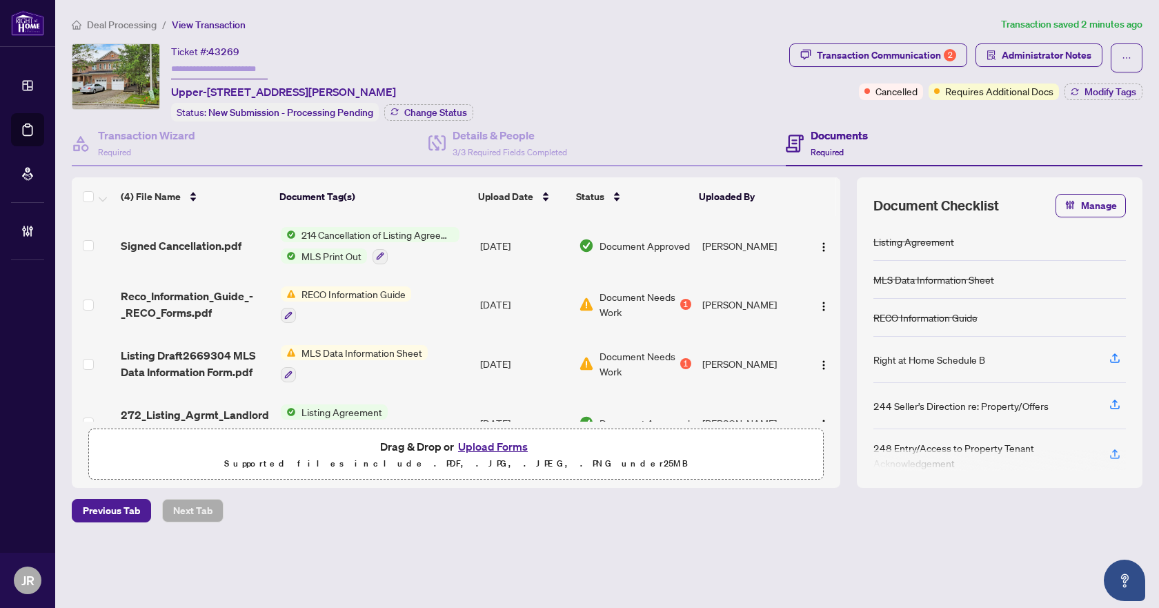
click at [1006, 160] on div "Documents Required" at bounding box center [964, 143] width 357 height 45
